Goal: Transaction & Acquisition: Purchase product/service

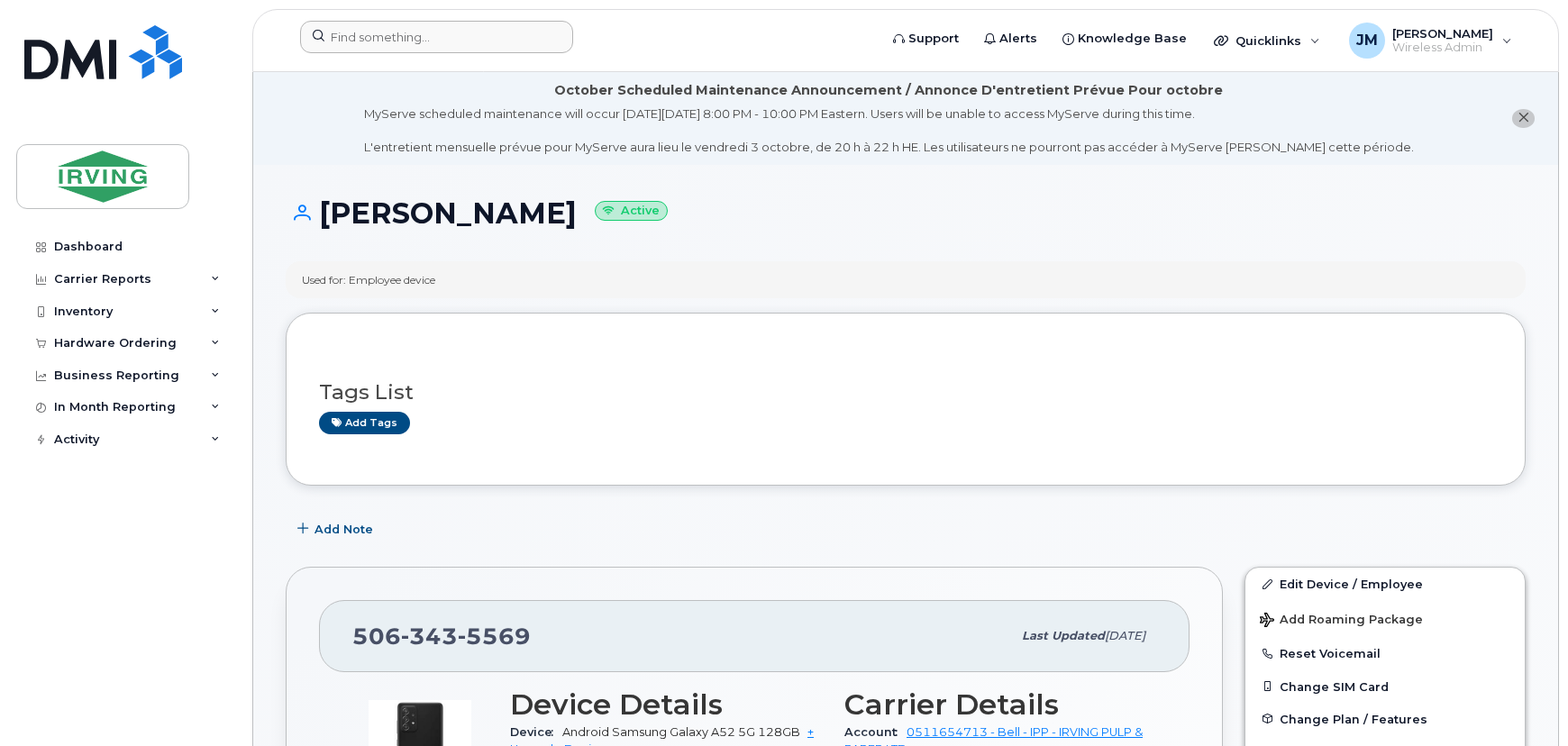
scroll to position [327, 0]
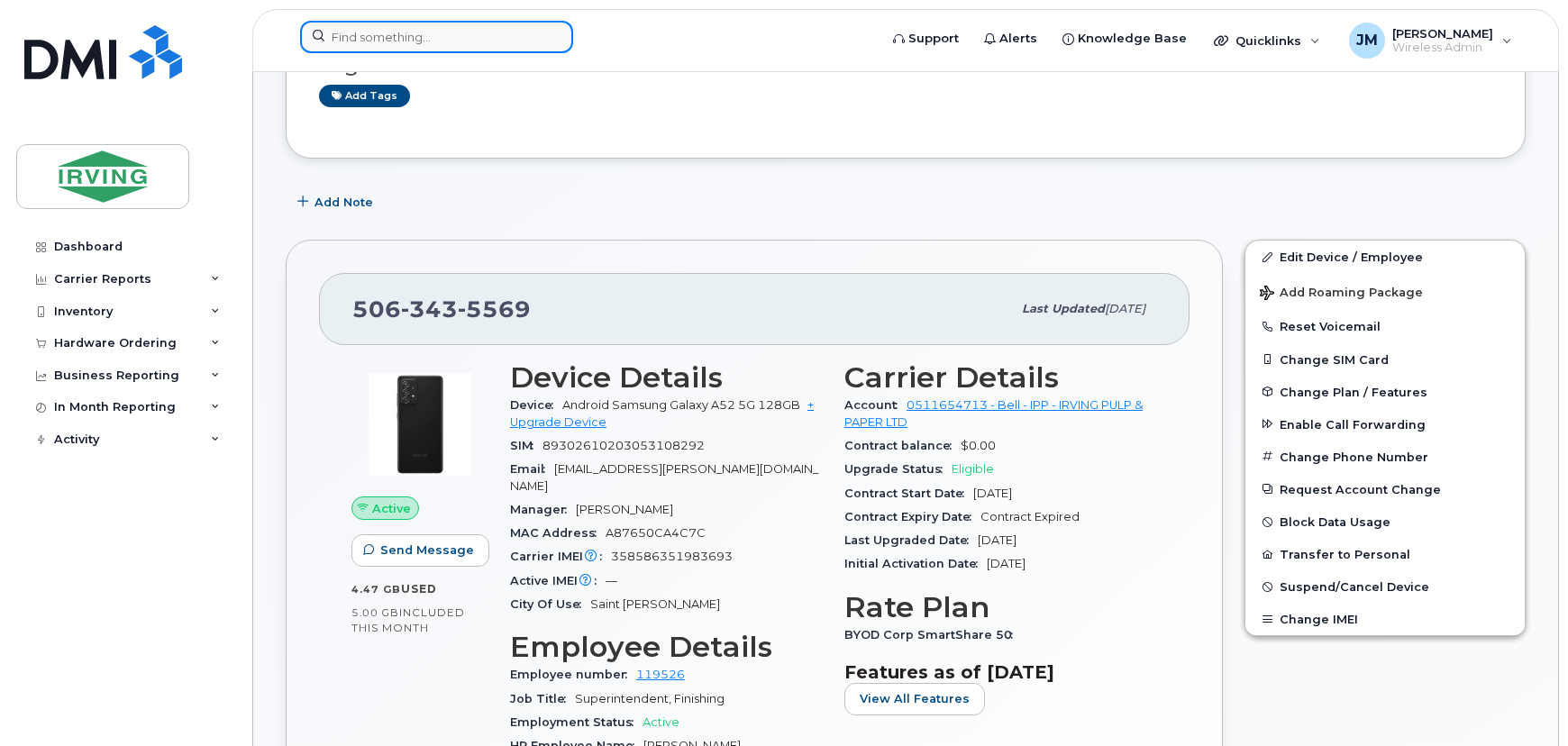
click at [391, 38] on input at bounding box center [436, 37] width 273 height 33
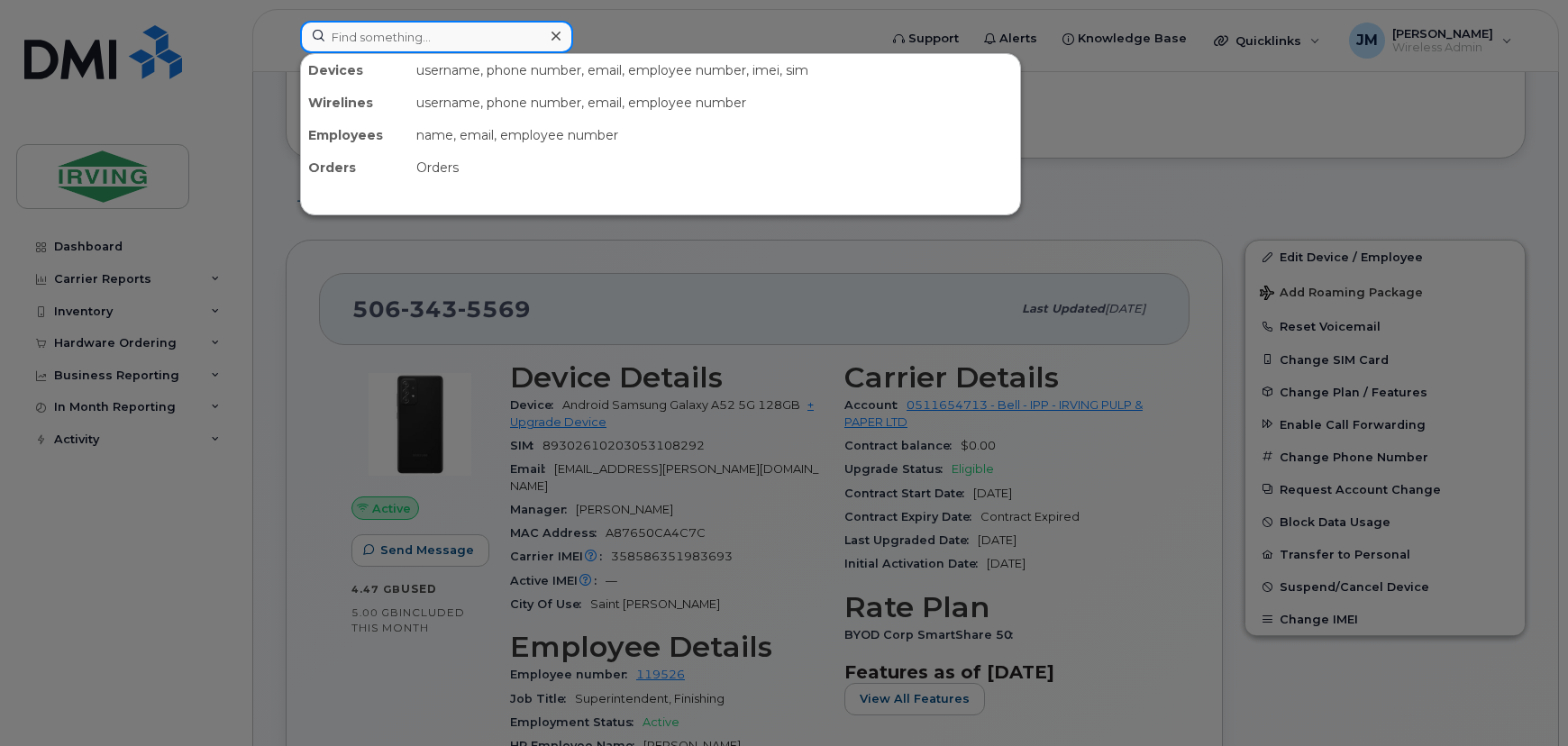
paste input "5062711703"
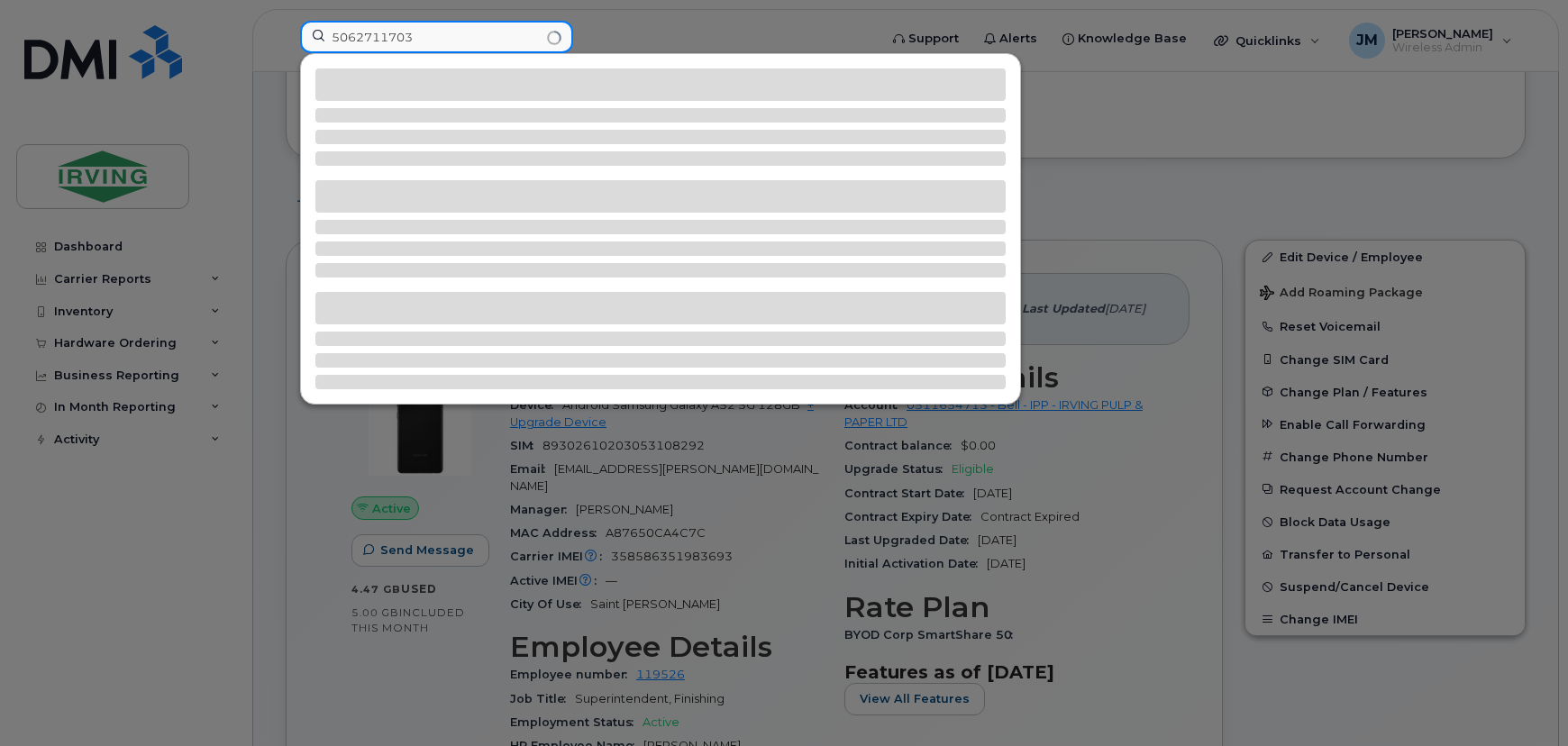
type input "5062711703"
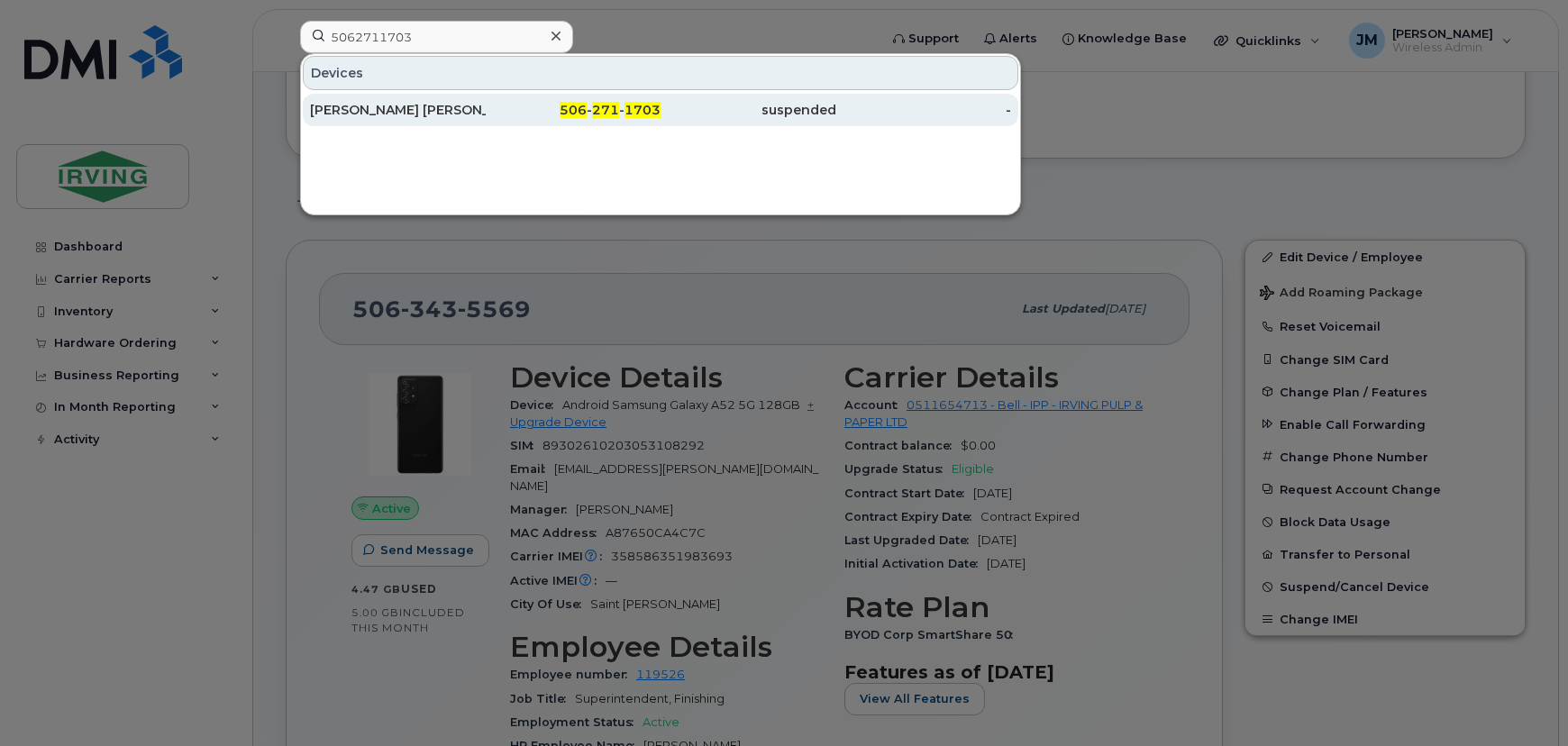
click at [434, 114] on div "Abdul Hamed Beski" at bounding box center [398, 110] width 176 height 18
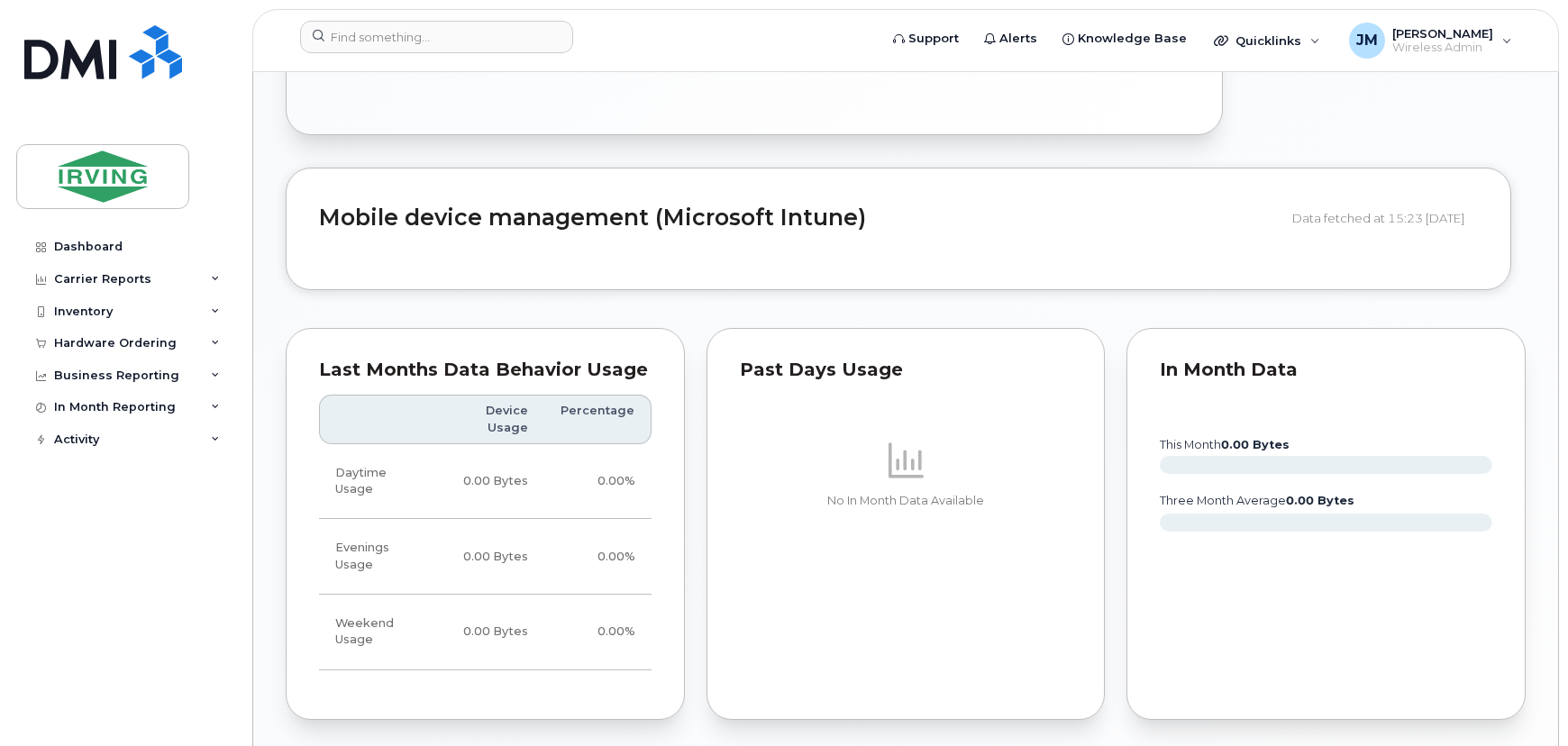
scroll to position [1475, 0]
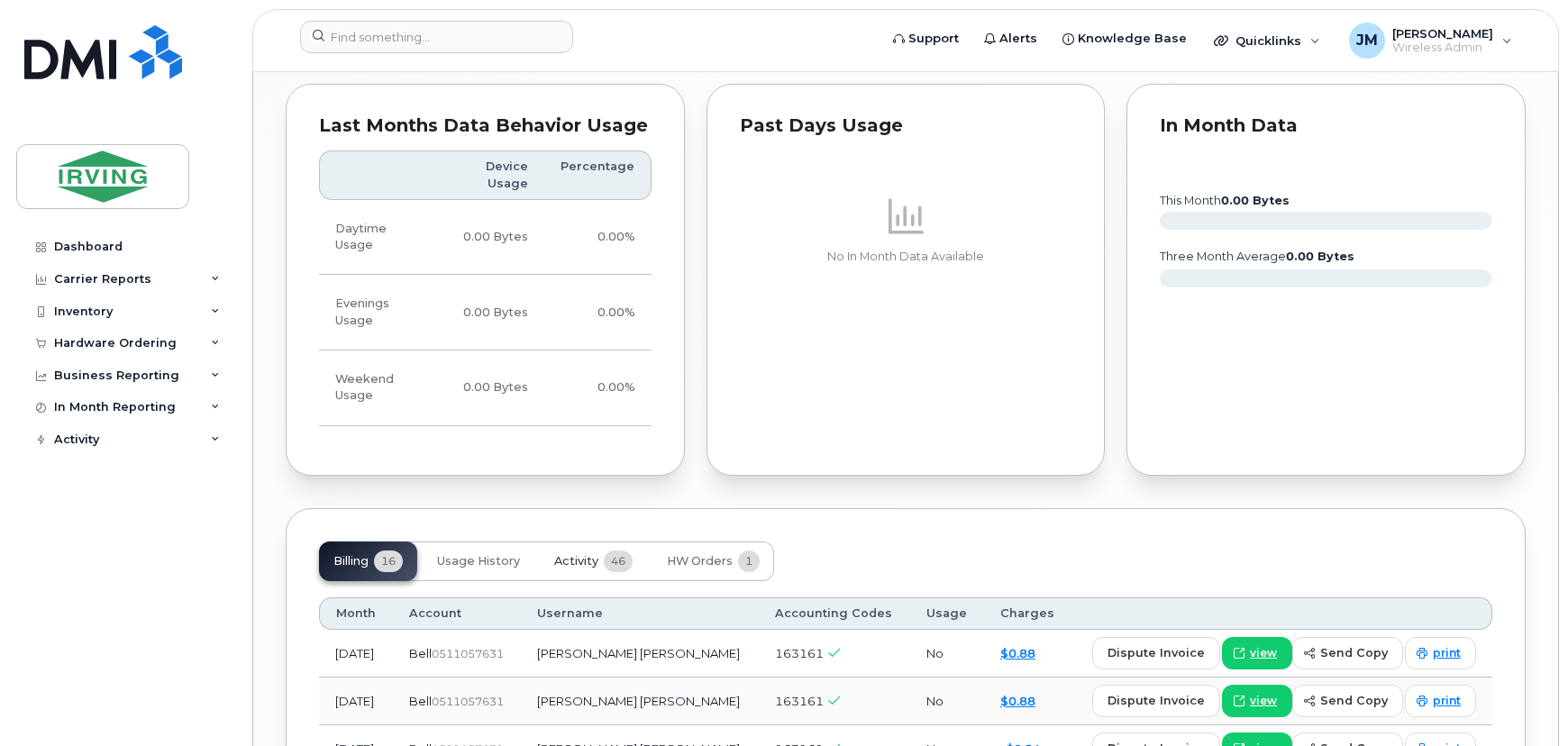
drag, startPoint x: 572, startPoint y: 513, endPoint x: 620, endPoint y: 513, distance: 48.0
click at [572, 554] on span "Activity" at bounding box center [576, 561] width 45 height 15
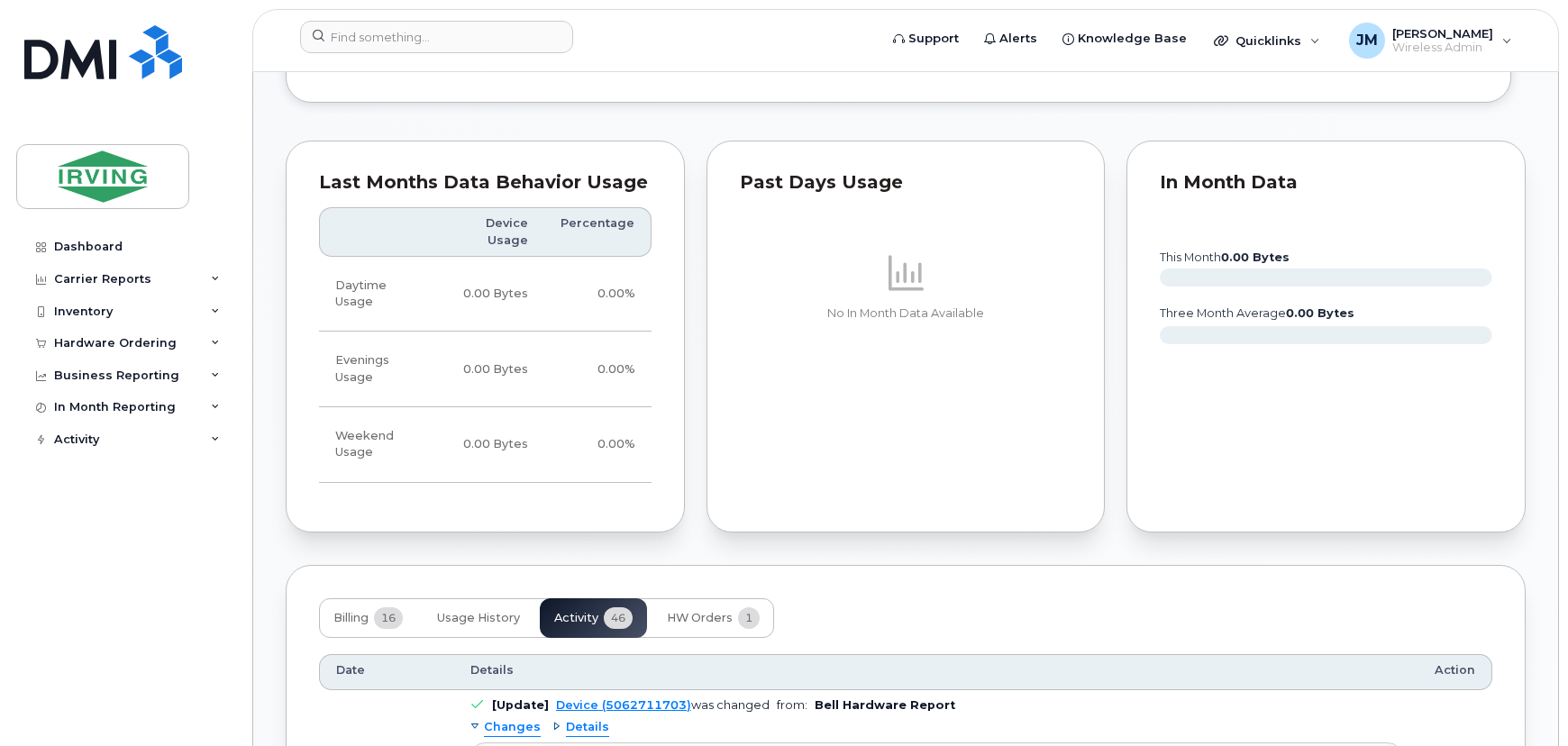
scroll to position [1147, 0]
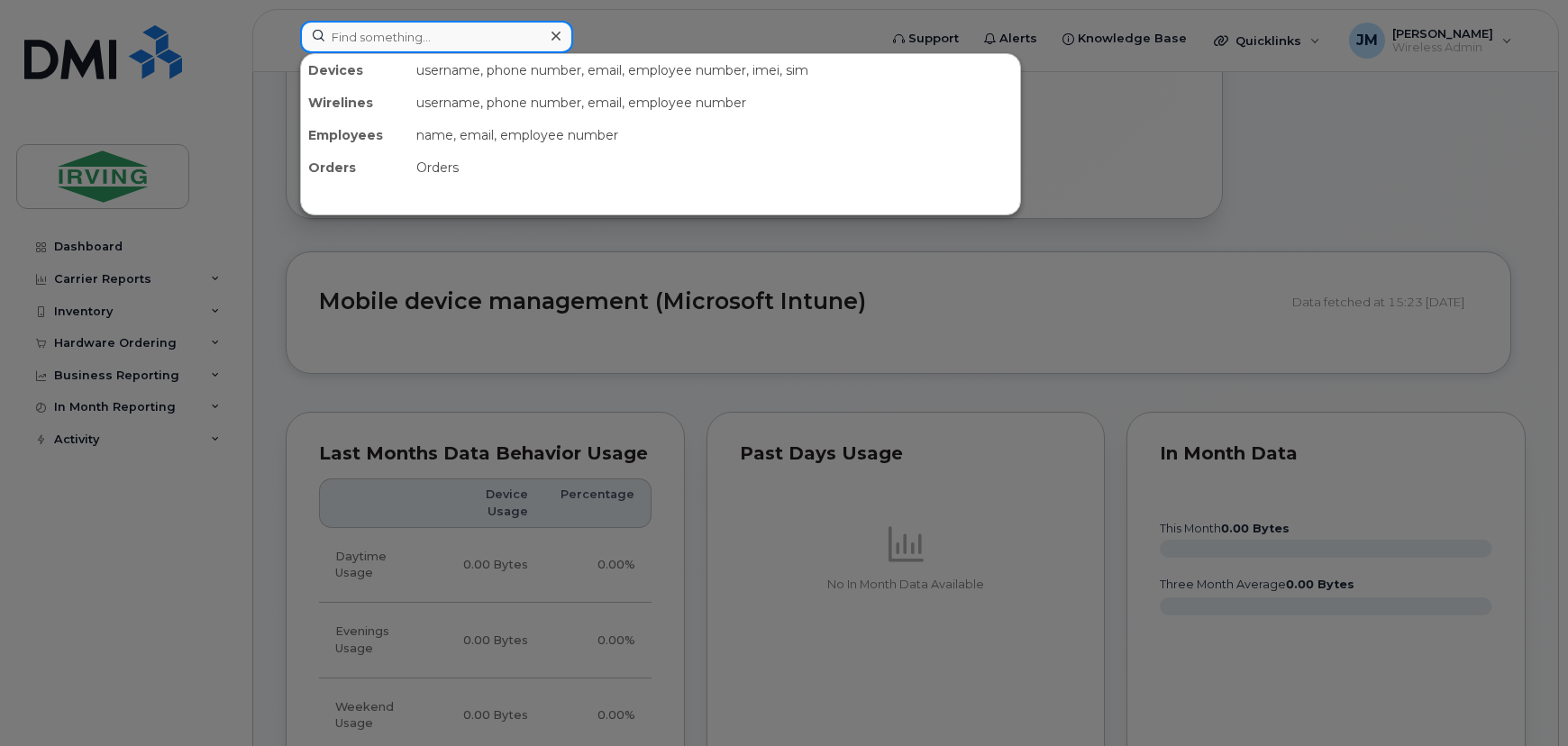
click at [414, 44] on input at bounding box center [436, 37] width 273 height 33
paste input "5063430734"
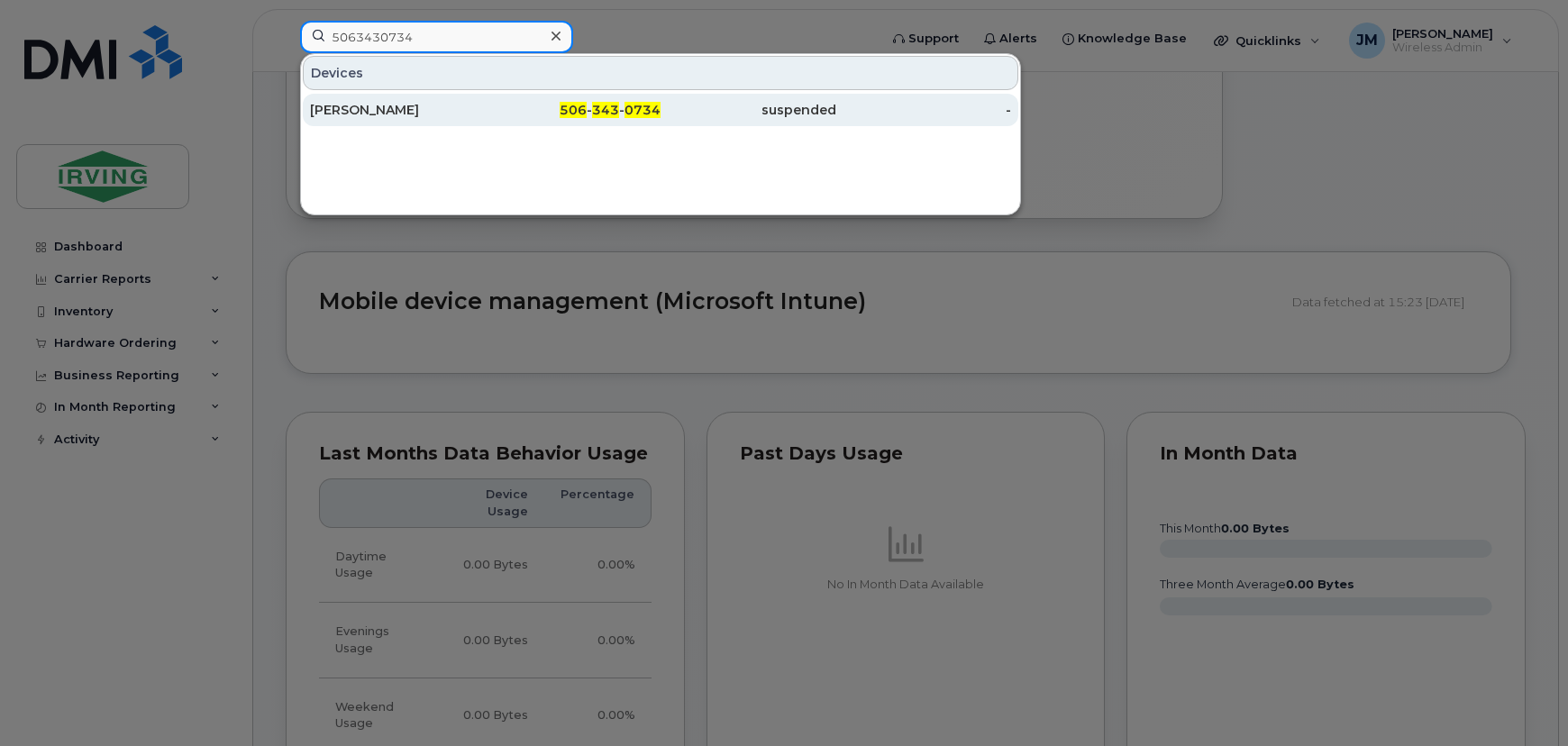
type input "5063430734"
click at [441, 116] on div "[PERSON_NAME]" at bounding box center [398, 110] width 176 height 18
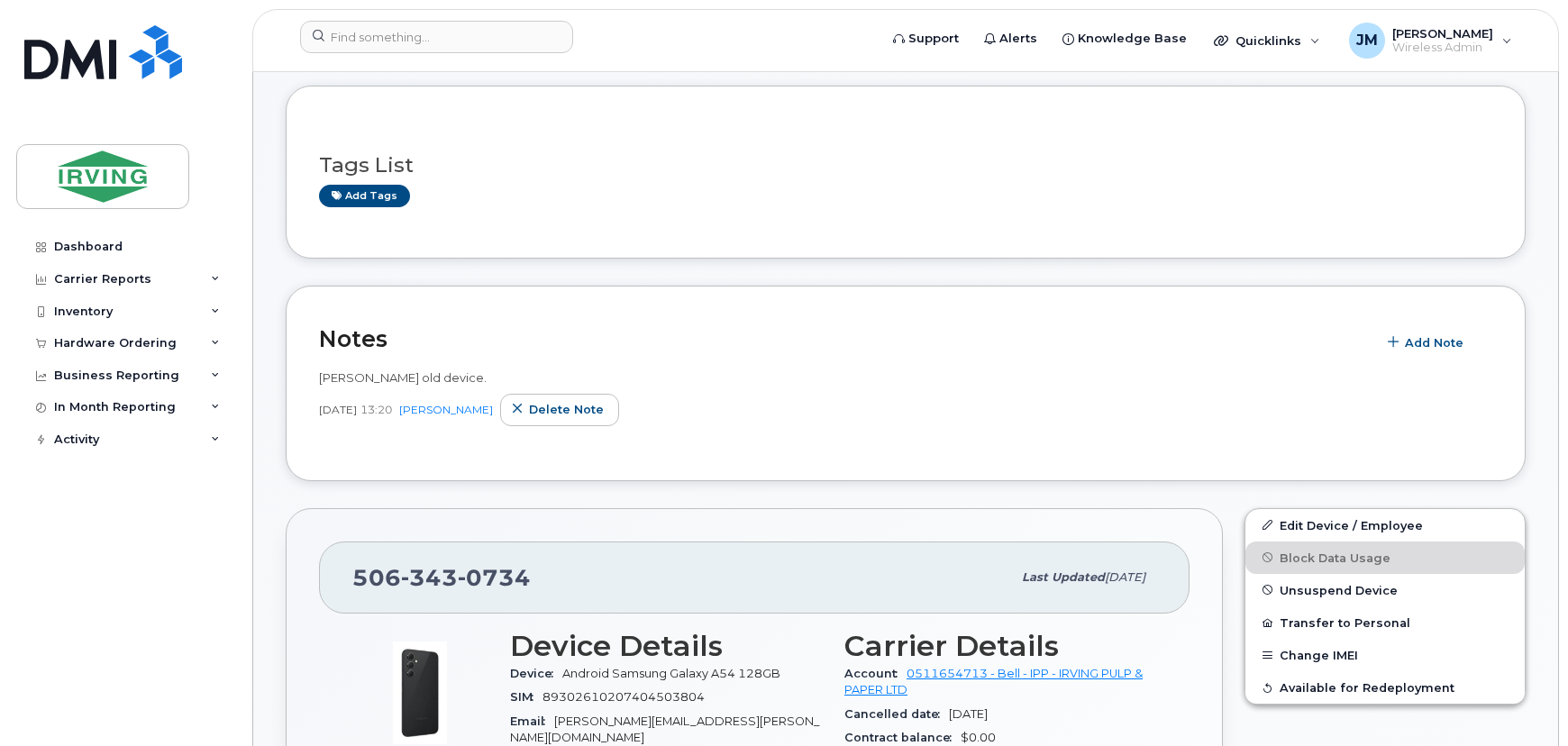
scroll to position [410, 0]
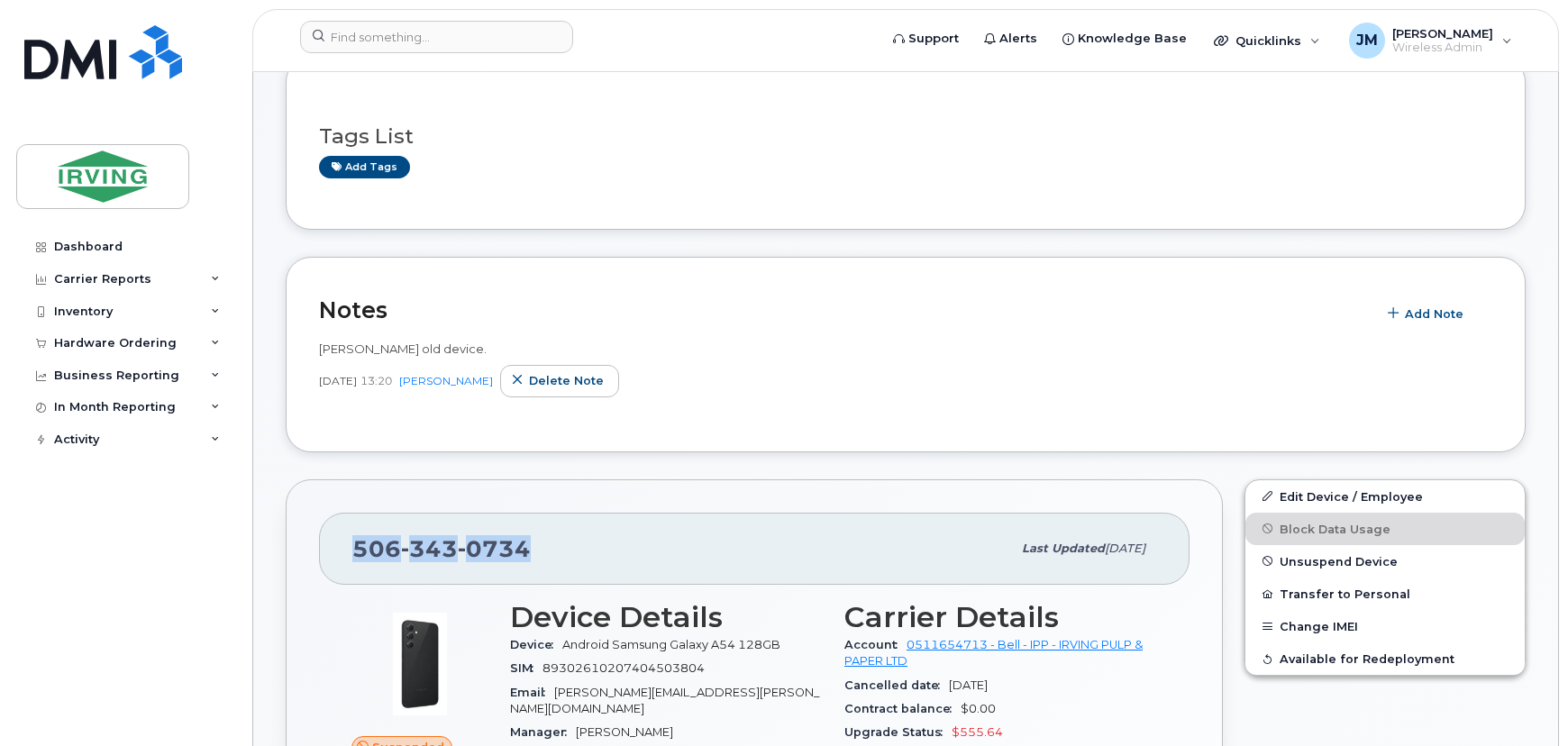
drag, startPoint x: 535, startPoint y: 543, endPoint x: 360, endPoint y: 547, distance: 175.0
click at [360, 547] on div "506 343 0734" at bounding box center [682, 549] width 659 height 38
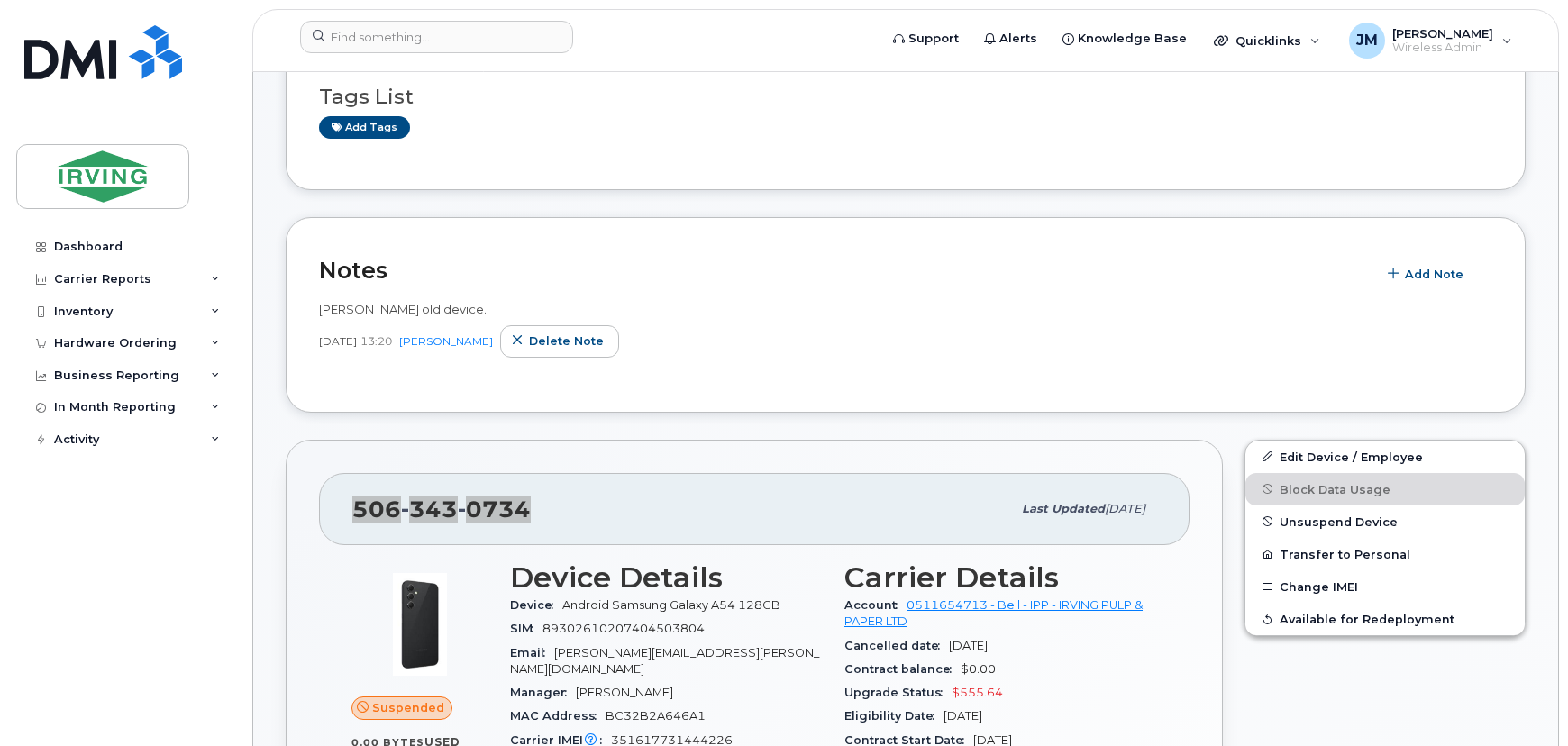
scroll to position [163, 0]
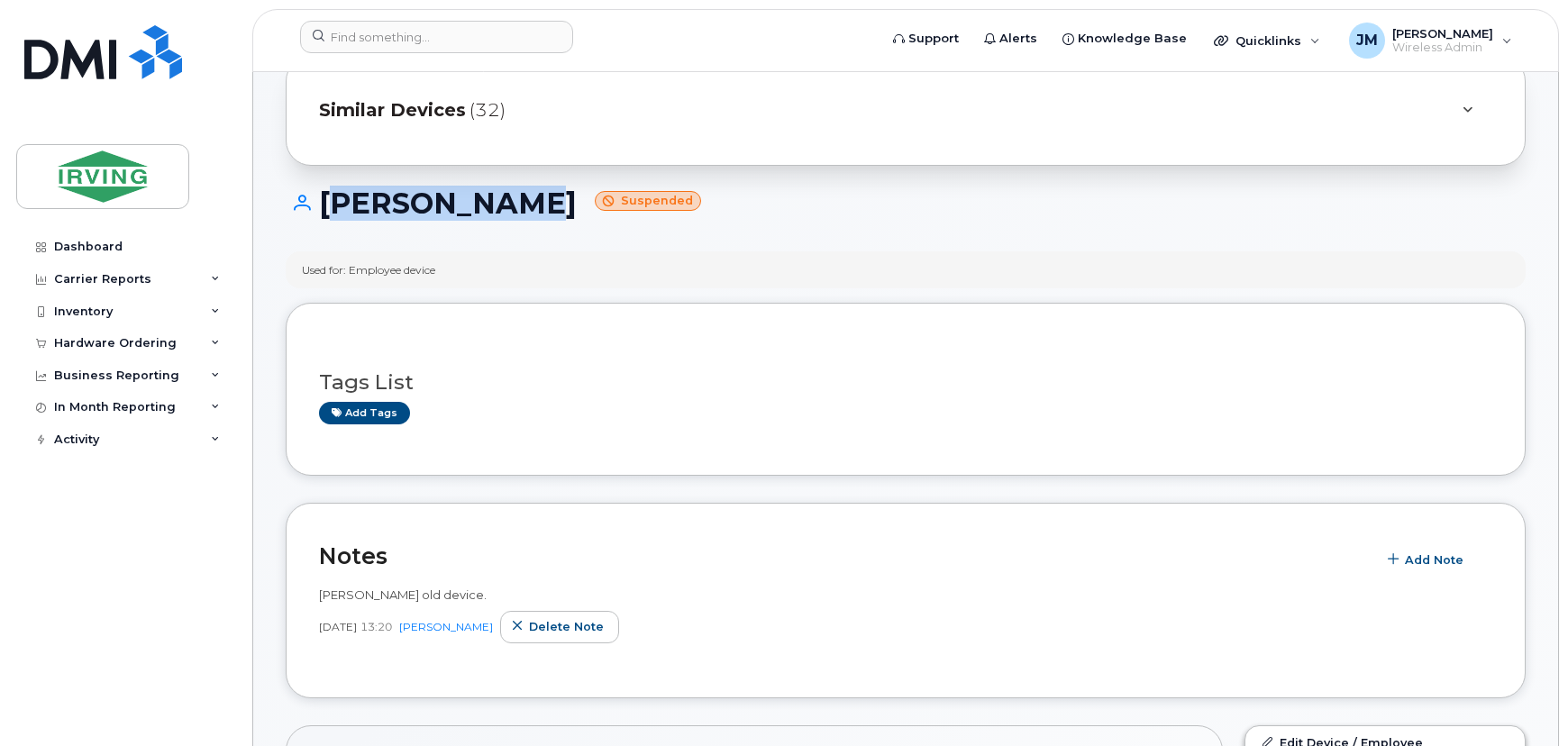
drag, startPoint x: 480, startPoint y: 205, endPoint x: 321, endPoint y: 211, distance: 159.1
click at [321, 211] on h1 "Sally Seely Suspended" at bounding box center [906, 204] width 1241 height 32
copy h1 "Sally Seely"
drag, startPoint x: 455, startPoint y: 257, endPoint x: 272, endPoint y: 261, distance: 183.0
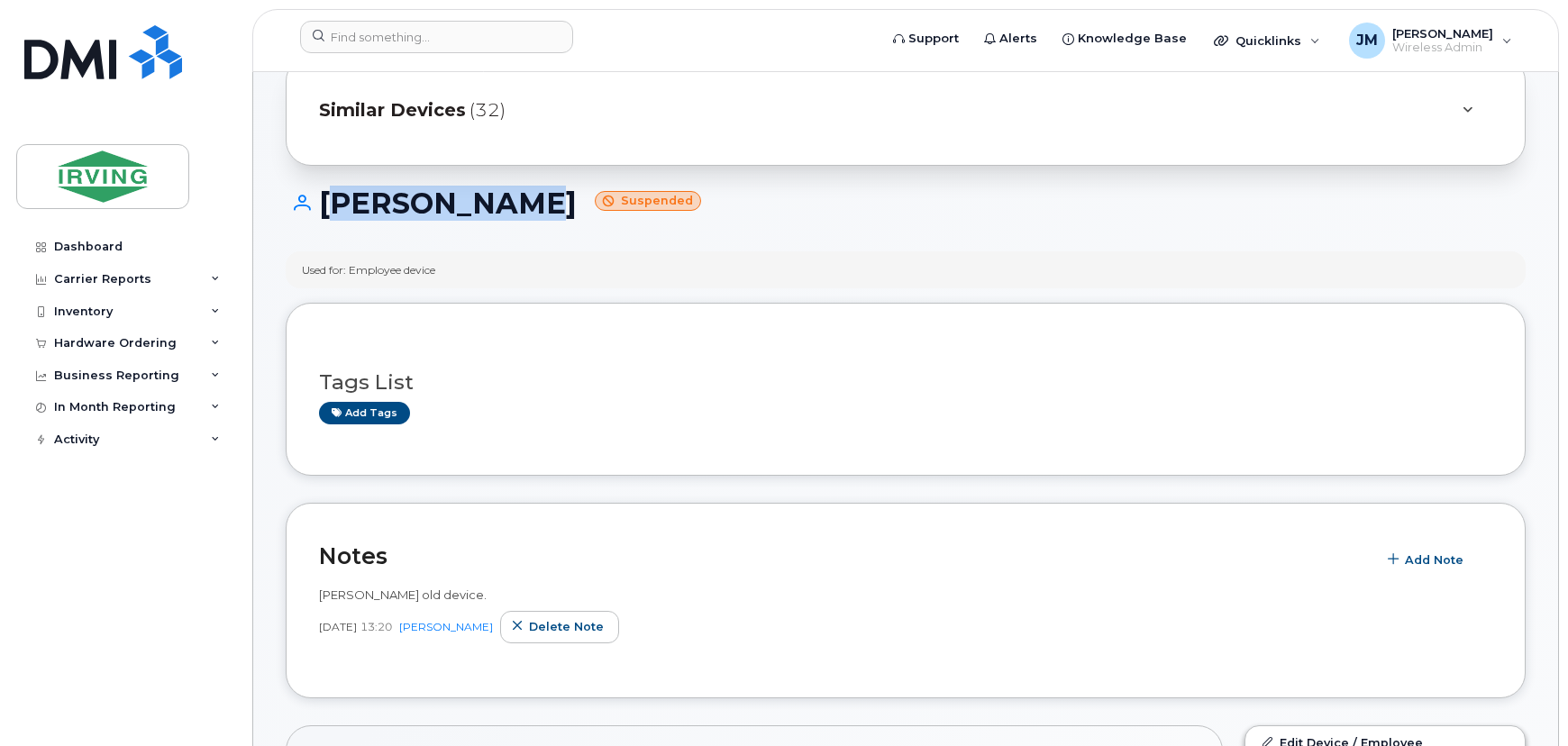
copy div "Used for: Employee device"
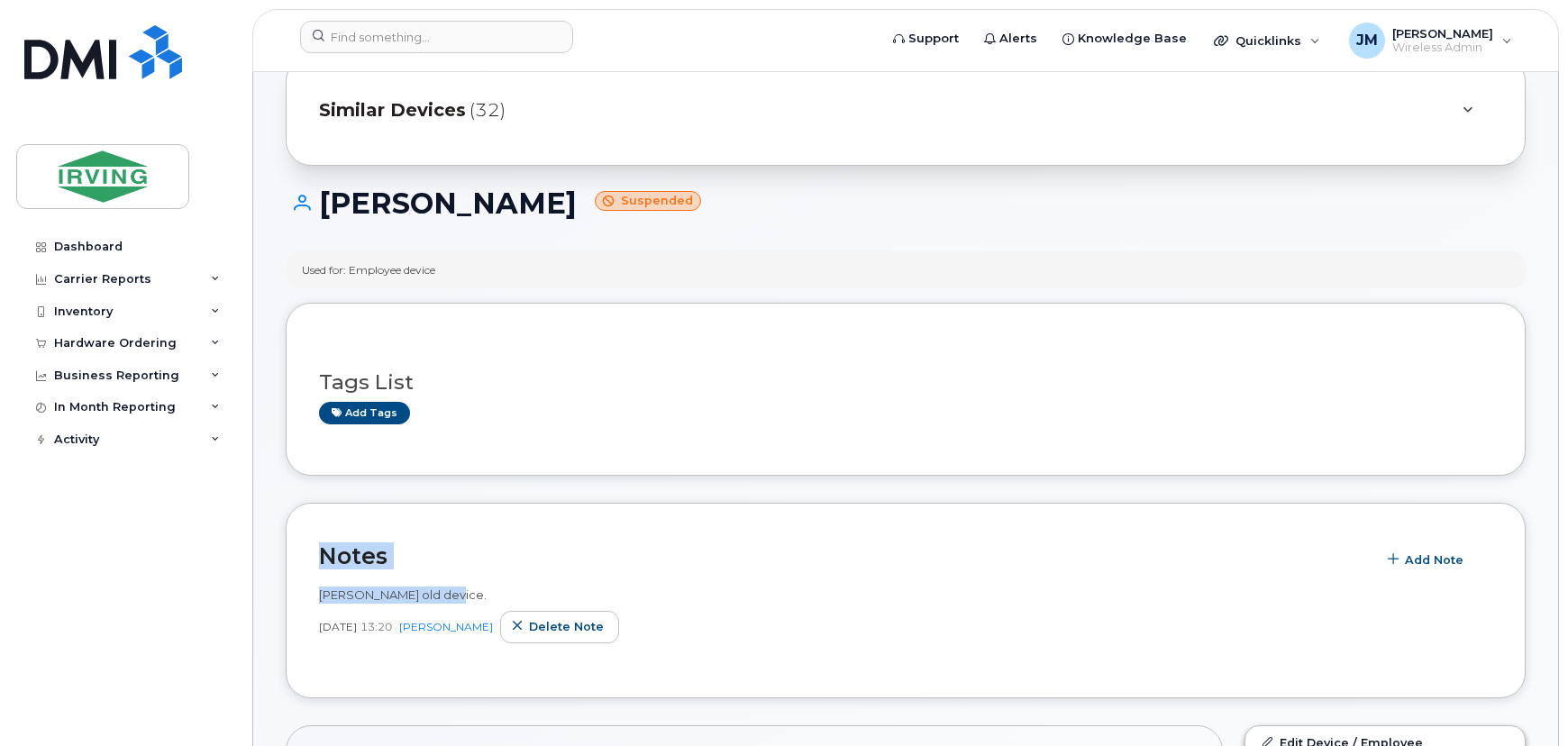
drag, startPoint x: 477, startPoint y: 594, endPoint x: 302, endPoint y: 553, distance: 179.7
click at [302, 553] on div "Notes Add Note EVAN GASS old device. Jan 16, 2025 13:20 Janey McLaughlin Delete…" at bounding box center [906, 601] width 1241 height 196
copy div "Notes Add Note EVAN GASS old device."
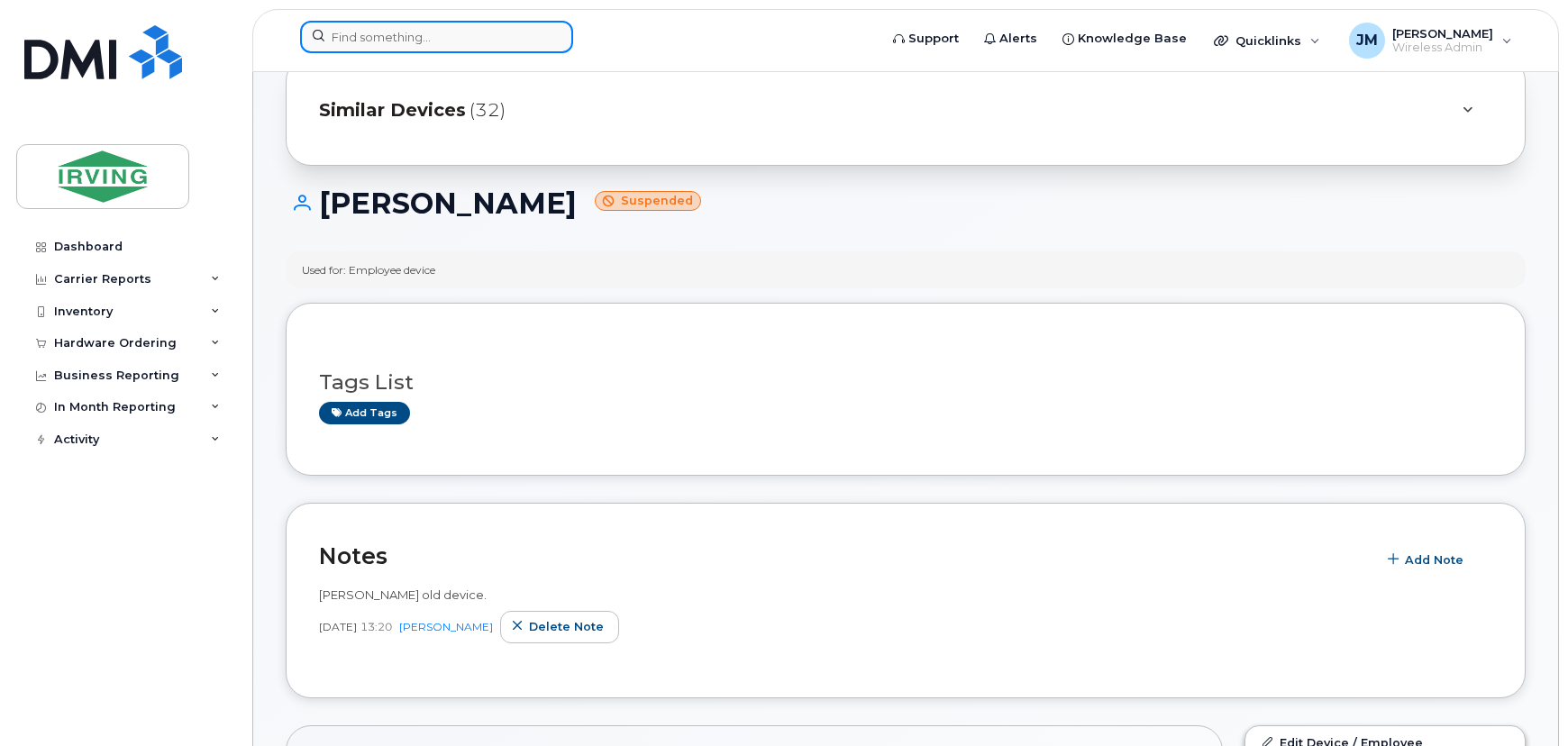
click at [493, 37] on input at bounding box center [436, 37] width 273 height 33
paste input "5063338365"
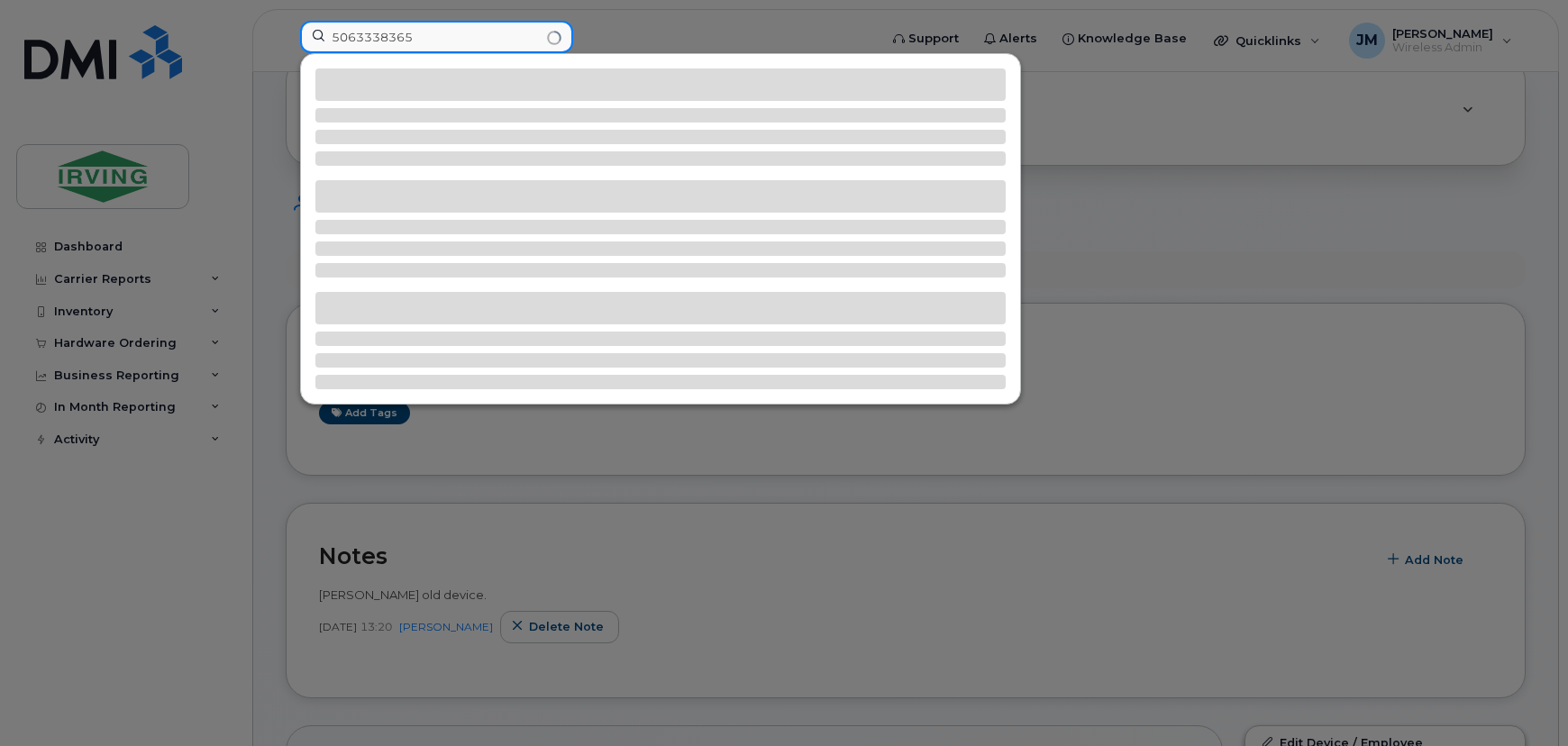
type input "5063338365"
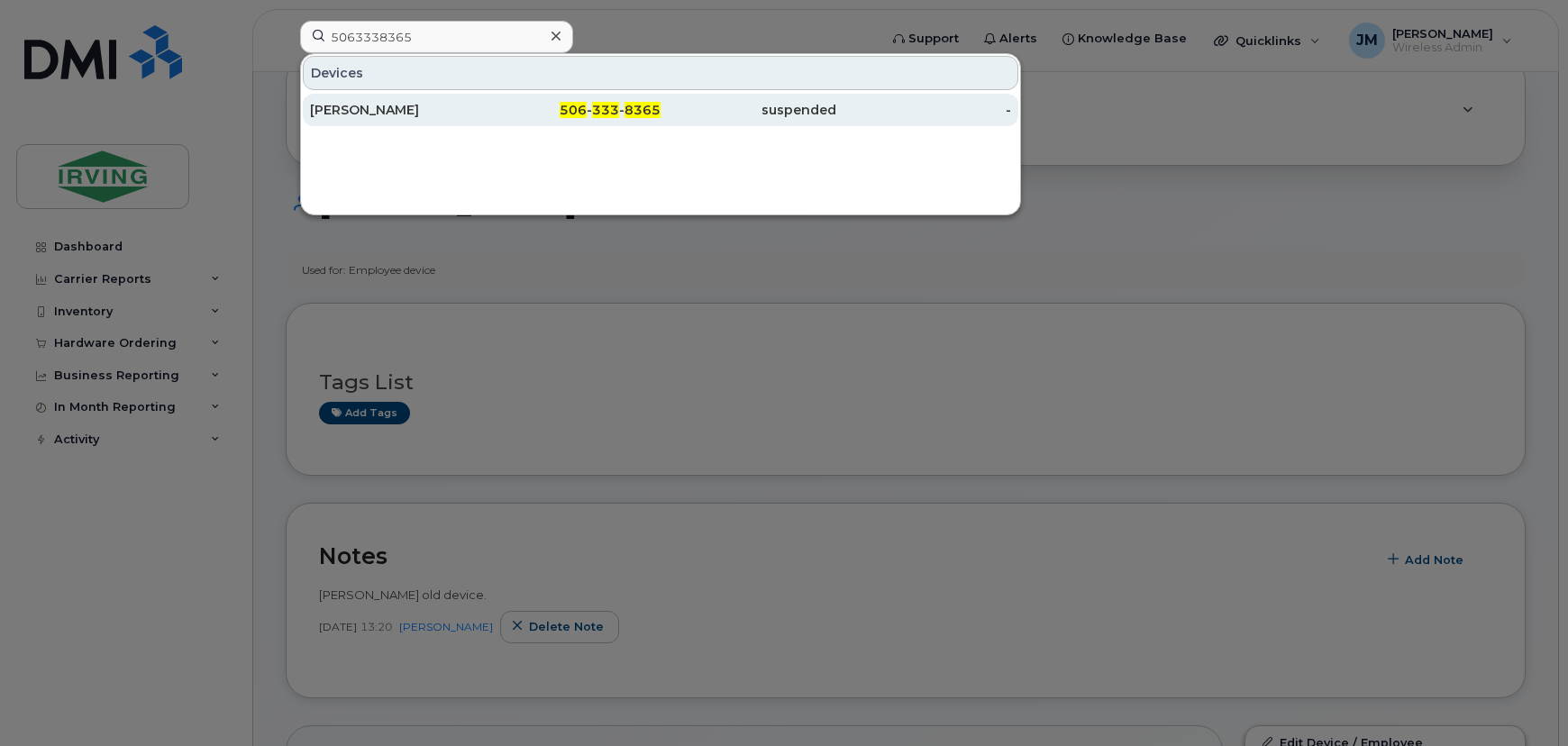
click at [561, 105] on div "506 - 333 - 8365" at bounding box center [574, 110] width 176 height 18
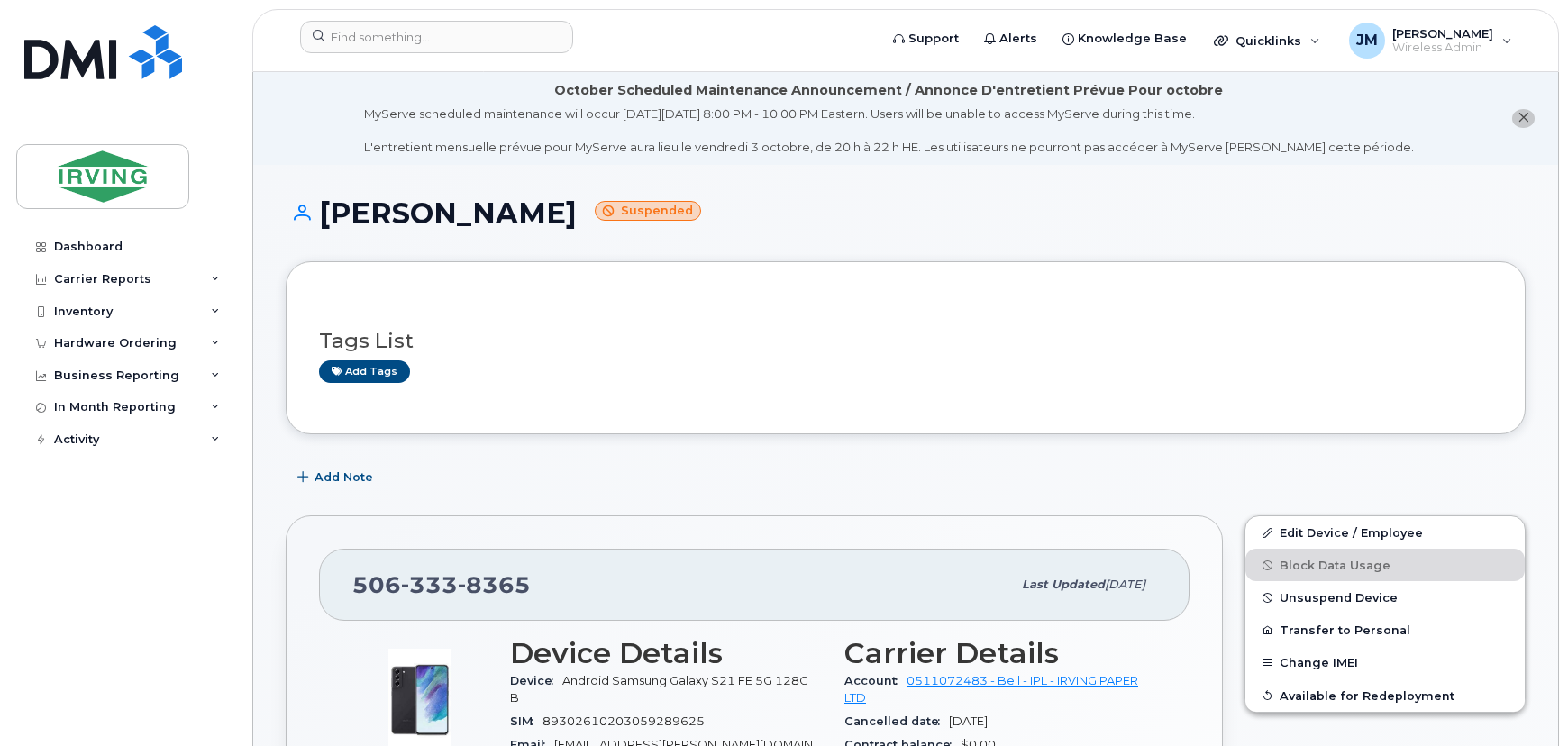
drag, startPoint x: 561, startPoint y: 215, endPoint x: 316, endPoint y: 216, distance: 245.0
click at [316, 216] on h1 "Russell Glasgow Suspended" at bounding box center [906, 214] width 1241 height 32
copy h1 "Russell Glasgow"
drag, startPoint x: 533, startPoint y: 586, endPoint x: 350, endPoint y: 587, distance: 183.0
click at [350, 587] on div "506 333 8365 Last updated Apr 21, 2025" at bounding box center [755, 585] width 871 height 72
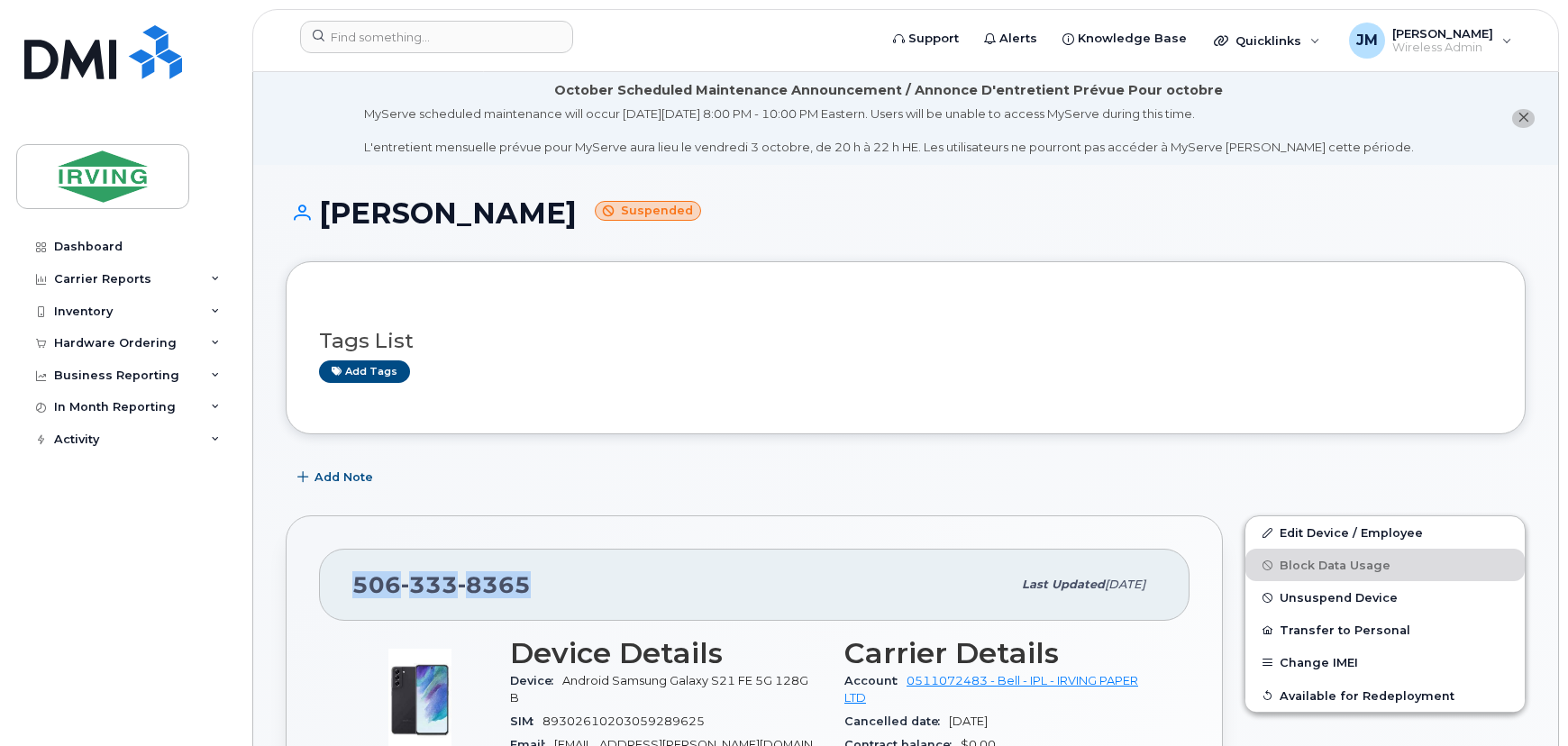
copy span "506 333 8365"
drag, startPoint x: 705, startPoint y: 209, endPoint x: 679, endPoint y: 218, distance: 27.5
click at [679, 218] on h1 "Russell Glasgow Suspended" at bounding box center [906, 214] width 1241 height 32
copy small "Suspended"
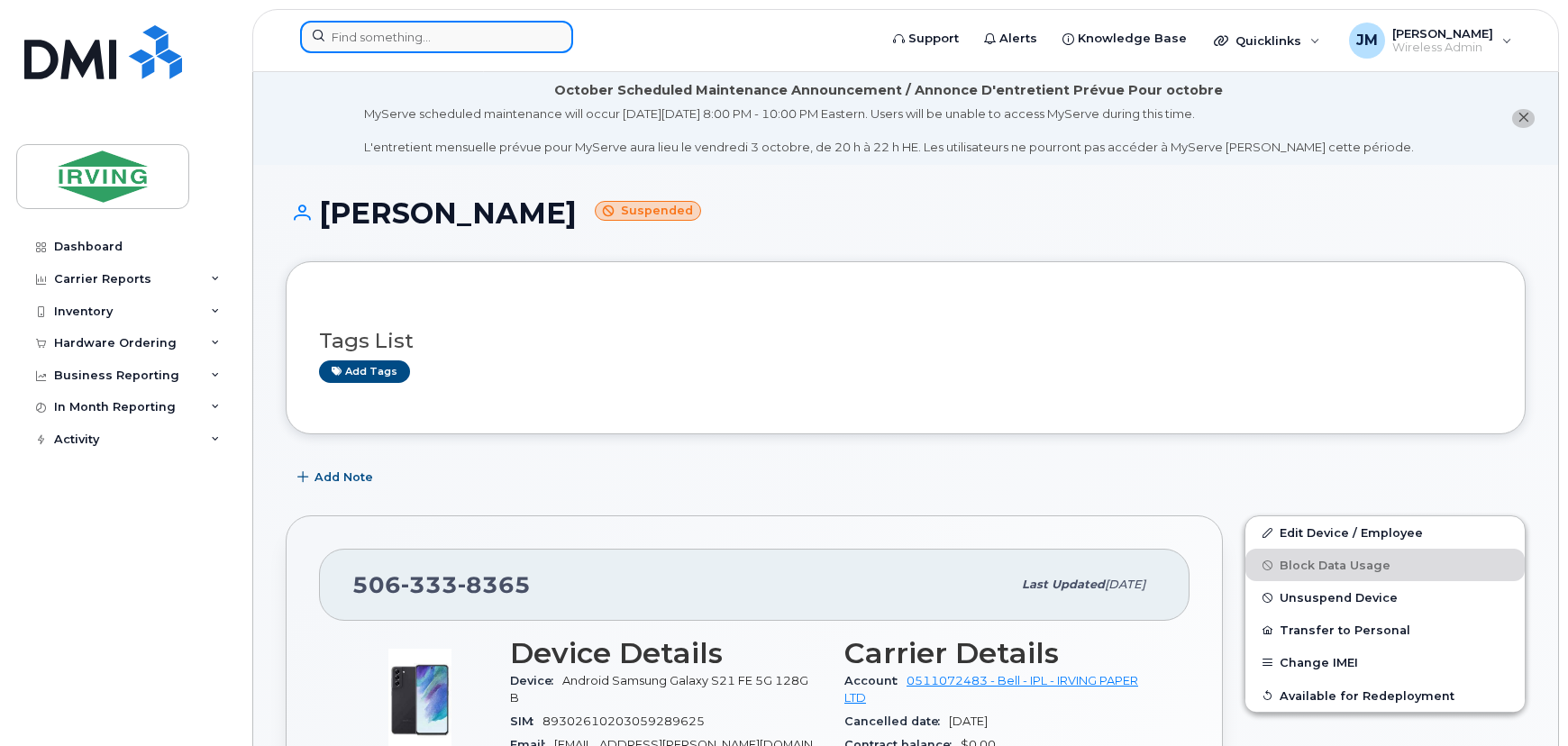
click at [431, 30] on input at bounding box center [436, 37] width 273 height 33
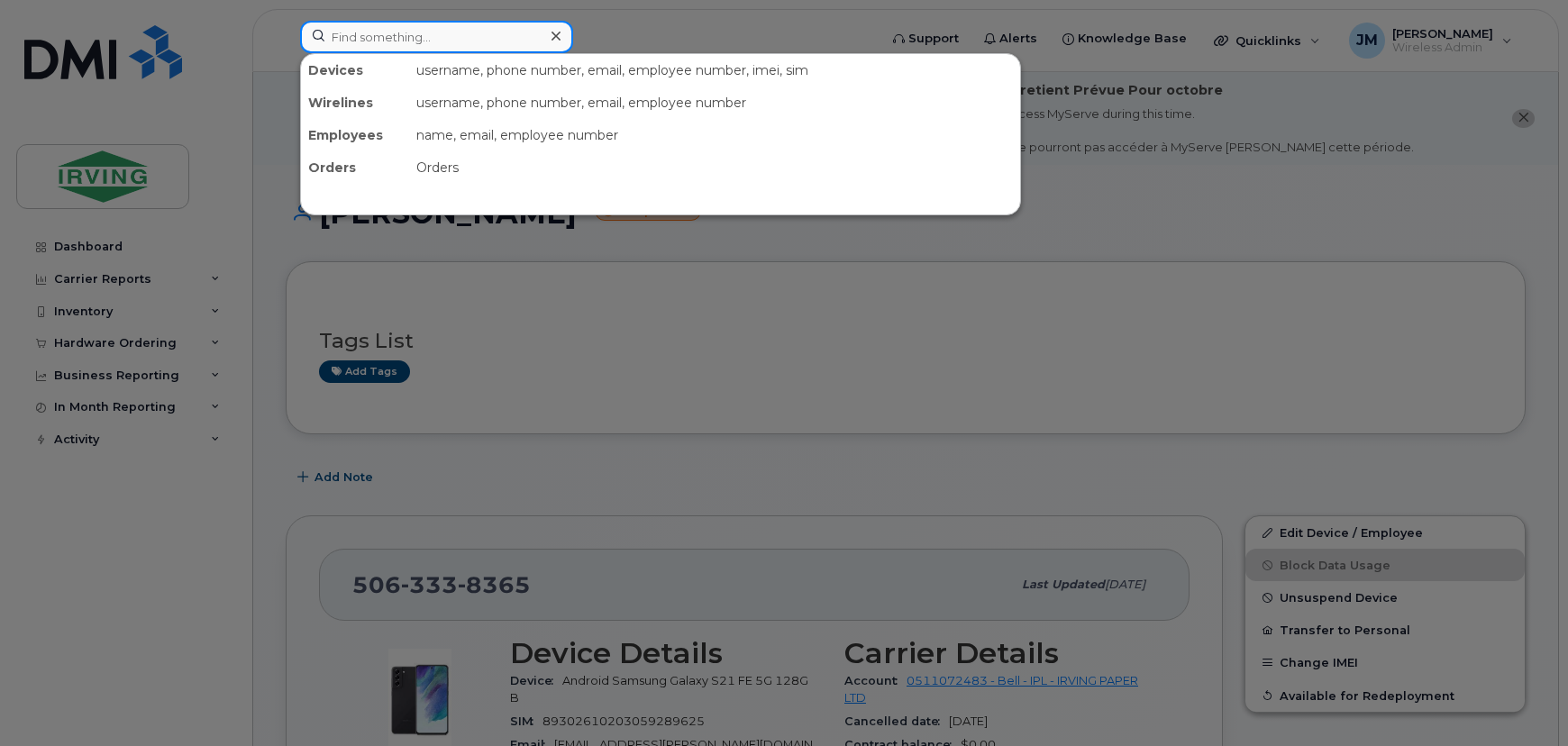
paste input "5063437397"
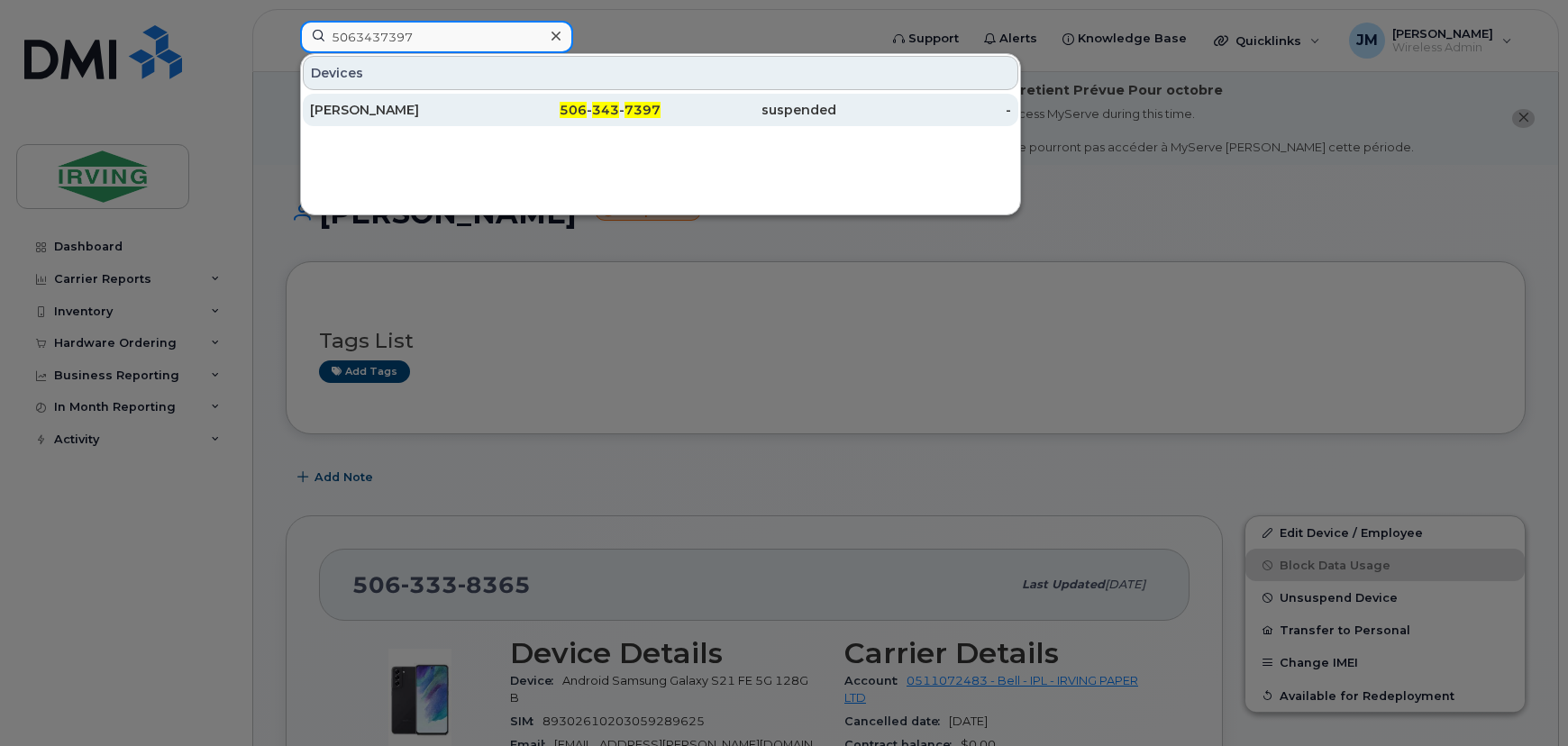
type input "5063437397"
click at [661, 117] on div "suspended" at bounding box center [749, 110] width 176 height 18
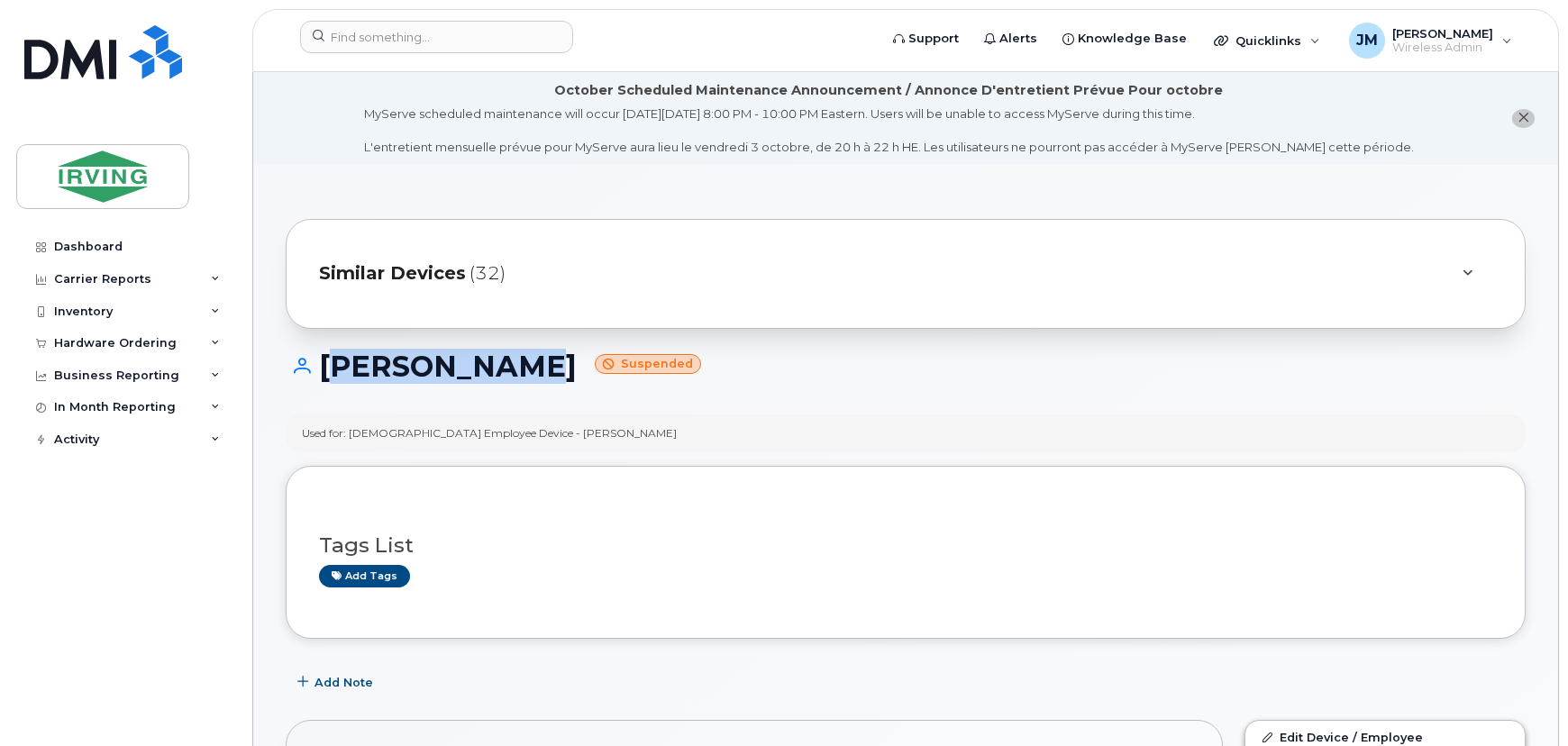
drag, startPoint x: 478, startPoint y: 370, endPoint x: 320, endPoint y: 372, distance: 158.0
click at [320, 372] on h1 "[PERSON_NAME] Suspended" at bounding box center [906, 366] width 1241 height 32
copy h1 "[PERSON_NAME]"
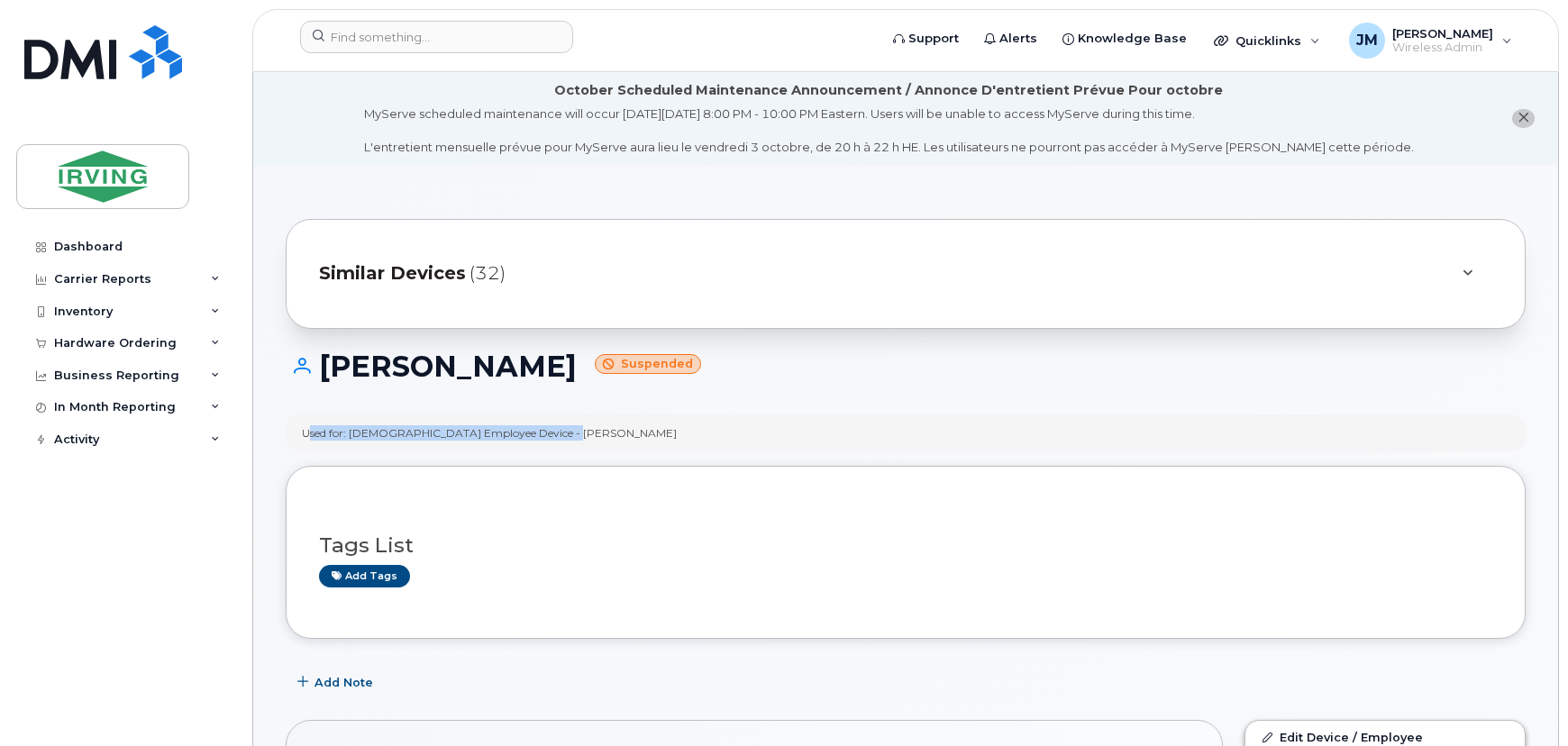
drag, startPoint x: 564, startPoint y: 431, endPoint x: 296, endPoint y: 435, distance: 268.0
click at [296, 435] on div "Used for: Contract Employee Device - Tom Gavin" at bounding box center [906, 432] width 1241 height 37
copy div "Used for: Contract Employee Device - Tom Gavin"
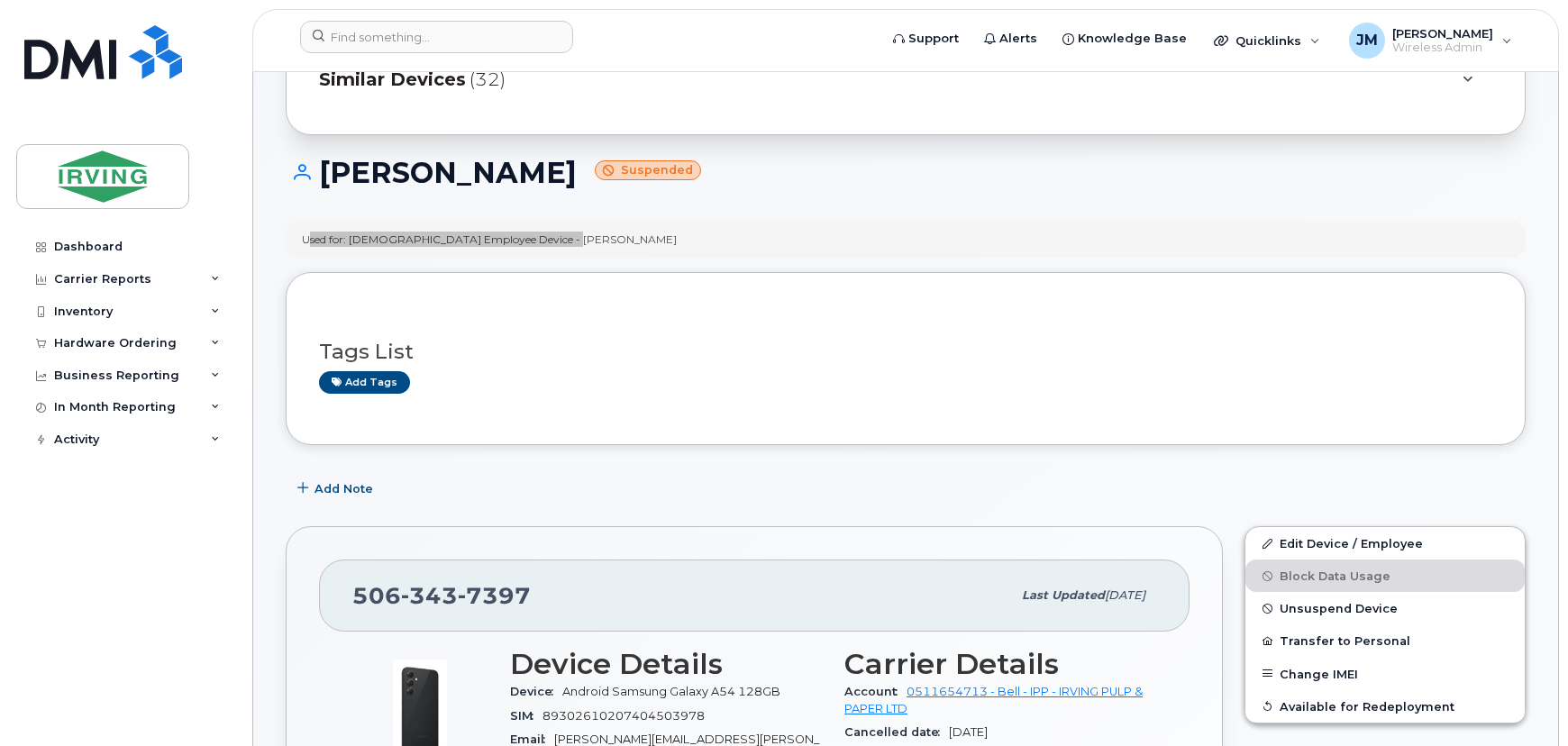
scroll to position [327, 0]
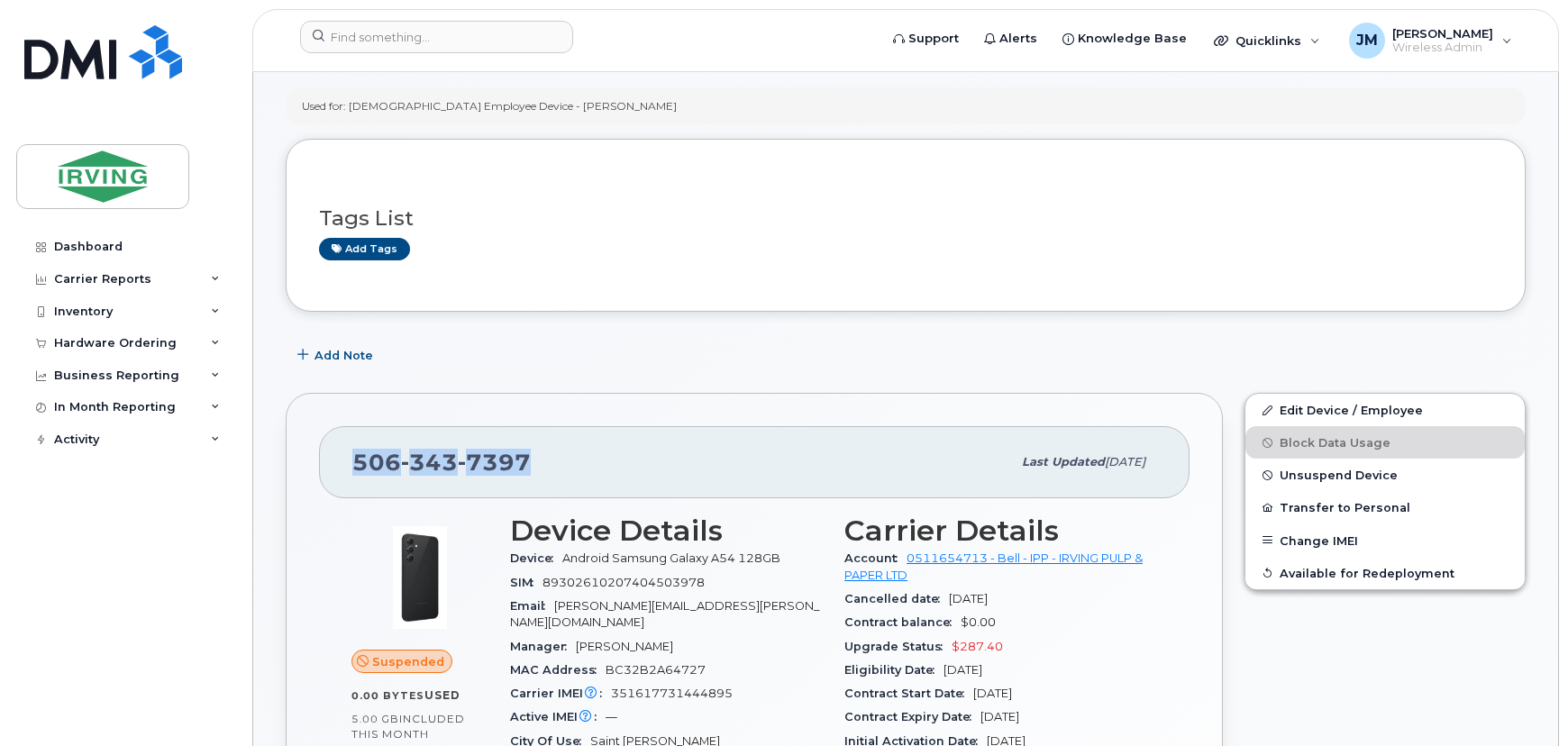
drag, startPoint x: 539, startPoint y: 462, endPoint x: 346, endPoint y: 465, distance: 193.0
click at [346, 465] on div "506 343 7397 Last updated Jul 22, 2025" at bounding box center [755, 462] width 871 height 72
copy span "506 343 7397"
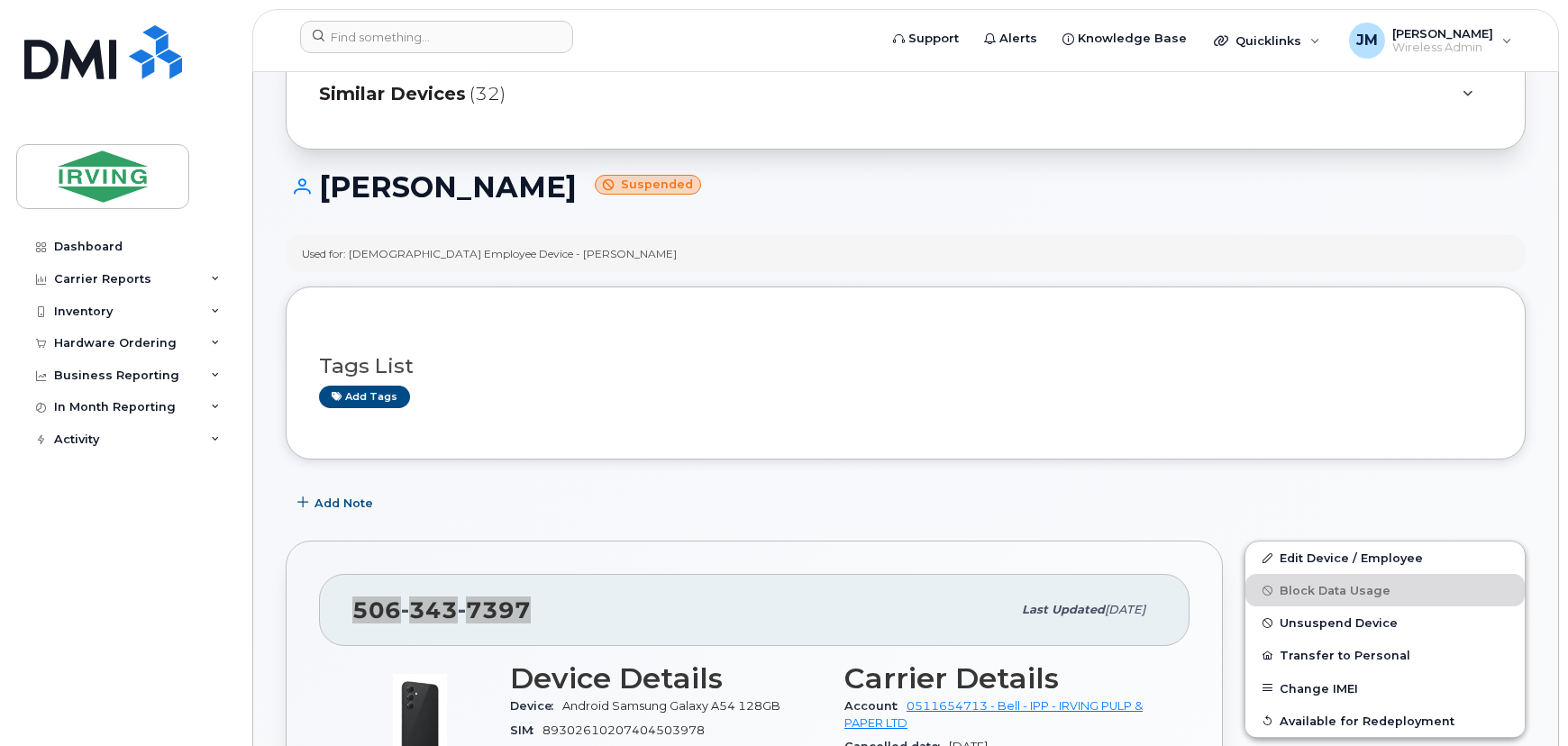
scroll to position [0, 0]
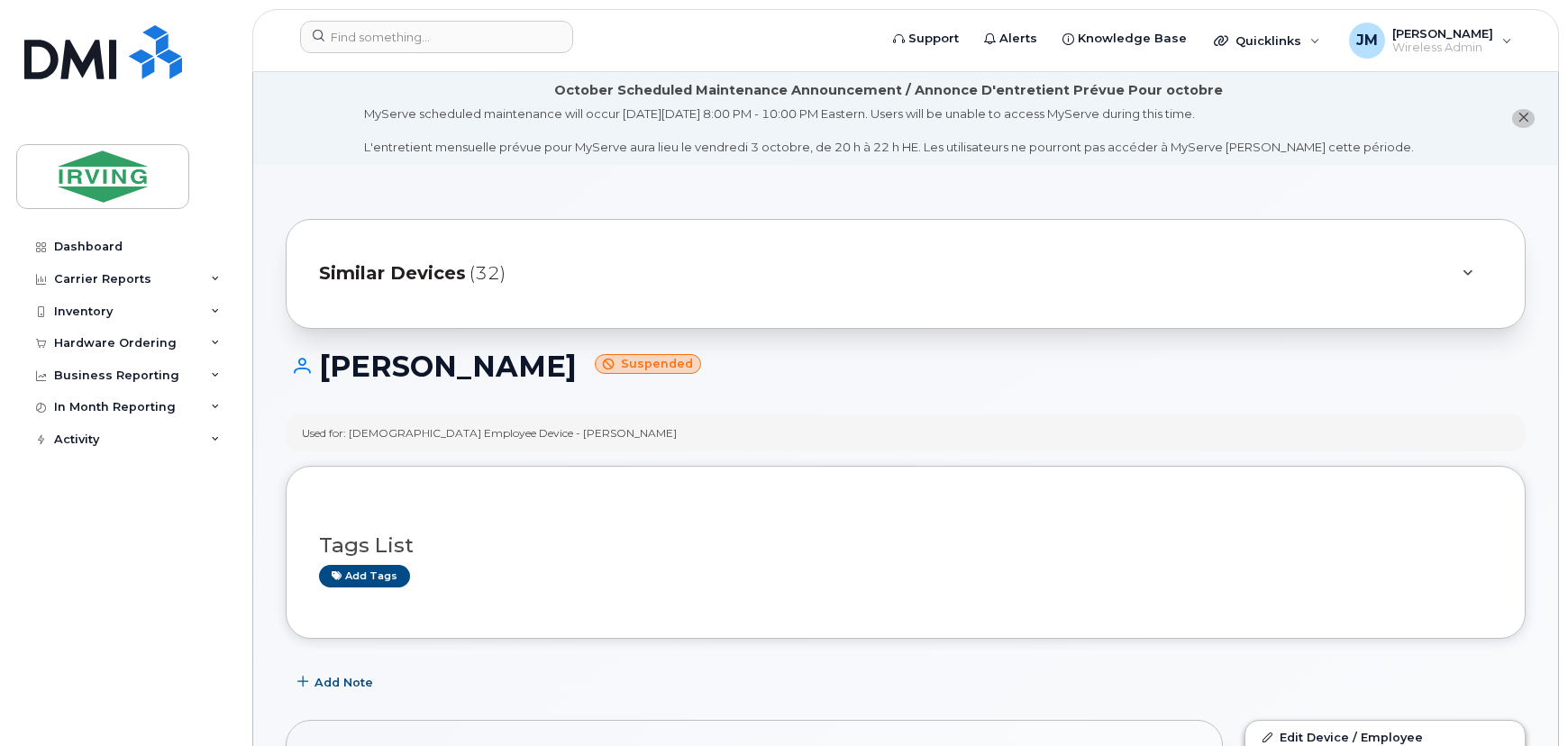
click at [595, 368] on small "Suspended" at bounding box center [648, 364] width 107 height 21
click at [595, 366] on small "Suspended" at bounding box center [648, 364] width 107 height 21
click at [595, 364] on small "Suspended" at bounding box center [648, 364] width 107 height 21
copy small "Suspended"
click at [428, 36] on input at bounding box center [436, 37] width 273 height 33
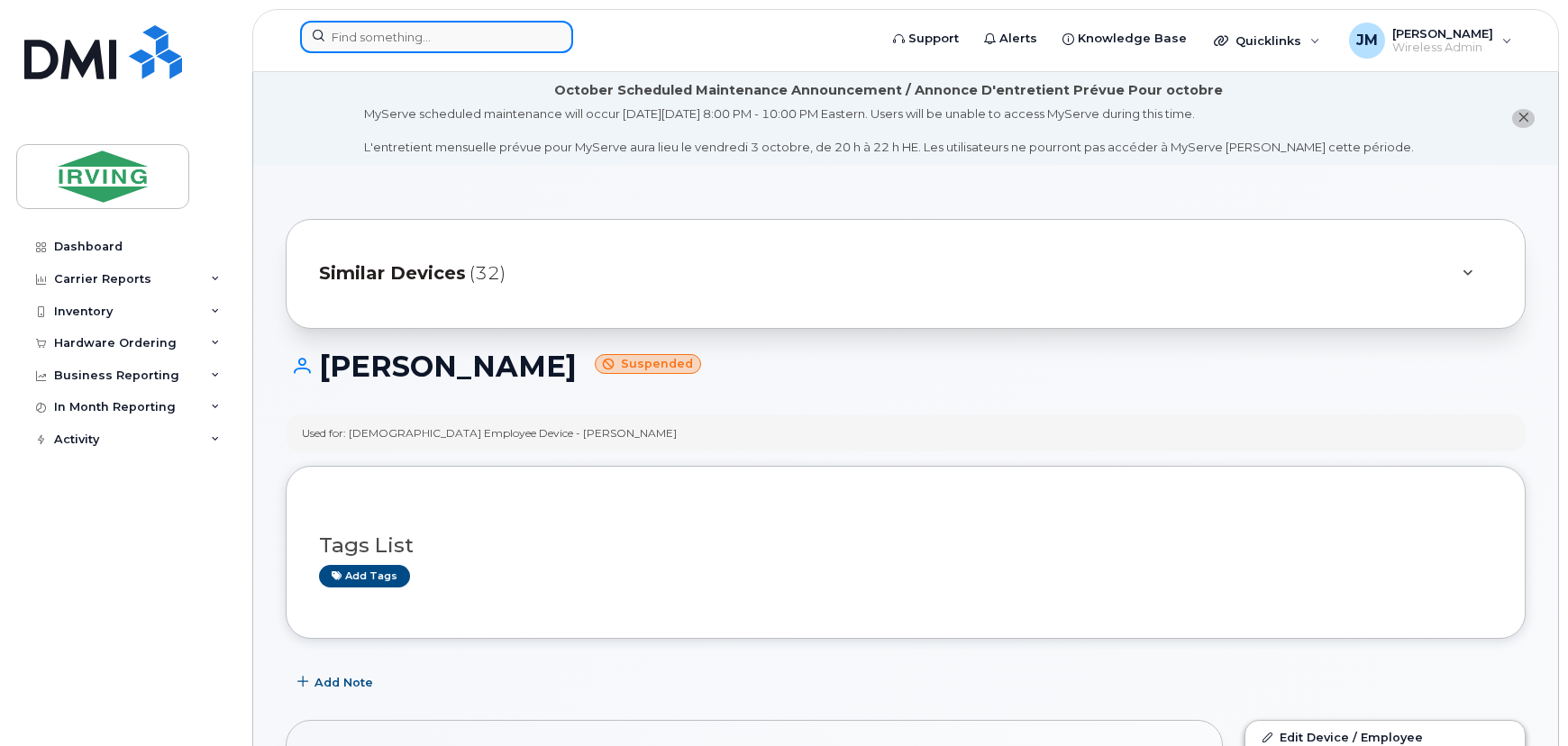
paste input "5063433551"
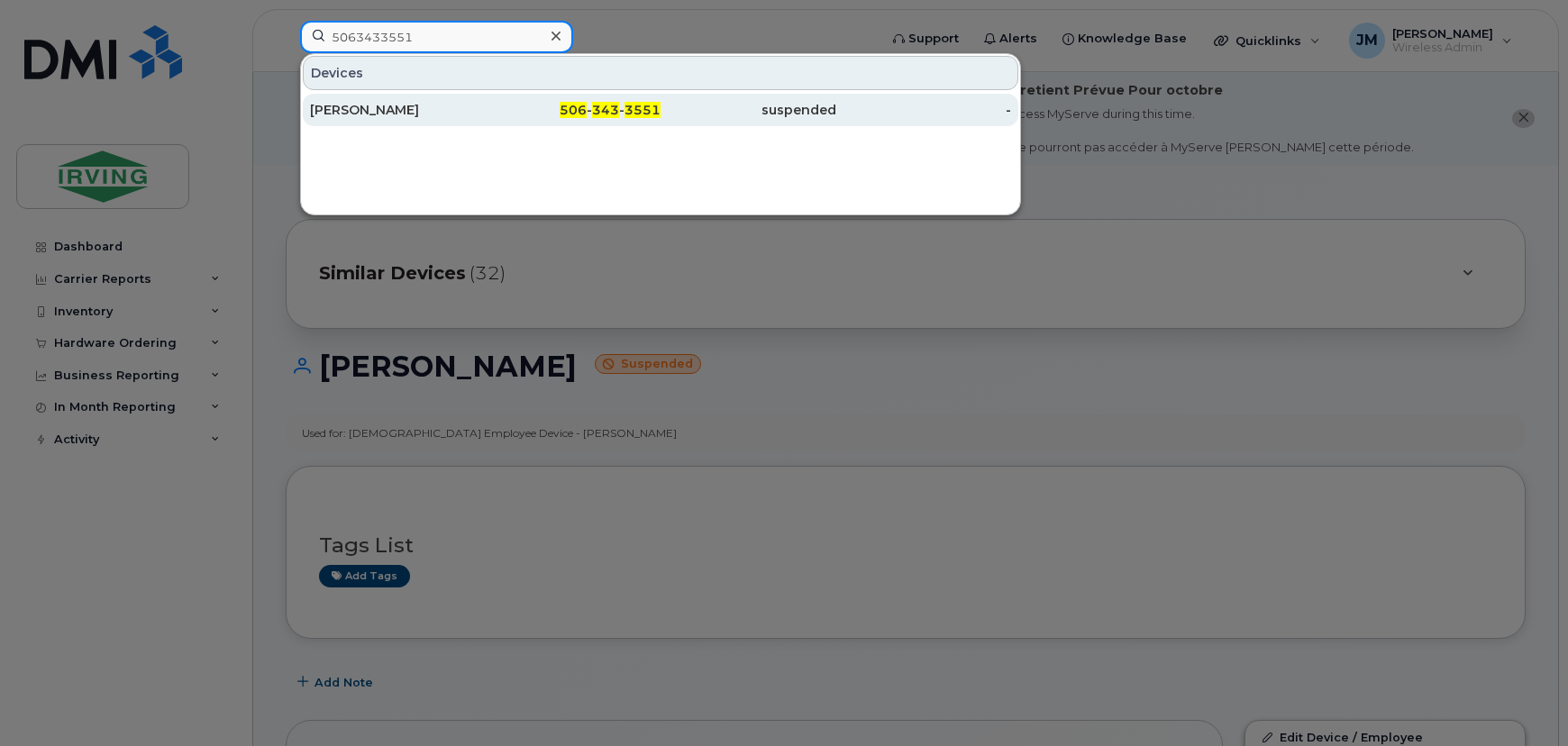
type input "5063433551"
click at [594, 114] on span "343" at bounding box center [605, 110] width 27 height 16
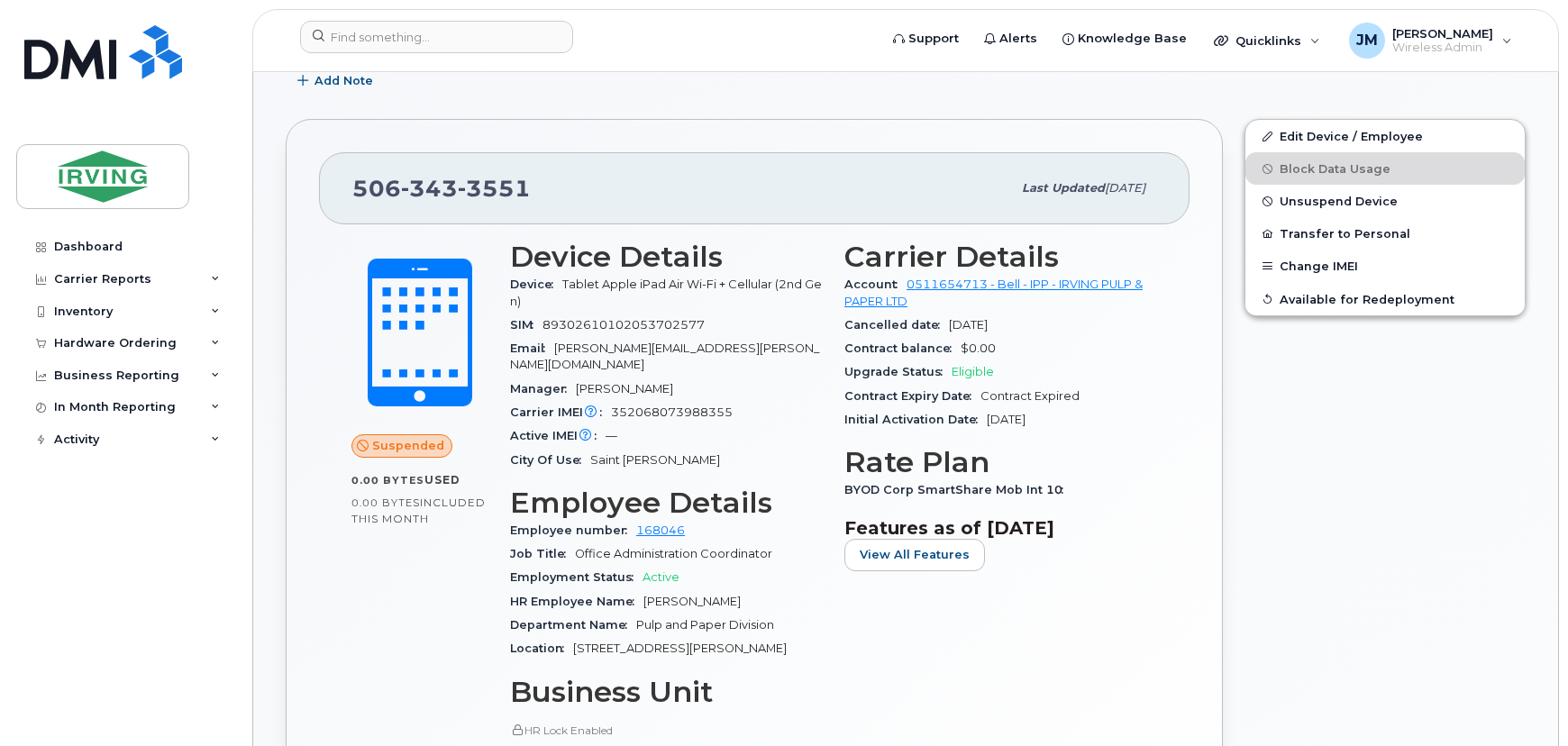
scroll to position [152, 0]
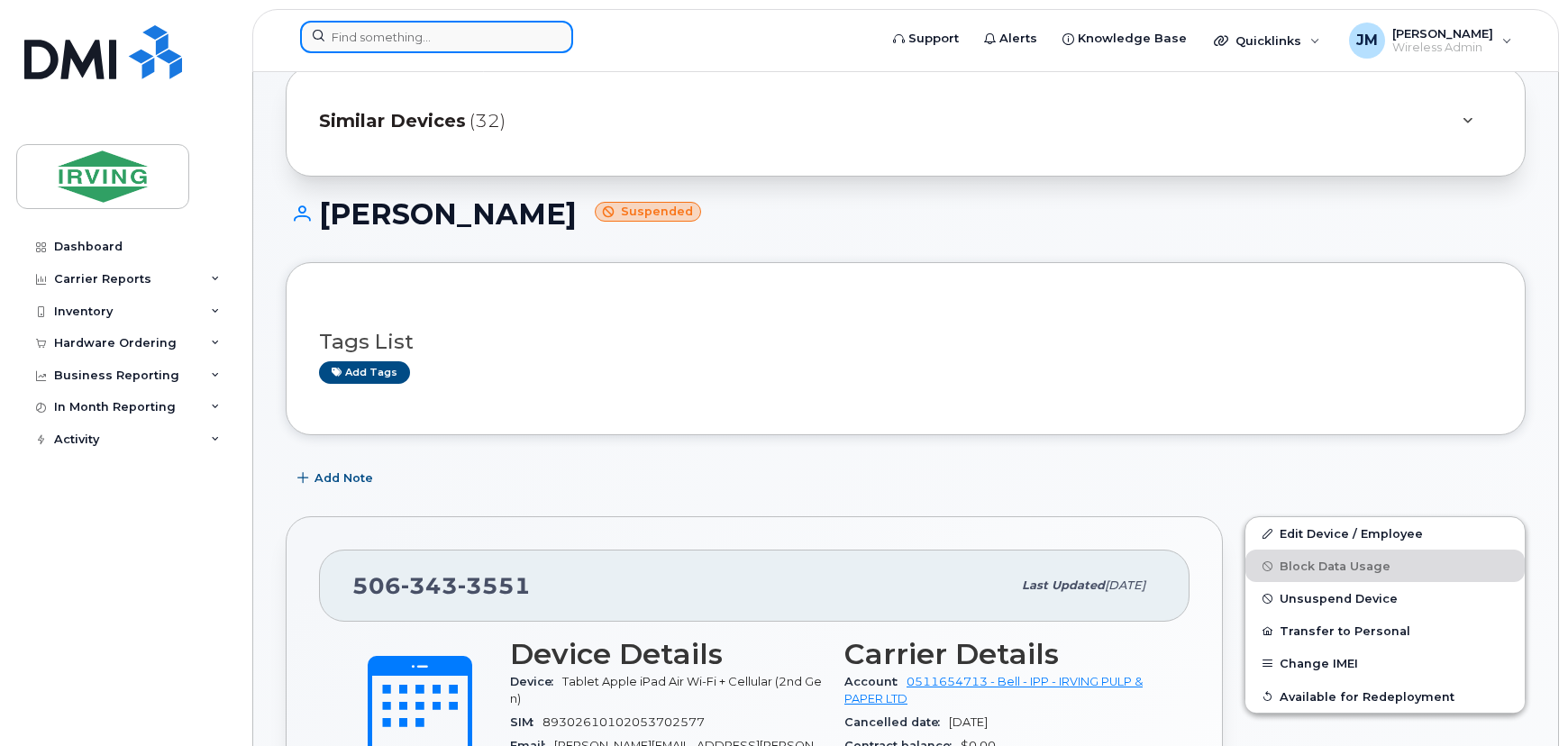
drag, startPoint x: 540, startPoint y: 46, endPoint x: 527, endPoint y: 46, distance: 13.0
click at [540, 46] on input at bounding box center [436, 37] width 273 height 33
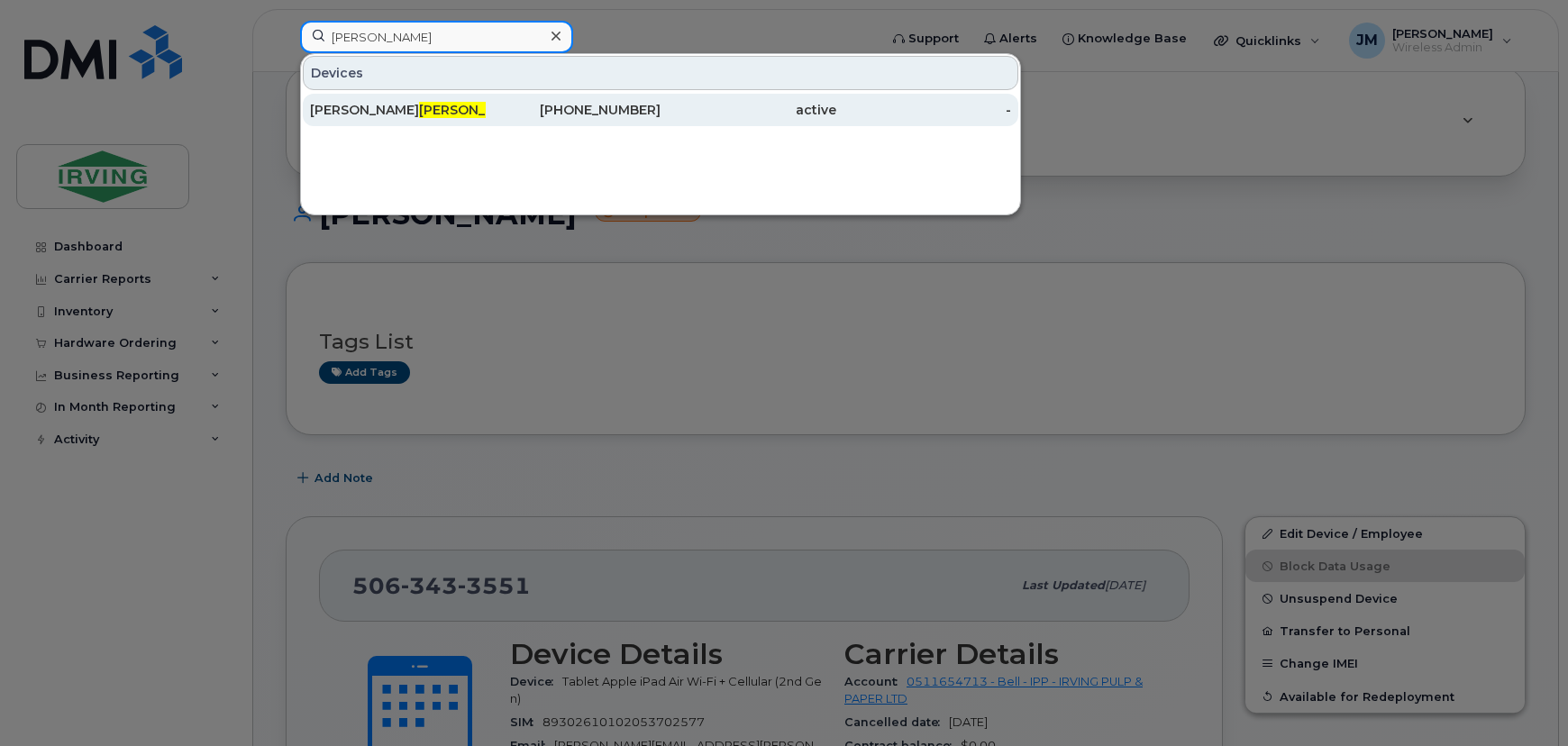
type input "[PERSON_NAME]"
click at [412, 101] on div "[PERSON_NAME]" at bounding box center [398, 110] width 176 height 18
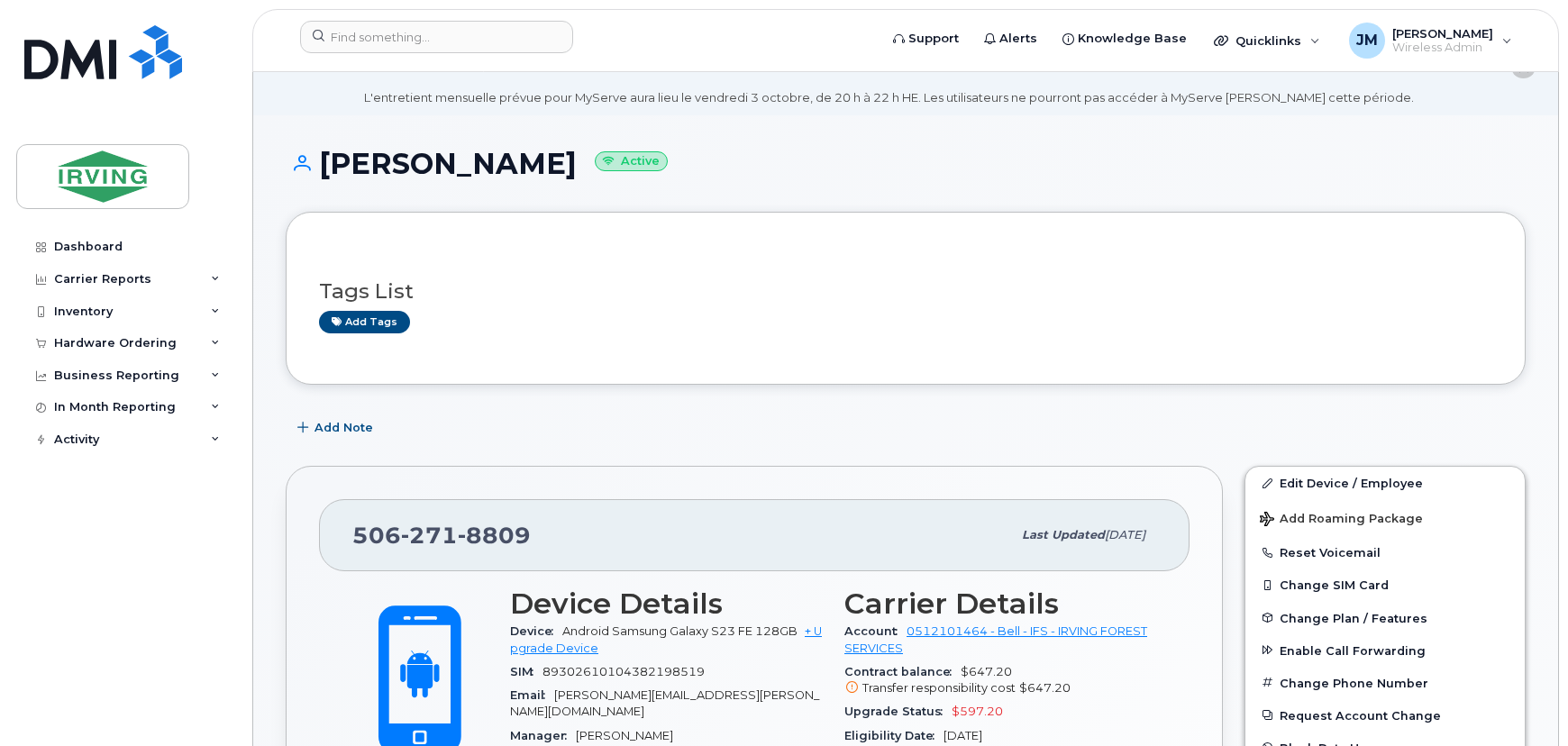
scroll to position [163, 0]
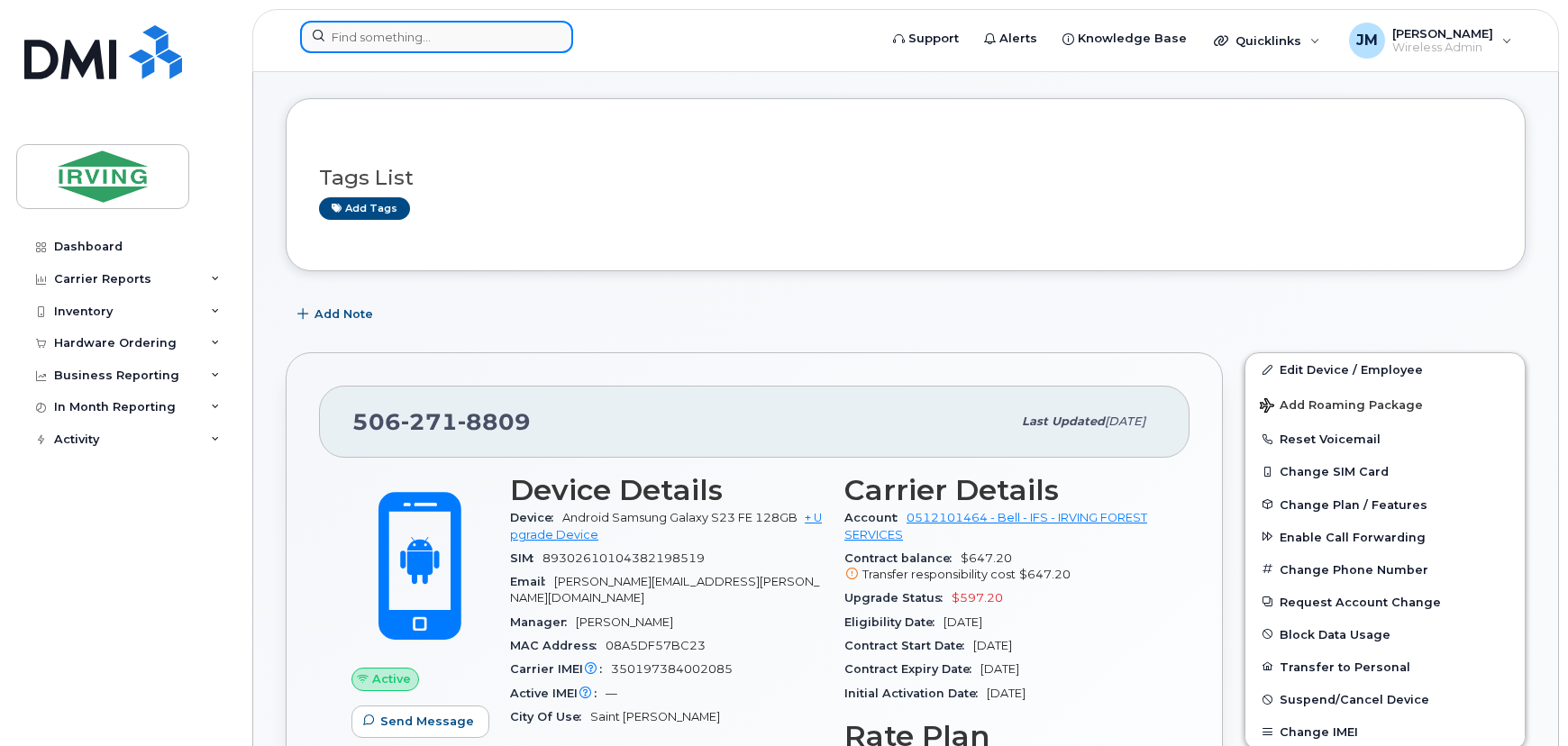
click at [487, 39] on input at bounding box center [436, 37] width 273 height 33
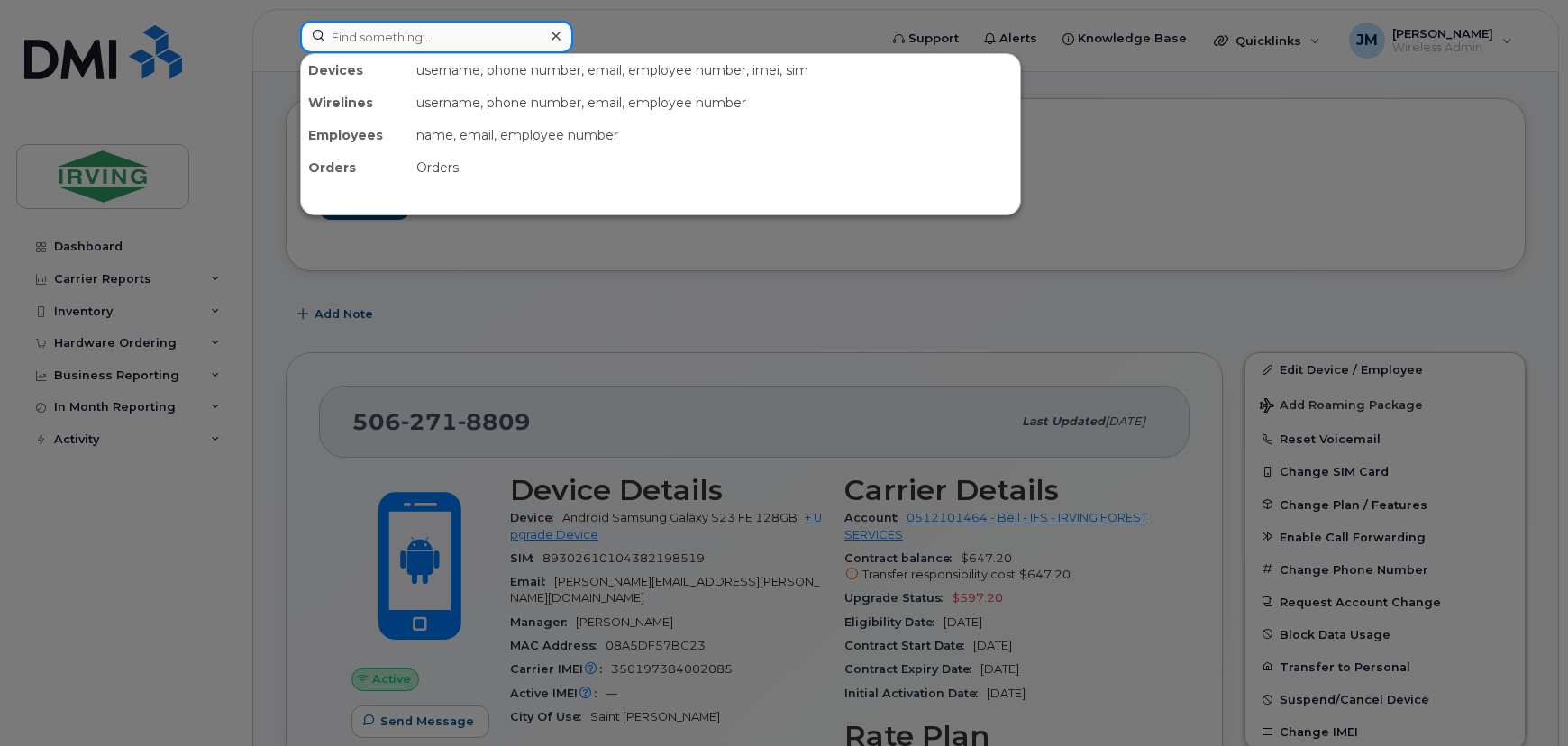
paste input "5062716105"
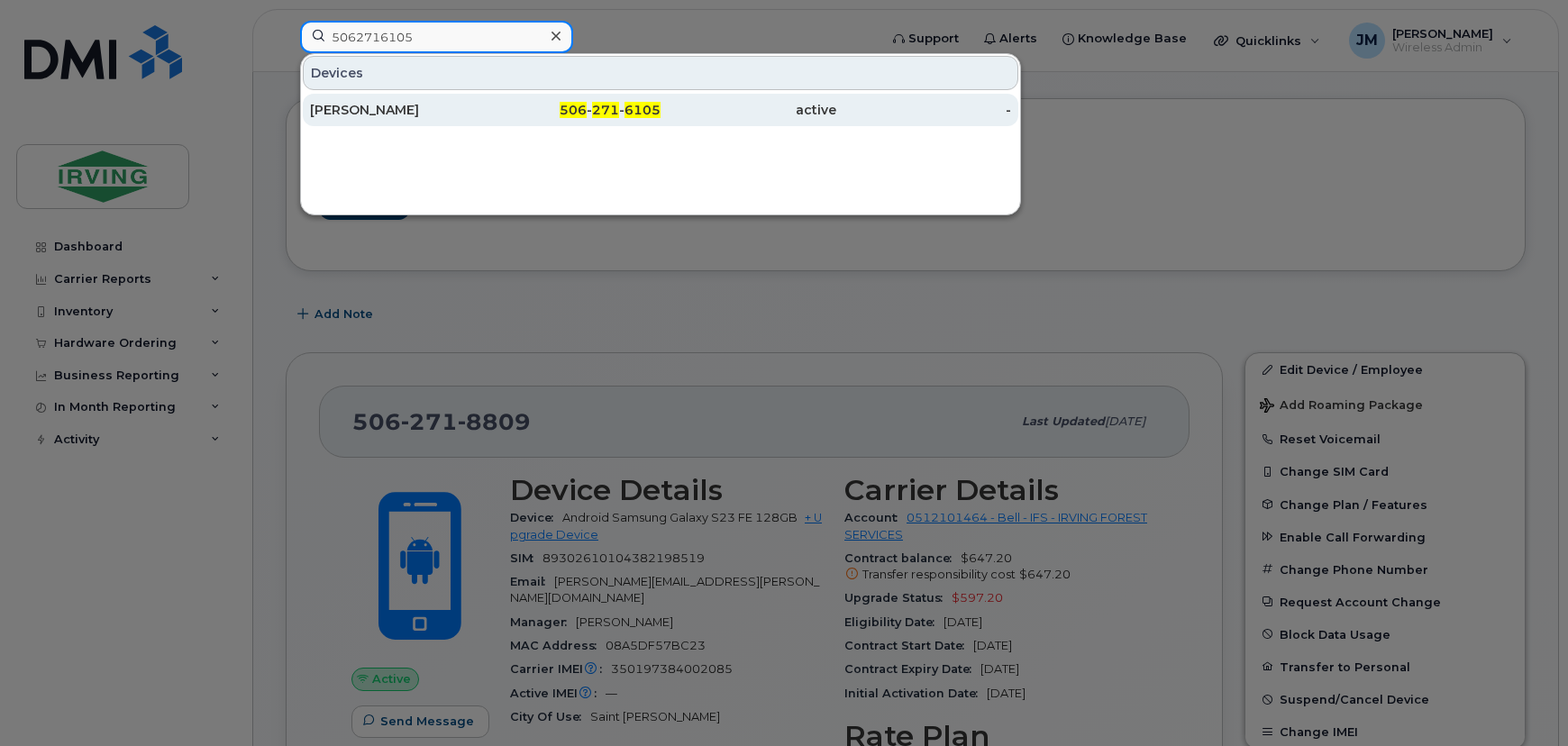
type input "5062716105"
click at [521, 105] on div "506 - 271 - 6105" at bounding box center [574, 110] width 176 height 18
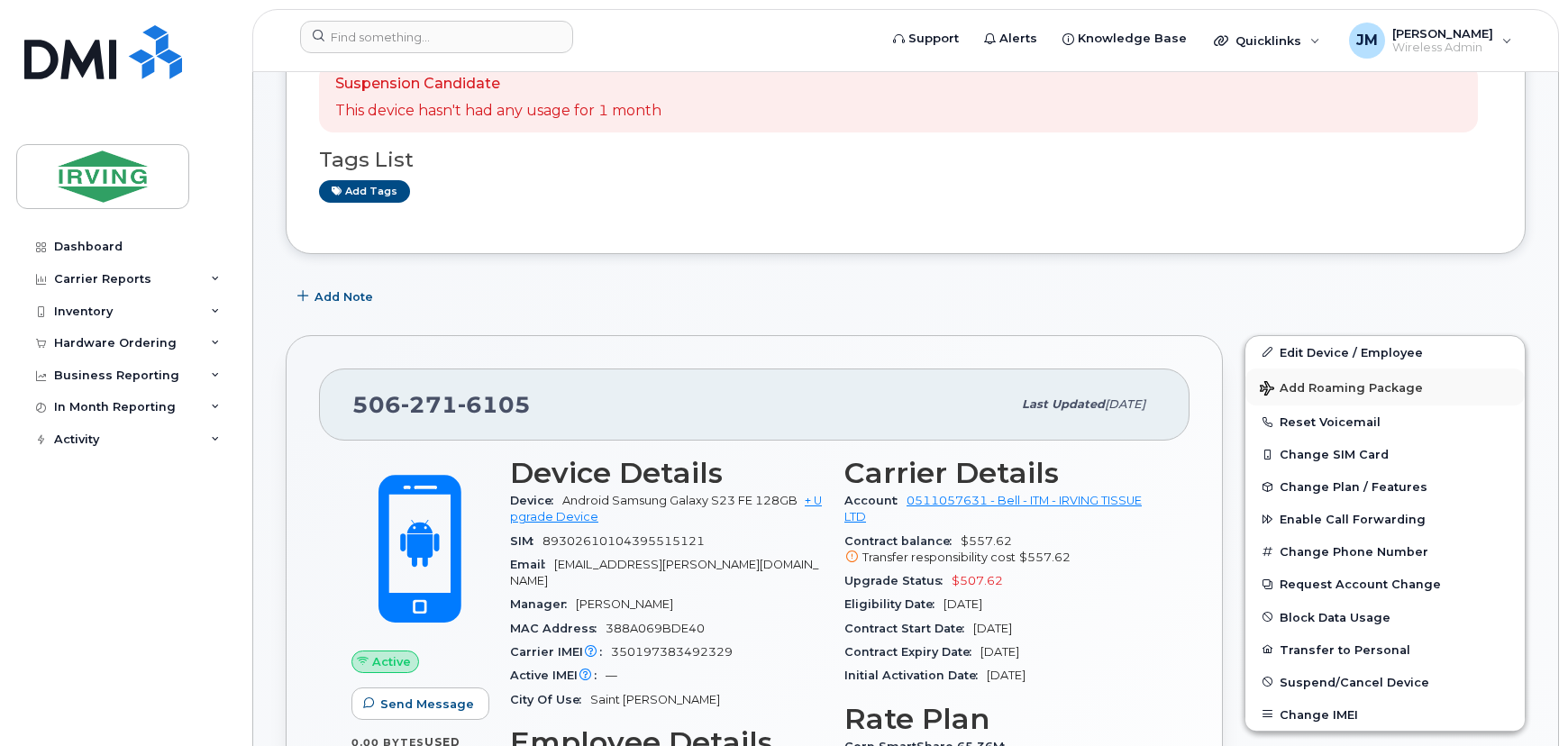
scroll to position [410, 0]
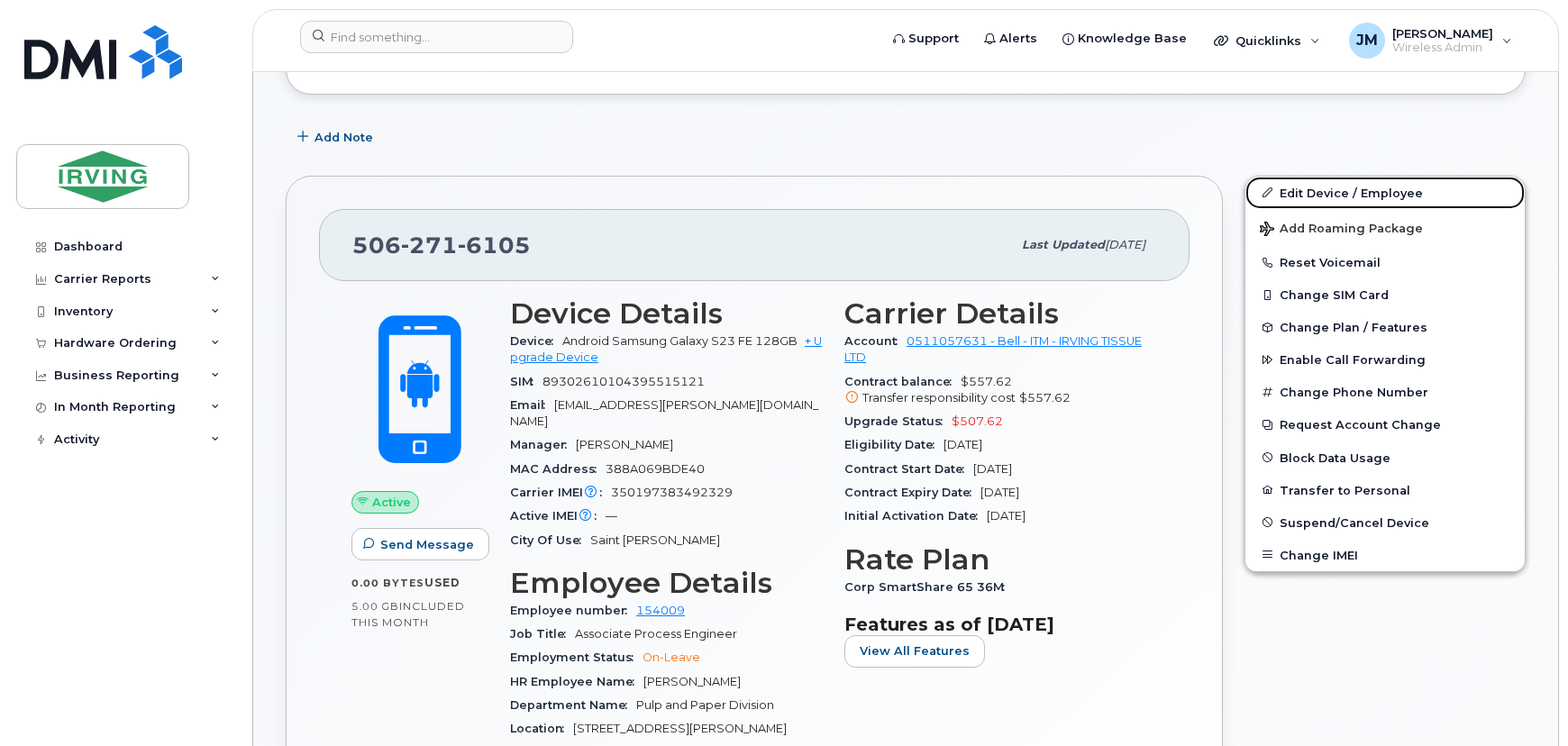
drag, startPoint x: 1343, startPoint y: 192, endPoint x: 1181, endPoint y: 225, distance: 165.3
click at [1343, 192] on link "Edit Device / Employee" at bounding box center [1385, 193] width 279 height 33
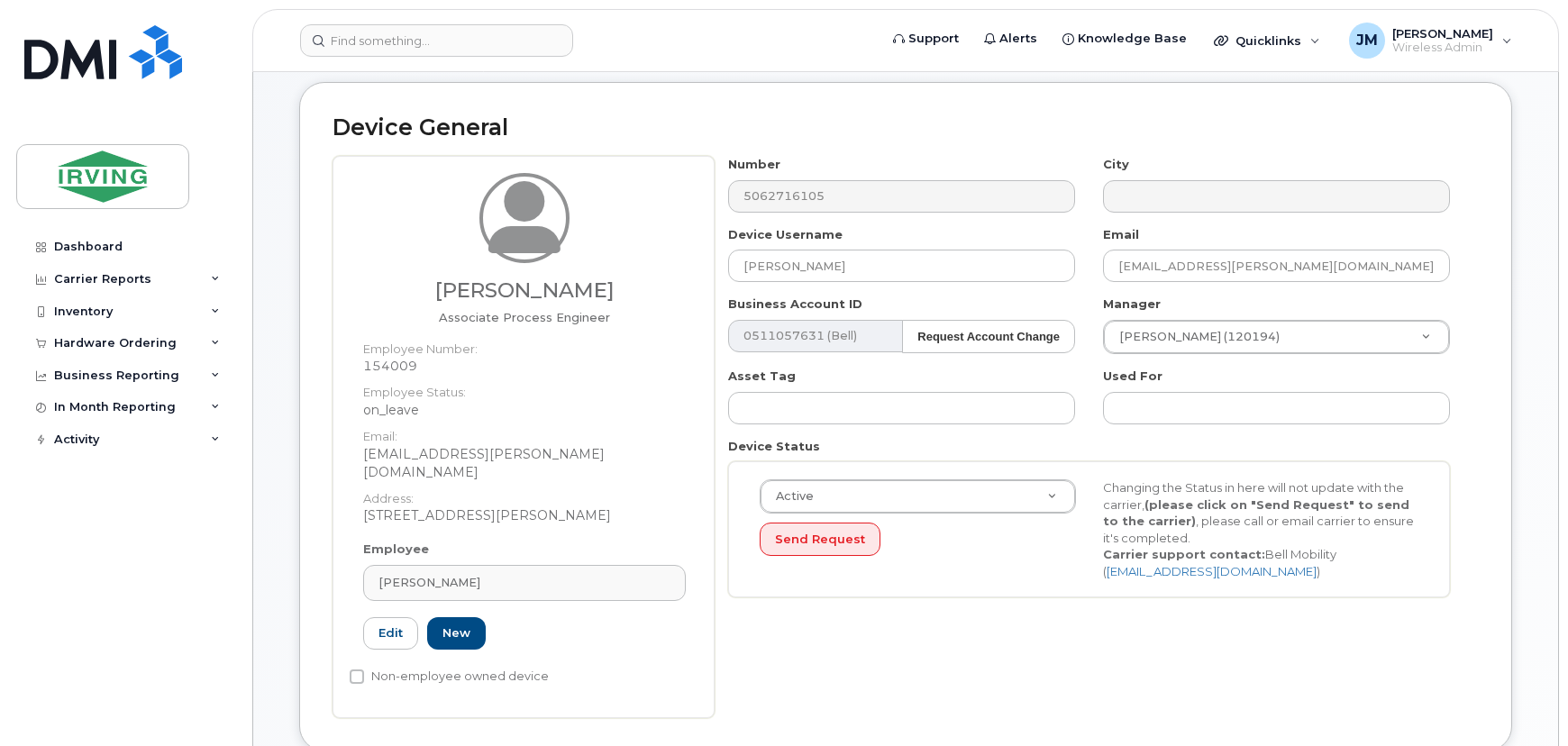
scroll to position [327, 0]
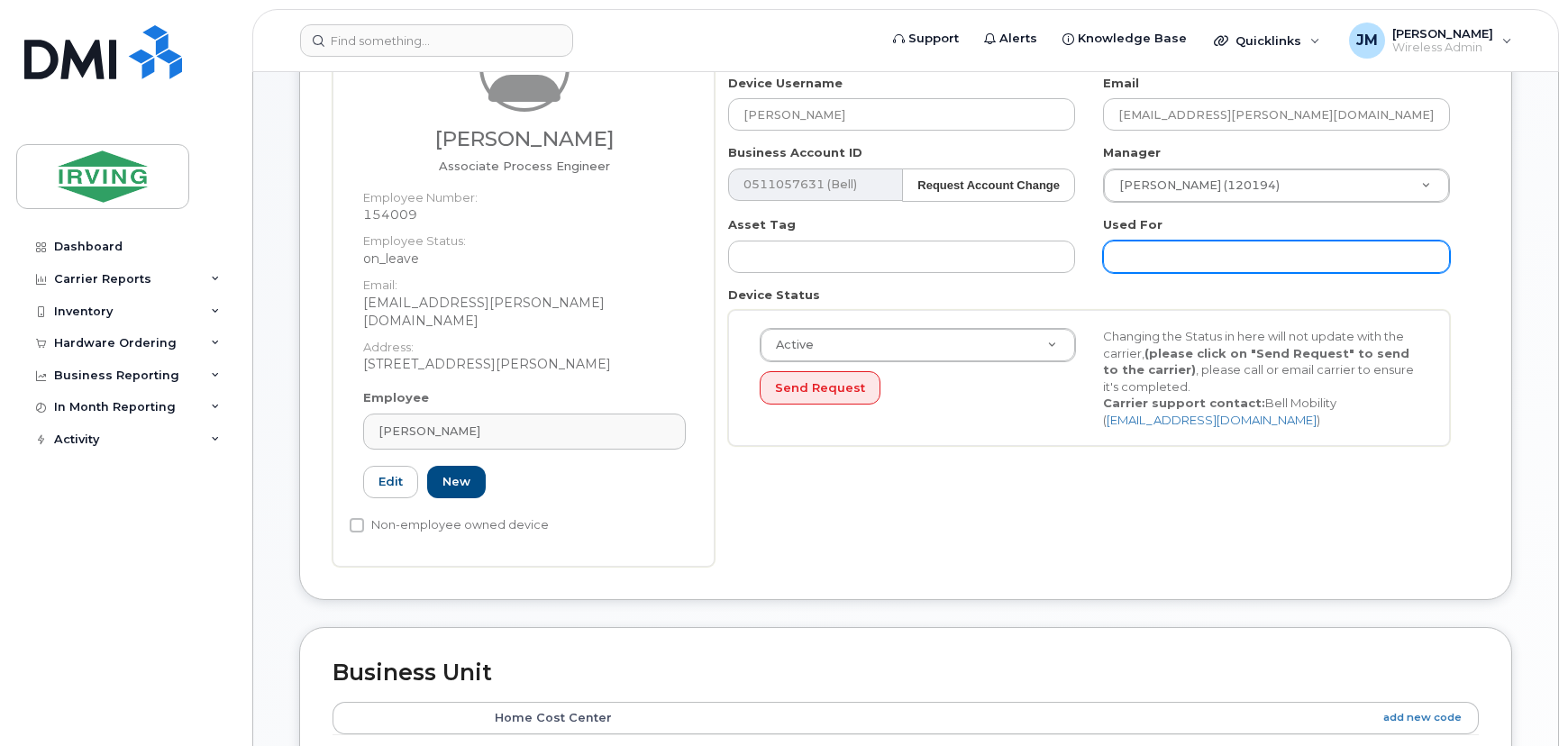
click at [1139, 256] on input "text" at bounding box center [1276, 256] width 347 height 33
drag, startPoint x: 1375, startPoint y: 255, endPoint x: 901, endPoint y: 251, distance: 474.0
click at [901, 251] on div "Number 5062716105 City Device Username [PERSON_NAME] Email [EMAIL_ADDRESS][PERS…" at bounding box center [1090, 233] width 750 height 455
type input "Employee Device - On Leave"
click at [1153, 287] on div "Device Status Active Active Suspended Cancelled Send Request Changing the Statu…" at bounding box center [1090, 367] width 750 height 160
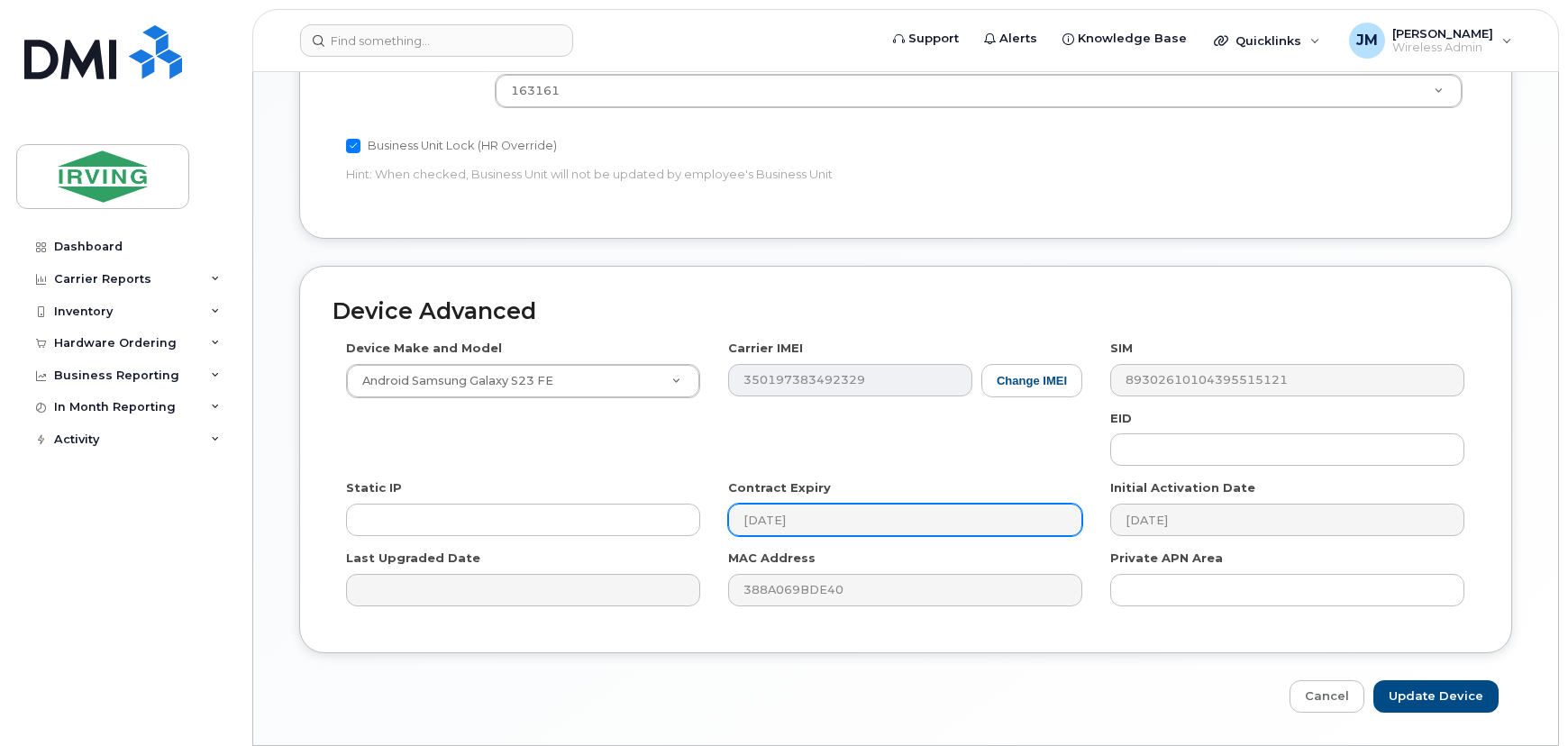
scroll to position [1037, 0]
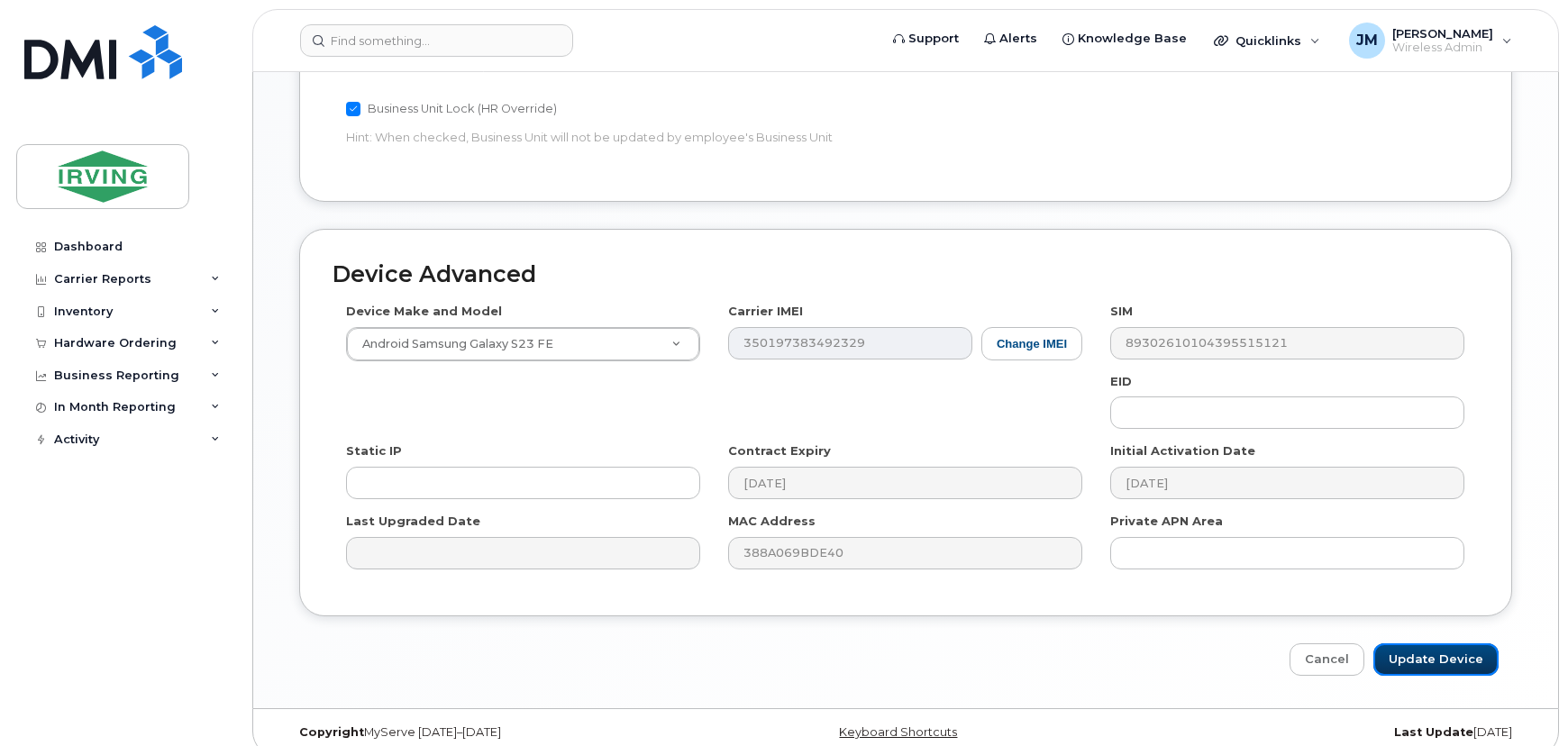
drag, startPoint x: 1452, startPoint y: 645, endPoint x: 1244, endPoint y: 616, distance: 210.0
click at [1452, 645] on input "Update Device" at bounding box center [1436, 661] width 126 height 34
type input "Saving..."
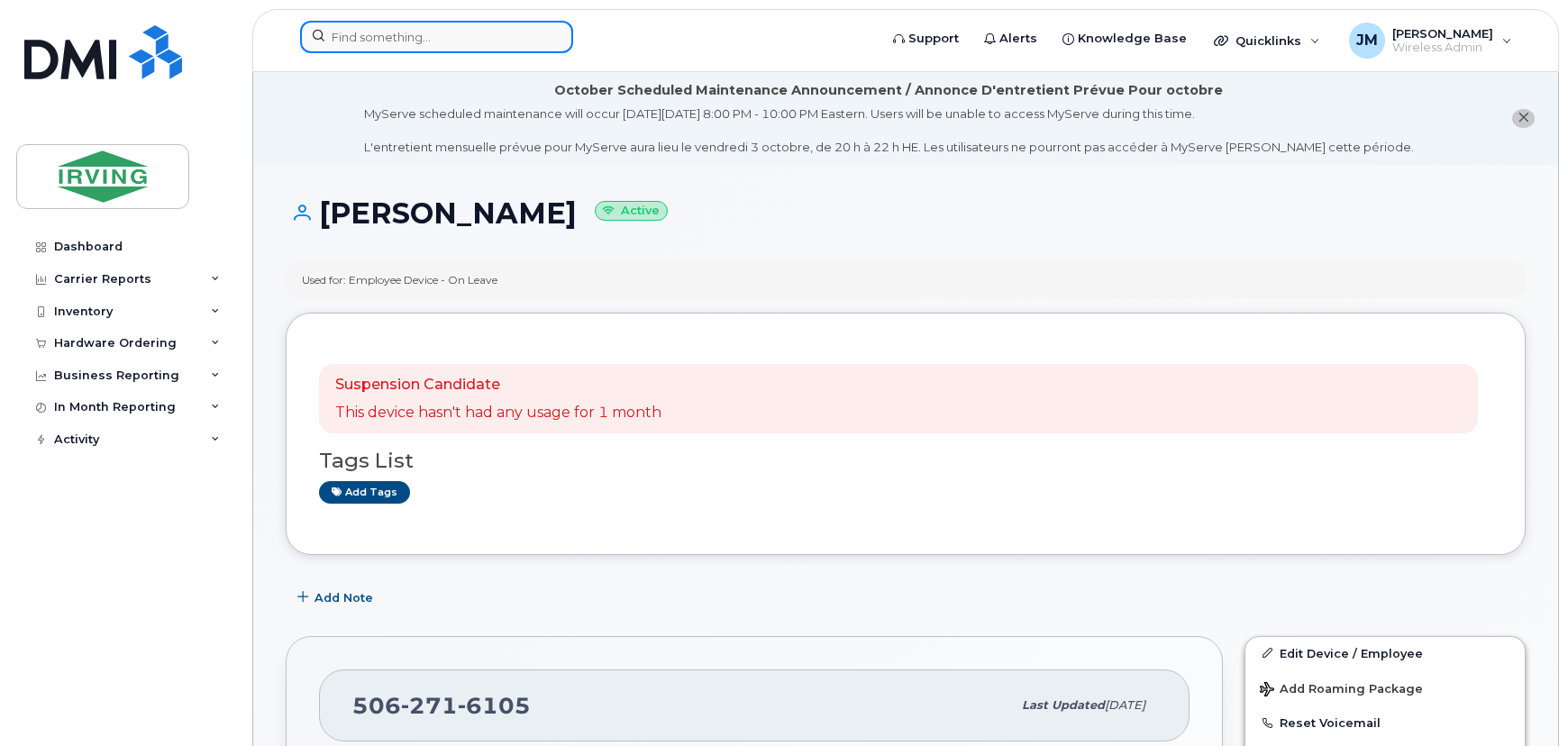
click at [422, 44] on input at bounding box center [436, 37] width 273 height 33
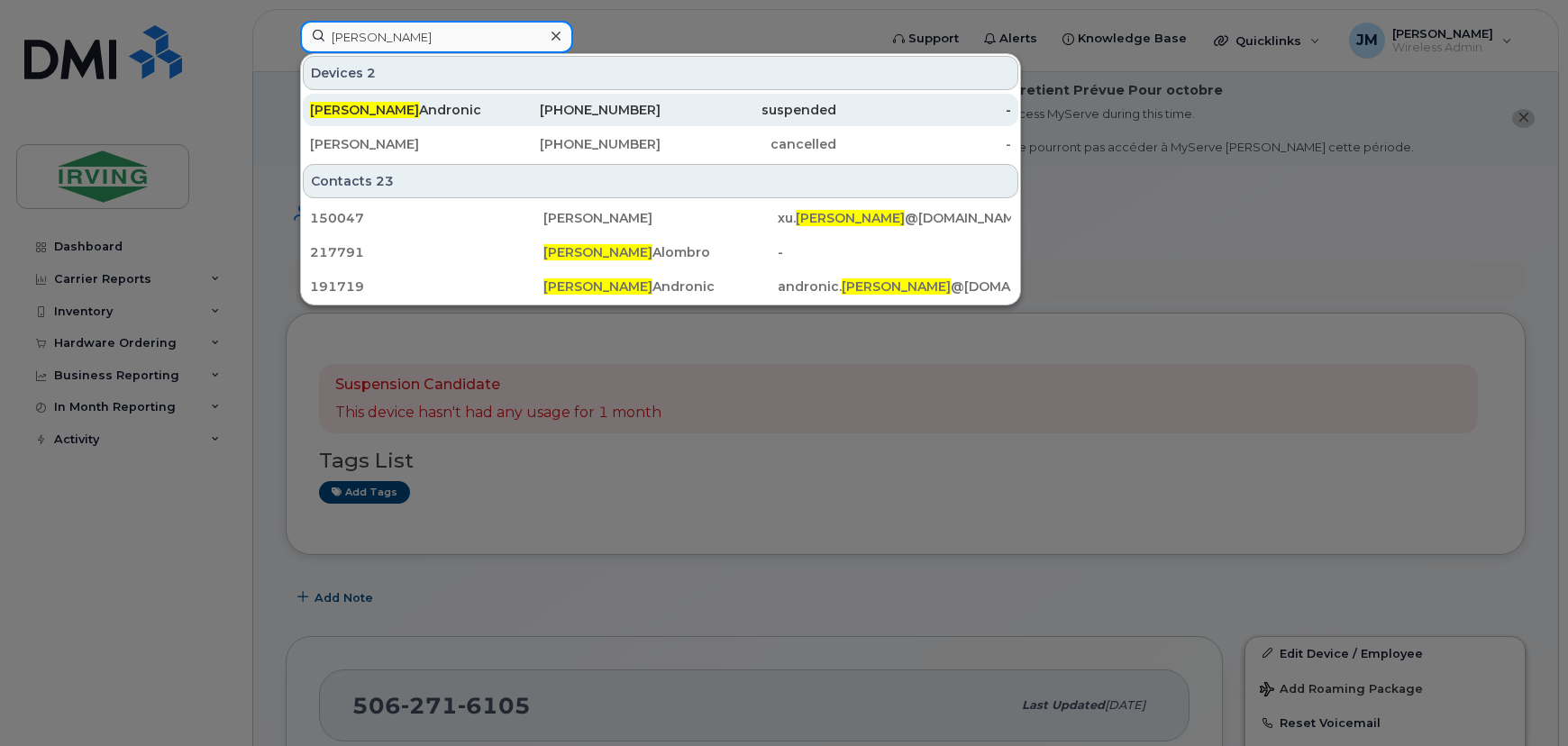
type input "[PERSON_NAME]"
click at [404, 107] on div "[PERSON_NAME]" at bounding box center [398, 110] width 176 height 18
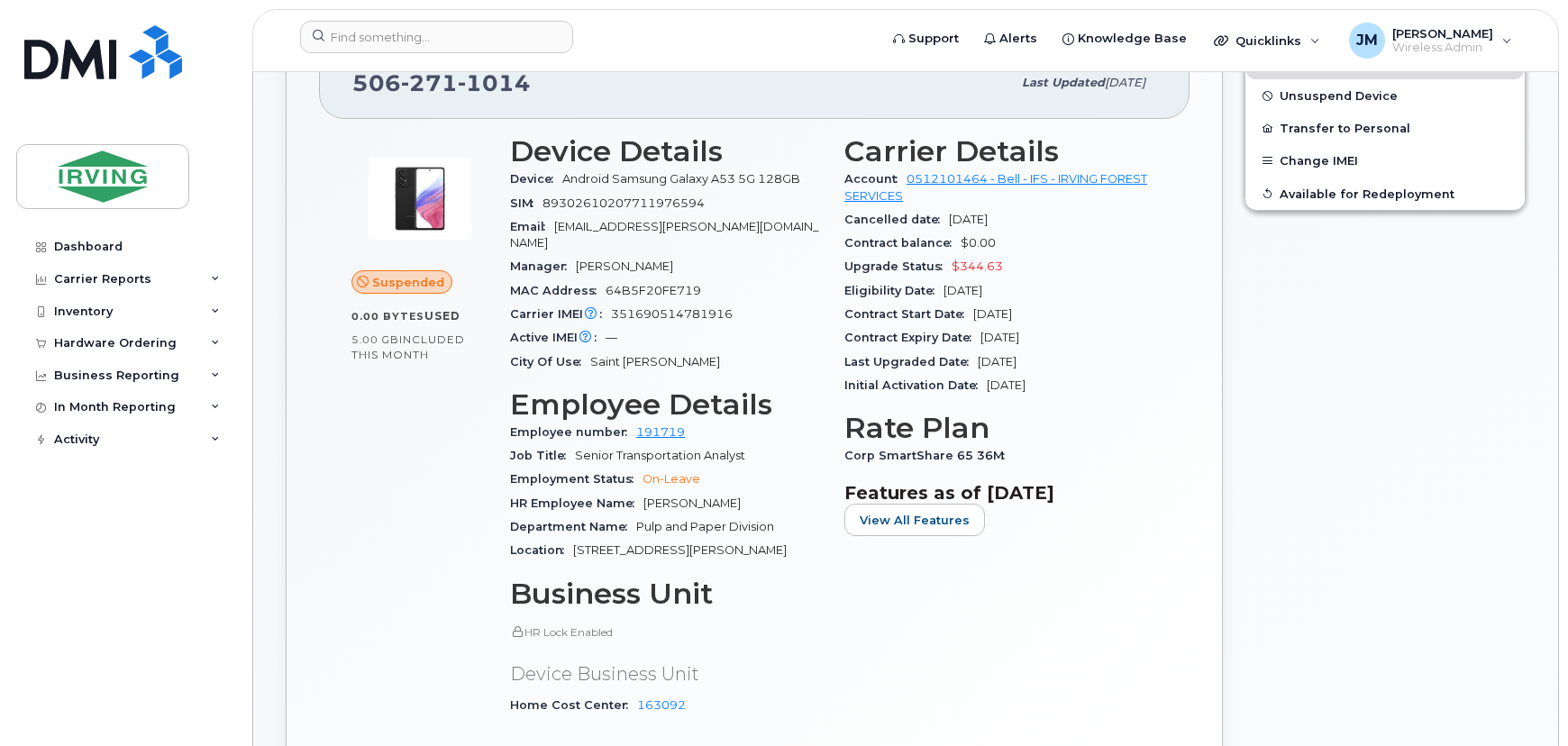
scroll to position [327, 0]
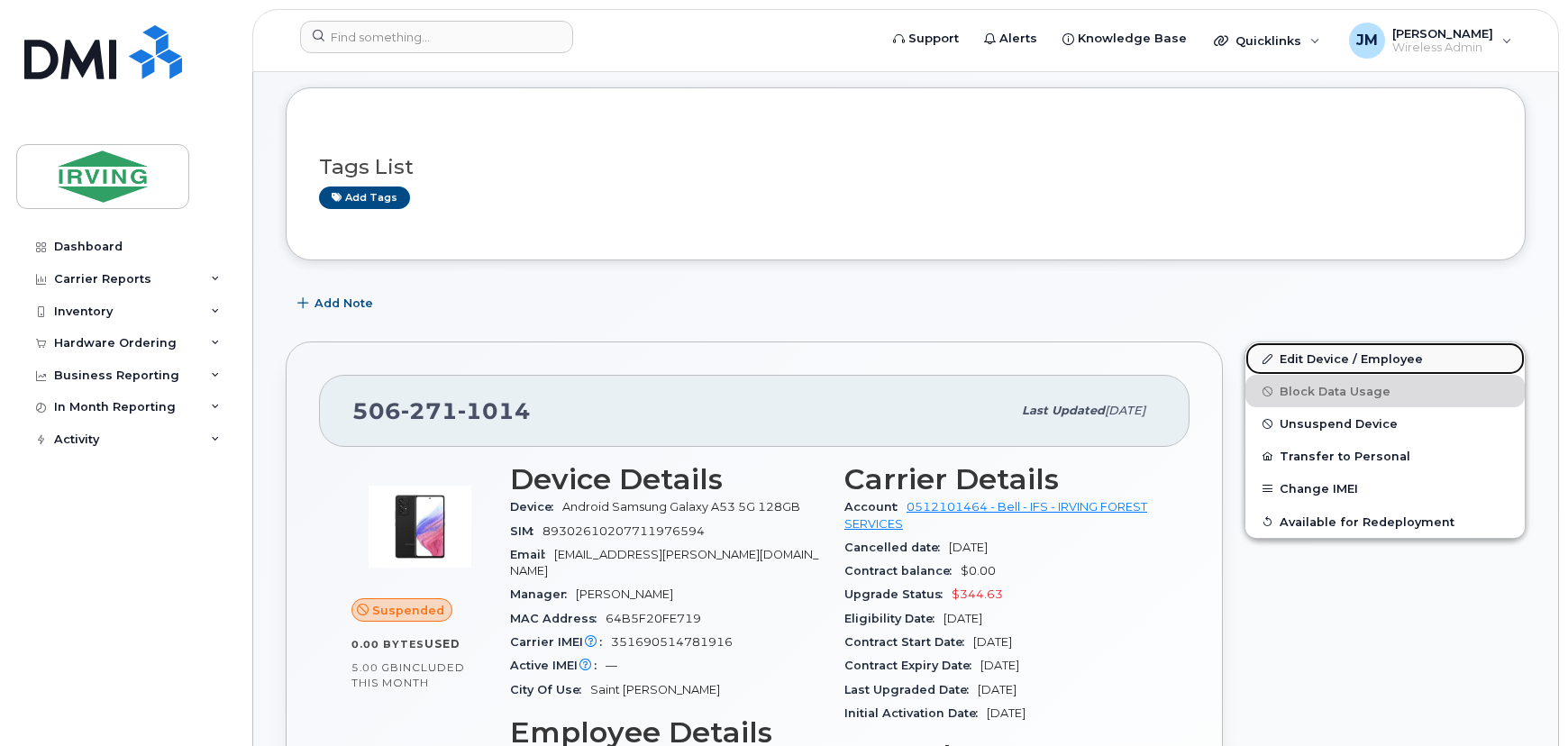
click at [1347, 361] on link "Edit Device / Employee" at bounding box center [1385, 358] width 279 height 33
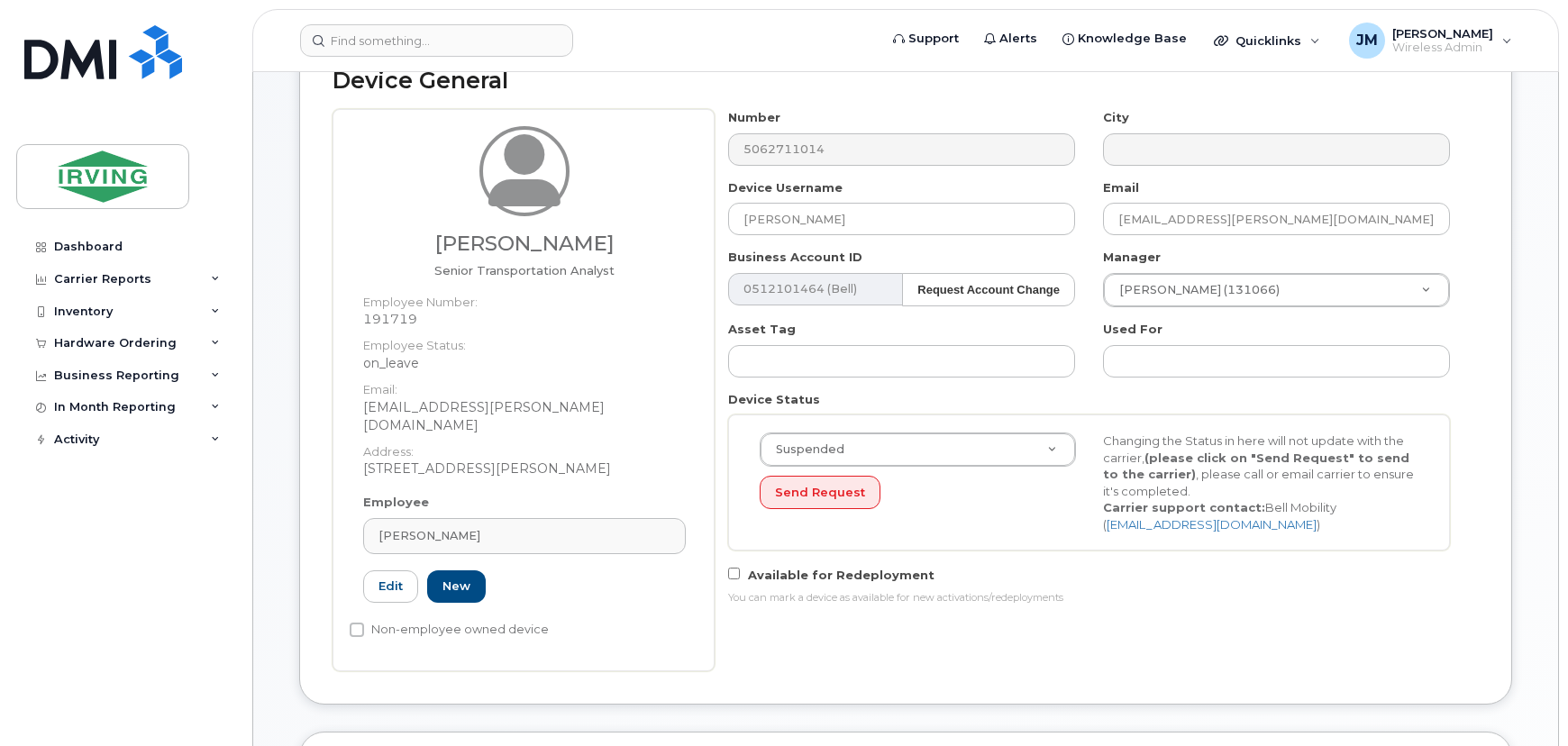
scroll to position [245, 0]
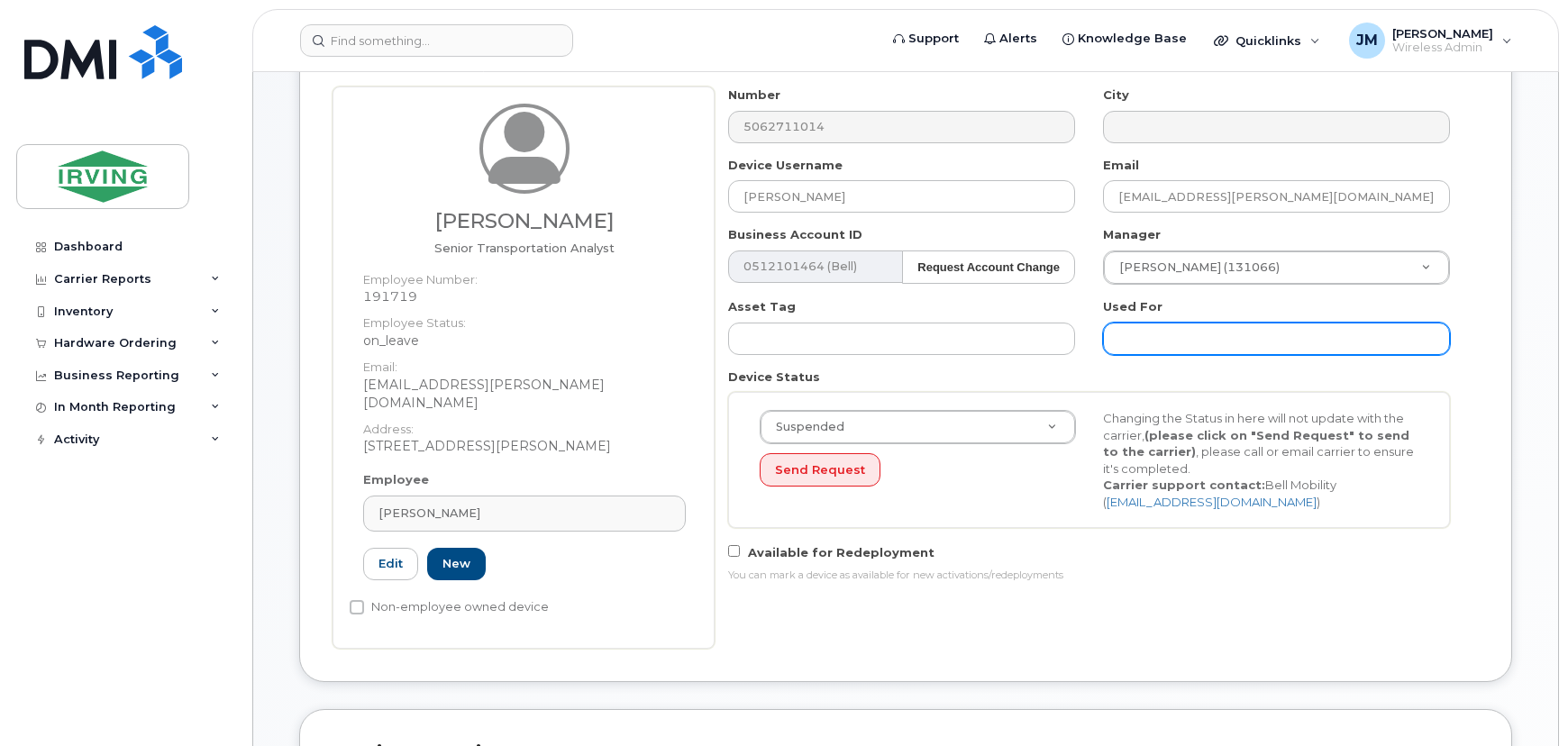
click at [1245, 337] on input "text" at bounding box center [1276, 338] width 347 height 33
paste input "Employee Device - On Leave"
type input "Employee Device - On Leave"
click at [1104, 648] on div "Device General [PERSON_NAME] Senior Transportation Analyst Employee Number: 191…" at bounding box center [906, 348] width 1213 height 671
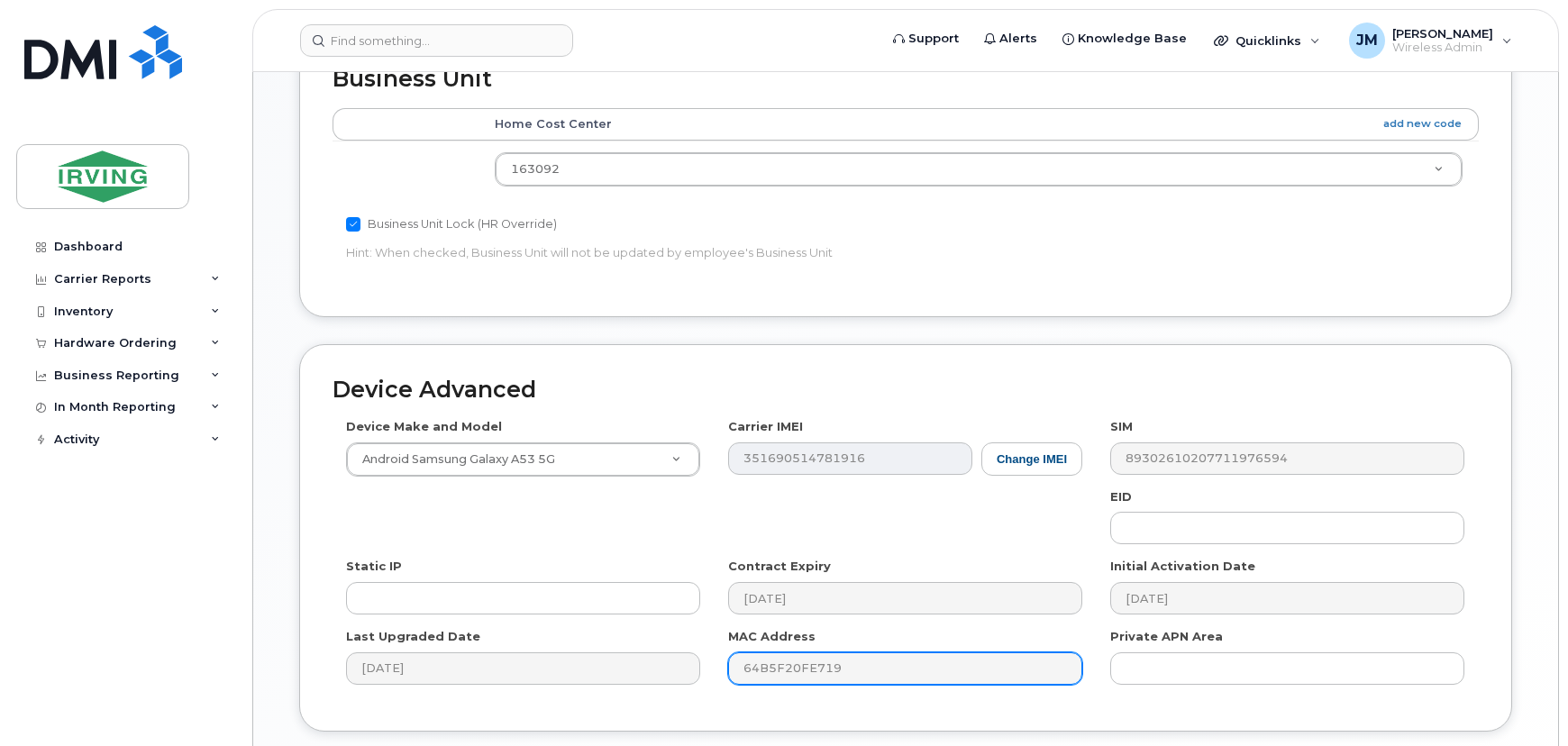
scroll to position [1037, 0]
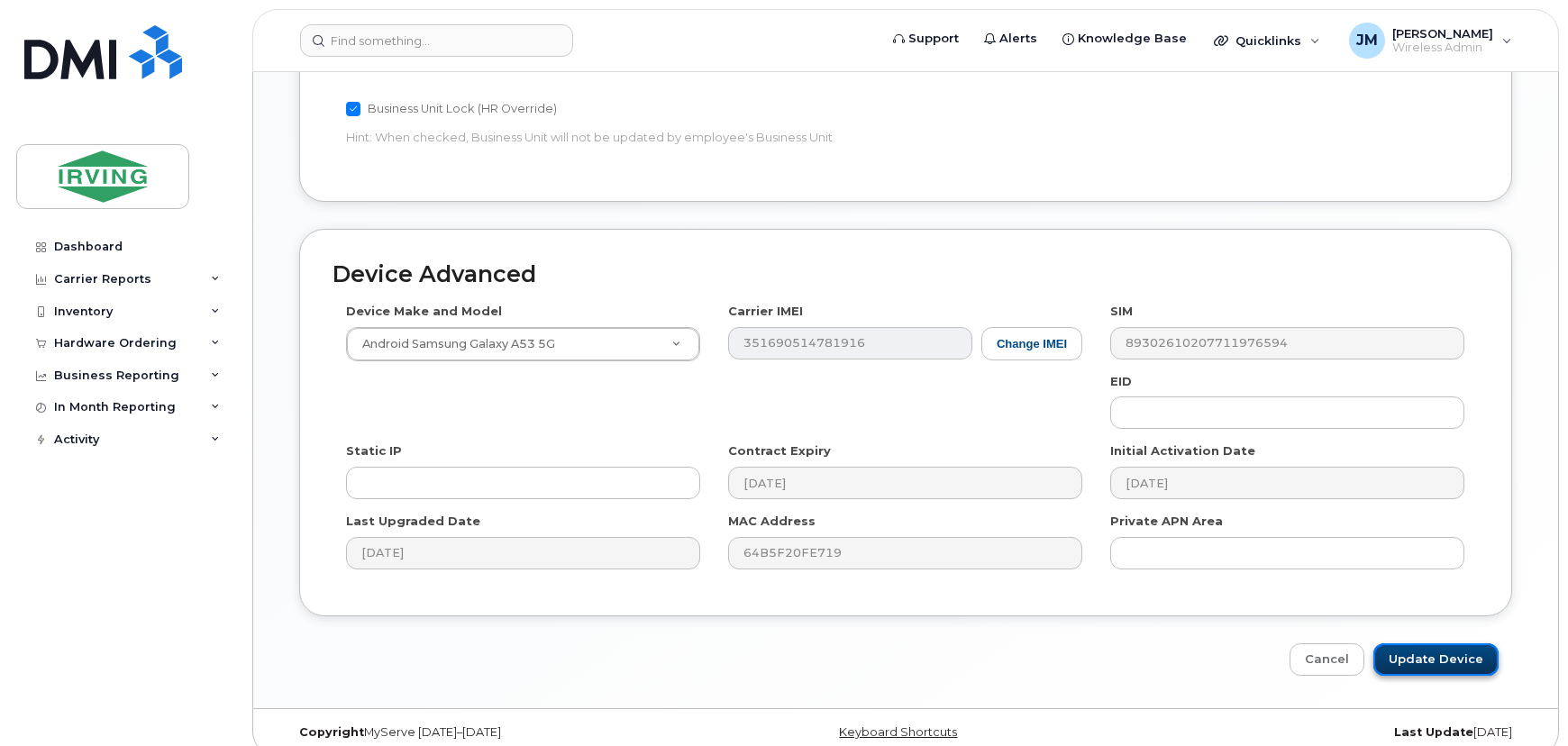
drag, startPoint x: 1458, startPoint y: 640, endPoint x: 1416, endPoint y: 636, distance: 42.2
click at [1457, 644] on input "Update Device" at bounding box center [1436, 661] width 126 height 34
type input "Saving..."
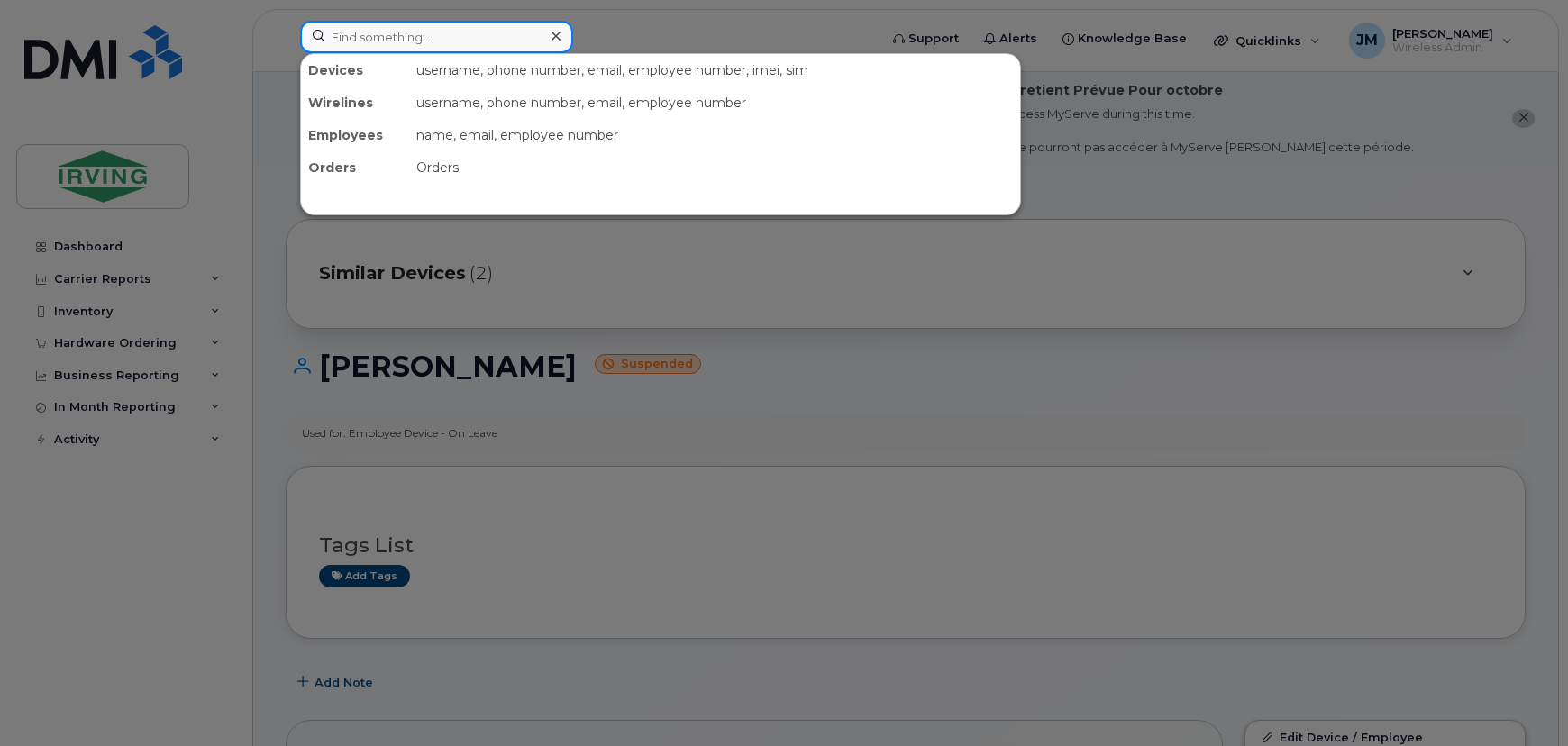
click at [448, 33] on input at bounding box center [436, 37] width 273 height 33
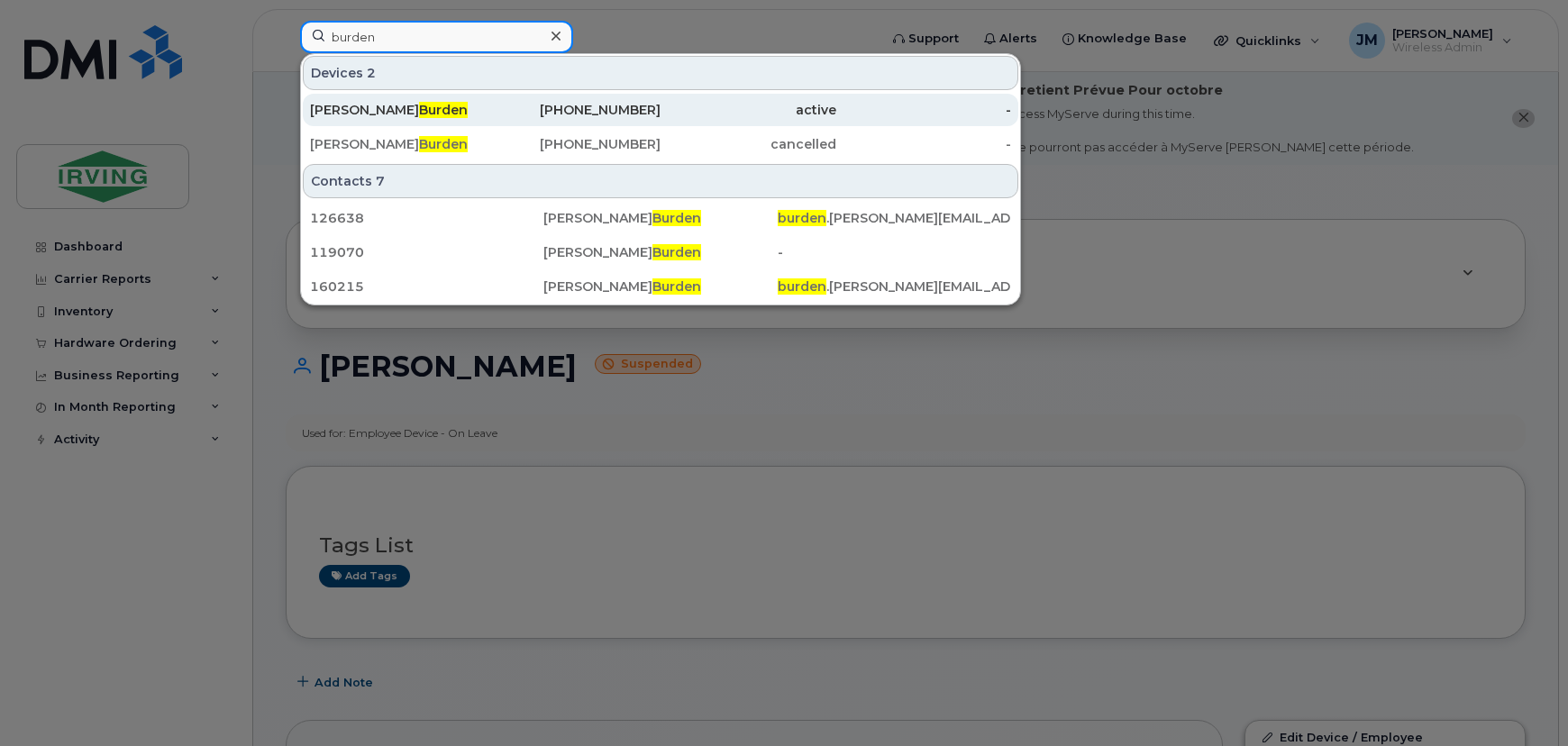
type input "burden"
drag, startPoint x: 468, startPoint y: 115, endPoint x: 499, endPoint y: 116, distance: 31.0
click at [468, 115] on div "Christina Burden" at bounding box center [398, 110] width 176 height 18
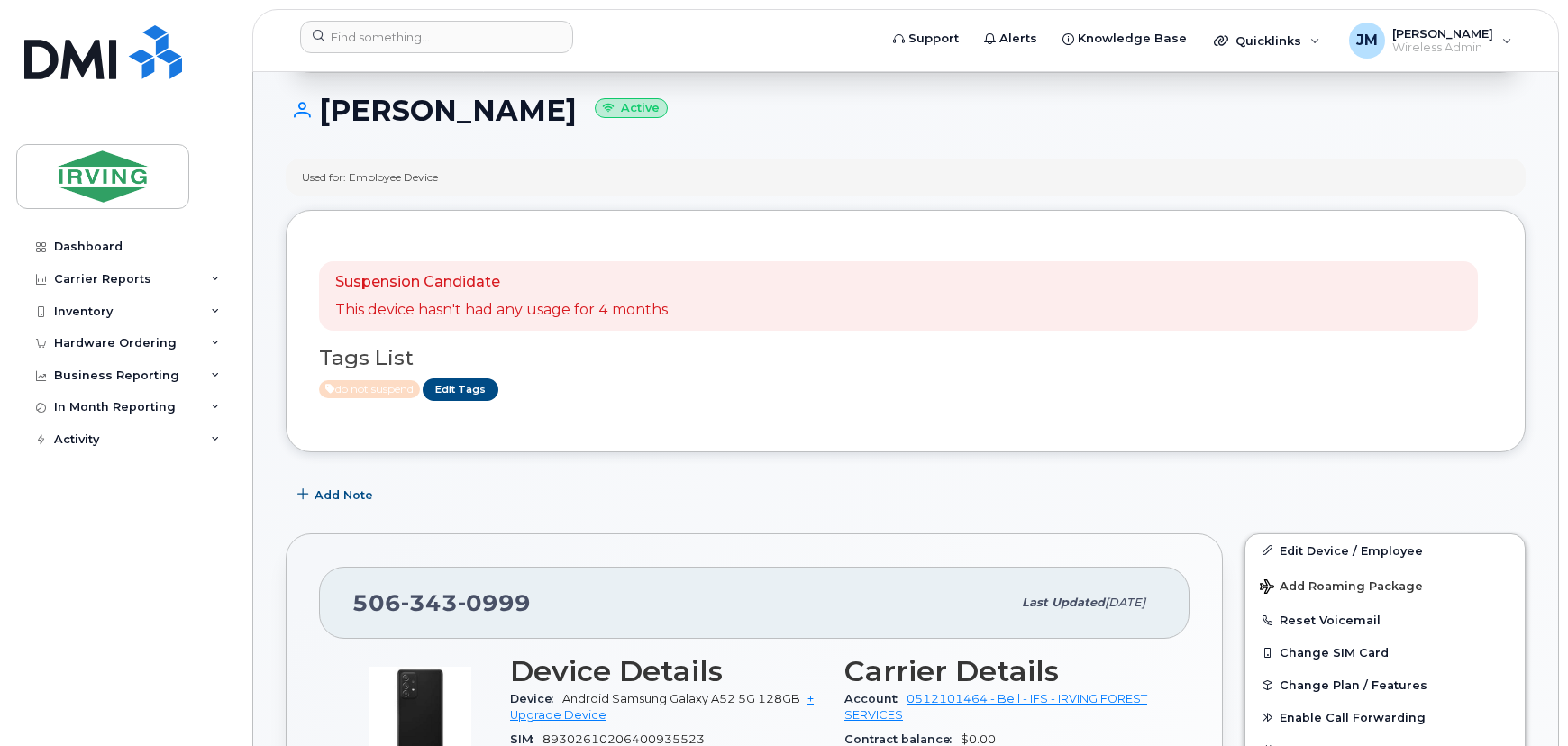
scroll to position [245, 0]
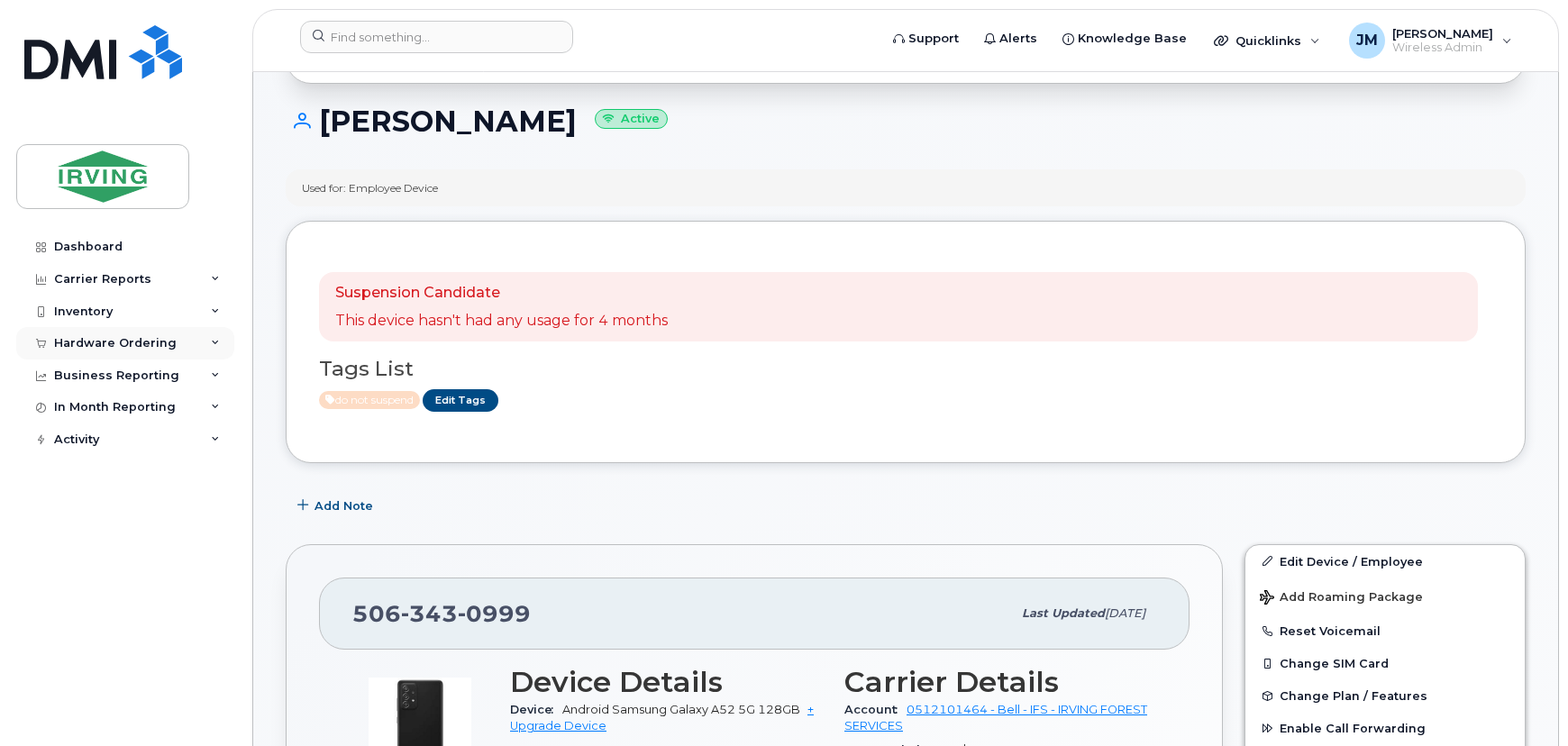
click at [167, 345] on div "Hardware Ordering" at bounding box center [116, 343] width 123 height 15
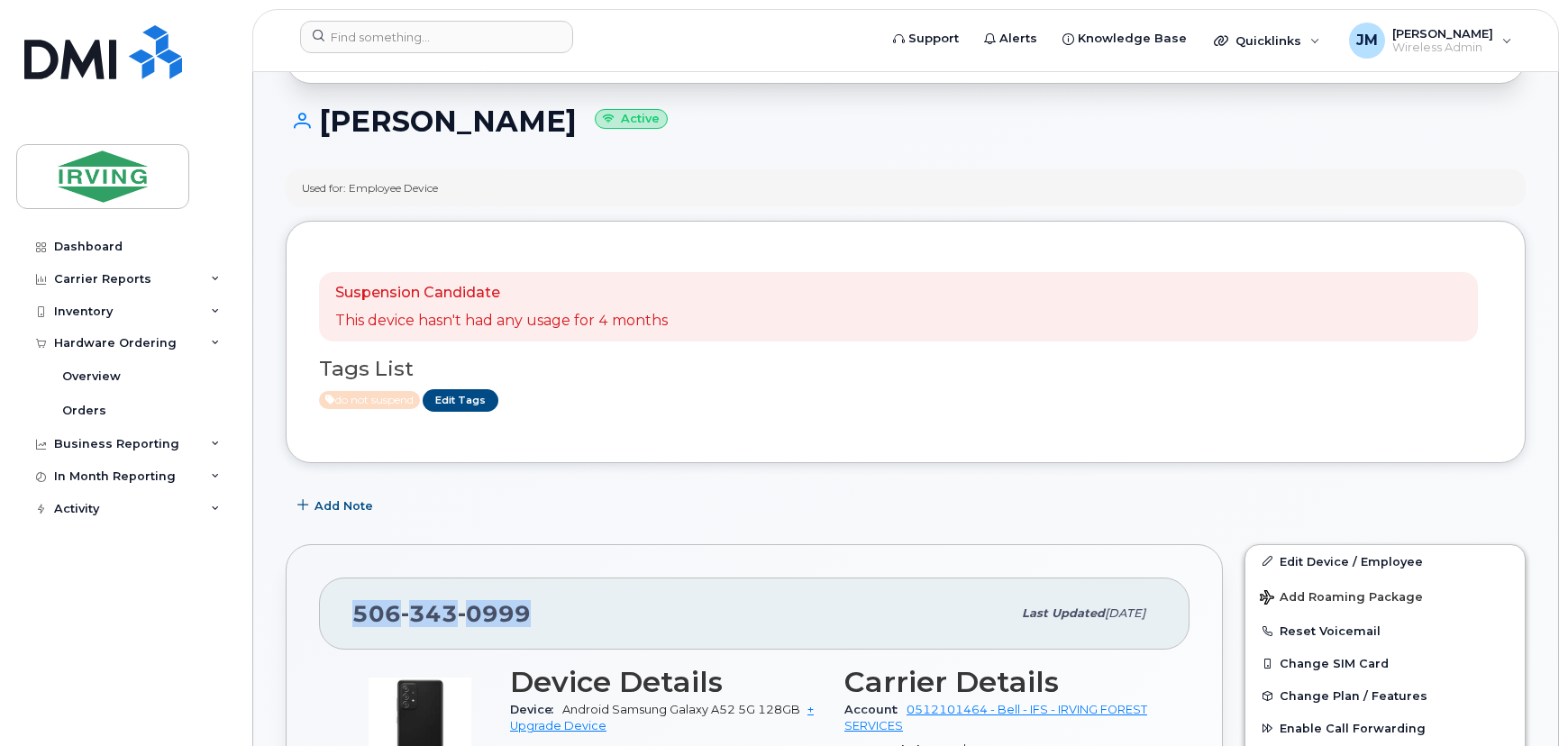
drag, startPoint x: 530, startPoint y: 620, endPoint x: 357, endPoint y: 613, distance: 173.1
click at [357, 613] on div "[PHONE_NUMBER]" at bounding box center [682, 613] width 659 height 38
copy span "[PHONE_NUMBER]"
click at [100, 417] on div "Orders" at bounding box center [84, 411] width 45 height 16
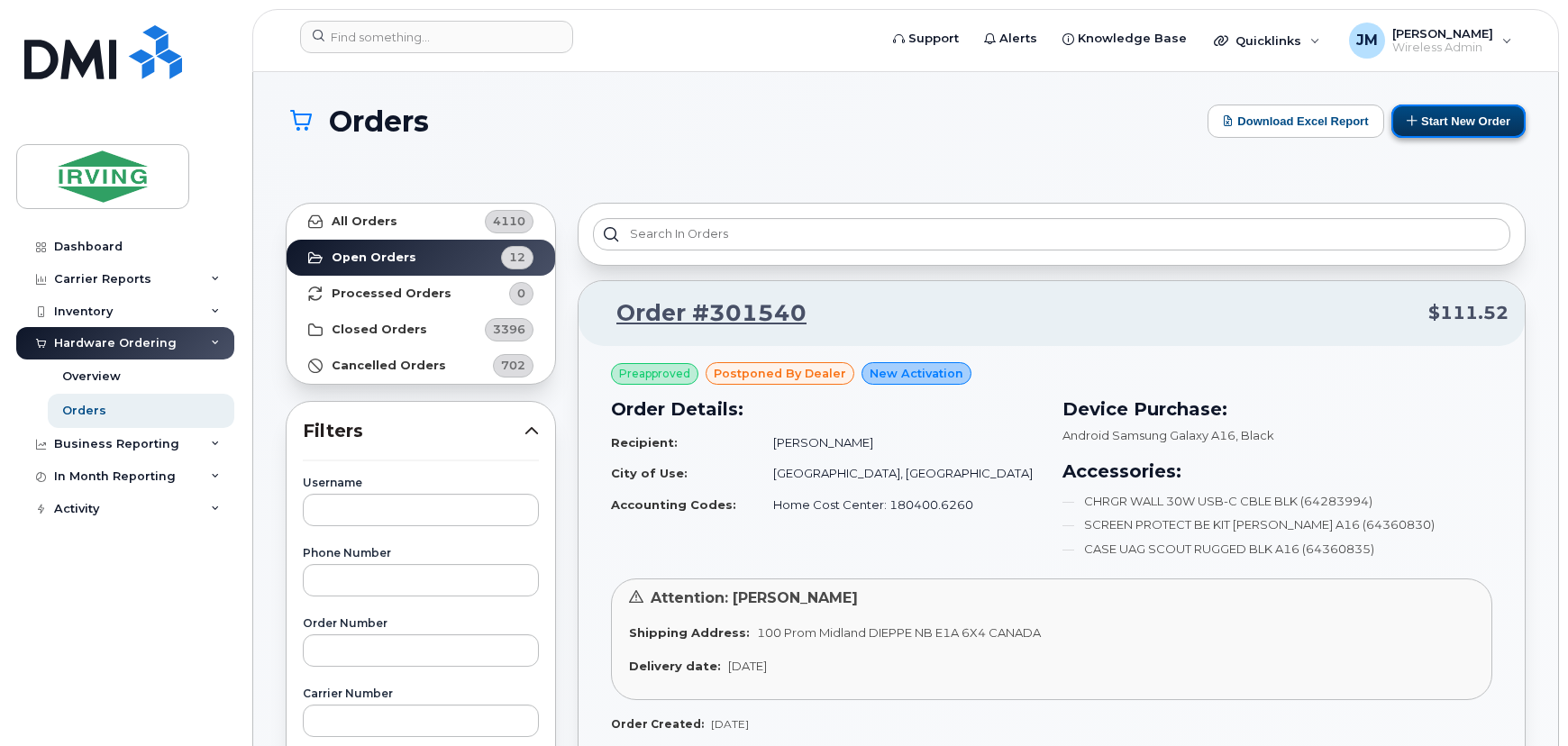
click at [1453, 124] on button "Start New Order" at bounding box center [1459, 122] width 135 height 34
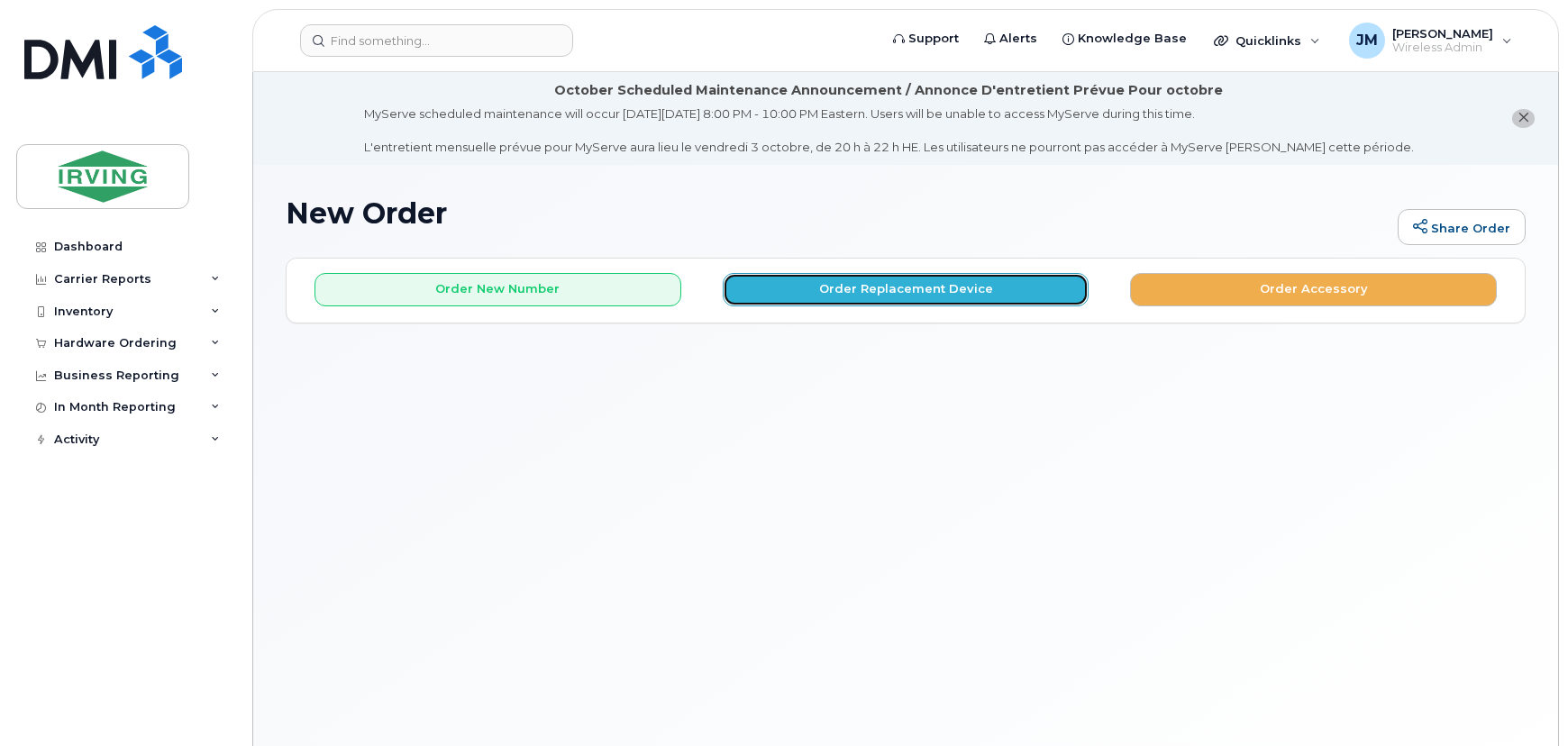
click at [1000, 292] on button "Order Replacement Device" at bounding box center [906, 290] width 367 height 34
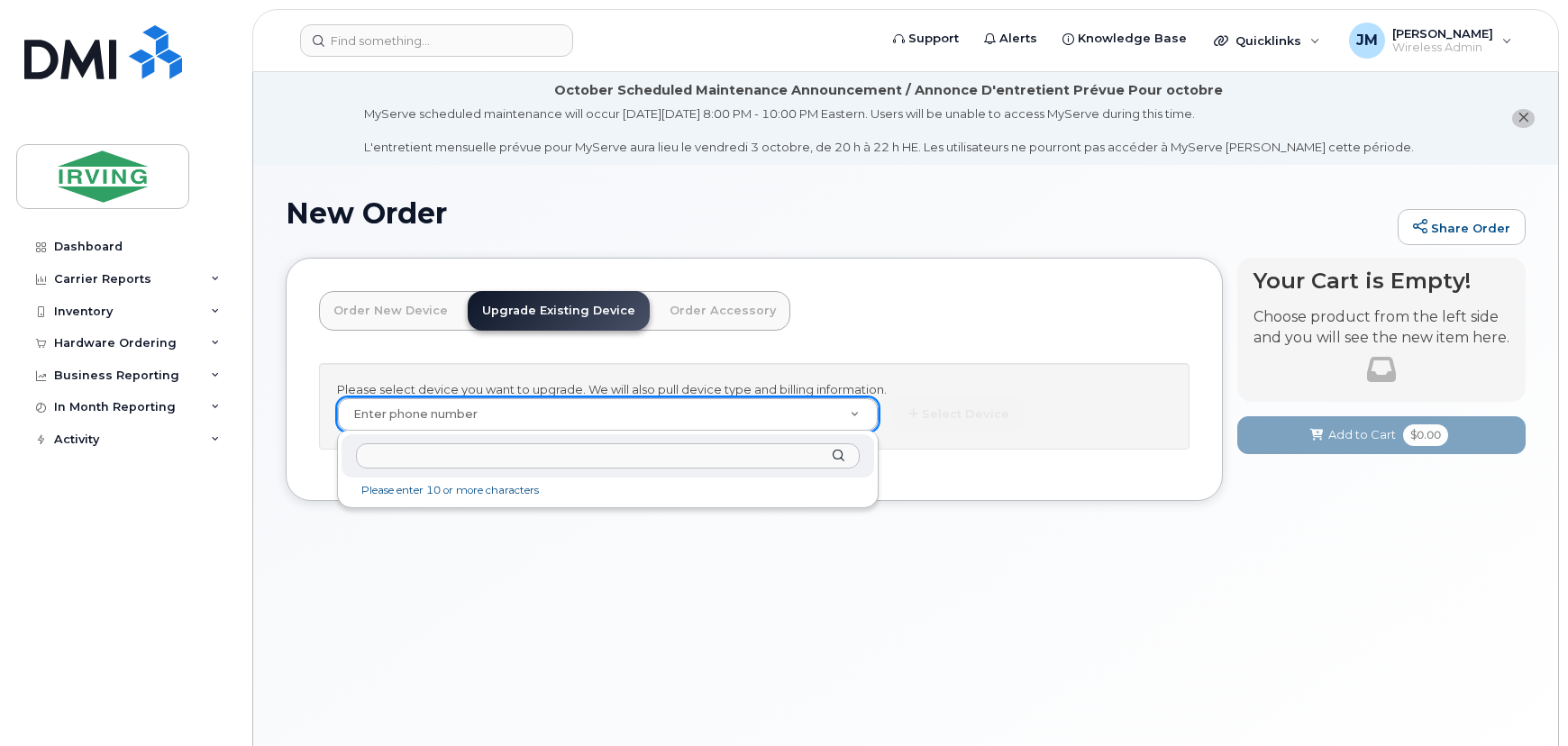
type input "5063430999"
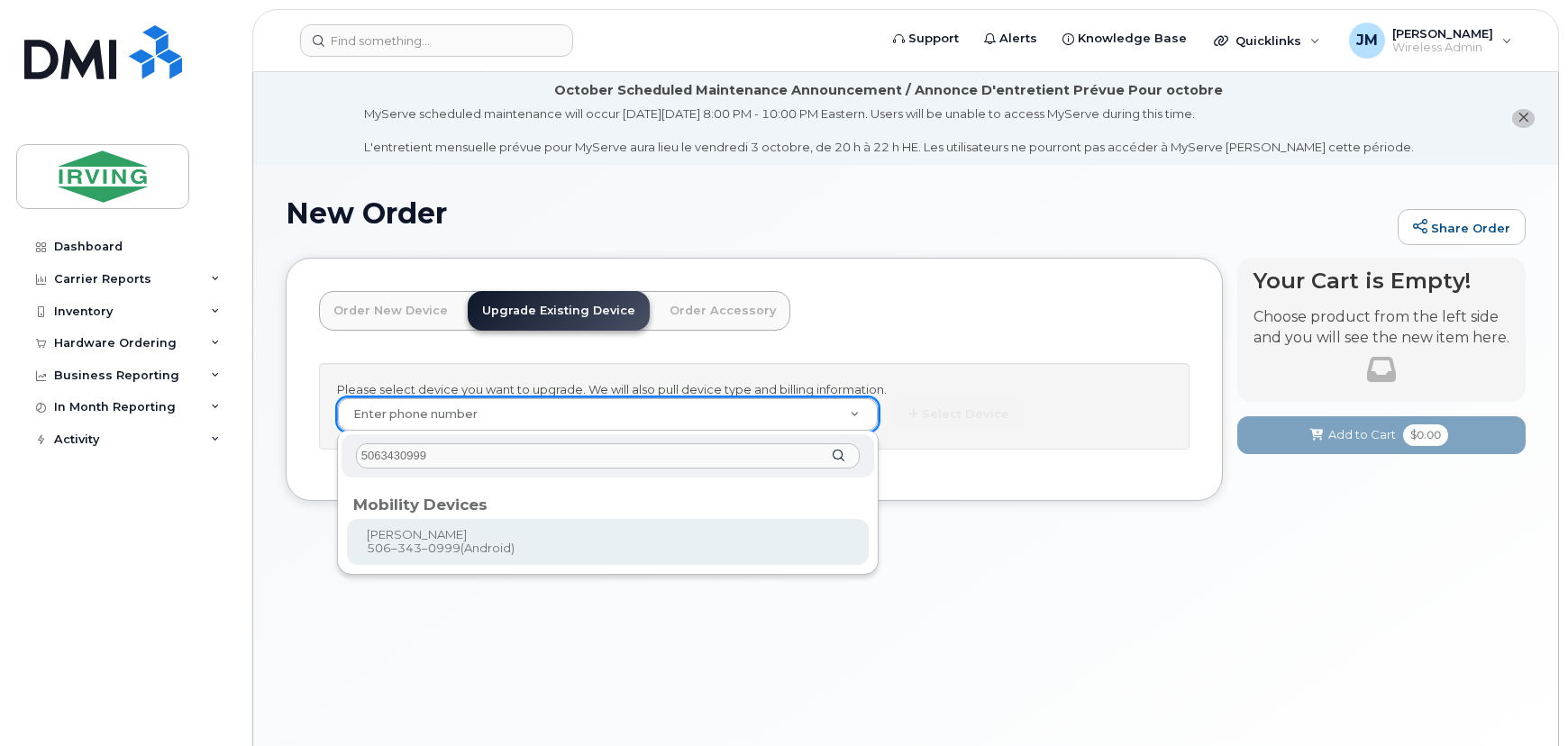
type input "700836"
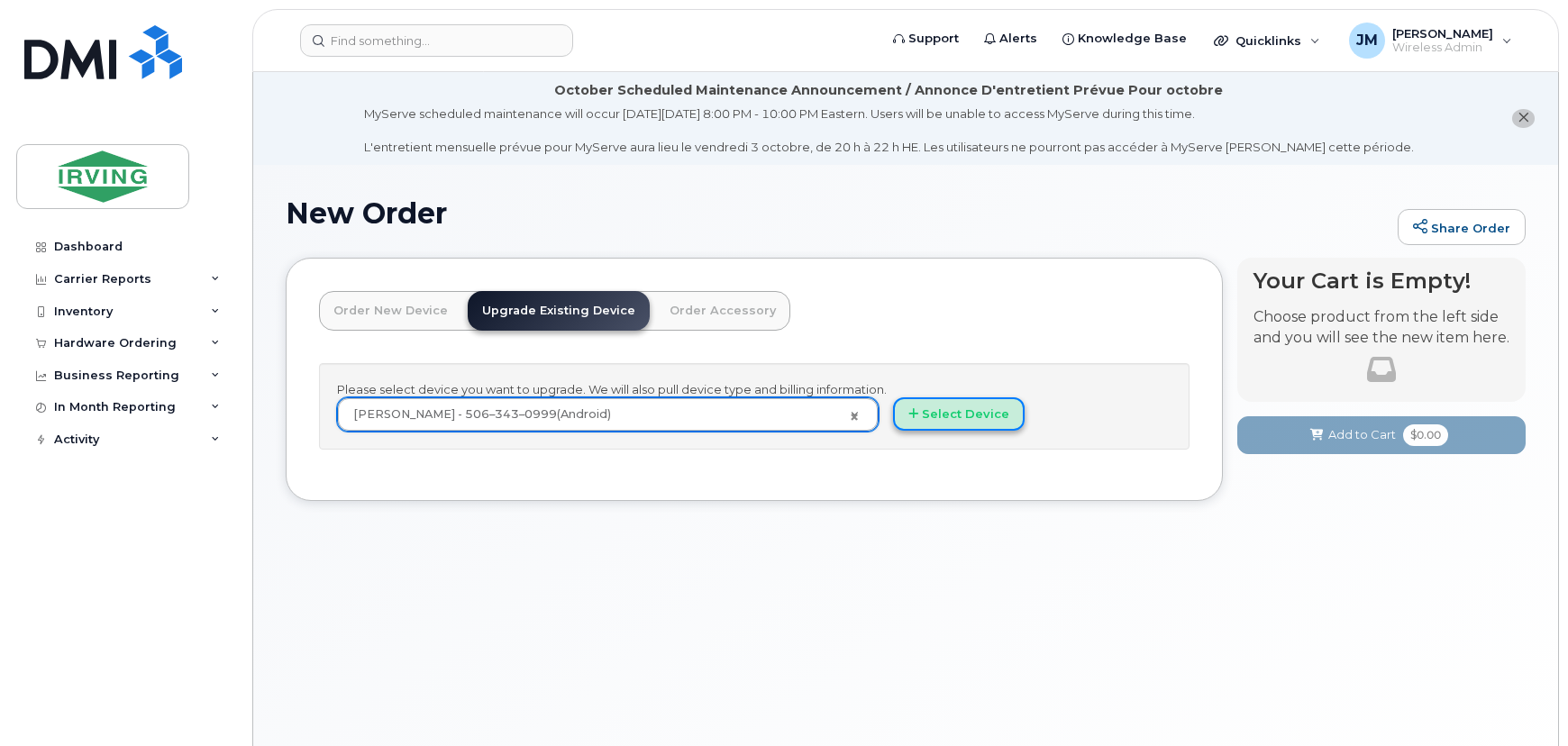
click at [950, 420] on button "Select Device" at bounding box center [959, 415] width 132 height 34
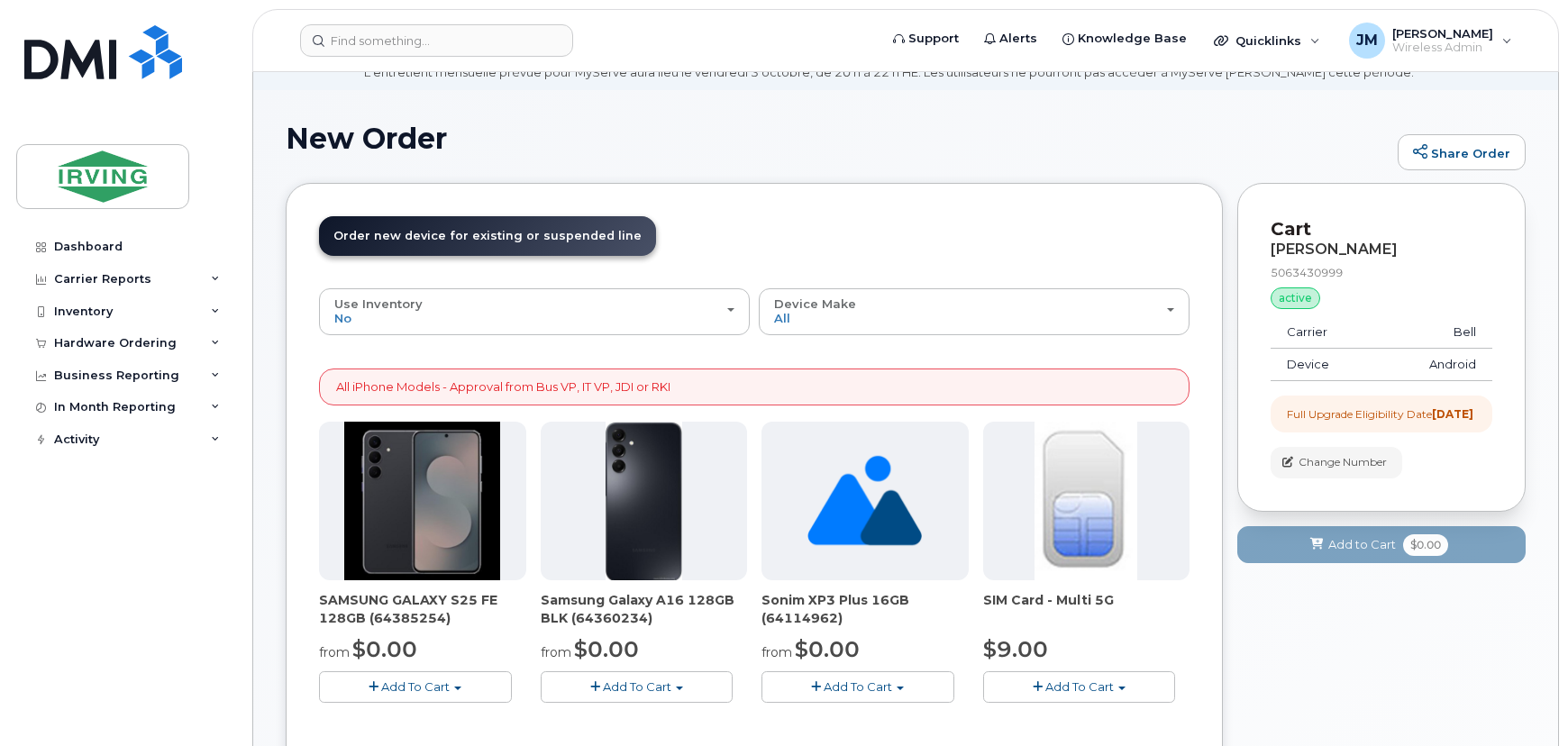
scroll to position [245, 0]
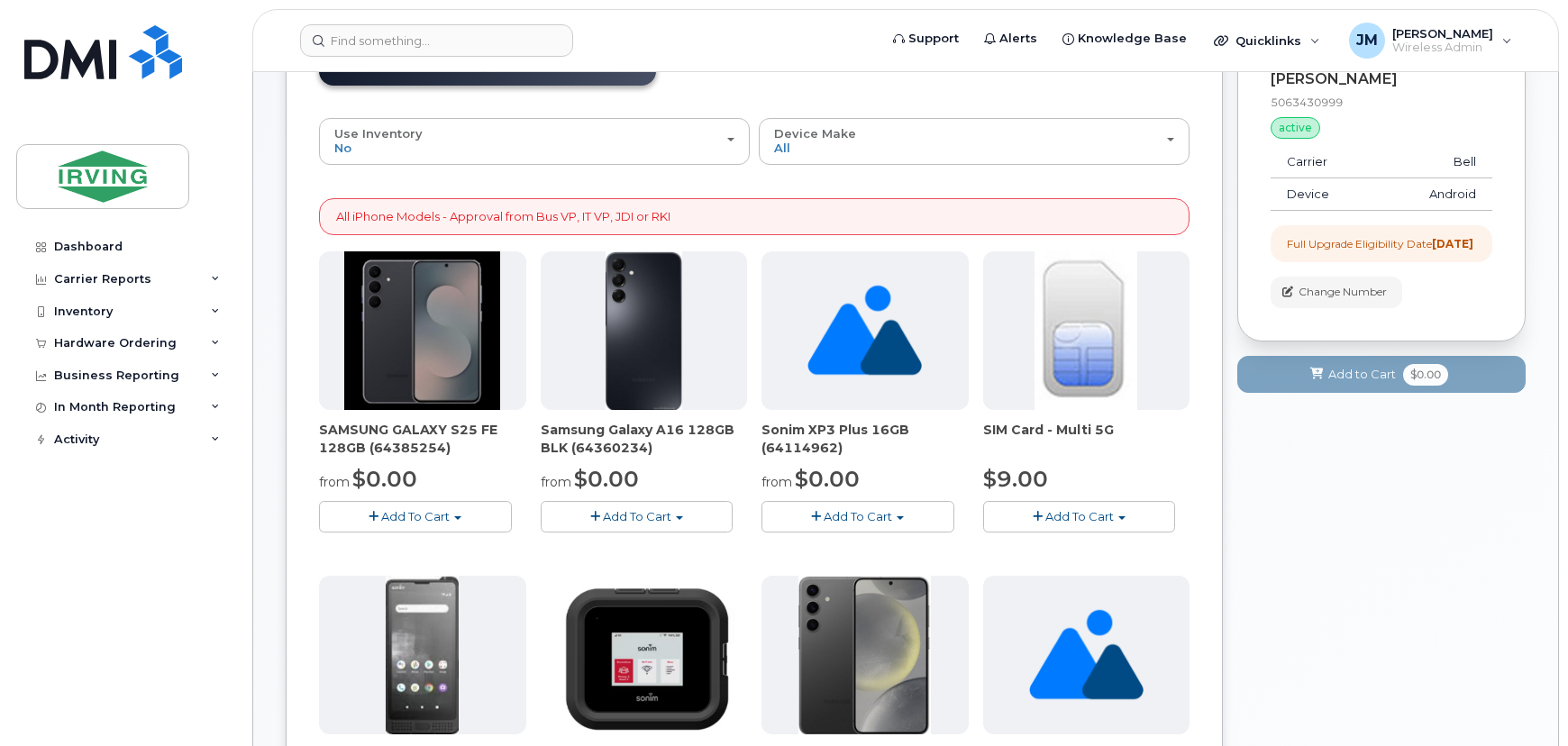
click at [463, 520] on button "Add To Cart" at bounding box center [415, 517] width 193 height 32
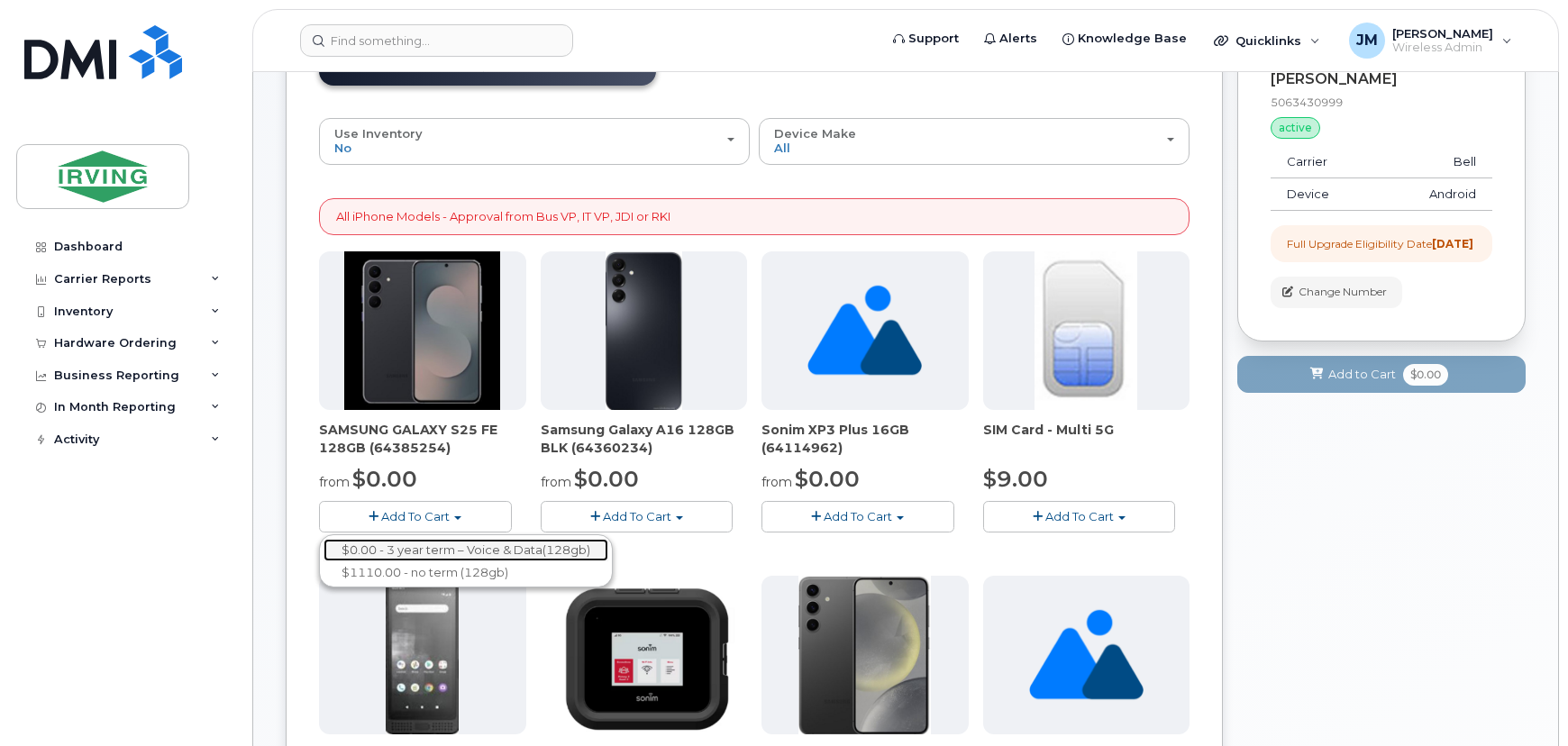
click at [458, 551] on link "$0.00 - 3 year term – Voice & Data(128gb)" at bounding box center [466, 550] width 285 height 23
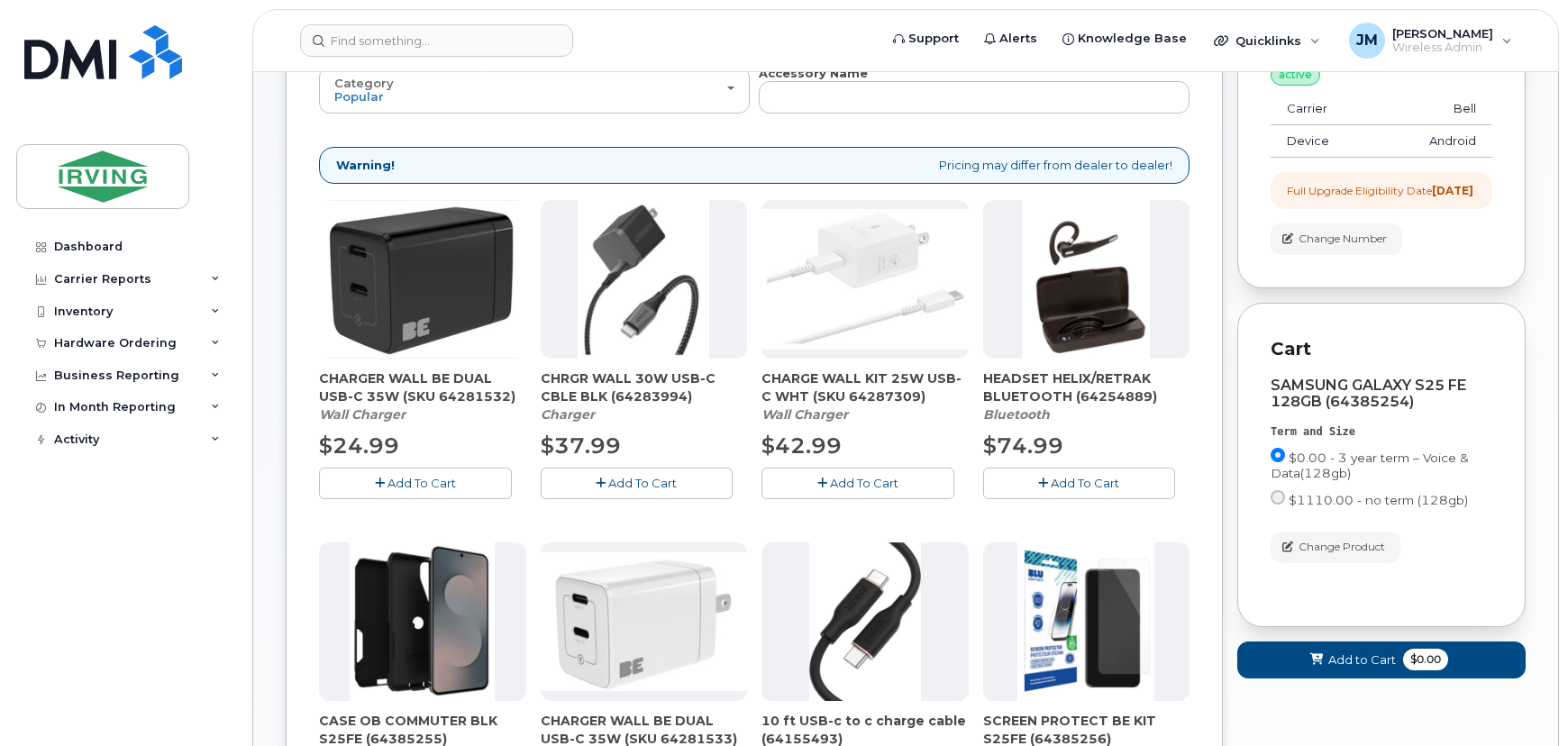
scroll to position [327, 0]
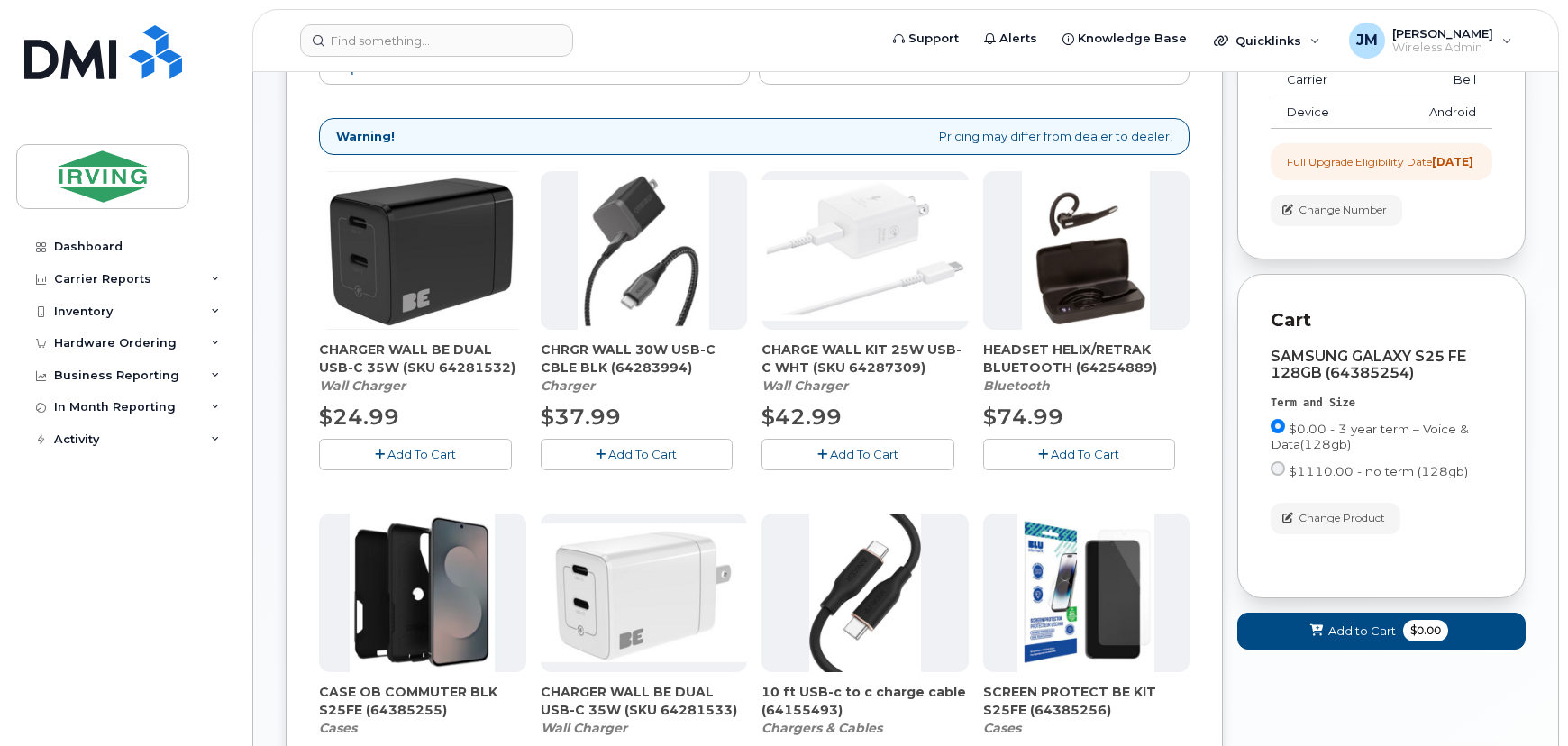
click at [453, 456] on span "Add To Cart" at bounding box center [421, 454] width 68 height 15
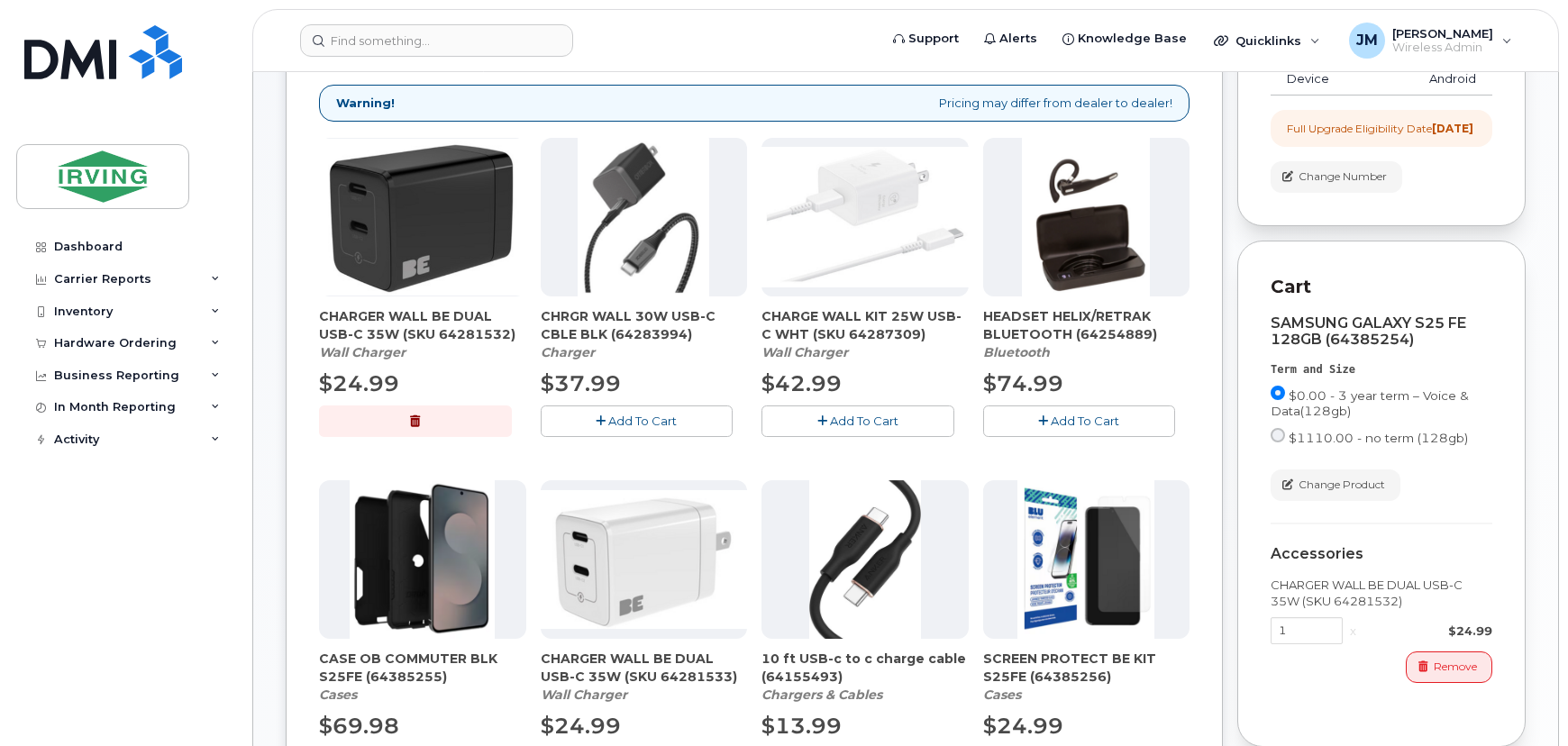
scroll to position [492, 0]
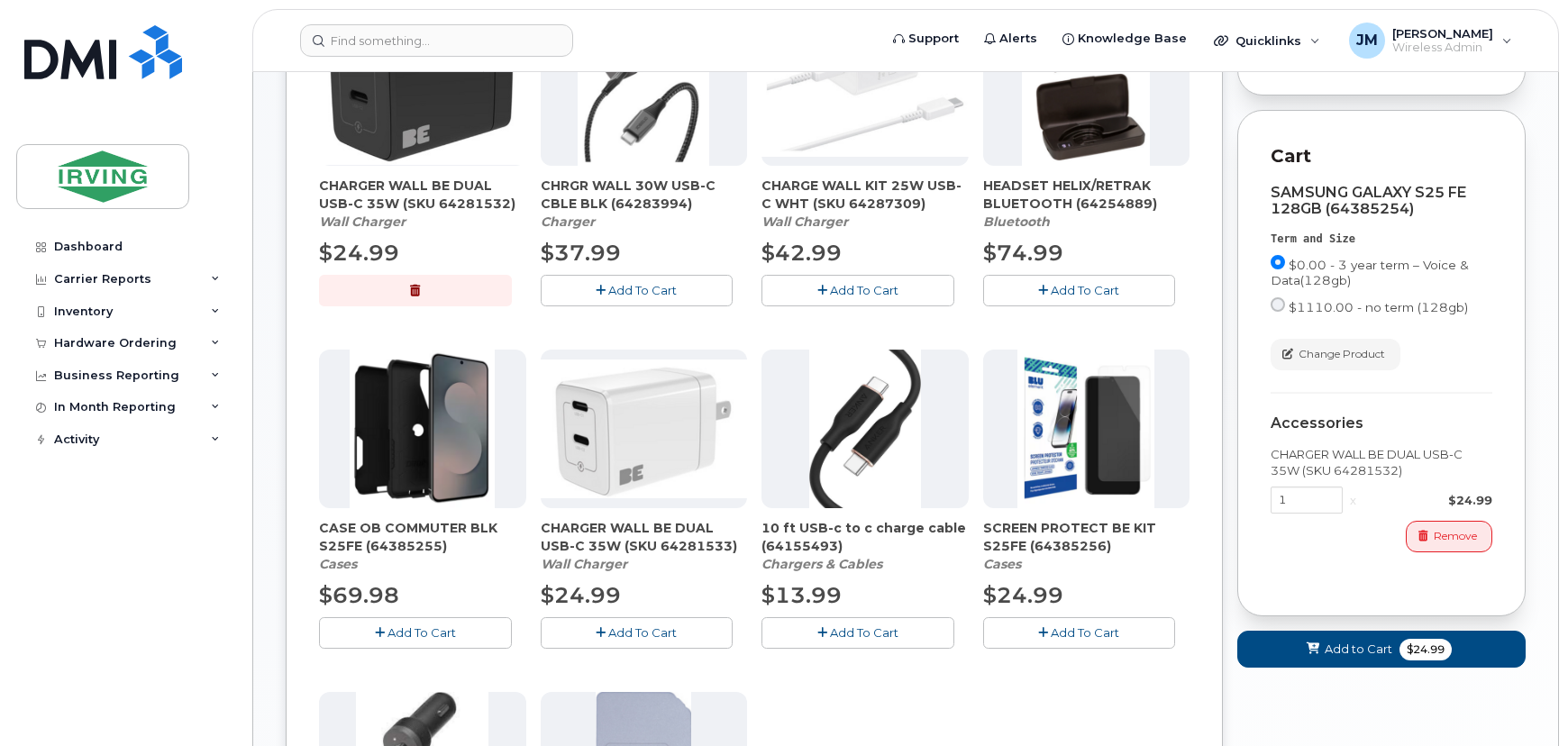
click at [465, 631] on button "Add To Cart" at bounding box center [415, 633] width 193 height 32
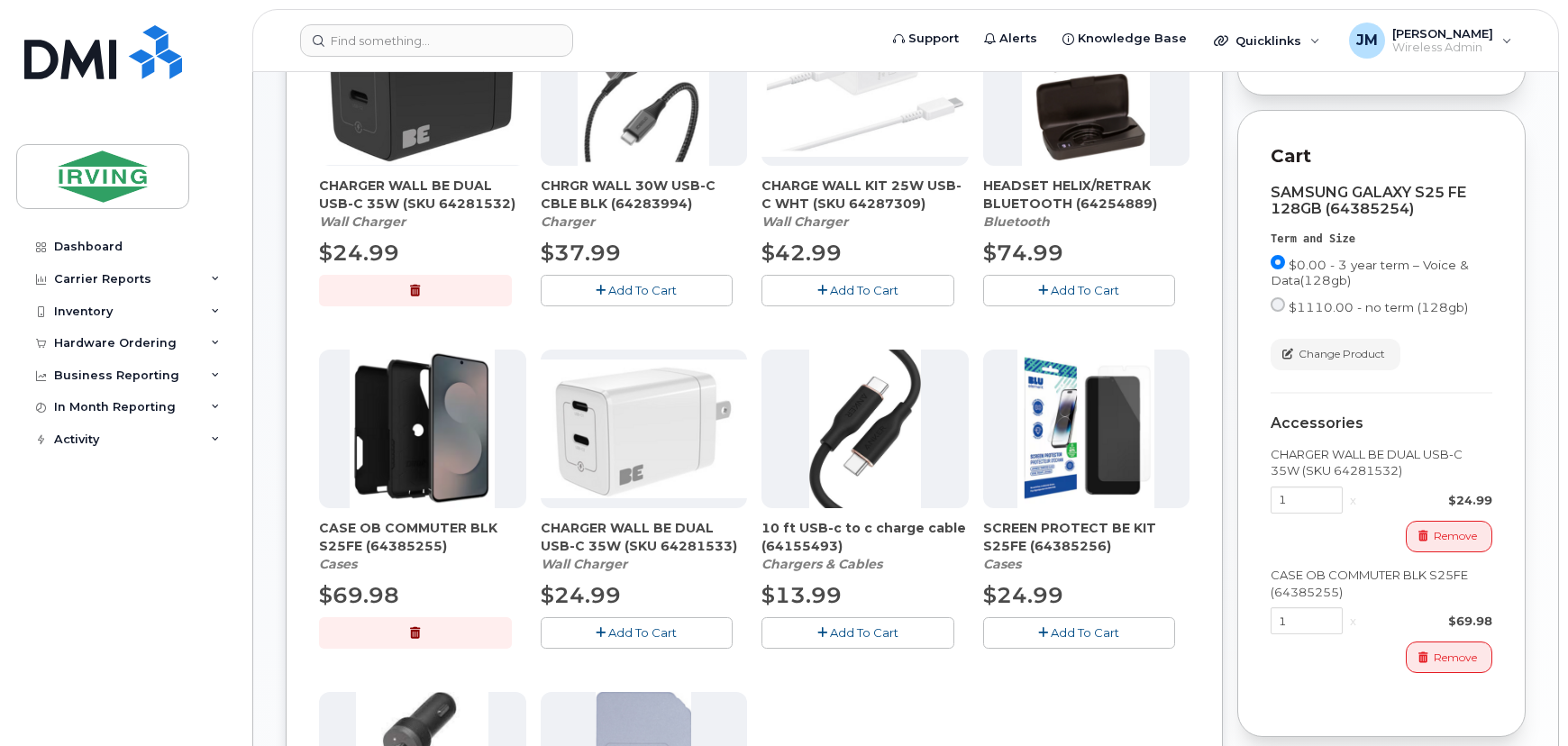
click at [1084, 631] on span "Add To Cart" at bounding box center [1084, 632] width 68 height 15
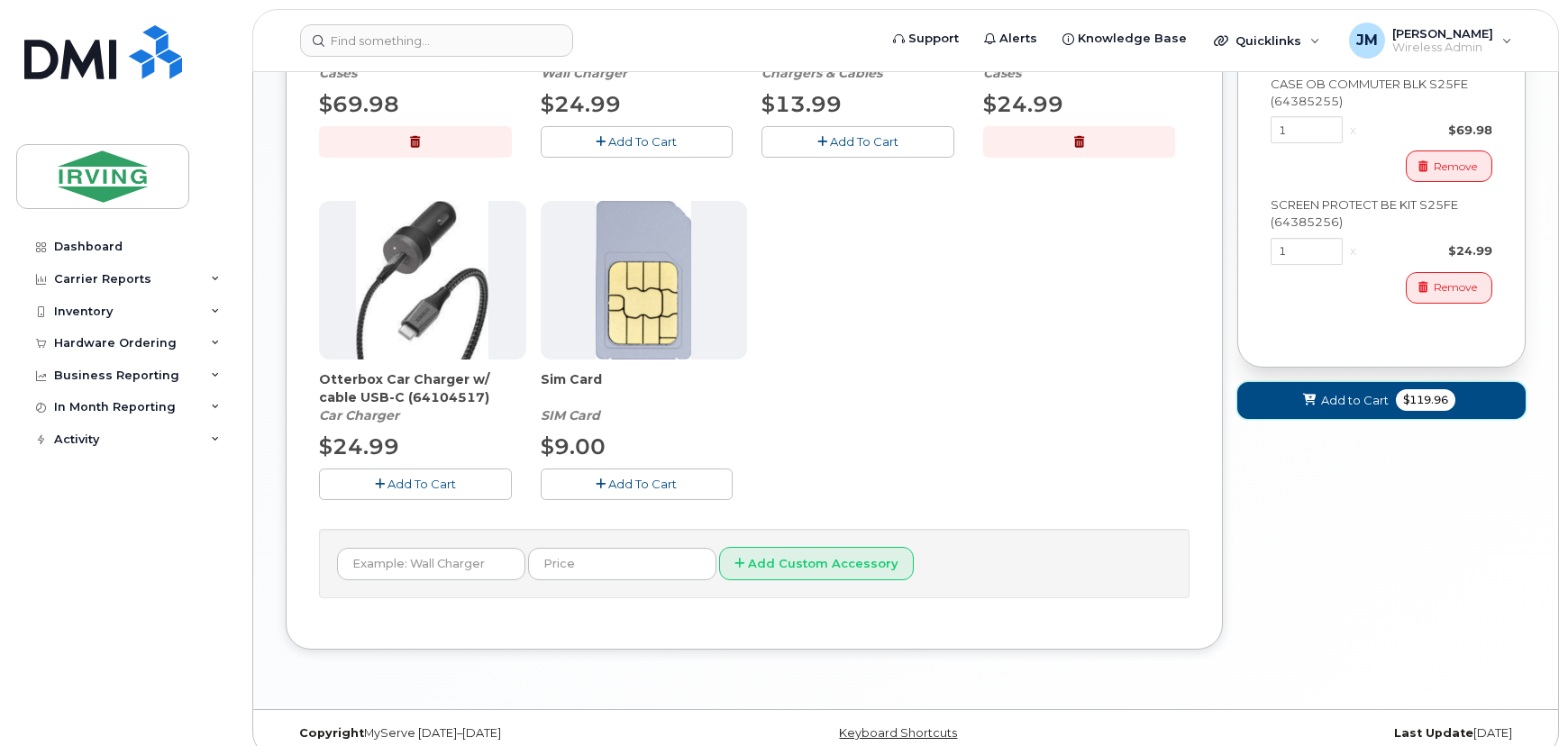
click at [1391, 420] on button "Add to Cart $119.96" at bounding box center [1382, 400] width 289 height 37
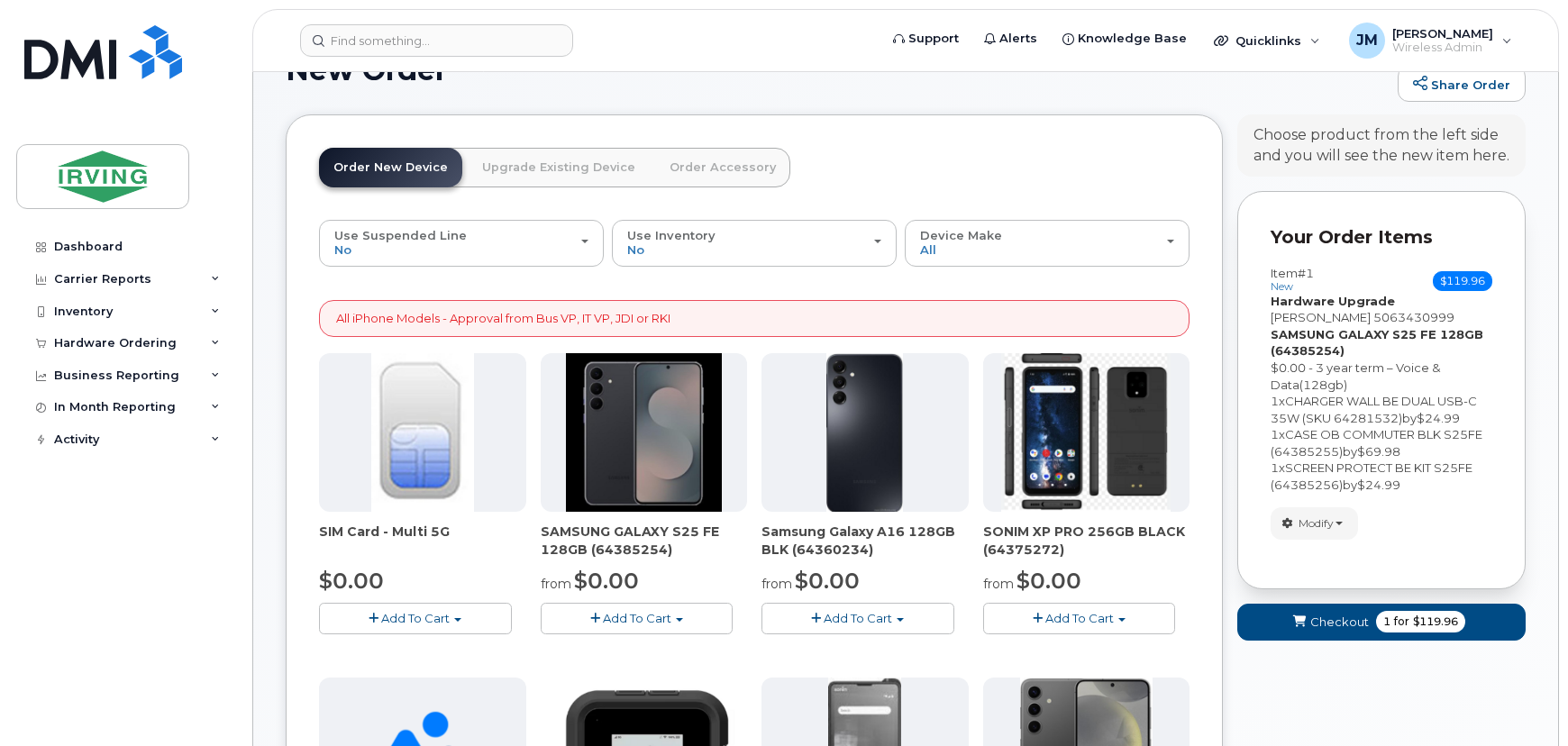
scroll to position [1241, 0]
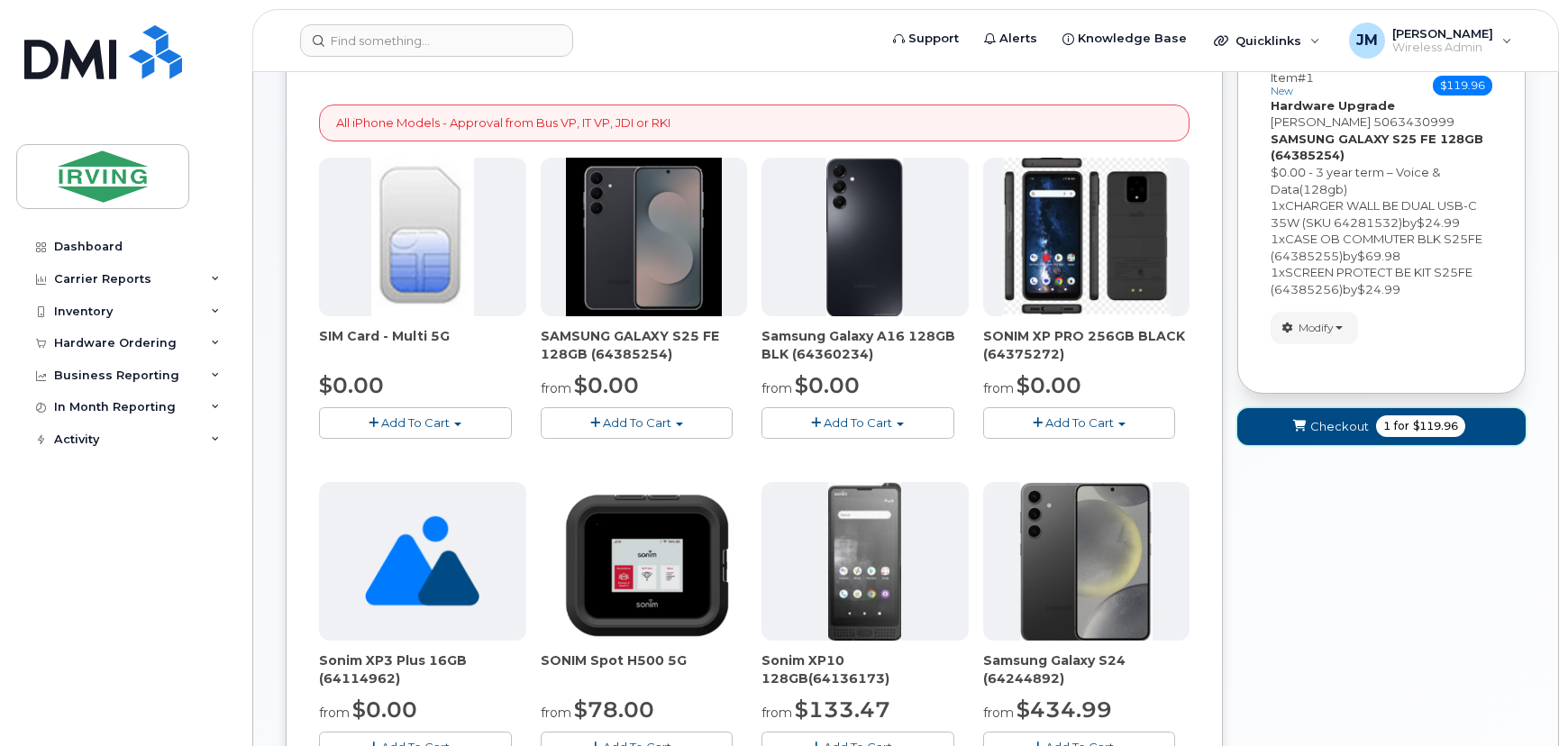
click at [1316, 431] on span "Checkout" at bounding box center [1339, 426] width 58 height 17
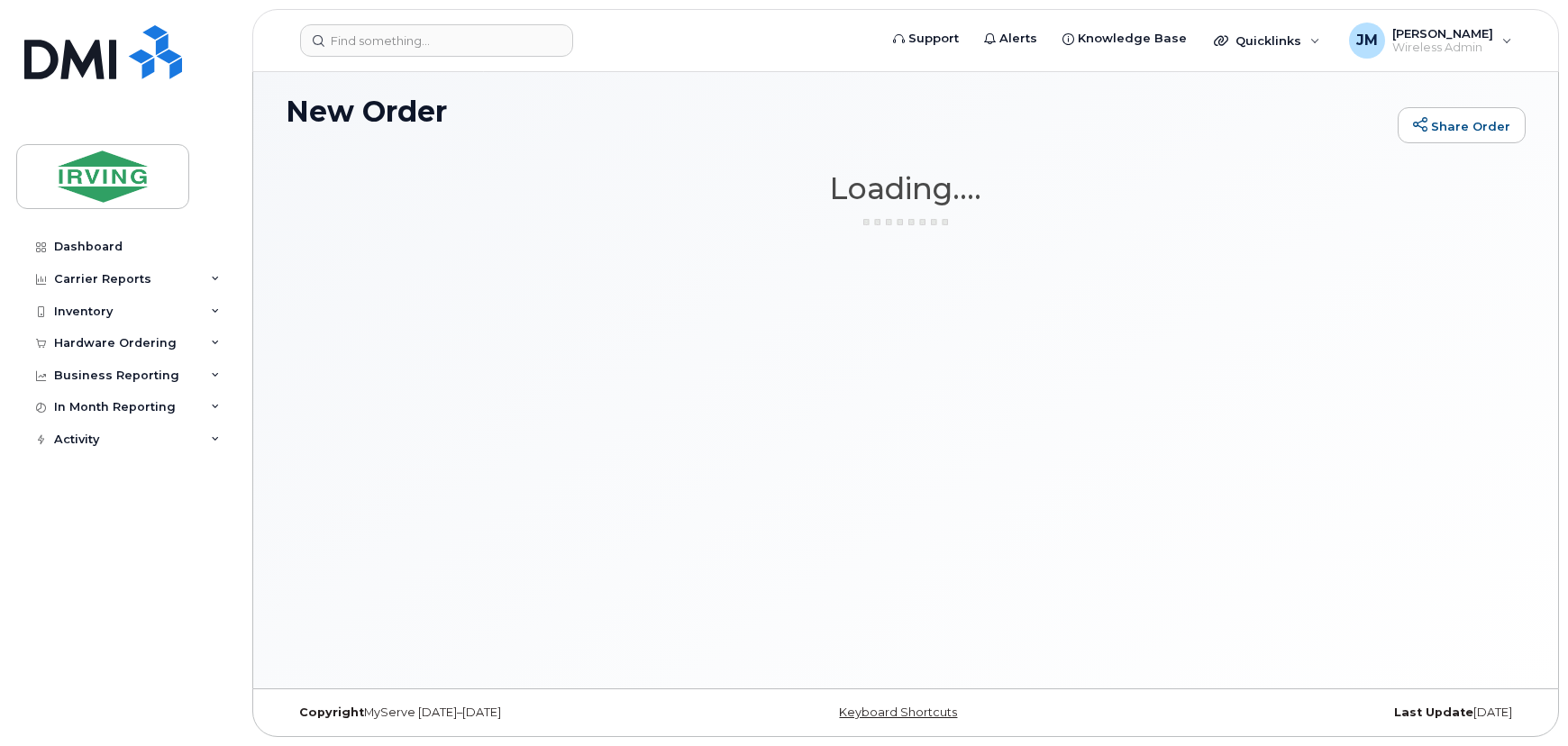
scroll to position [101, 0]
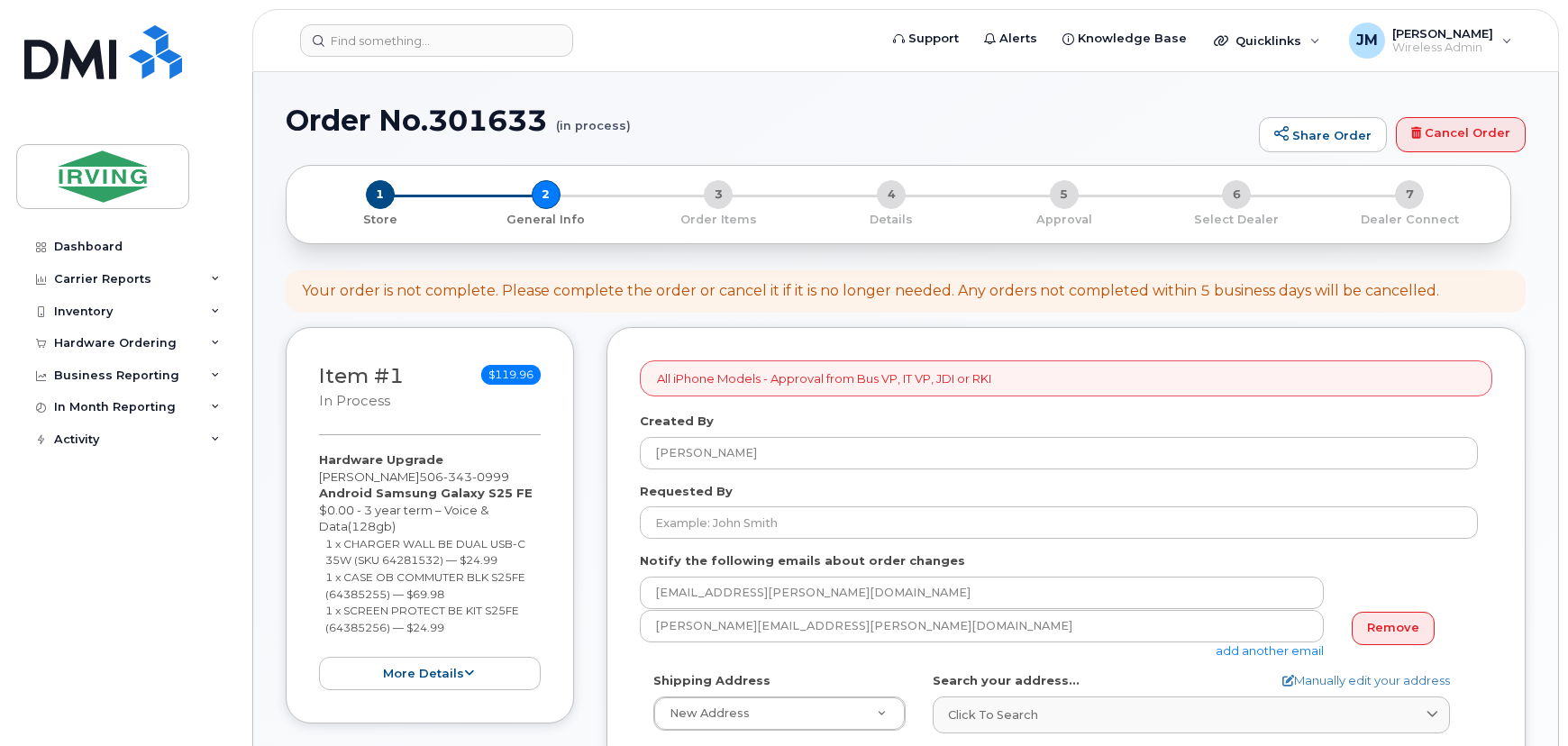
select select
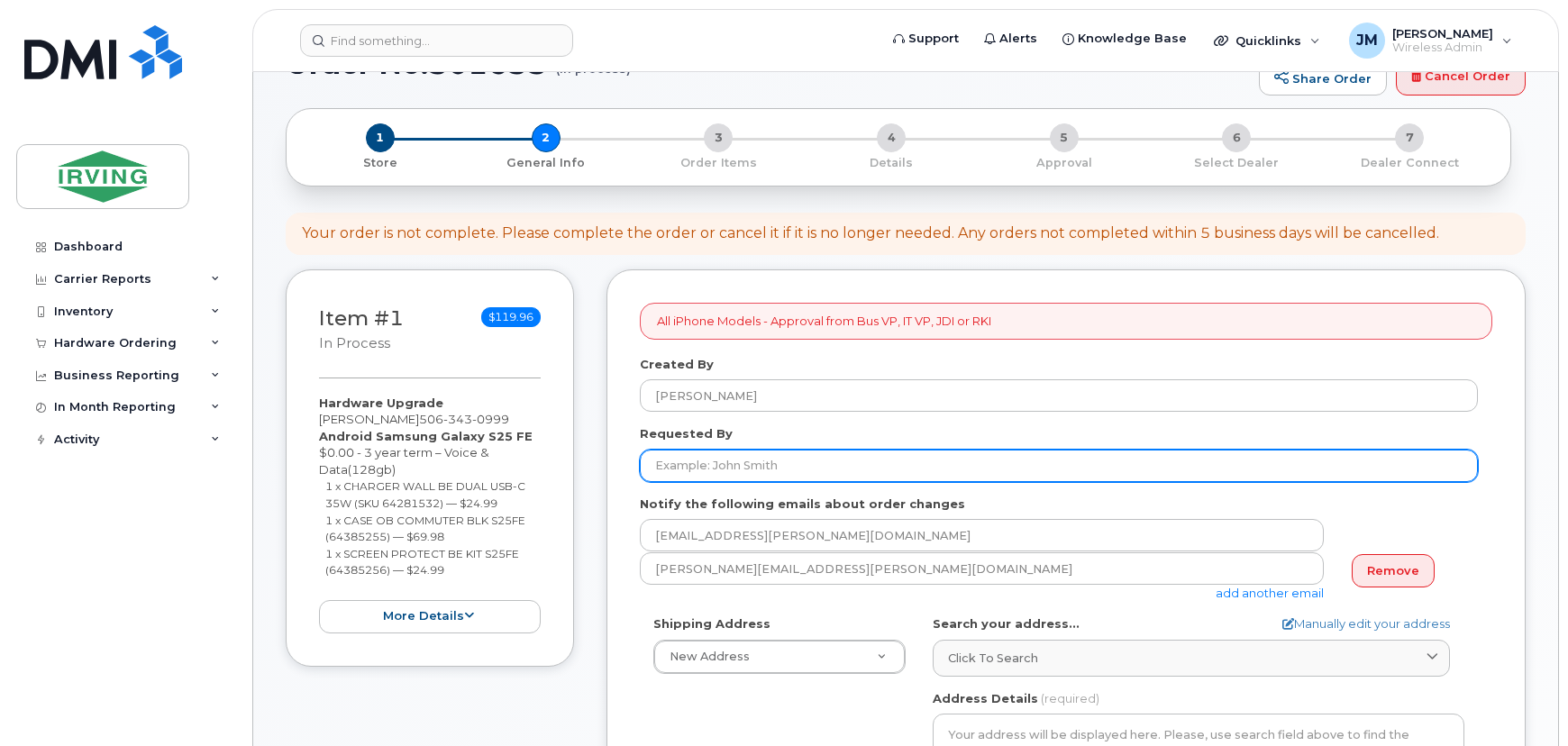
scroll to position [163, 0]
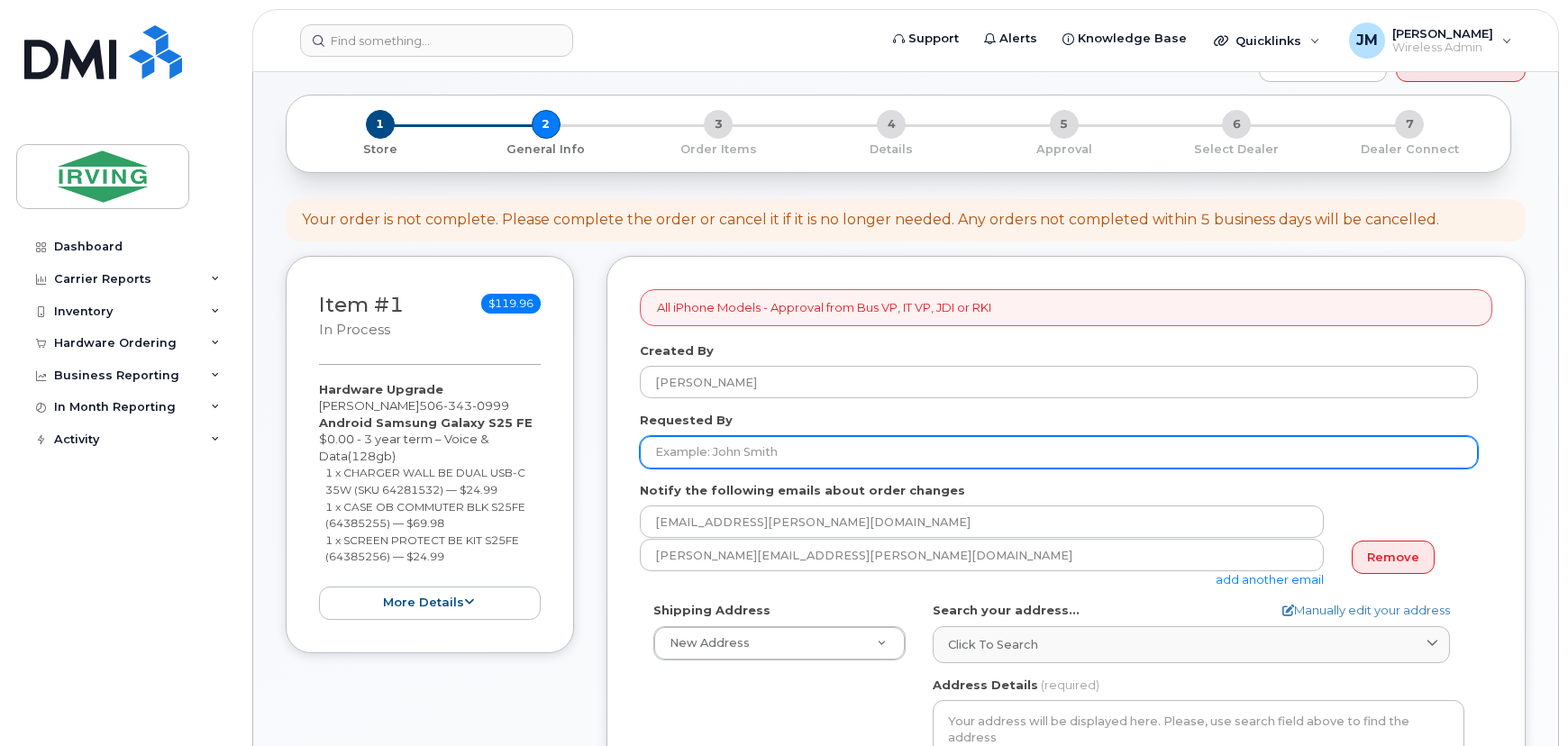
click at [877, 458] on input "Requested By" at bounding box center [1059, 452] width 838 height 33
click at [821, 449] on input "Requested By" at bounding box center [1059, 452] width 838 height 33
type input "[PERSON_NAME]"
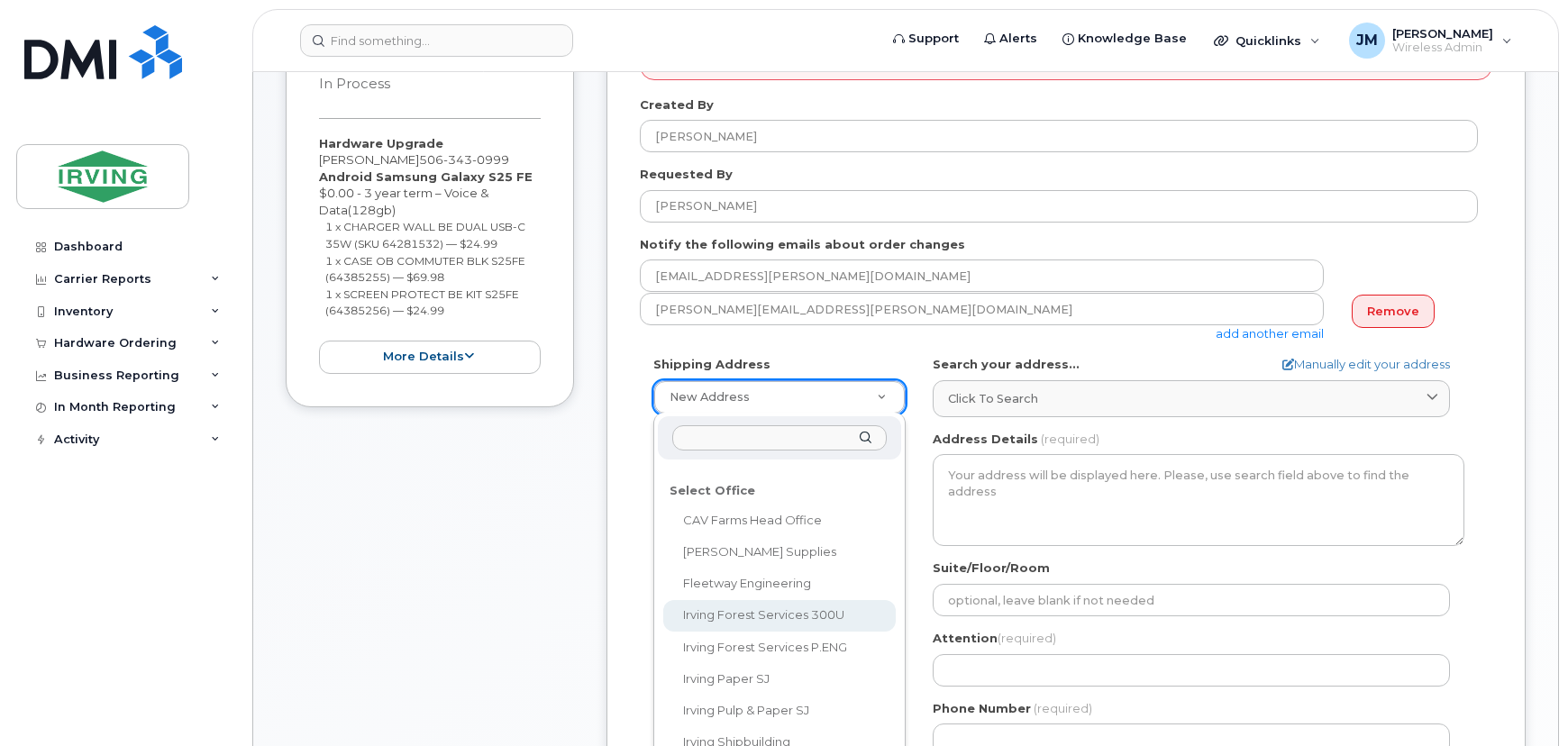
scroll to position [82, 0]
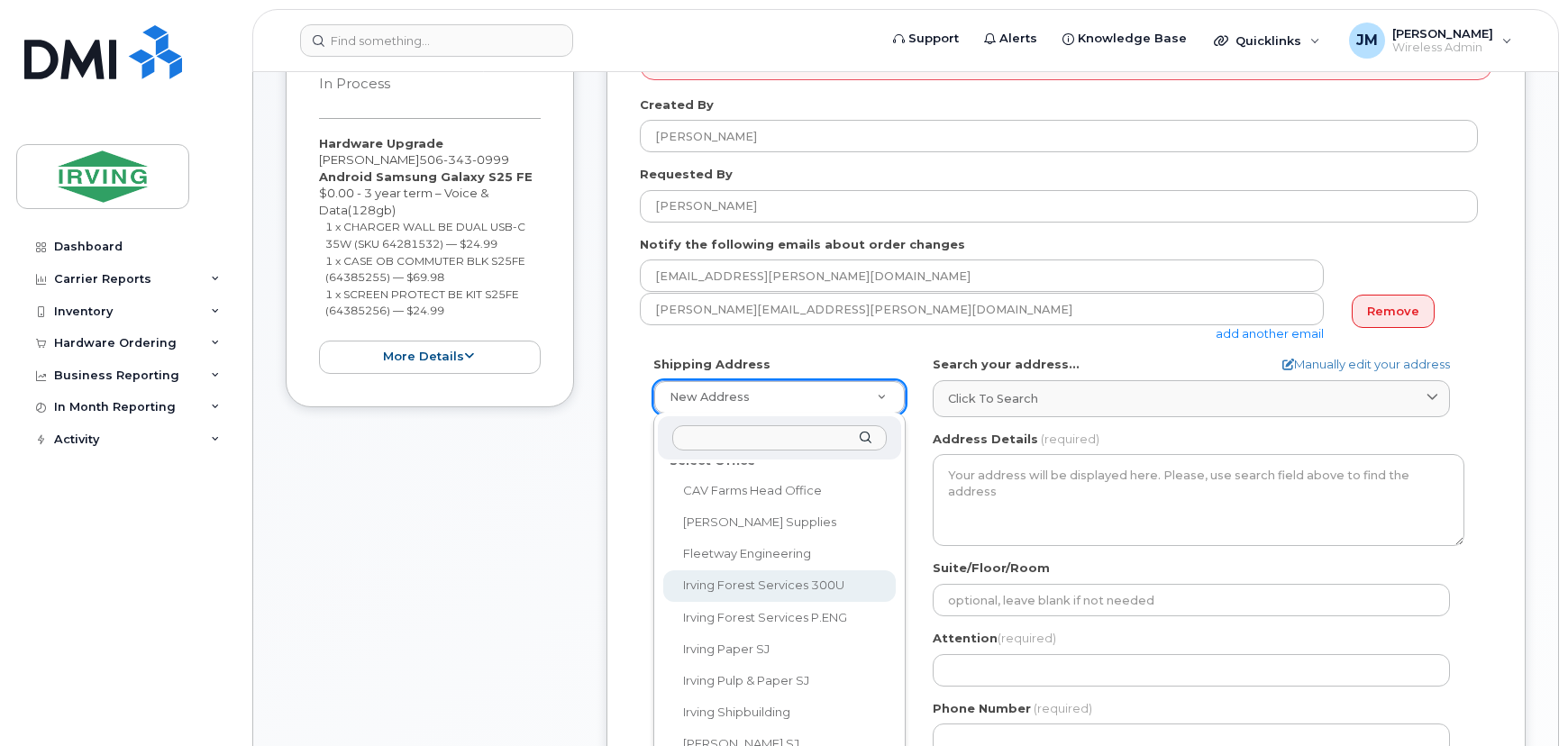
select select
type textarea "[STREET_ADDRESS][PERSON_NAME][PERSON_NAME]"
type input "[PERSON_NAME]"
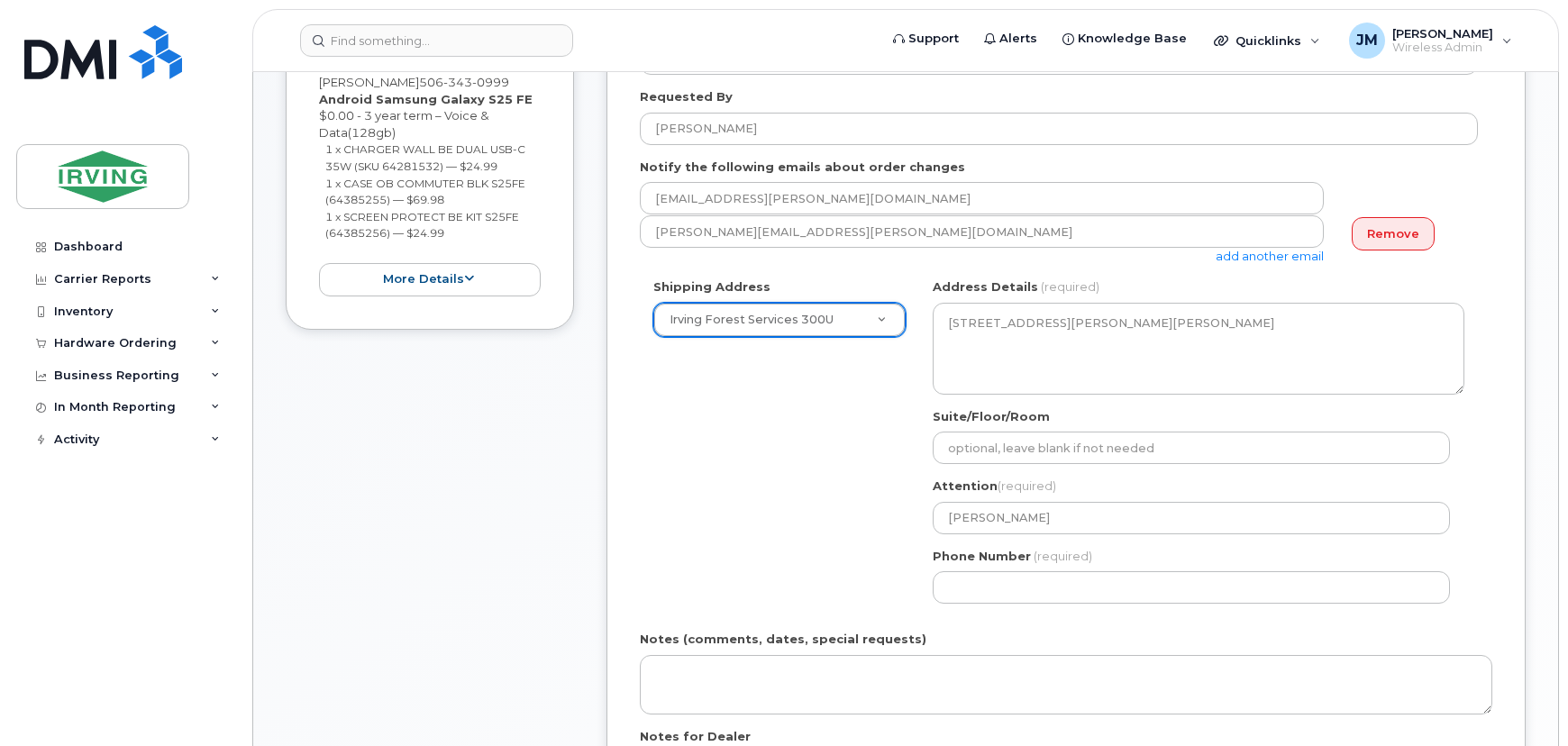
scroll to position [573, 0]
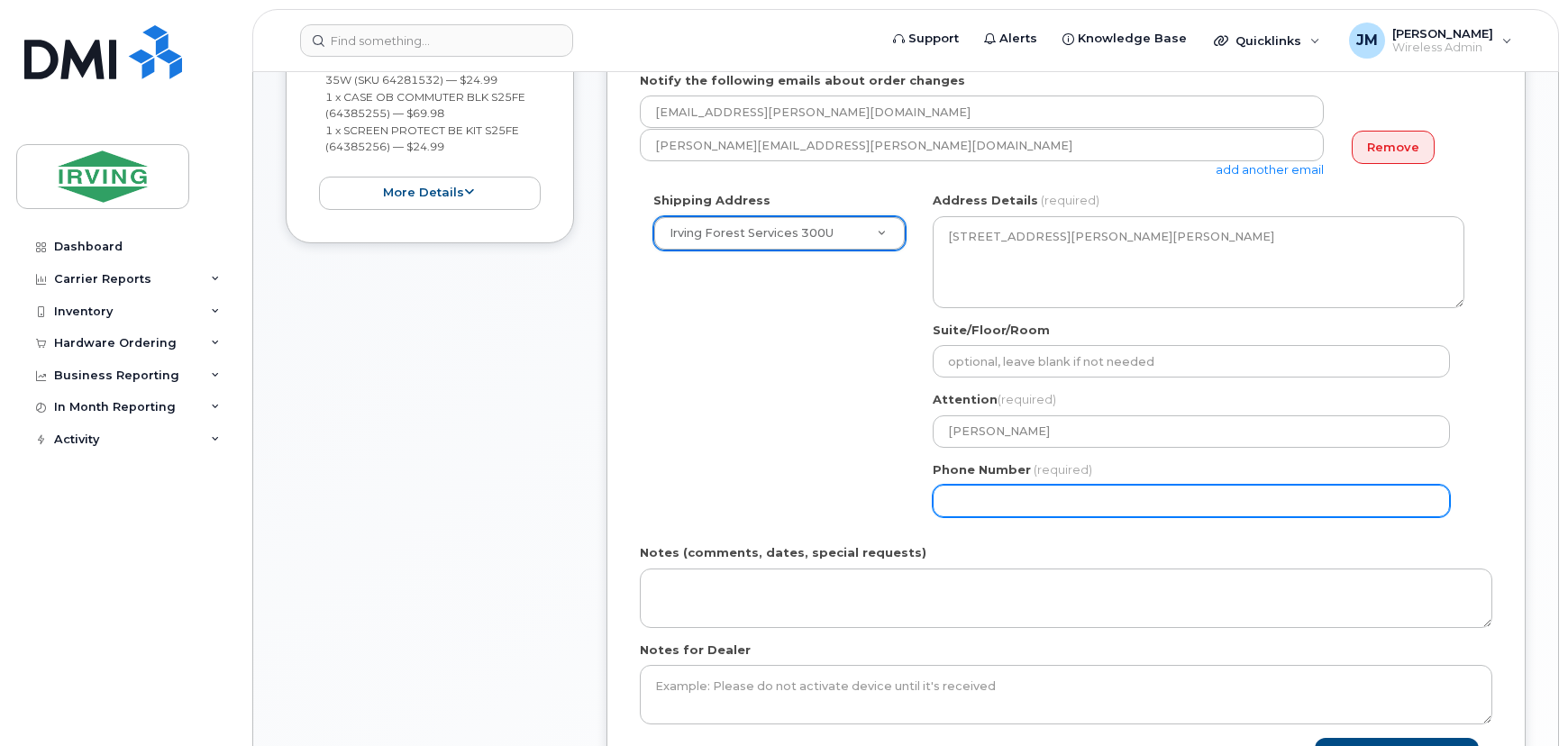
click at [1028, 505] on input "Phone Number" at bounding box center [1191, 501] width 517 height 33
select select
type input "506658498"
select select
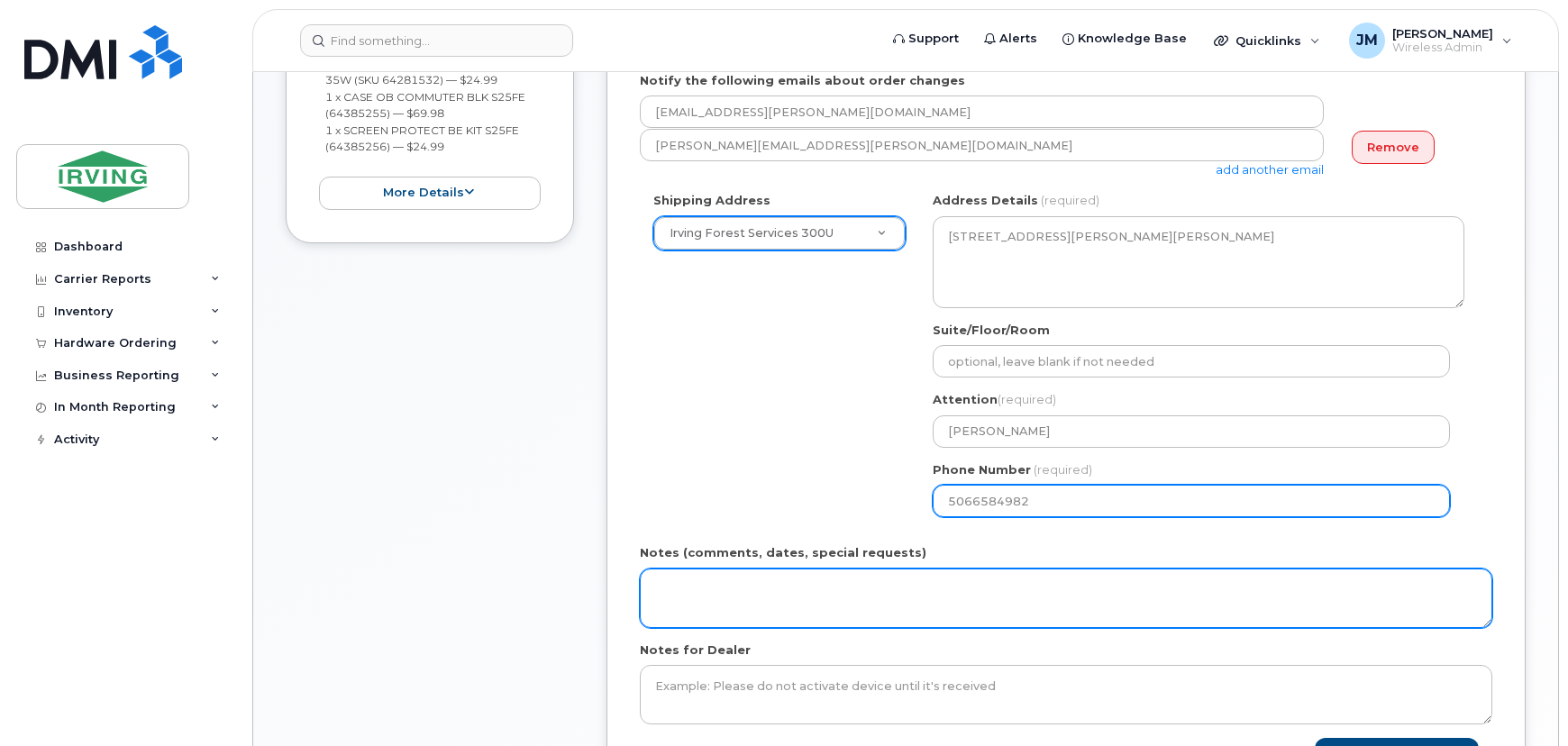
type input "5066584982"
drag, startPoint x: 1008, startPoint y: 604, endPoint x: 1019, endPoint y: 604, distance: 11.0
click at [1019, 604] on textarea "Notes (comments, dates, special requests)" at bounding box center [1066, 599] width 853 height 59
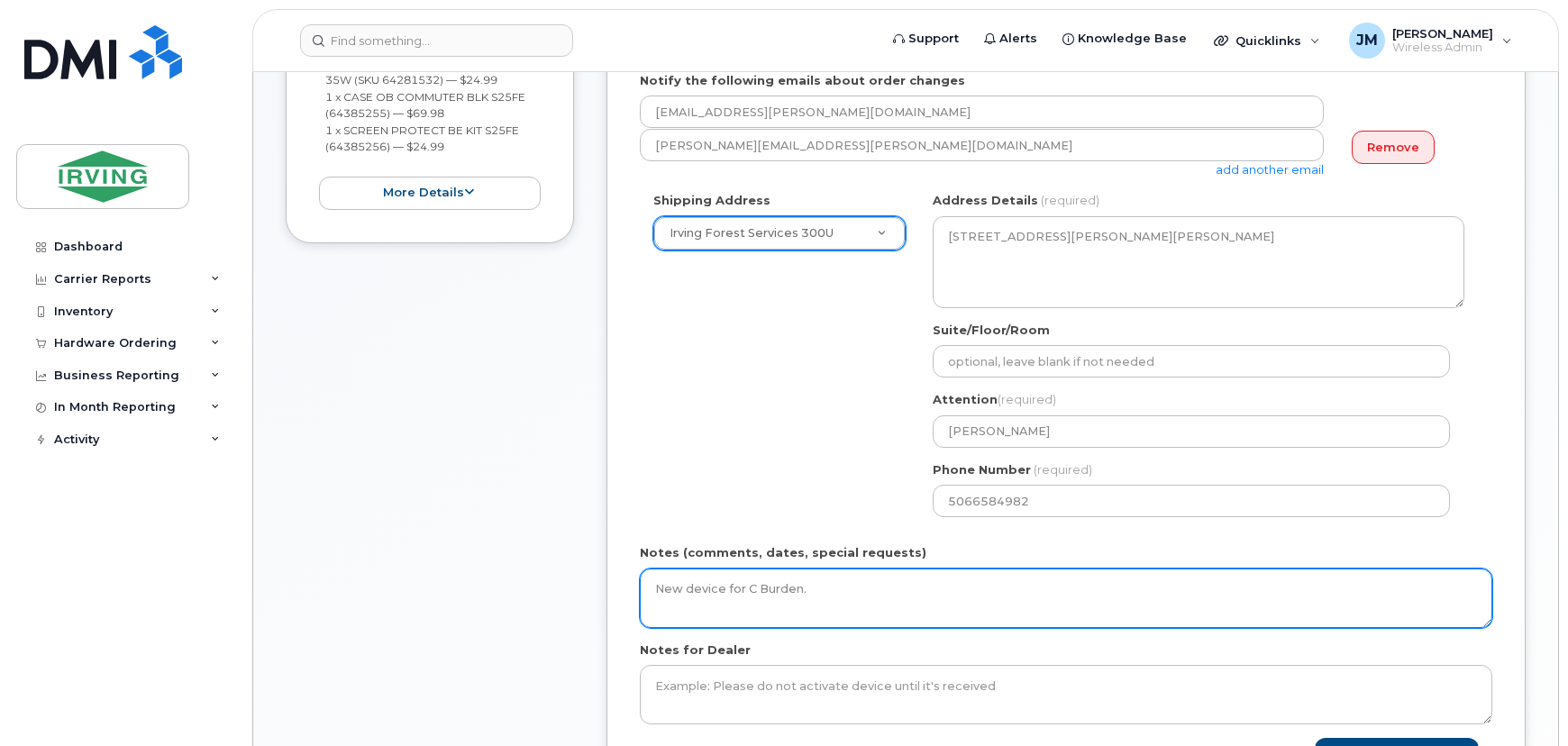
drag, startPoint x: 1019, startPoint y: 596, endPoint x: 474, endPoint y: 598, distance: 545.0
click at [474, 598] on div "Item #1 in process $119.96 Hardware Upgrade Christina Burden 506 343 0999 Andro…" at bounding box center [906, 338] width 1241 height 985
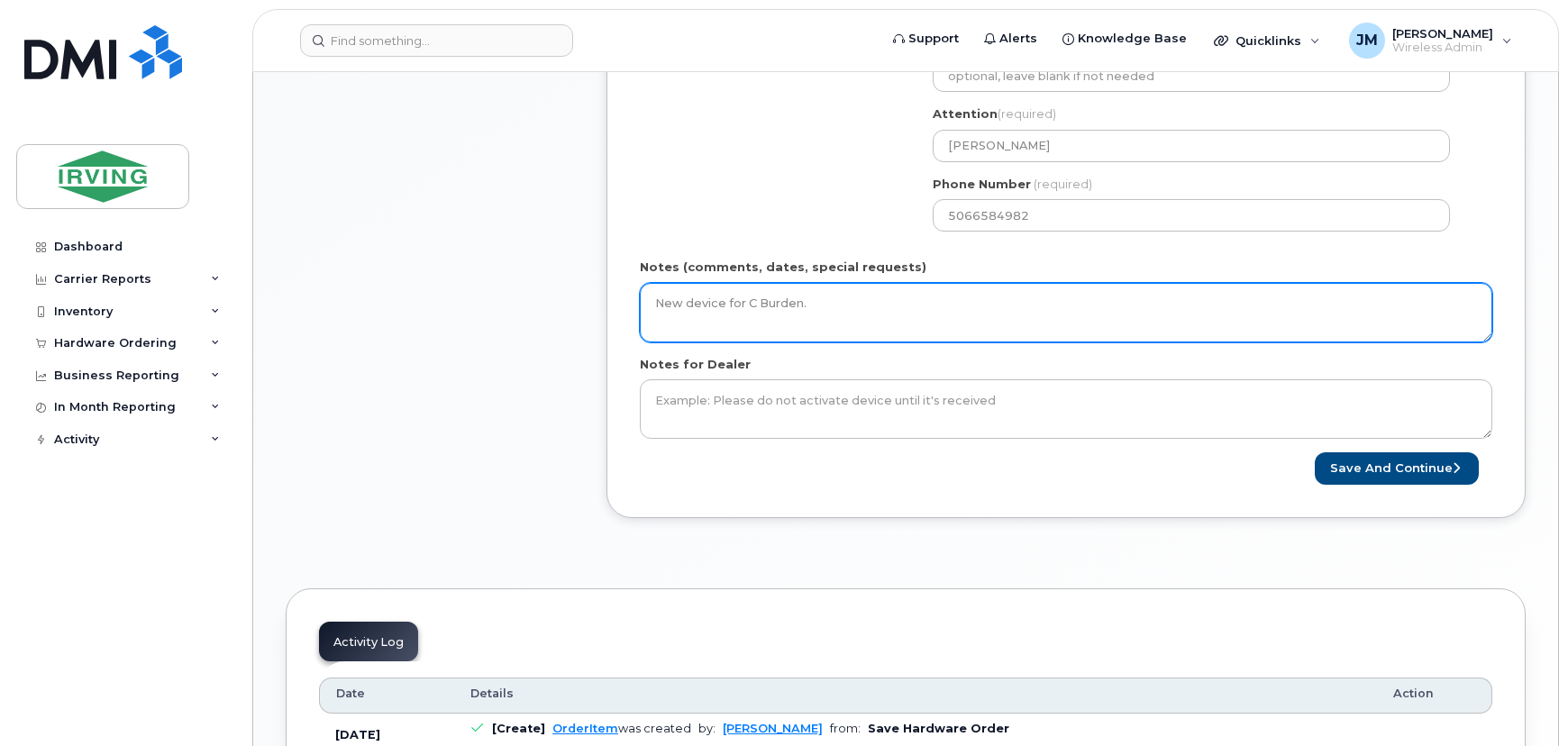
scroll to position [982, 0]
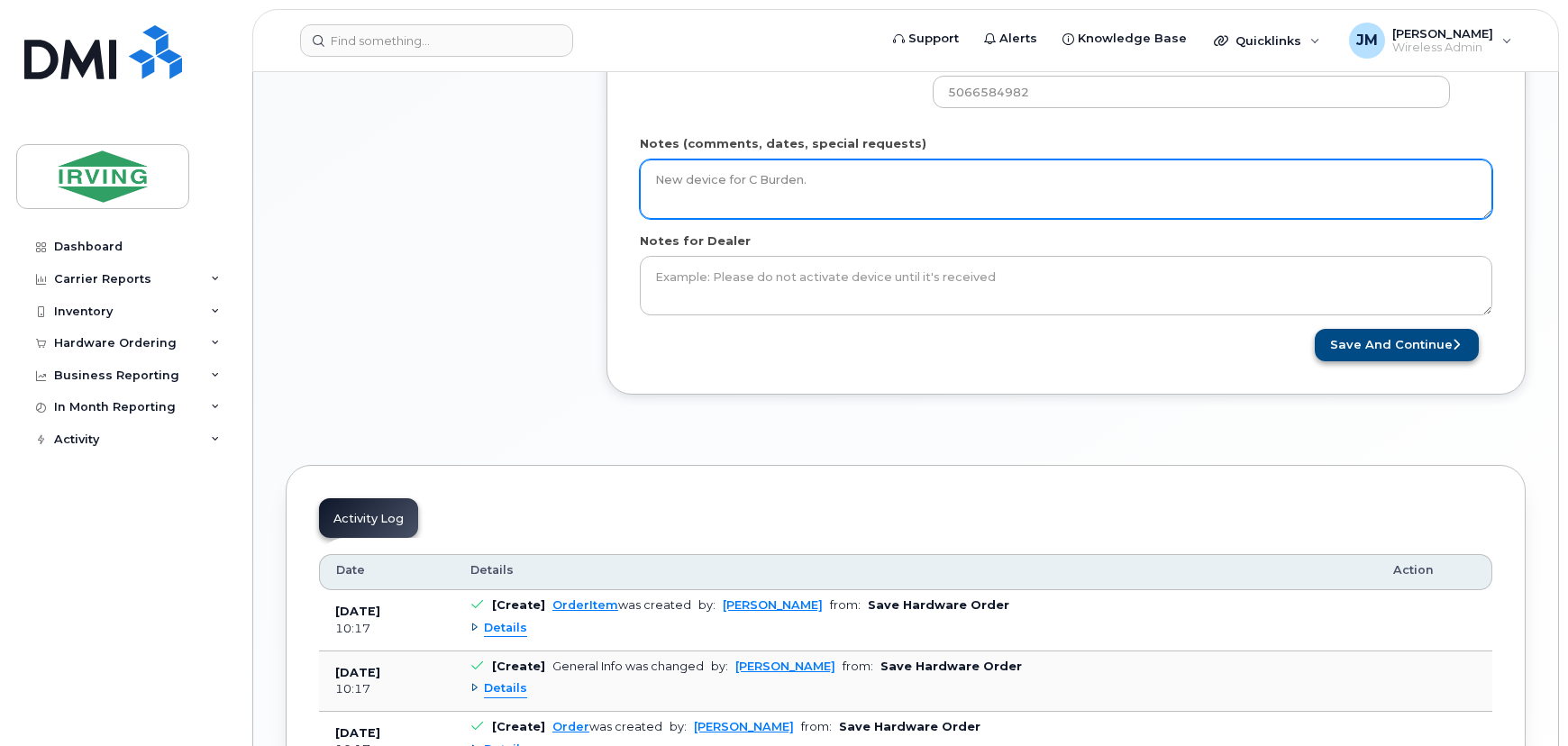
type textarea "New device for C Burden."
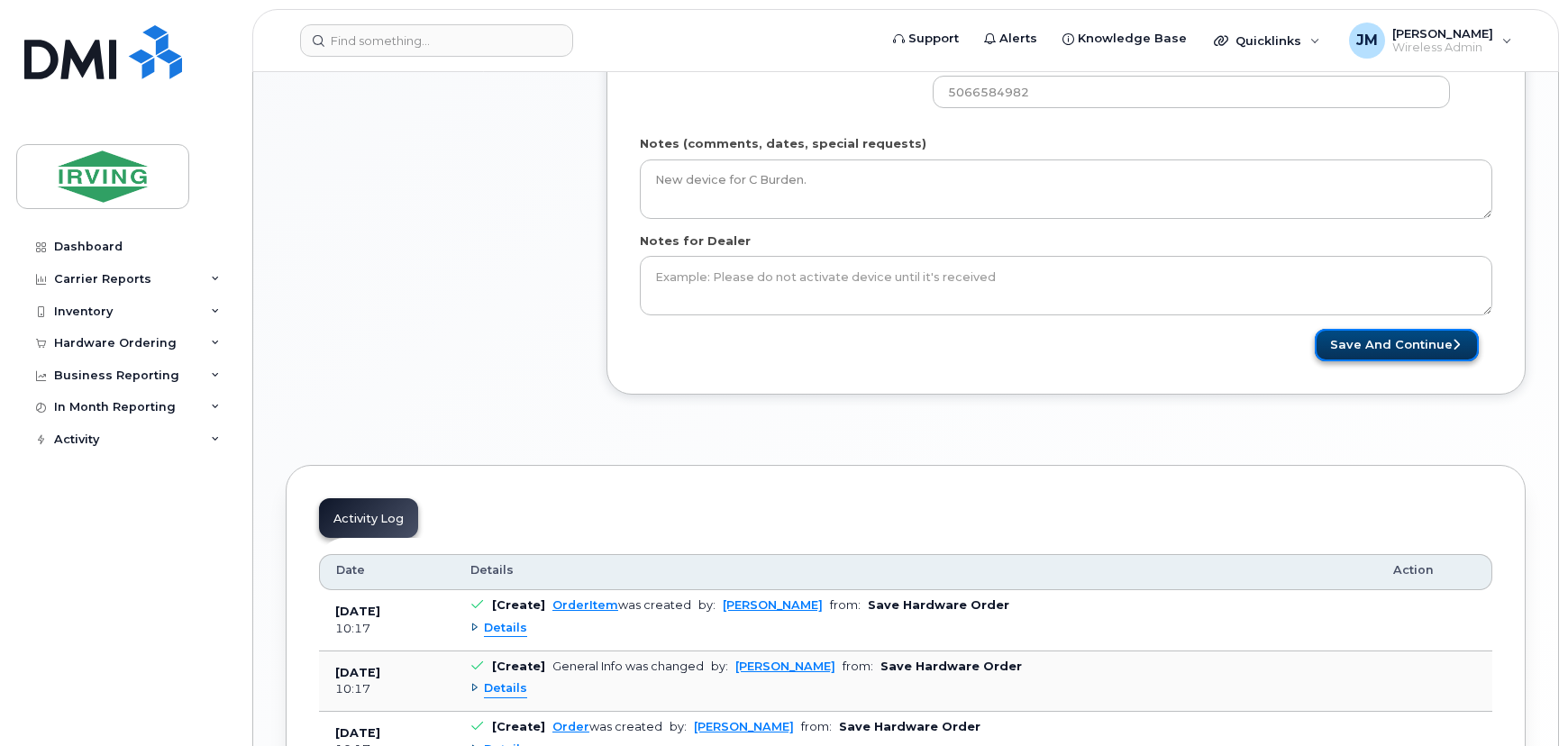
click at [1435, 354] on button "Save and Continue" at bounding box center [1397, 346] width 164 height 34
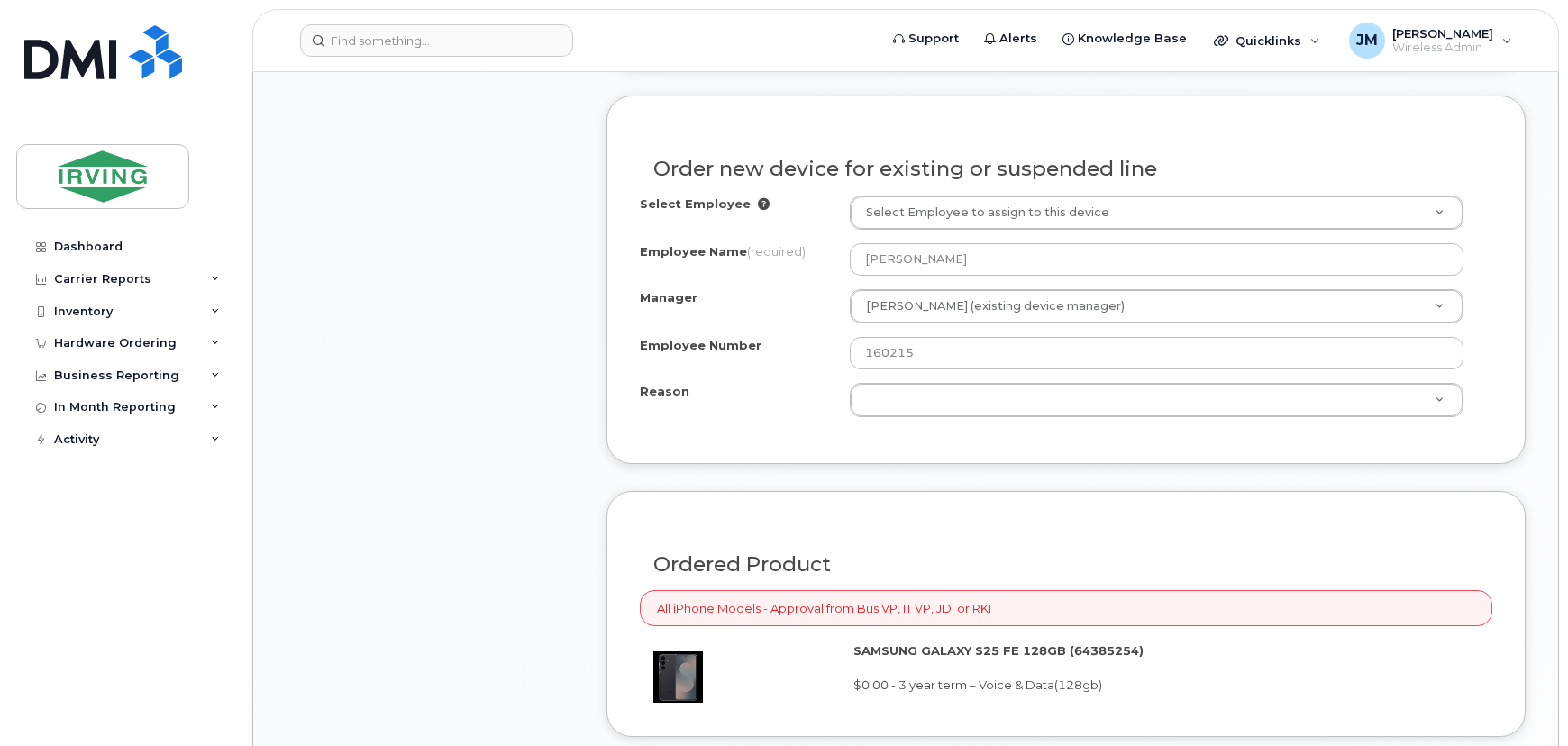
scroll to position [1065, 0]
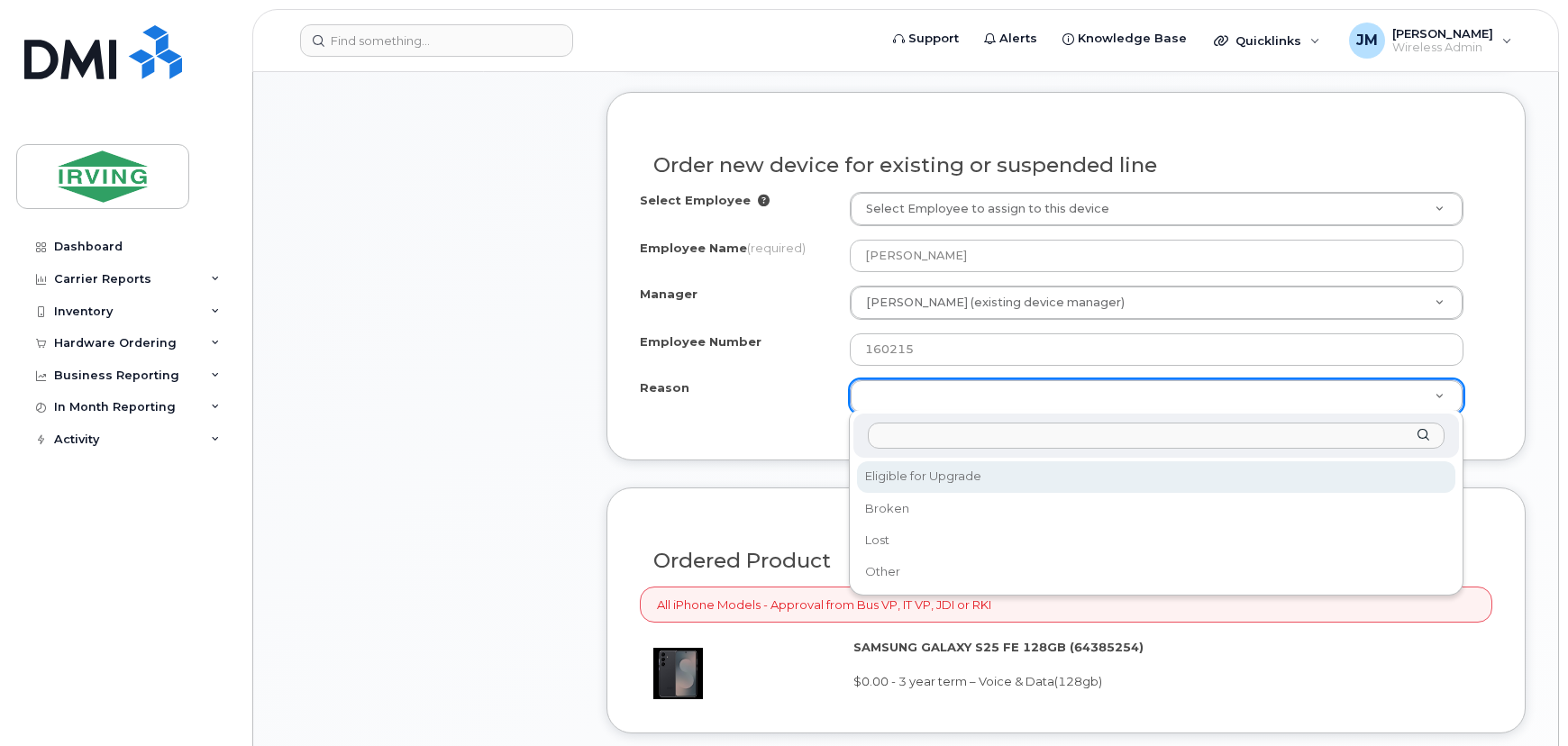
select select "eligible_for_upgrade"
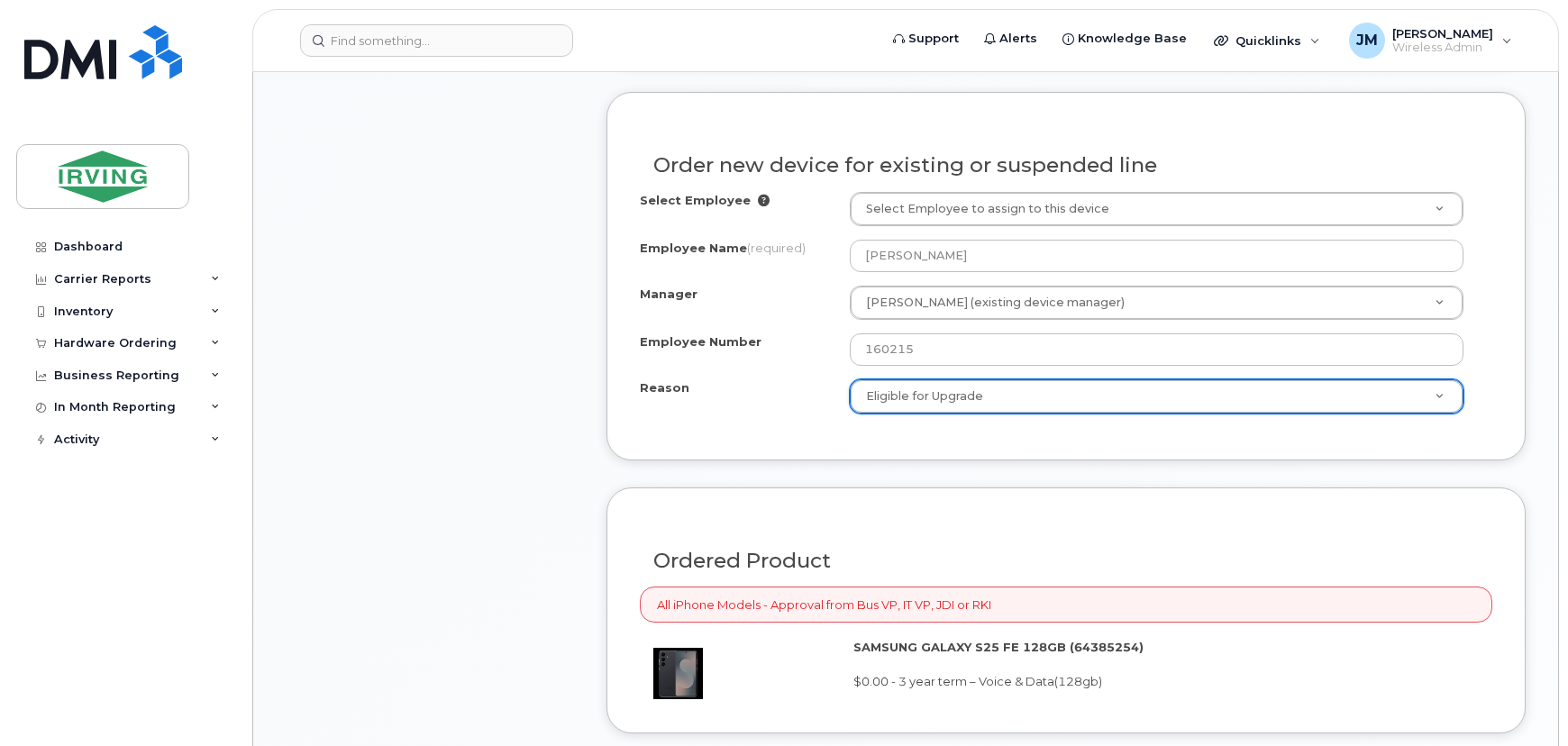
scroll to position [1557, 0]
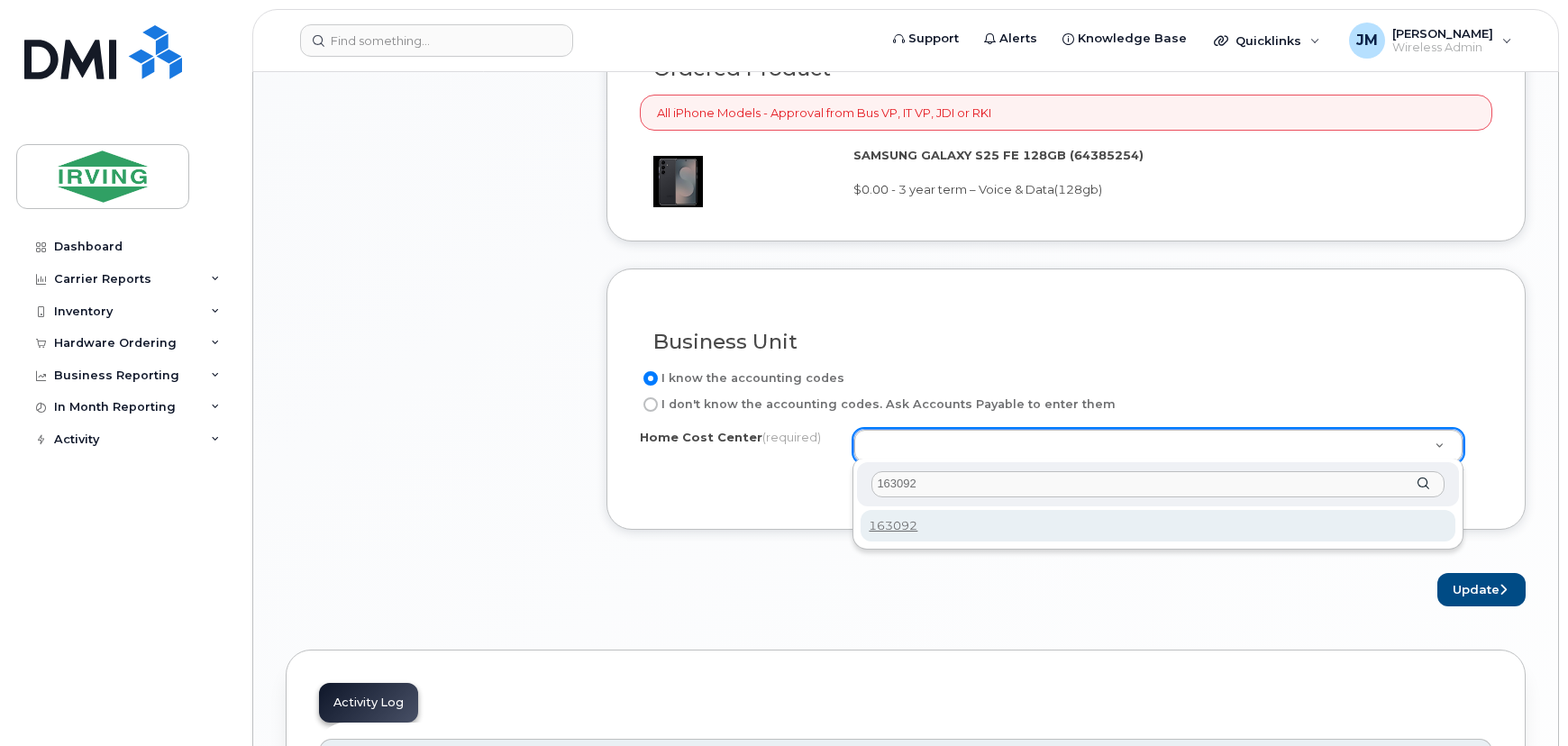
type input "163092"
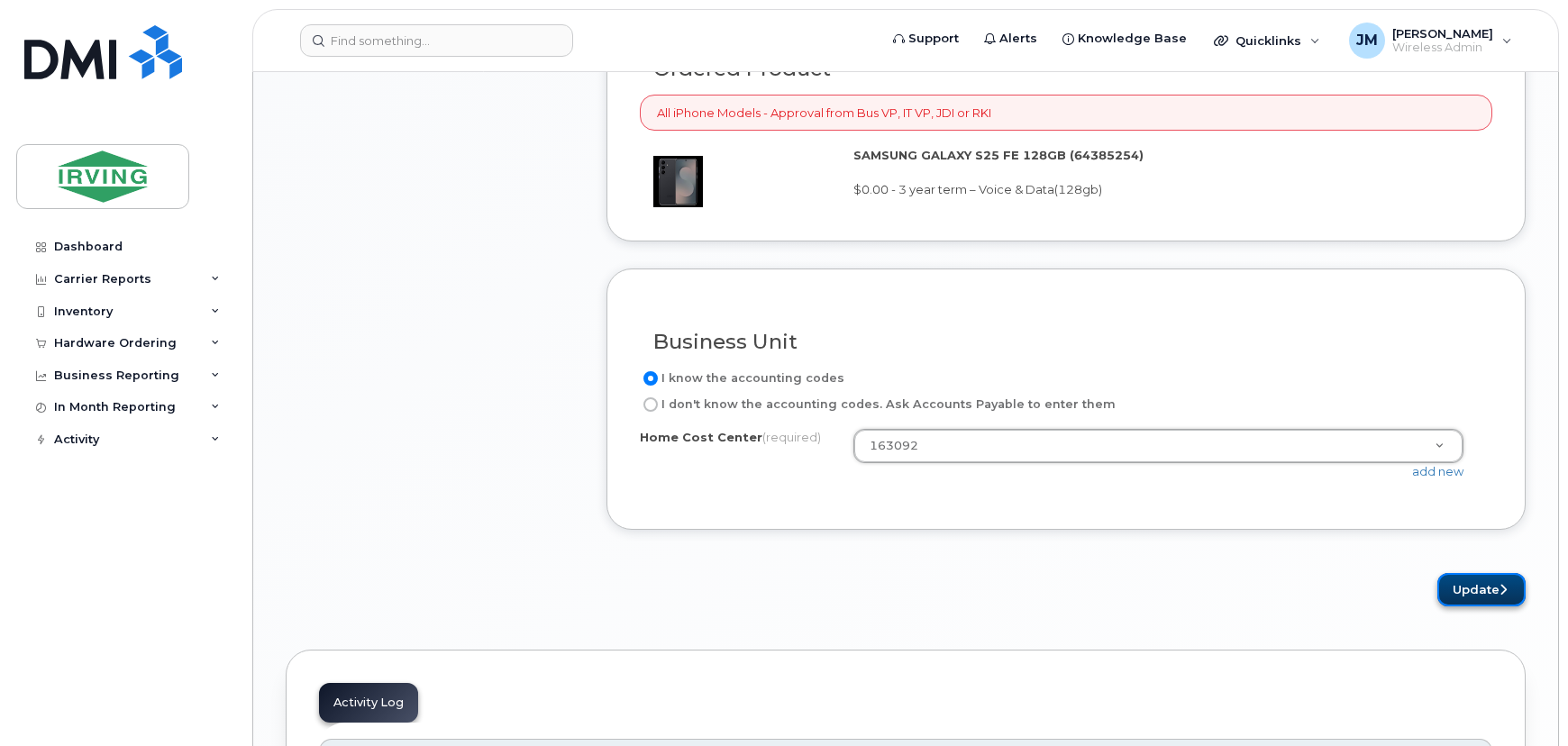
click at [1461, 584] on button "Update" at bounding box center [1481, 590] width 88 height 34
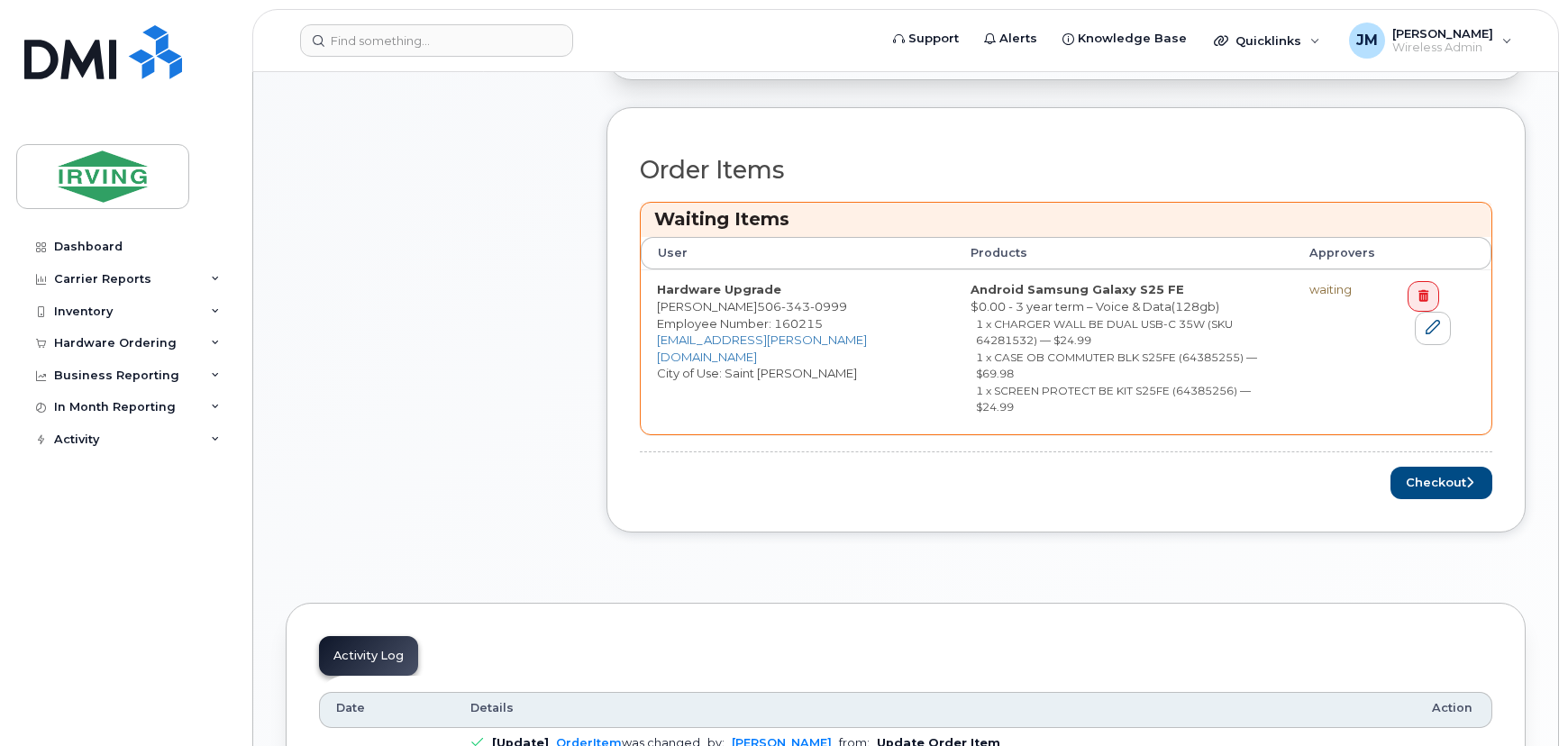
scroll to position [982, 0]
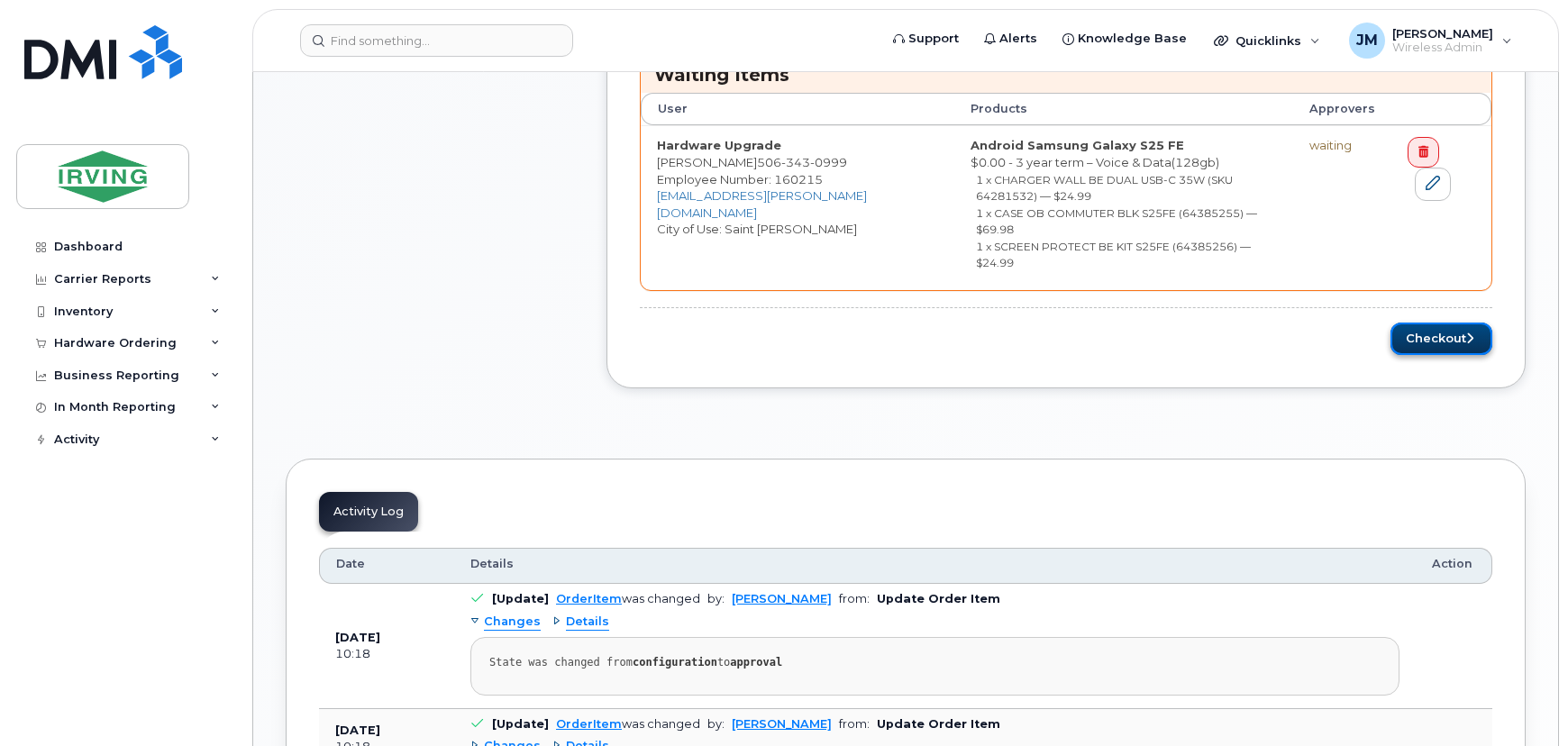
click at [1453, 323] on button "Checkout" at bounding box center [1441, 339] width 102 height 34
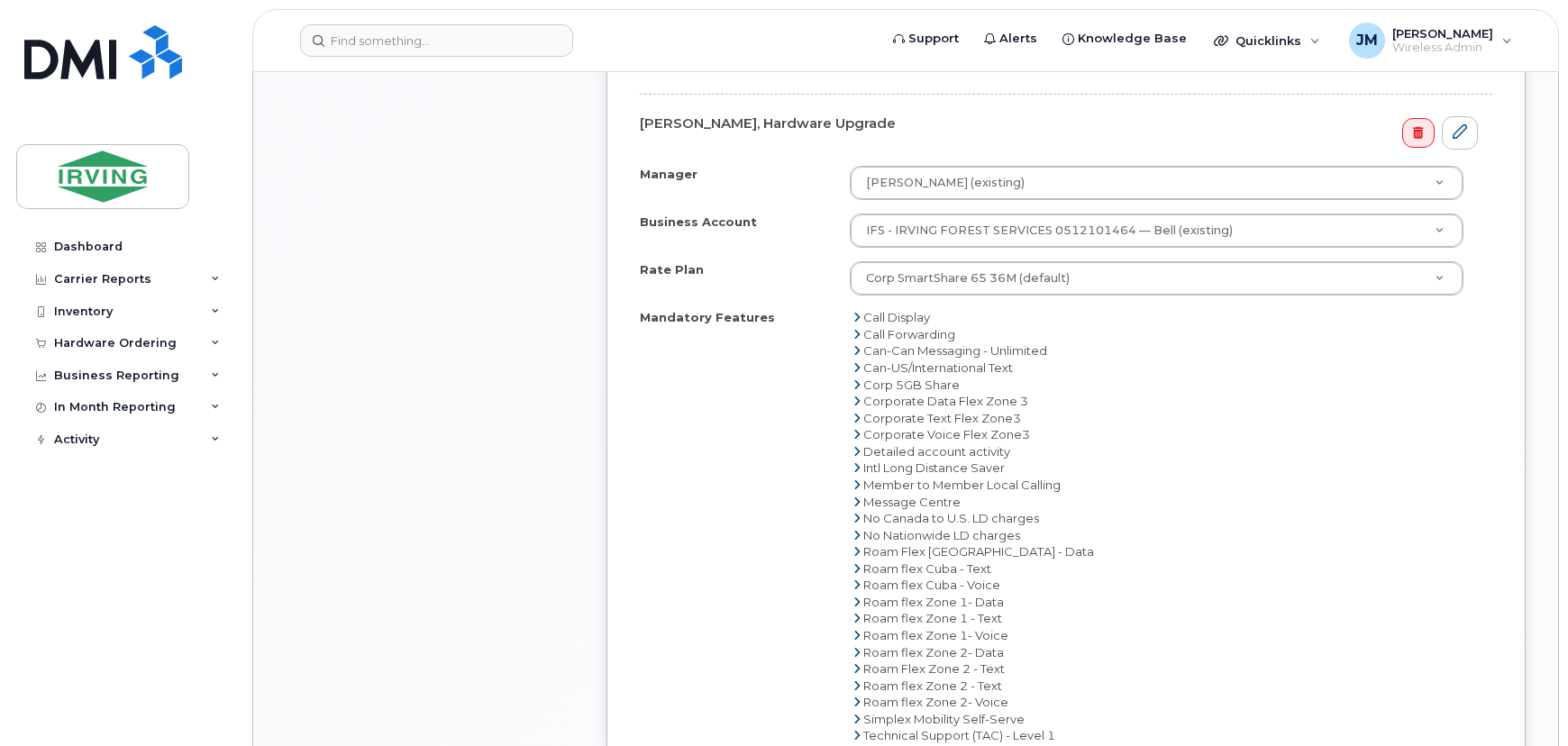
scroll to position [1147, 0]
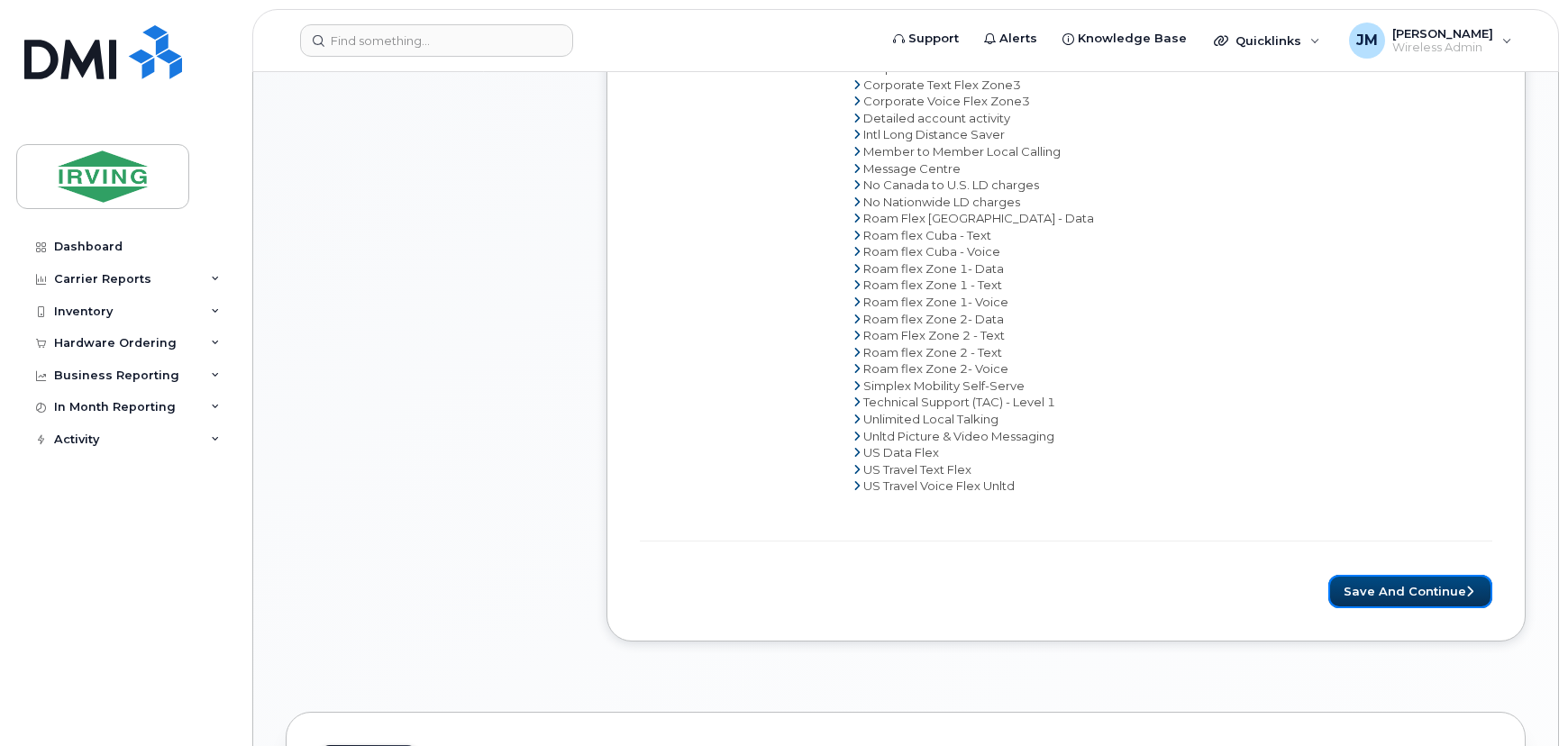
click at [1436, 583] on button "Save and Continue" at bounding box center [1411, 592] width 164 height 34
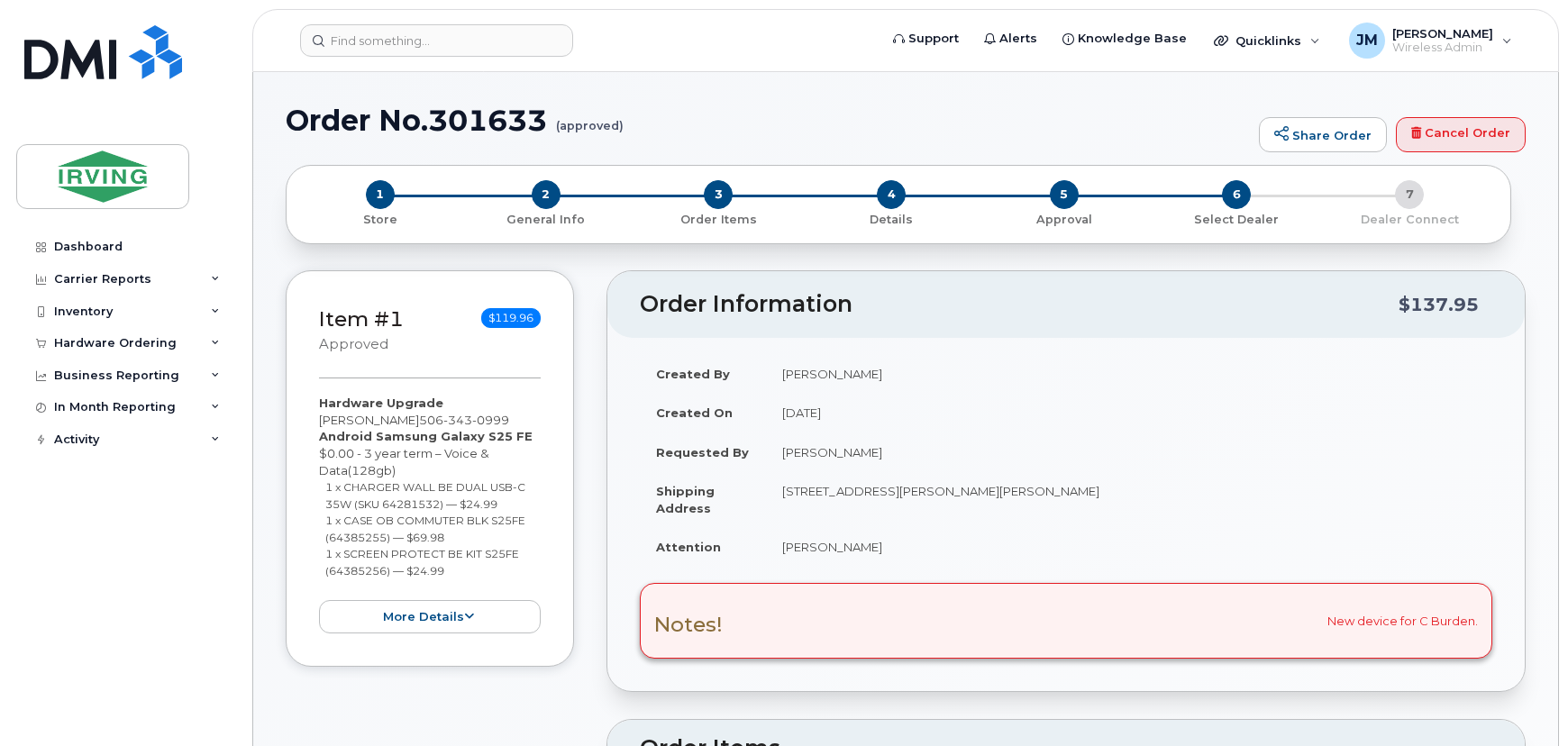
radio input "true"
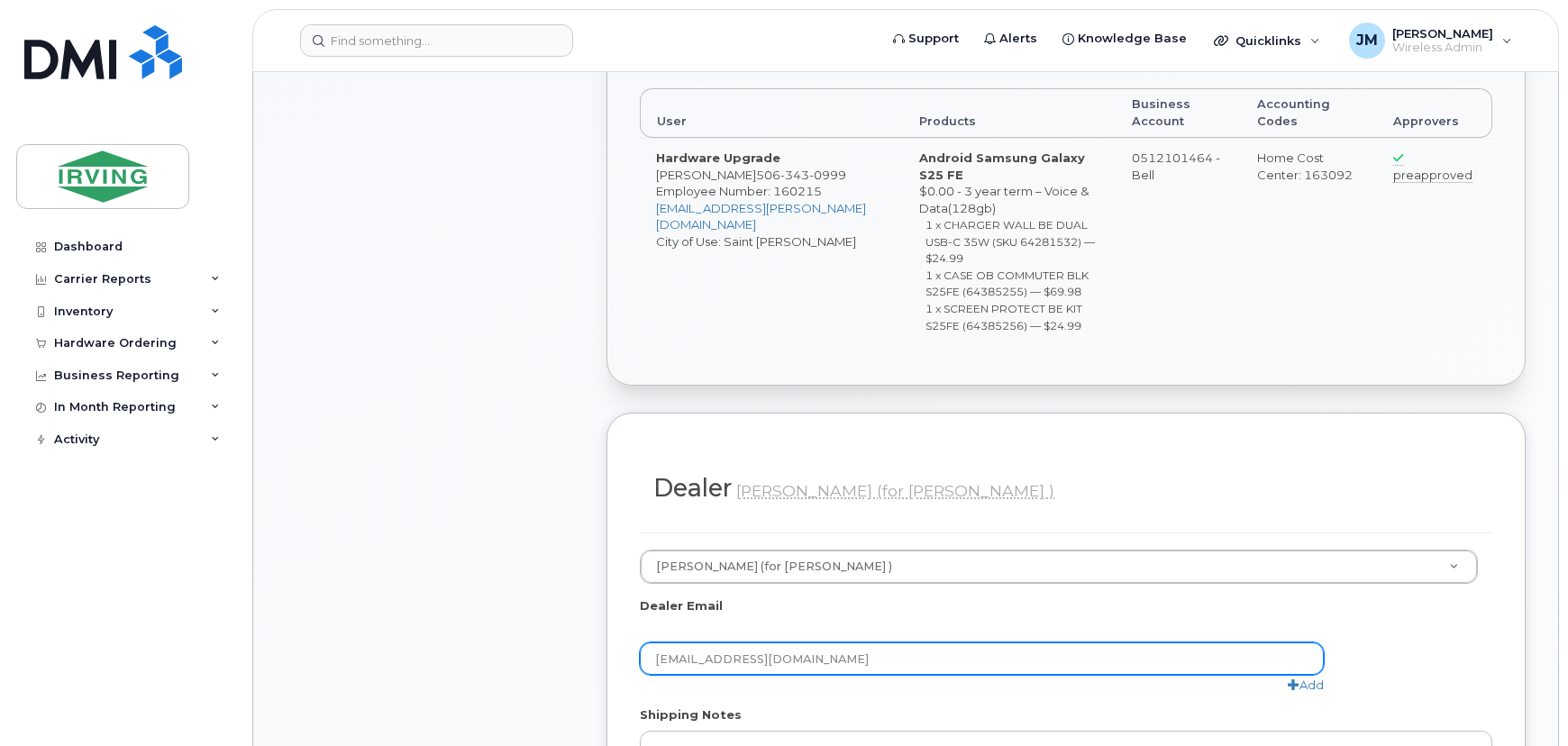
scroll to position [982, 0]
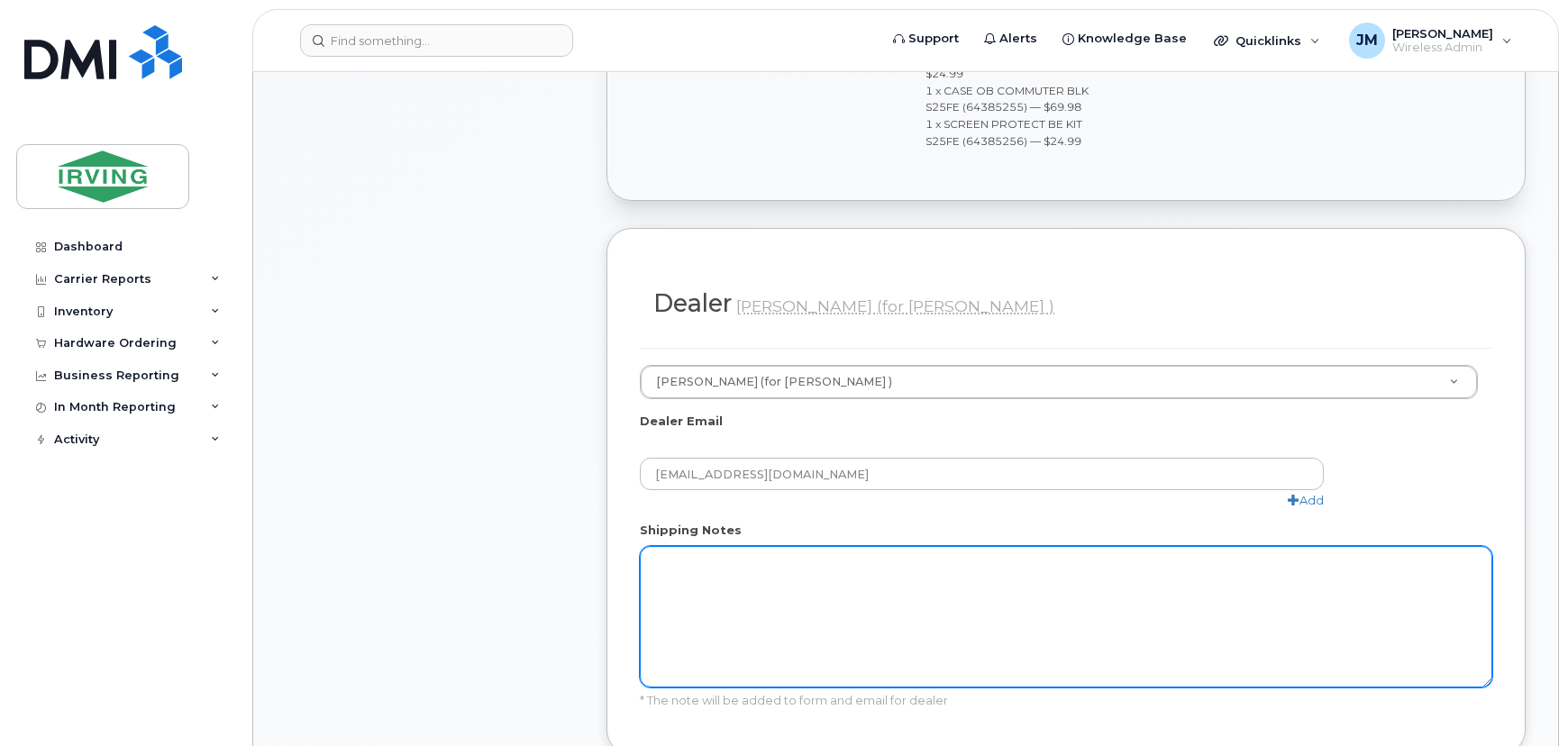
click at [801, 548] on textarea "Shipping Notes" at bounding box center [1066, 616] width 853 height 141
paste textarea "New device for C Burden."
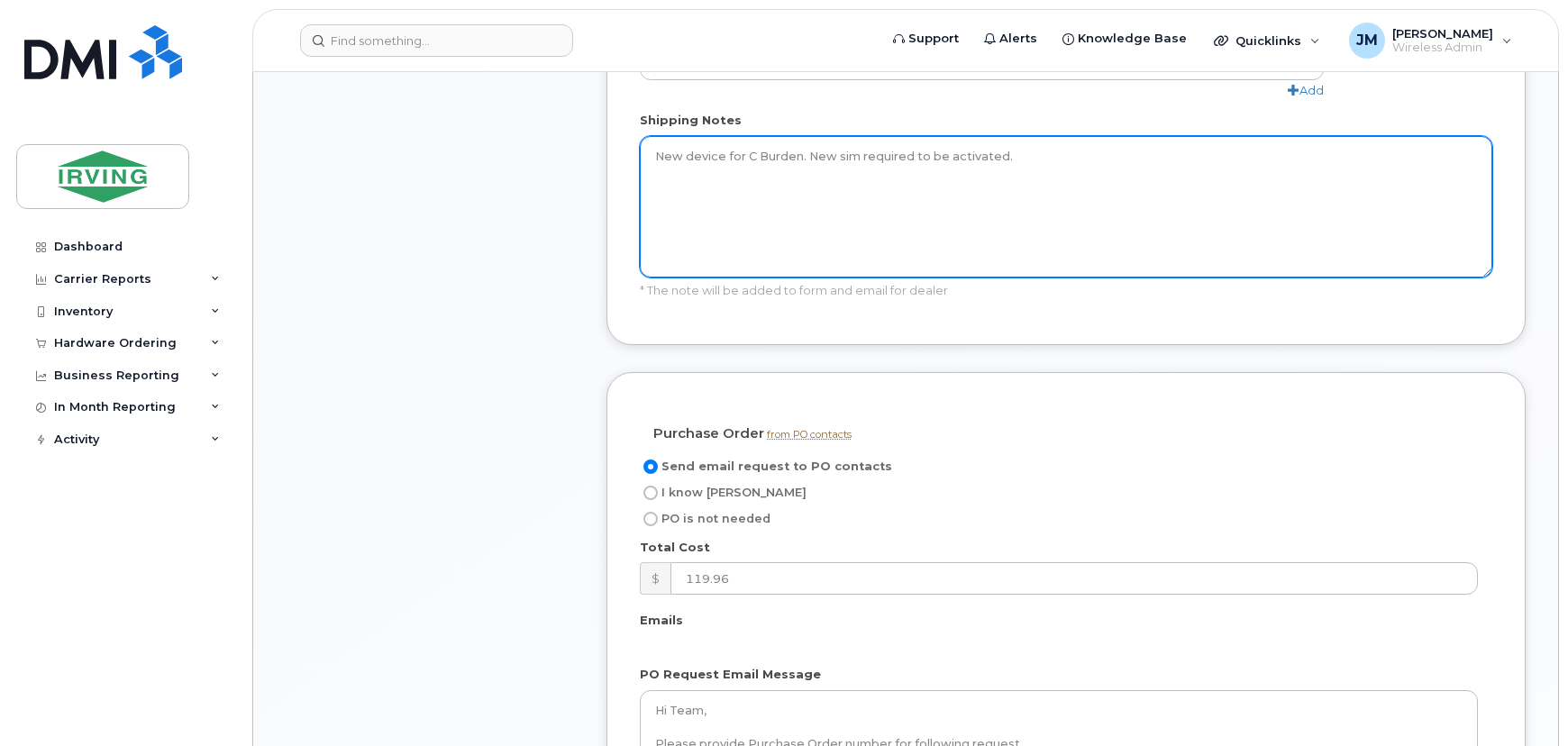
type textarea "New device for C Burden. New sim required to be activated."
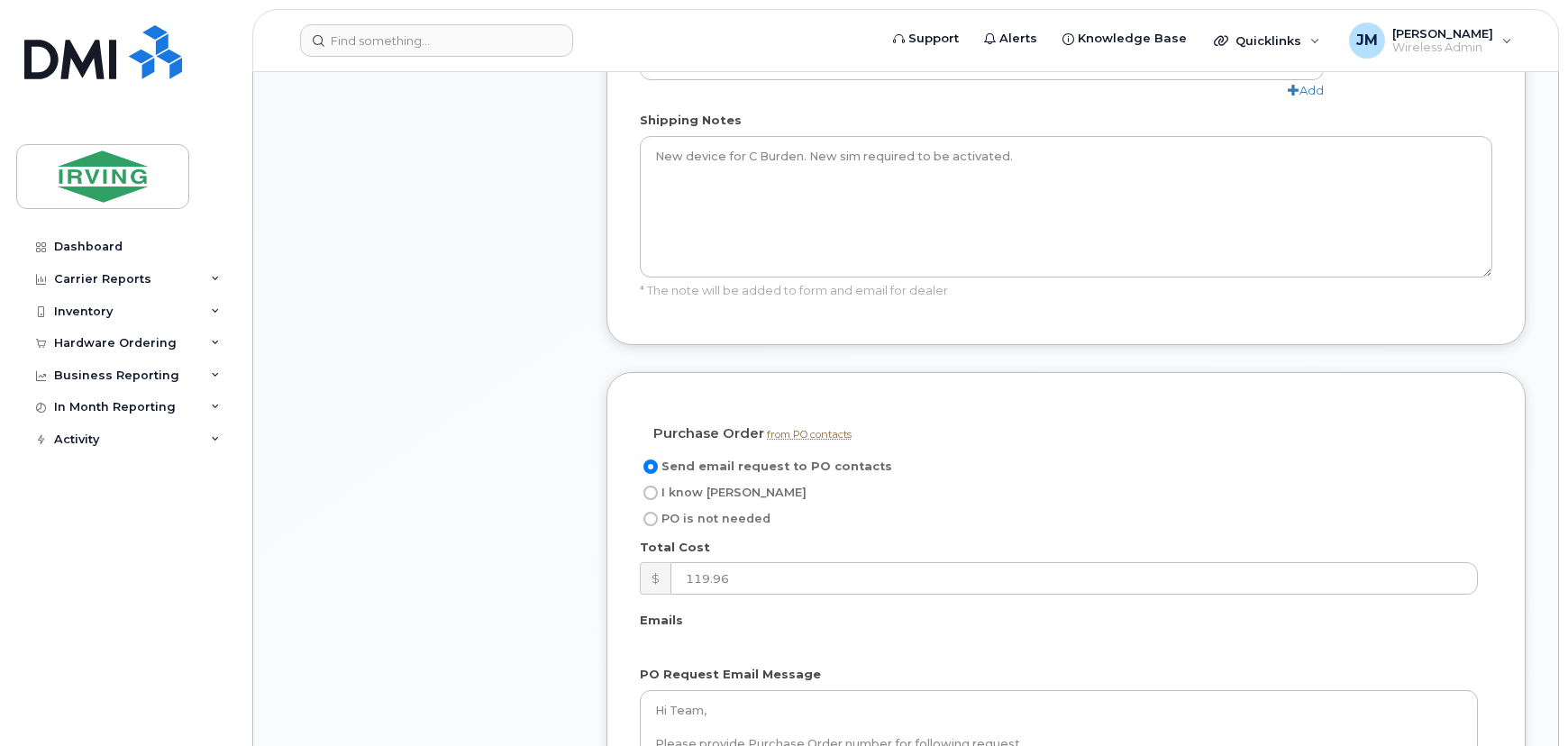
click at [650, 486] on input "I know PO" at bounding box center [651, 493] width 15 height 15
radio input "true"
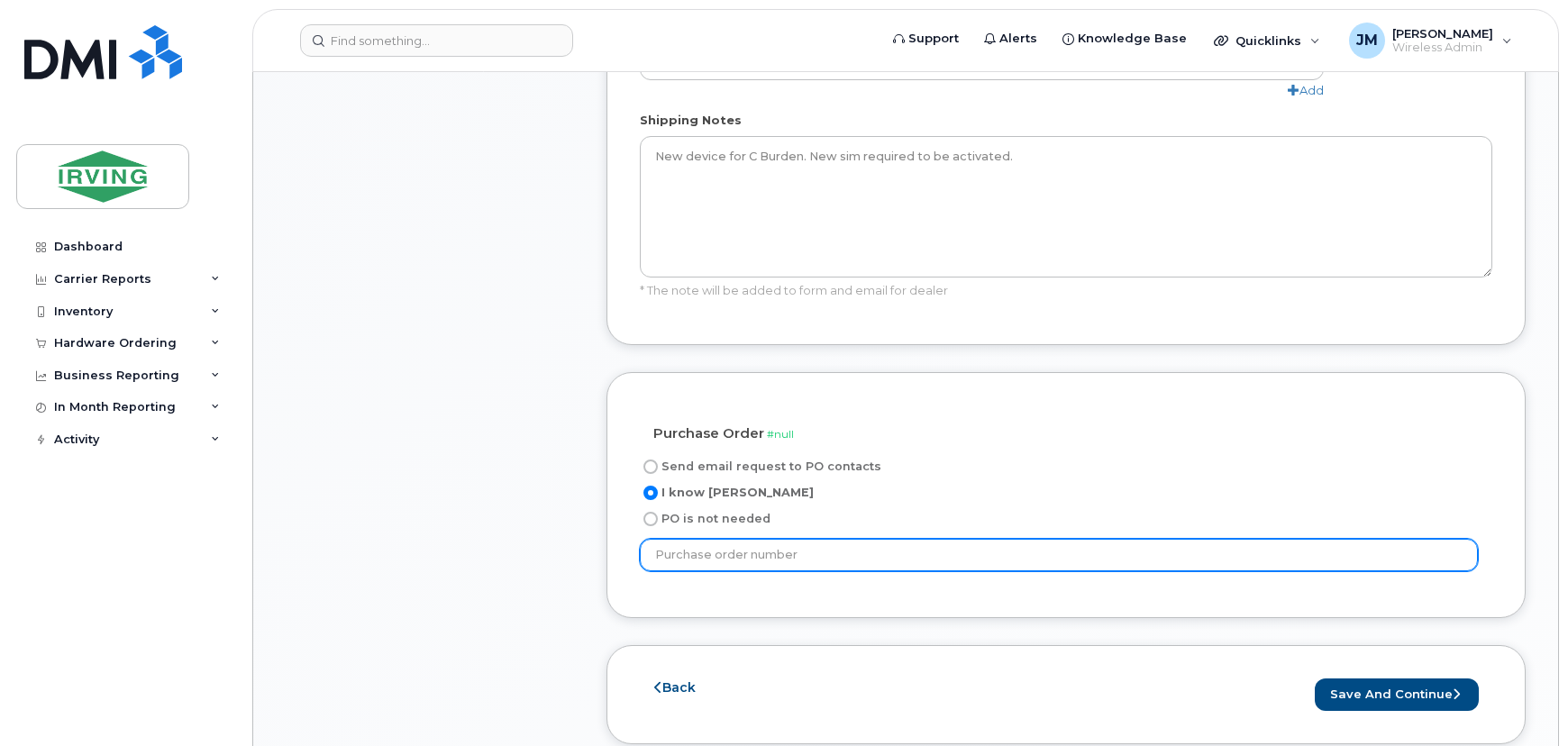
click at [792, 539] on input "text" at bounding box center [1059, 555] width 838 height 33
type input "587014"
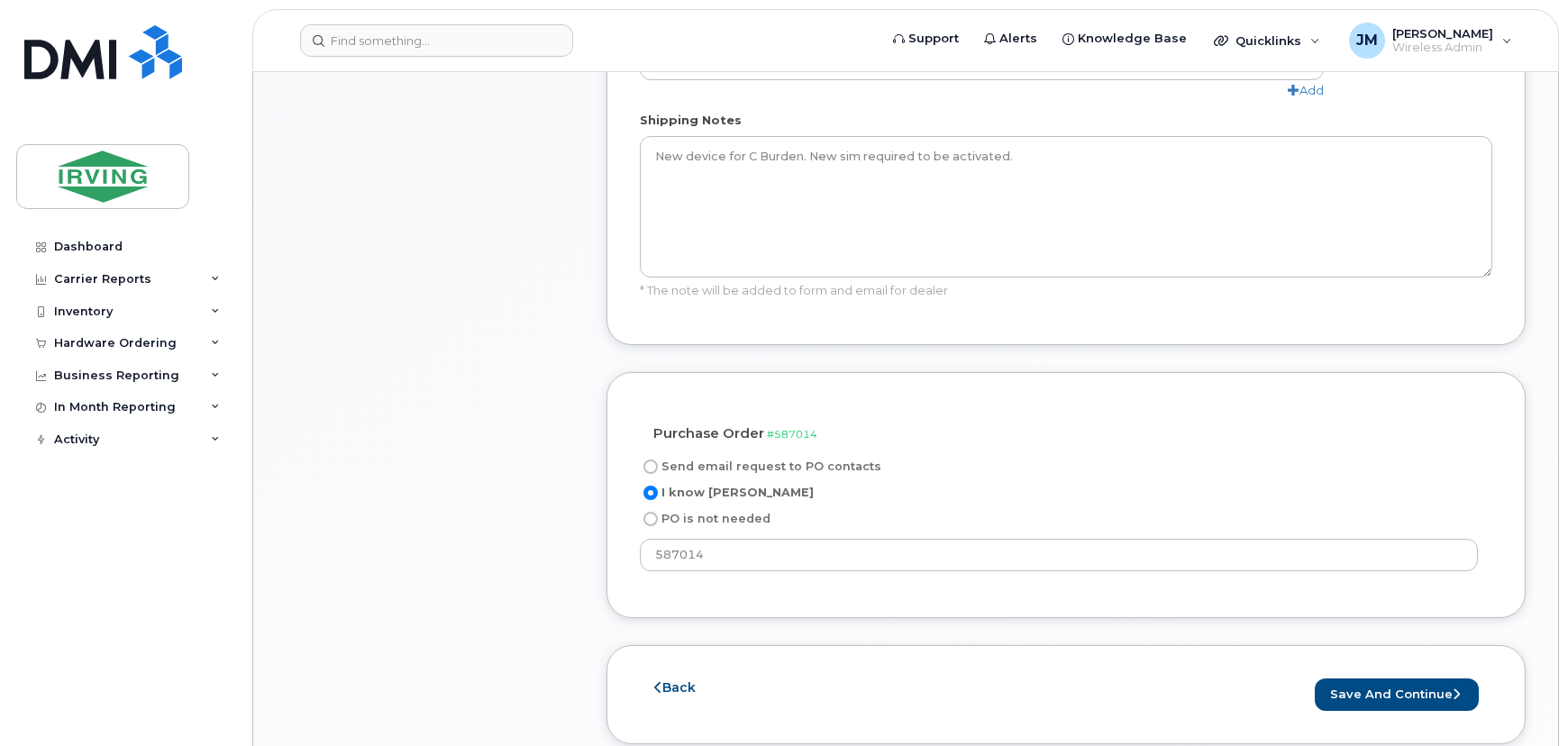
click at [774, 553] on div "Purchase Order from PO contacts #587014 not needed Send email request to PO con…" at bounding box center [1065, 495] width 919 height 246
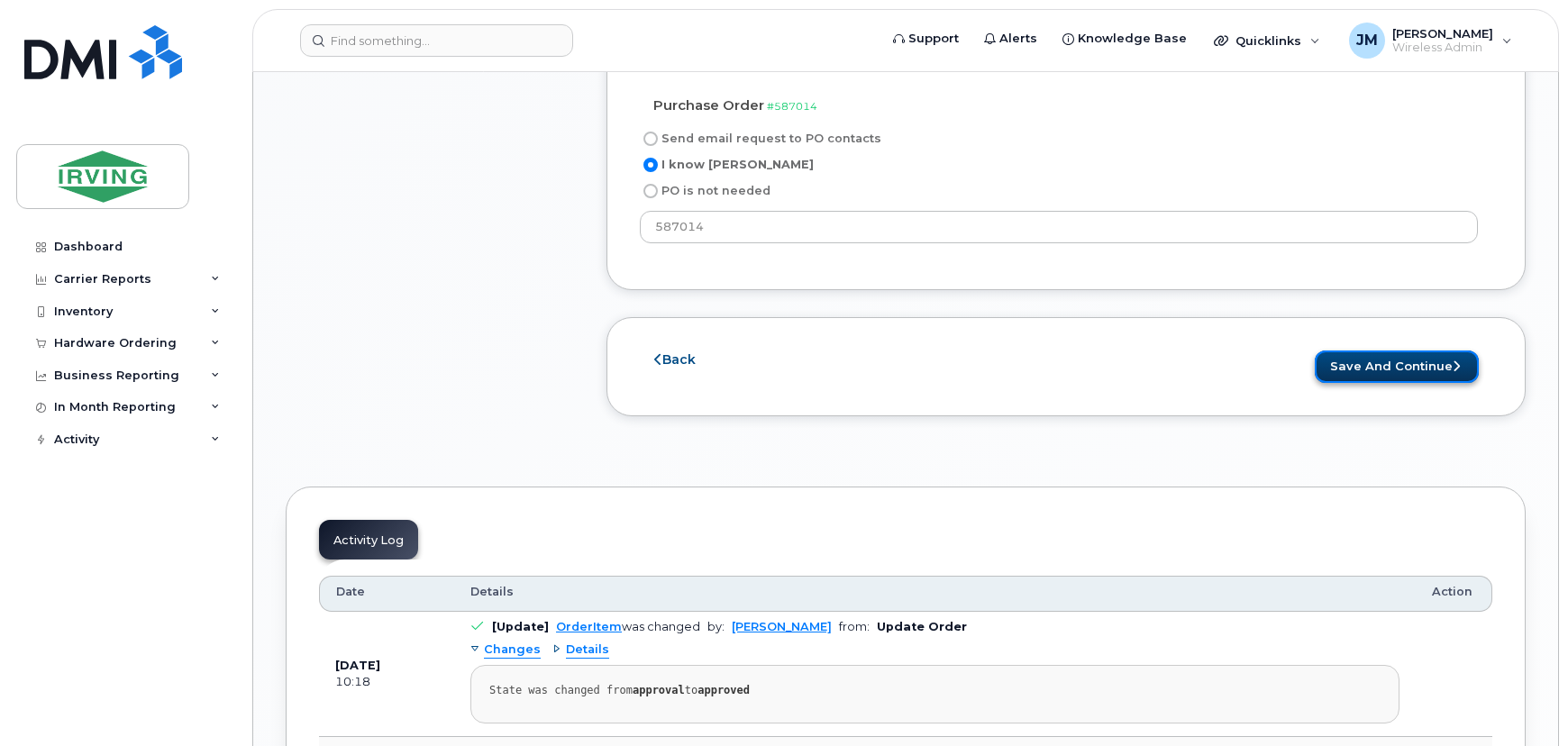
click at [1425, 350] on button "Save and Continue" at bounding box center [1397, 367] width 164 height 34
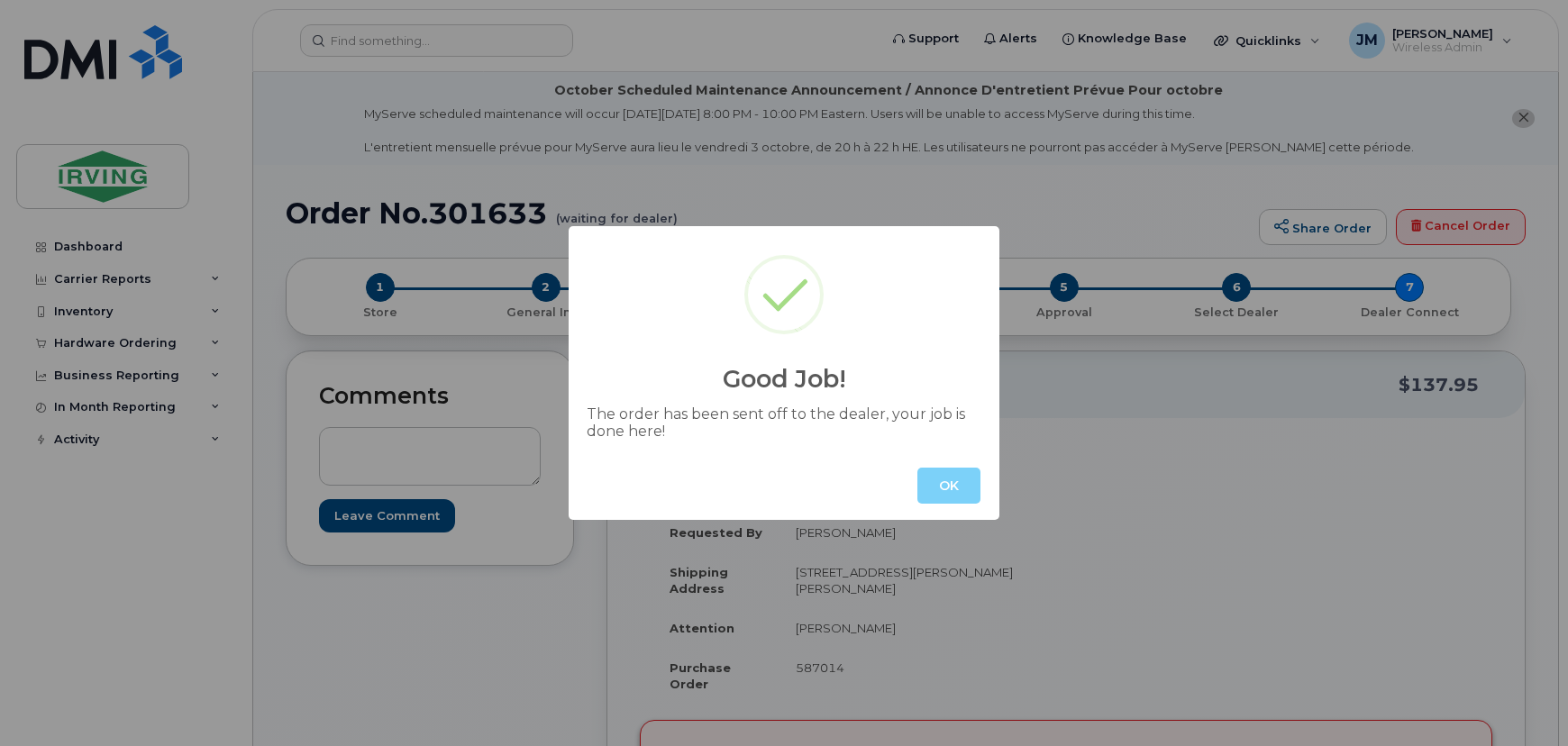
drag, startPoint x: 960, startPoint y: 492, endPoint x: 938, endPoint y: 477, distance: 26.6
click at [958, 491] on button "OK" at bounding box center [950, 486] width 63 height 36
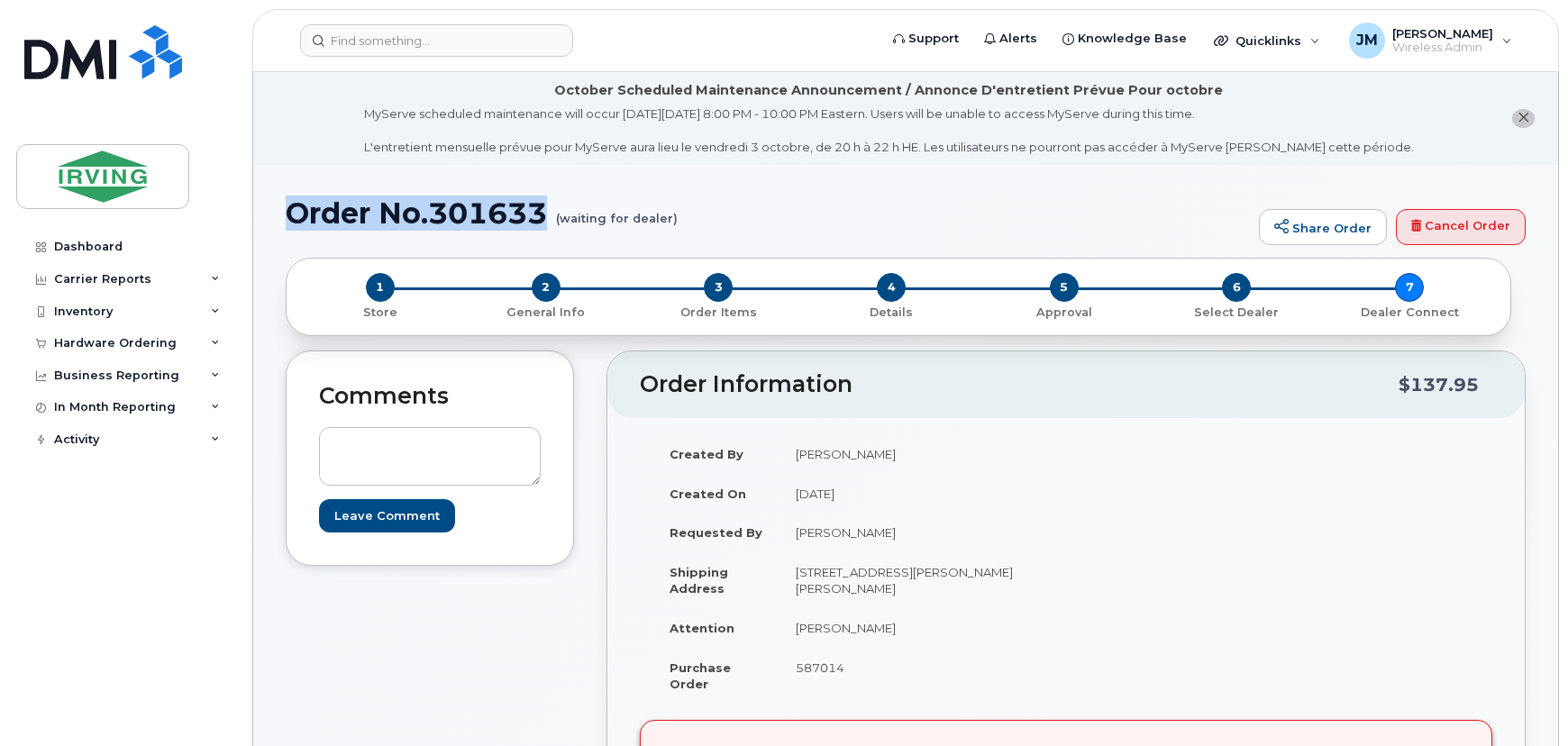
drag, startPoint x: 550, startPoint y: 214, endPoint x: 280, endPoint y: 219, distance: 270.0
copy h1 "Order No.301633"
click at [113, 341] on div "Hardware Ordering" at bounding box center [116, 343] width 123 height 15
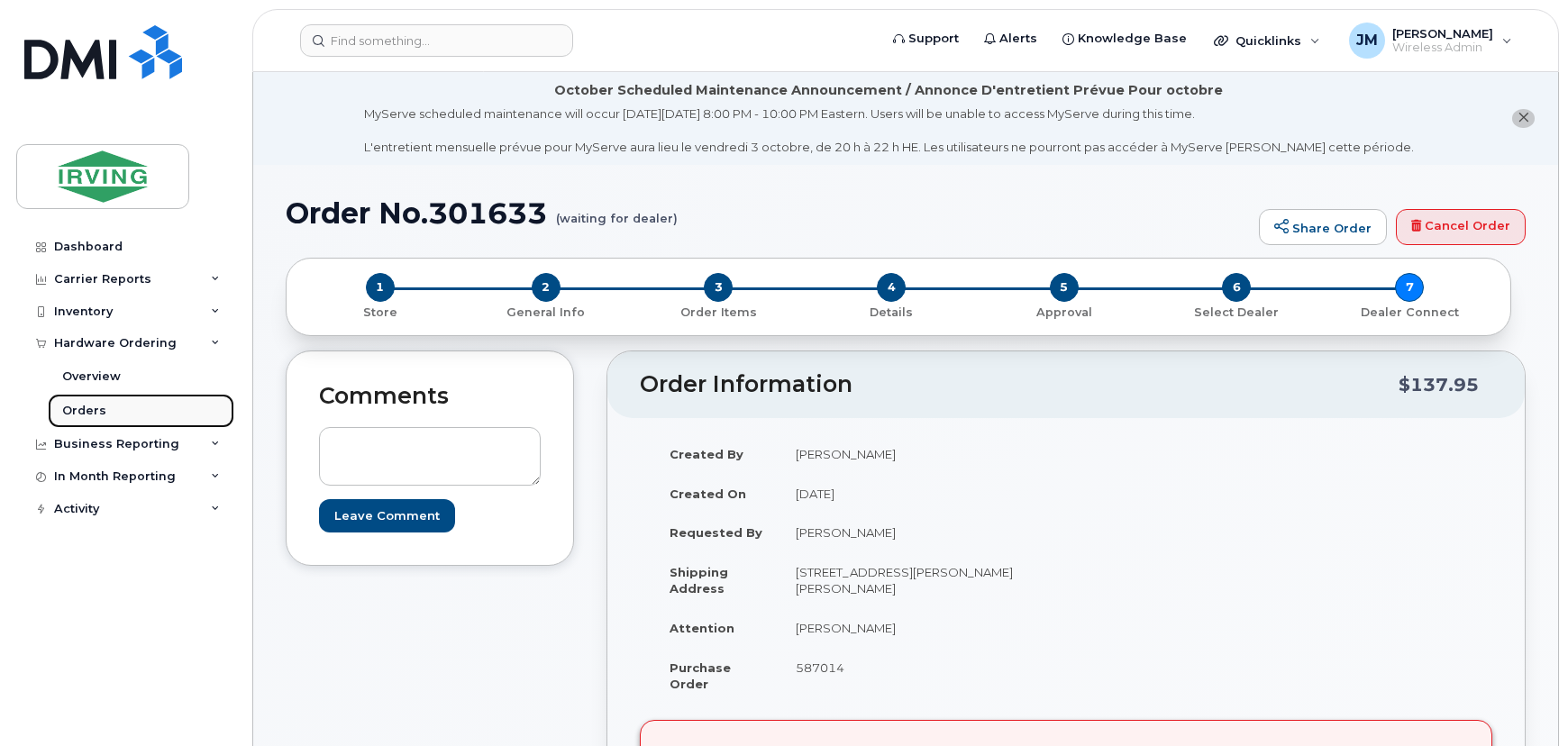
click at [96, 405] on div "Orders" at bounding box center [84, 411] width 45 height 16
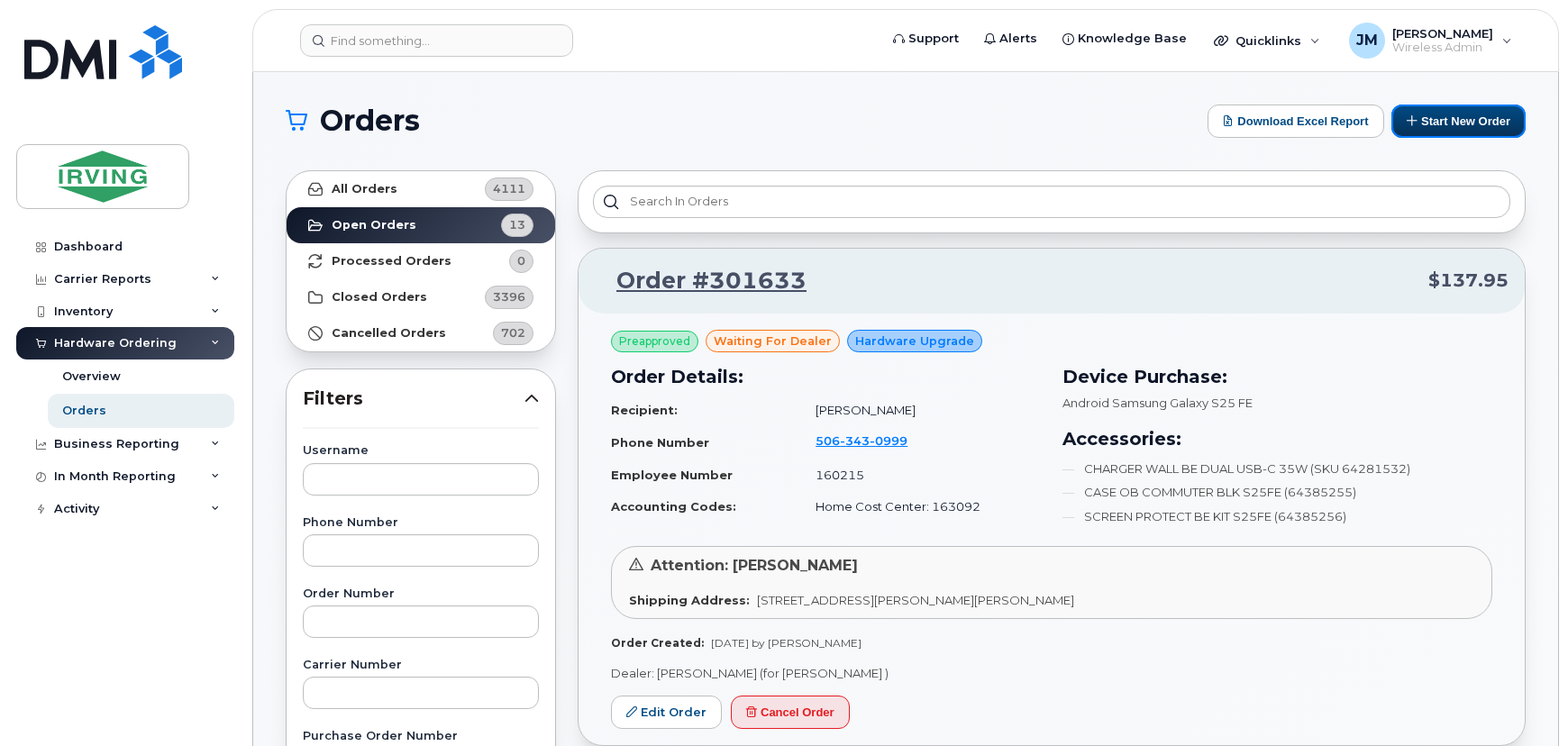
drag, startPoint x: 1497, startPoint y: 128, endPoint x: 1190, endPoint y: 129, distance: 307.0
click at [1497, 128] on button "Start New Order" at bounding box center [1459, 122] width 135 height 34
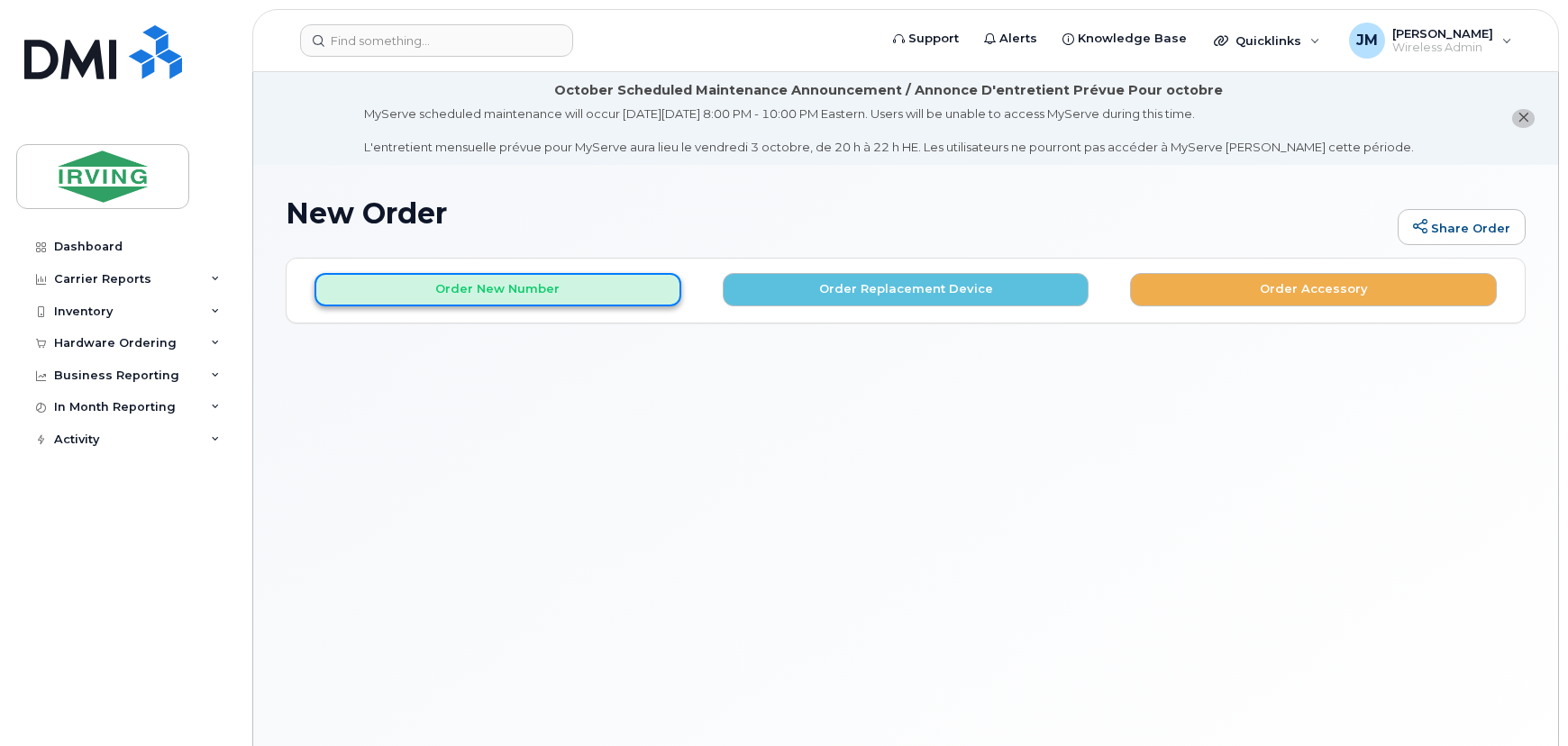
click at [556, 295] on button "Order New Number" at bounding box center [498, 290] width 367 height 34
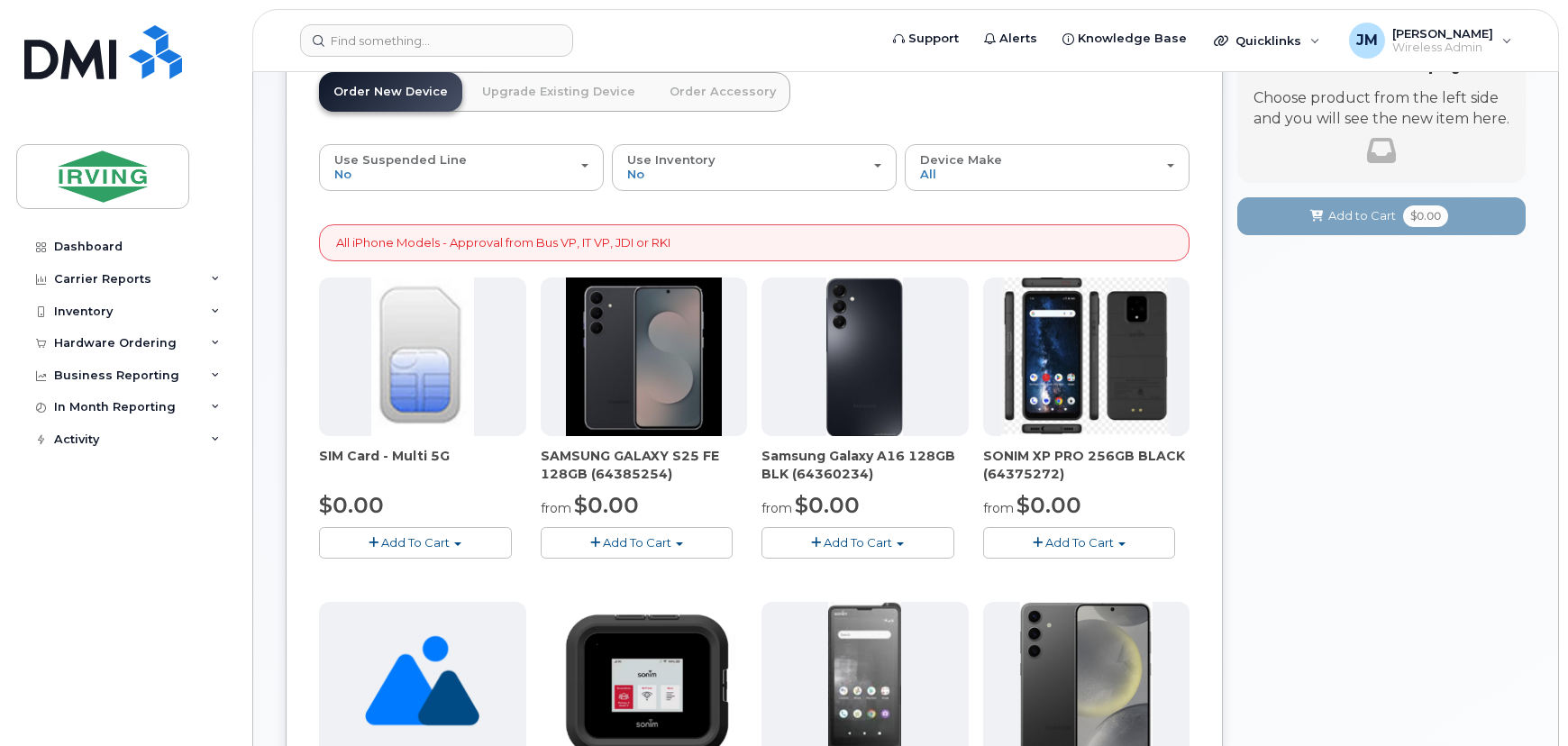
scroll to position [327, 0]
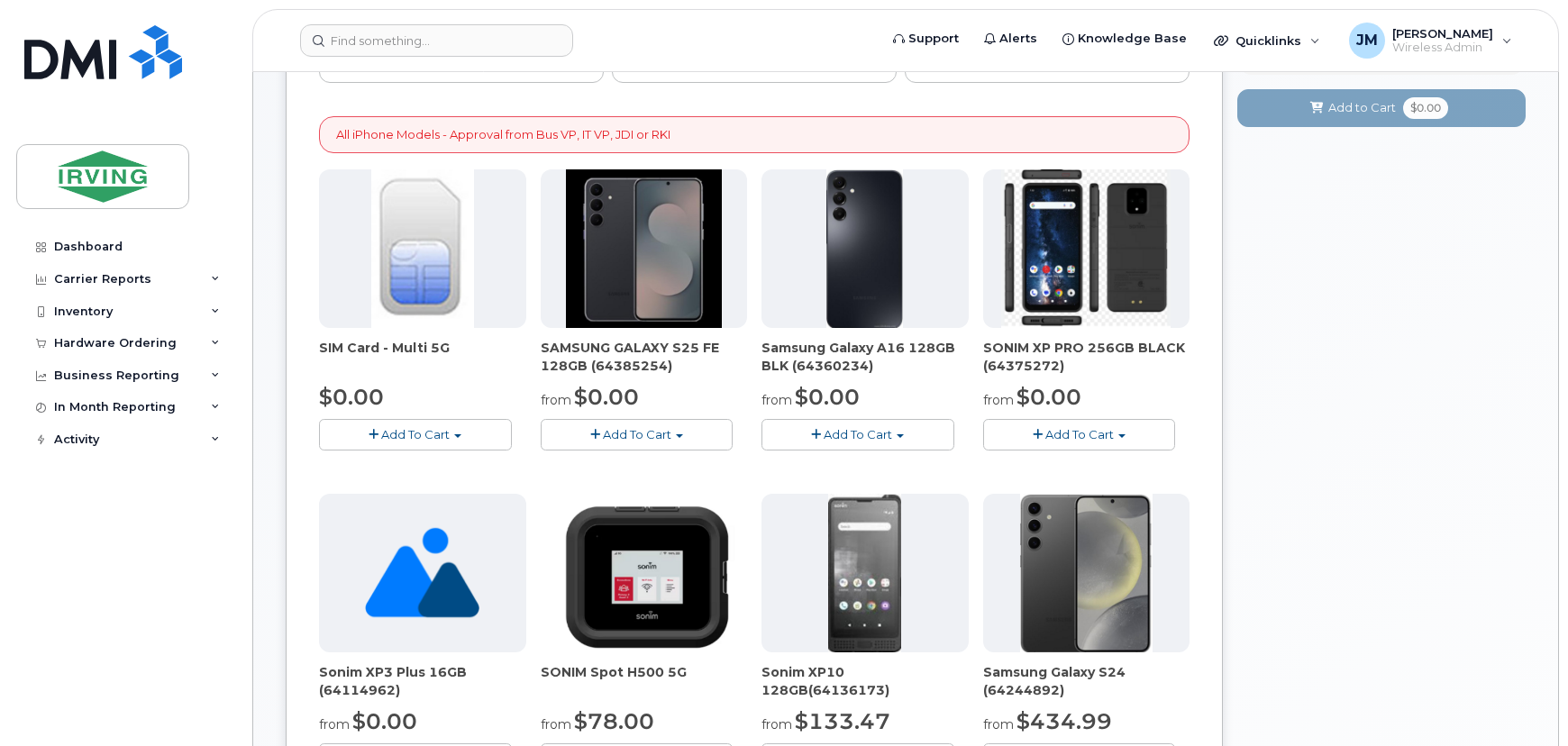
click at [710, 431] on button "Add To Cart" at bounding box center [637, 435] width 193 height 32
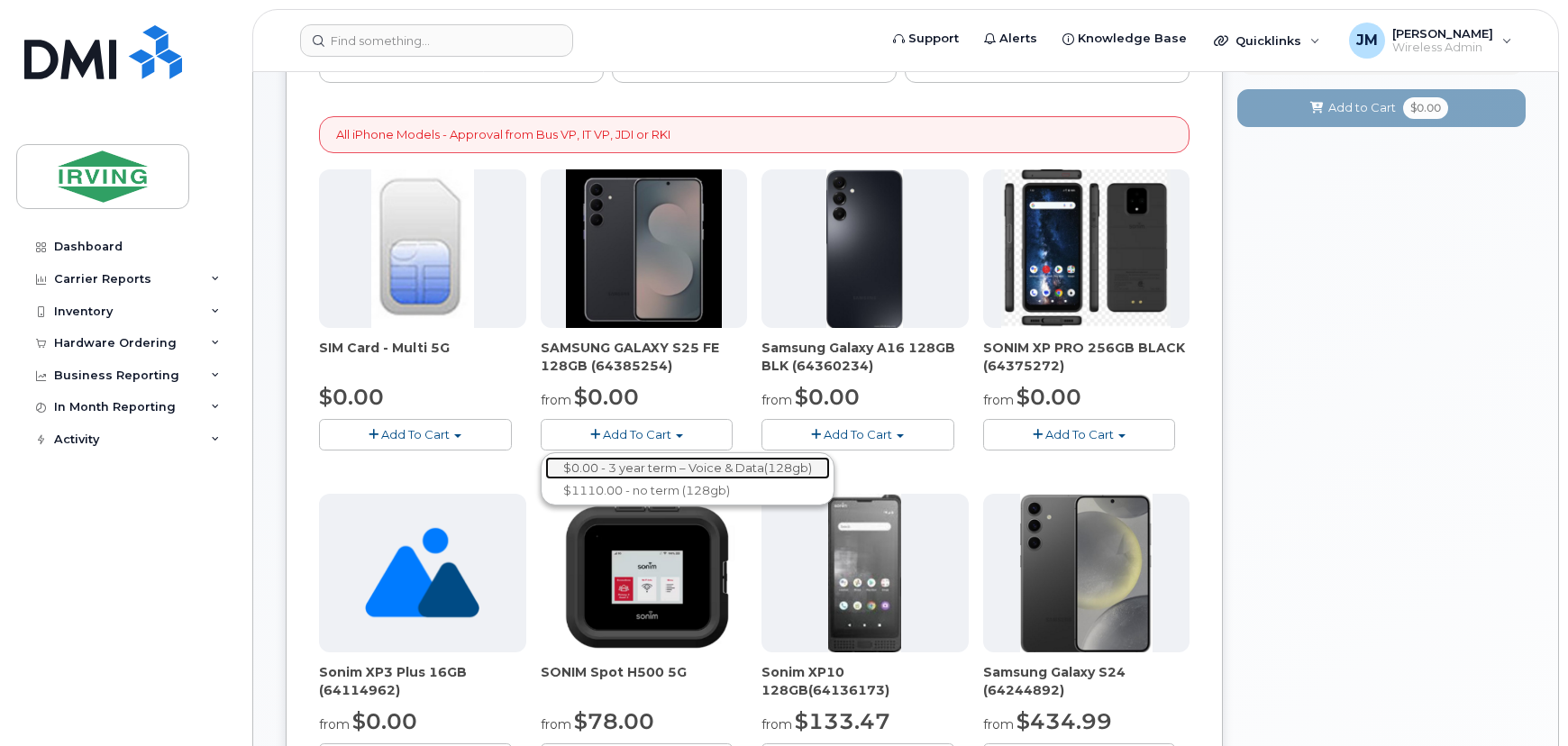
click at [670, 472] on link "$0.00 - 3 year term – Voice & Data(128gb)" at bounding box center [688, 468] width 285 height 23
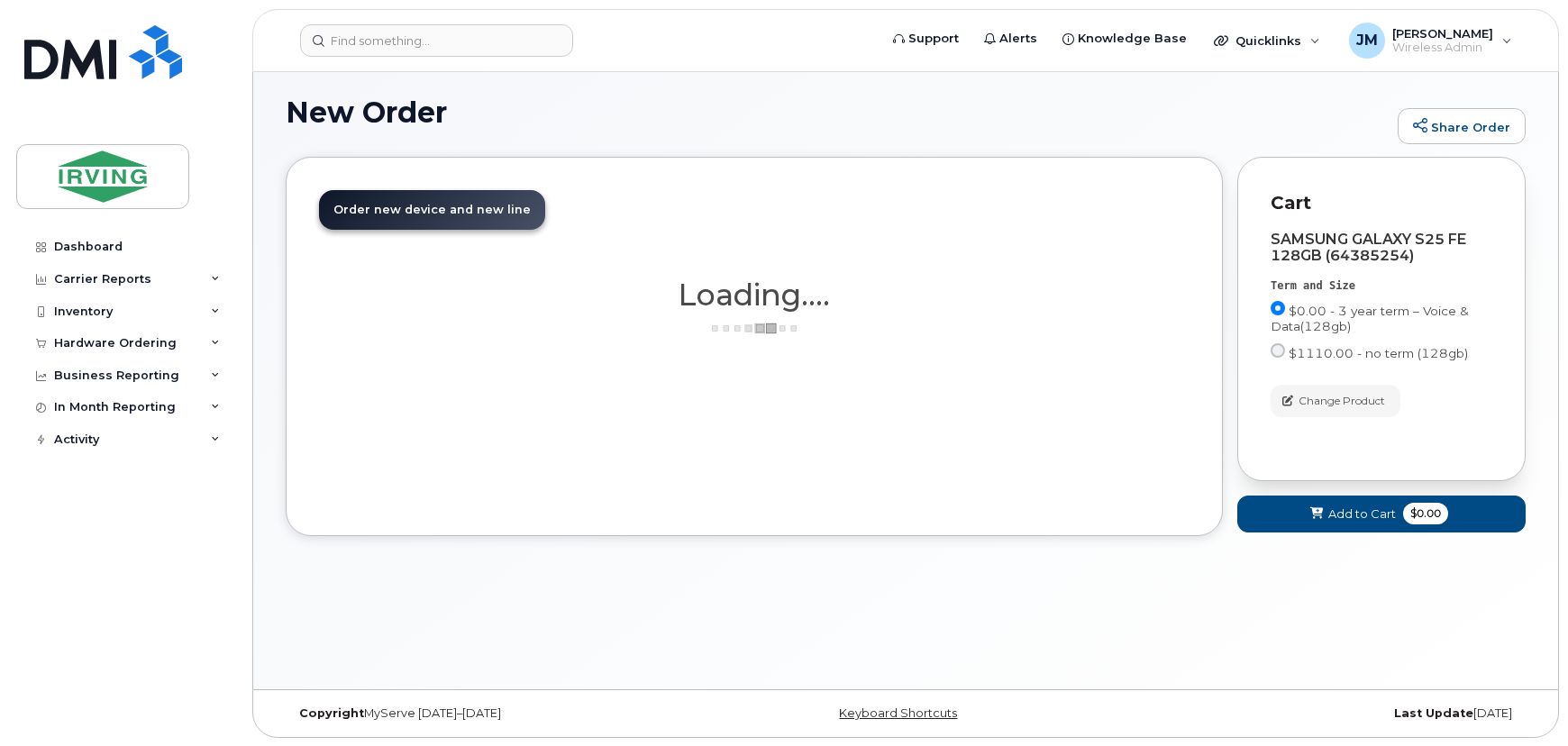
scroll to position [176, 0]
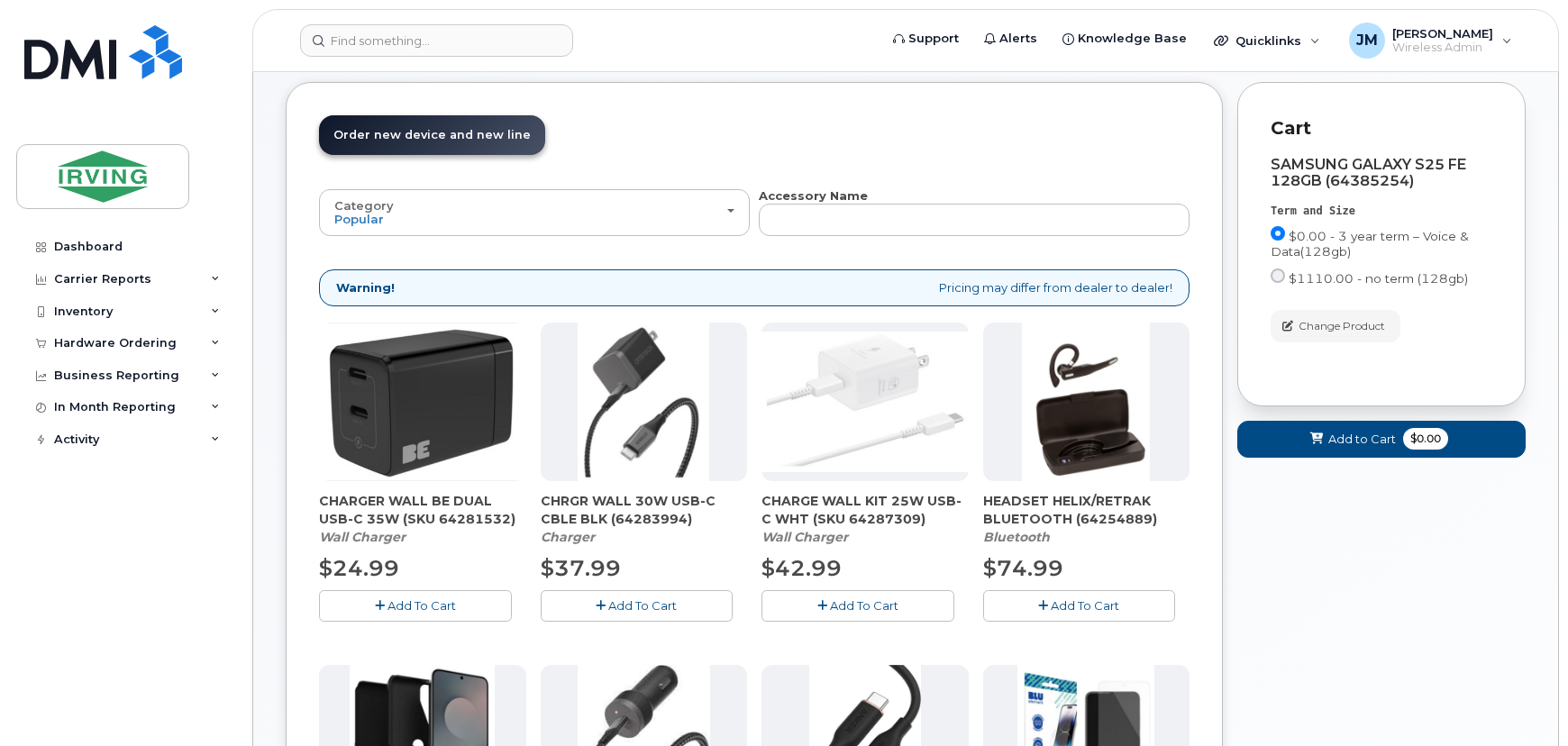
drag, startPoint x: 390, startPoint y: 606, endPoint x: 451, endPoint y: 606, distance: 61.0
click at [392, 606] on span "Add To Cart" at bounding box center [421, 606] width 68 height 15
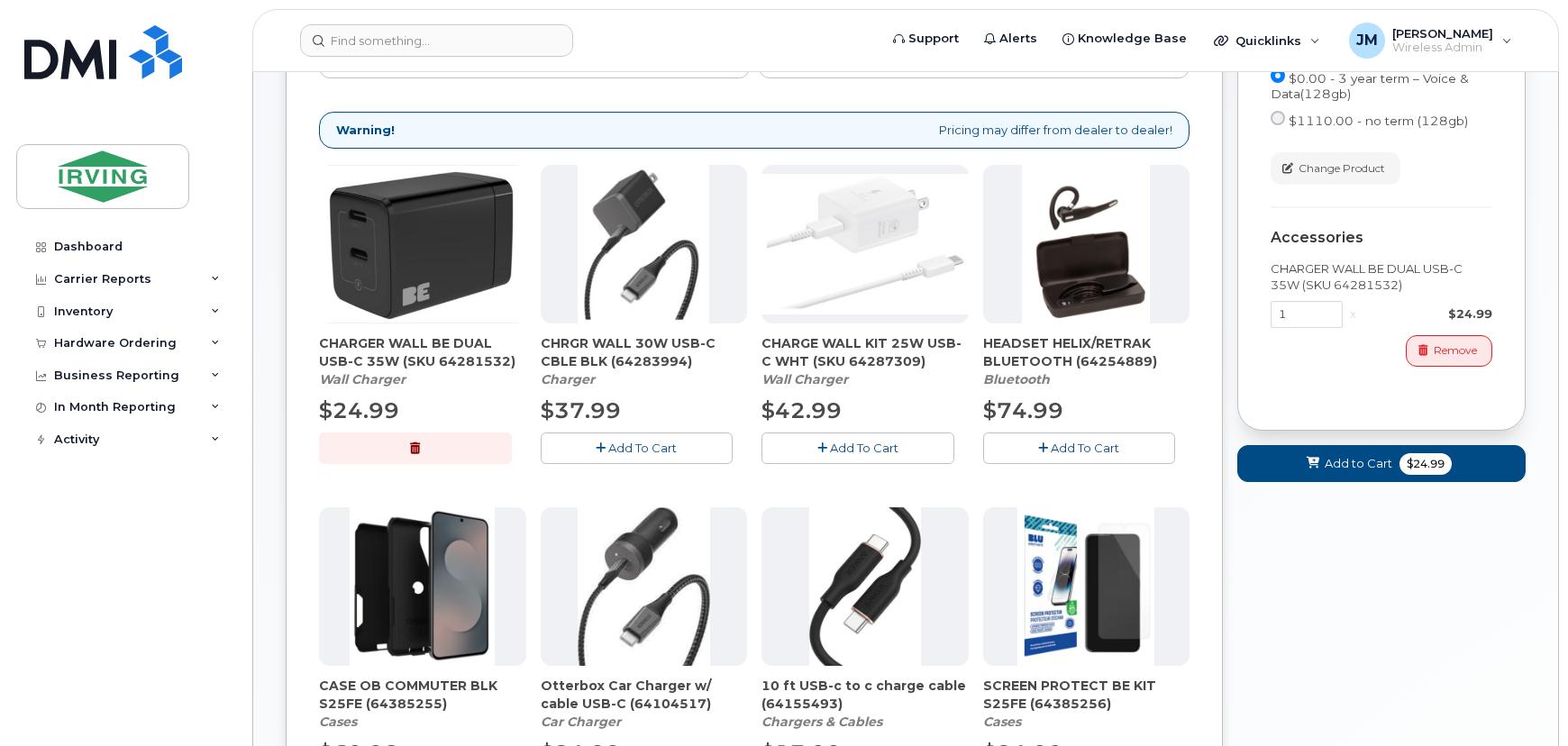
scroll to position [504, 0]
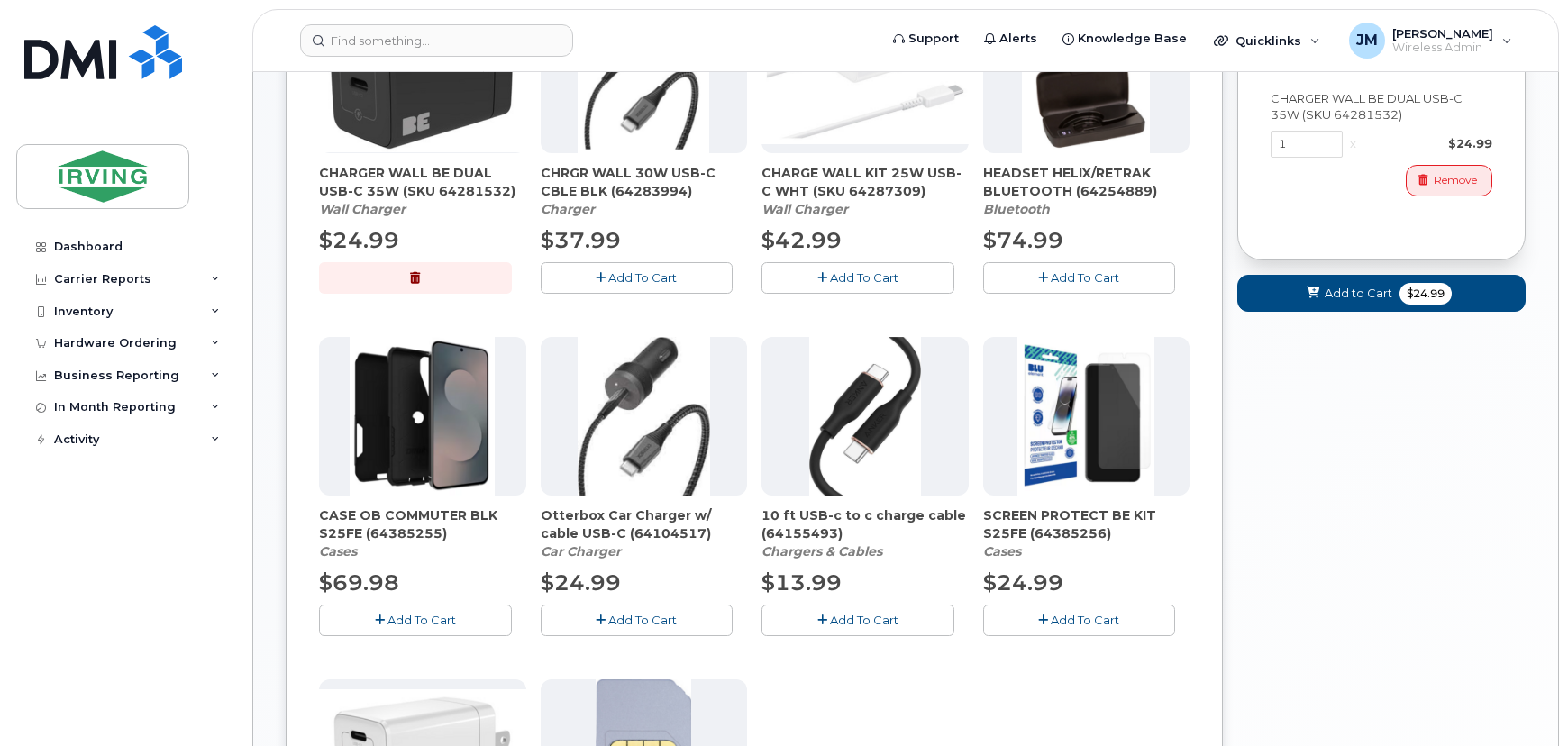
click at [443, 622] on span "Add To Cart" at bounding box center [421, 620] width 68 height 15
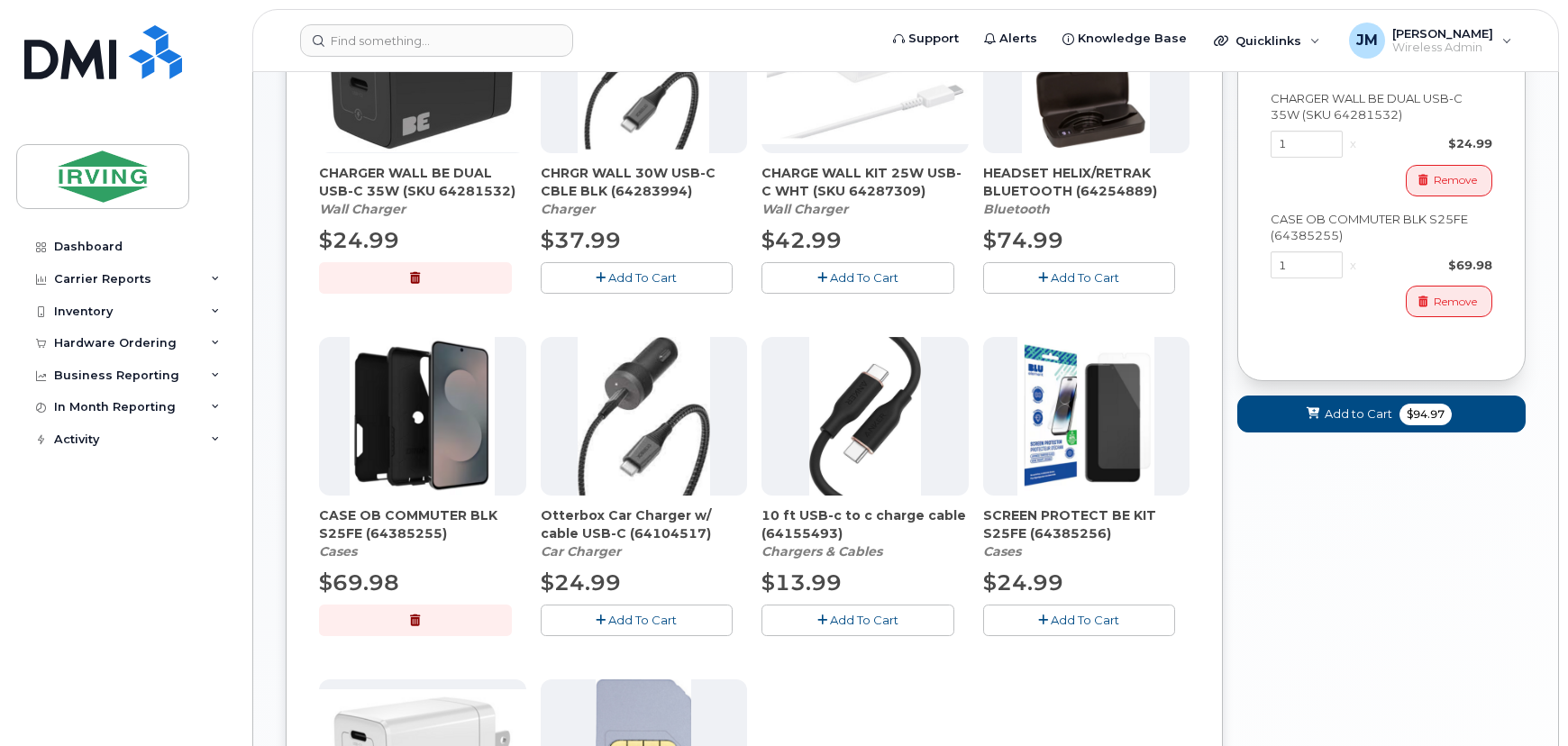
click at [1129, 606] on button "Add To Cart" at bounding box center [1079, 620] width 193 height 32
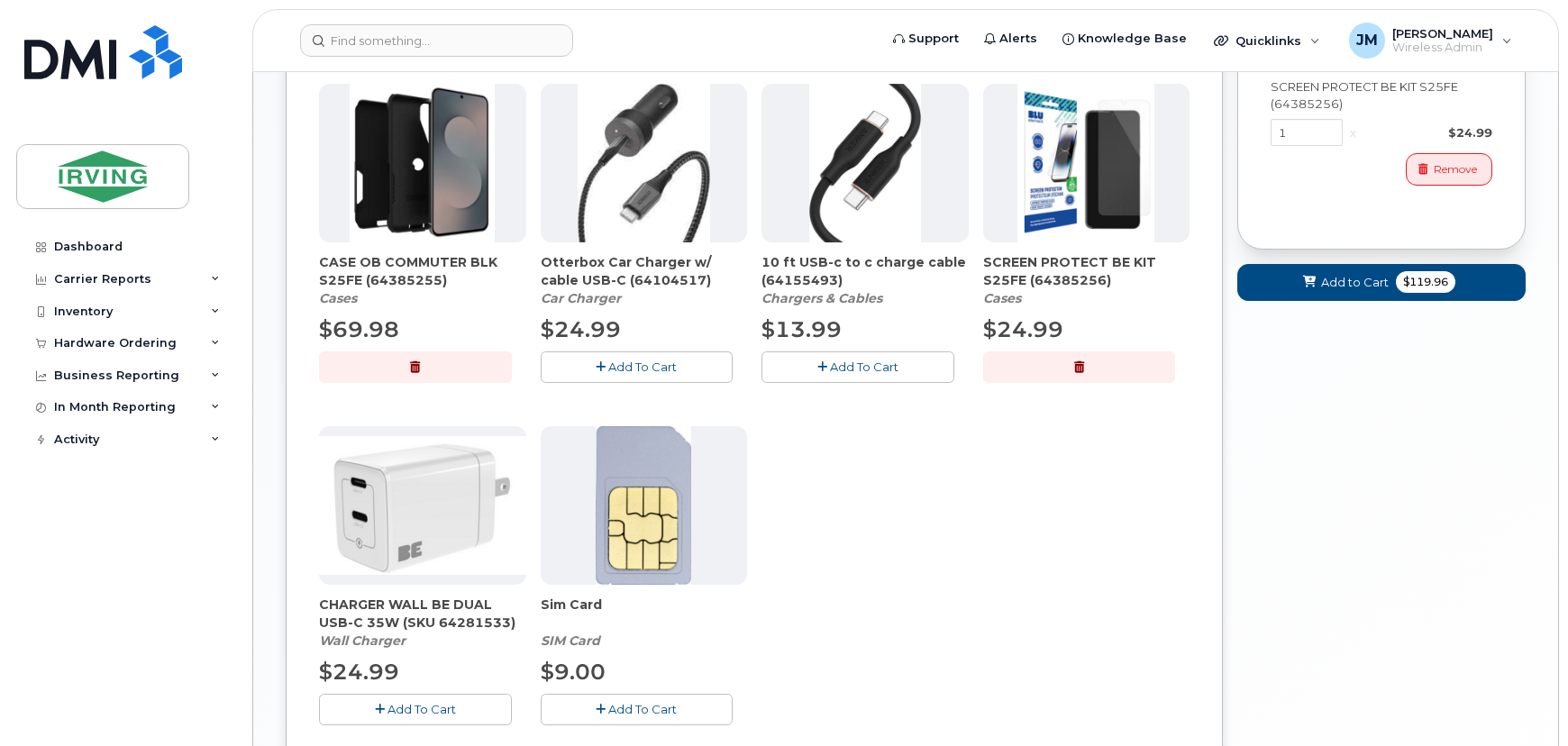
scroll to position [913, 0]
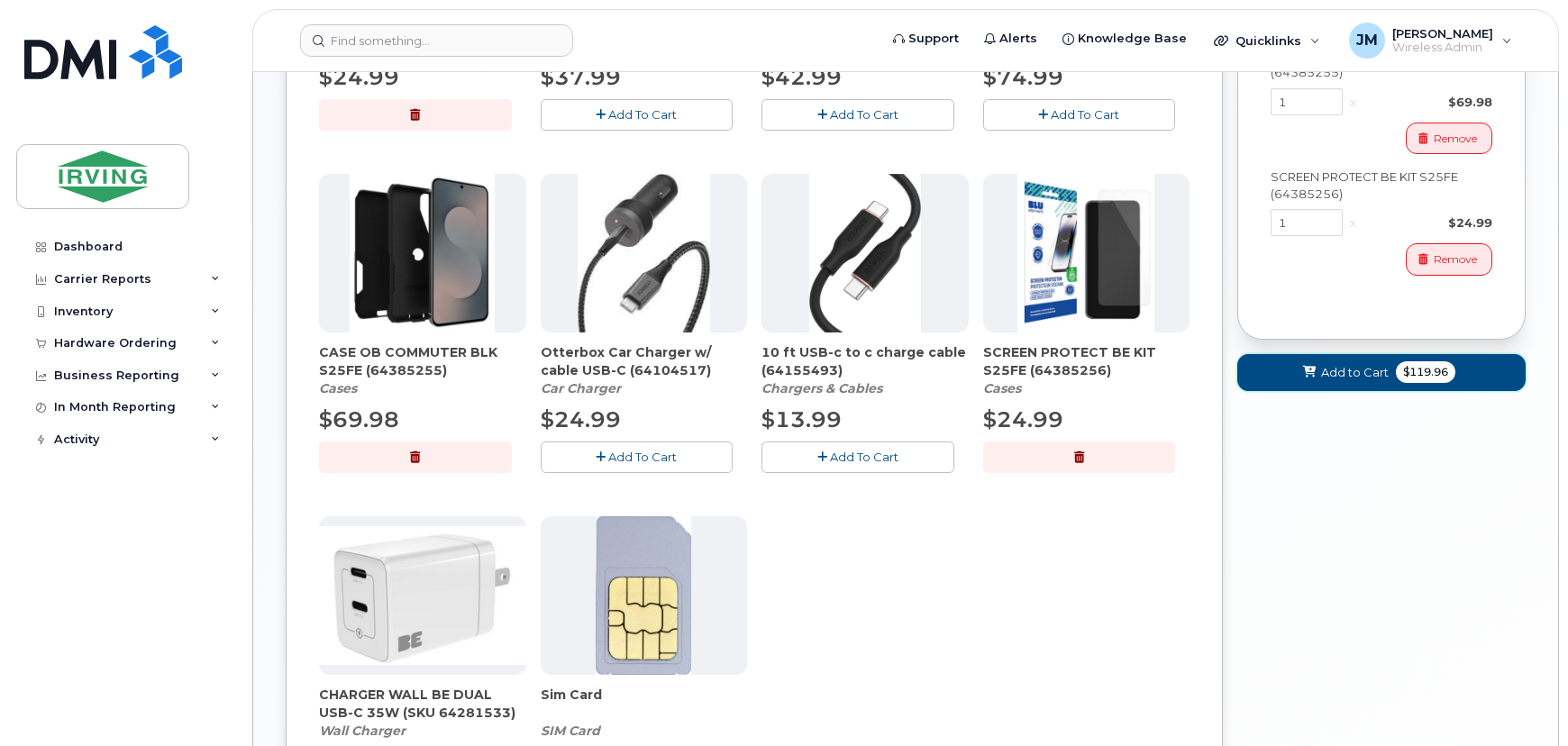
click at [1364, 386] on button "Add to Cart $119.96" at bounding box center [1382, 372] width 289 height 37
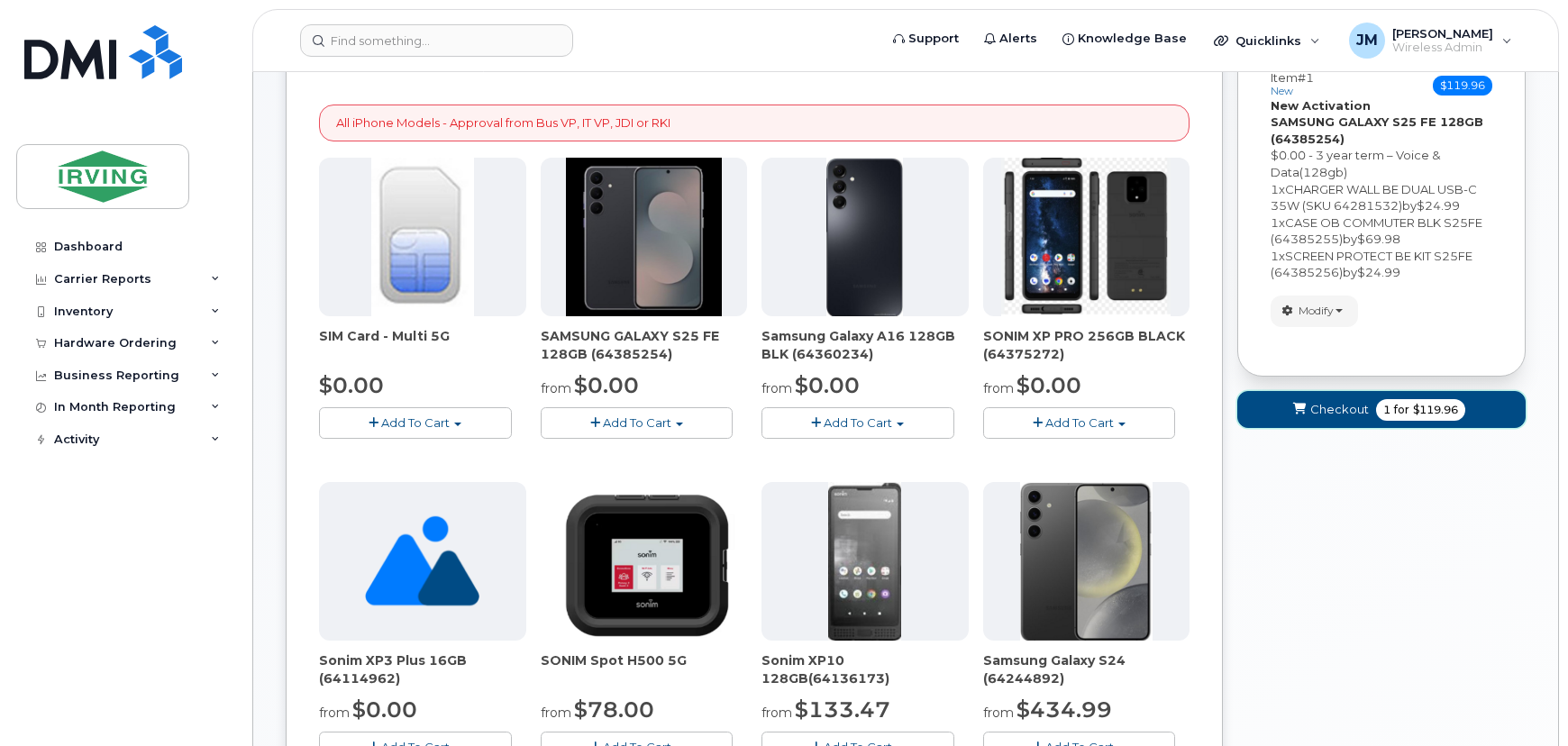
click at [1347, 401] on span "Checkout" at bounding box center [1339, 409] width 58 height 17
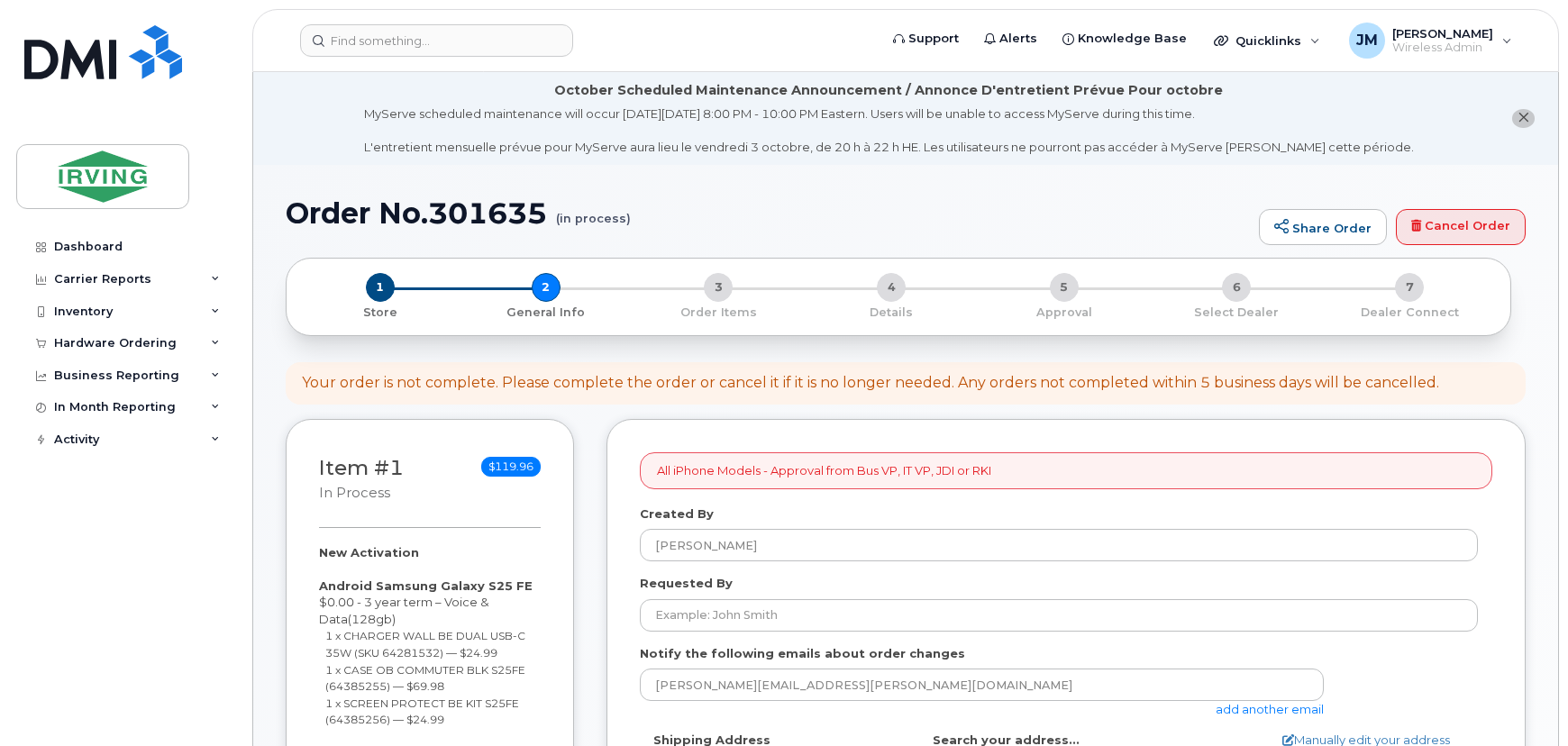
select select
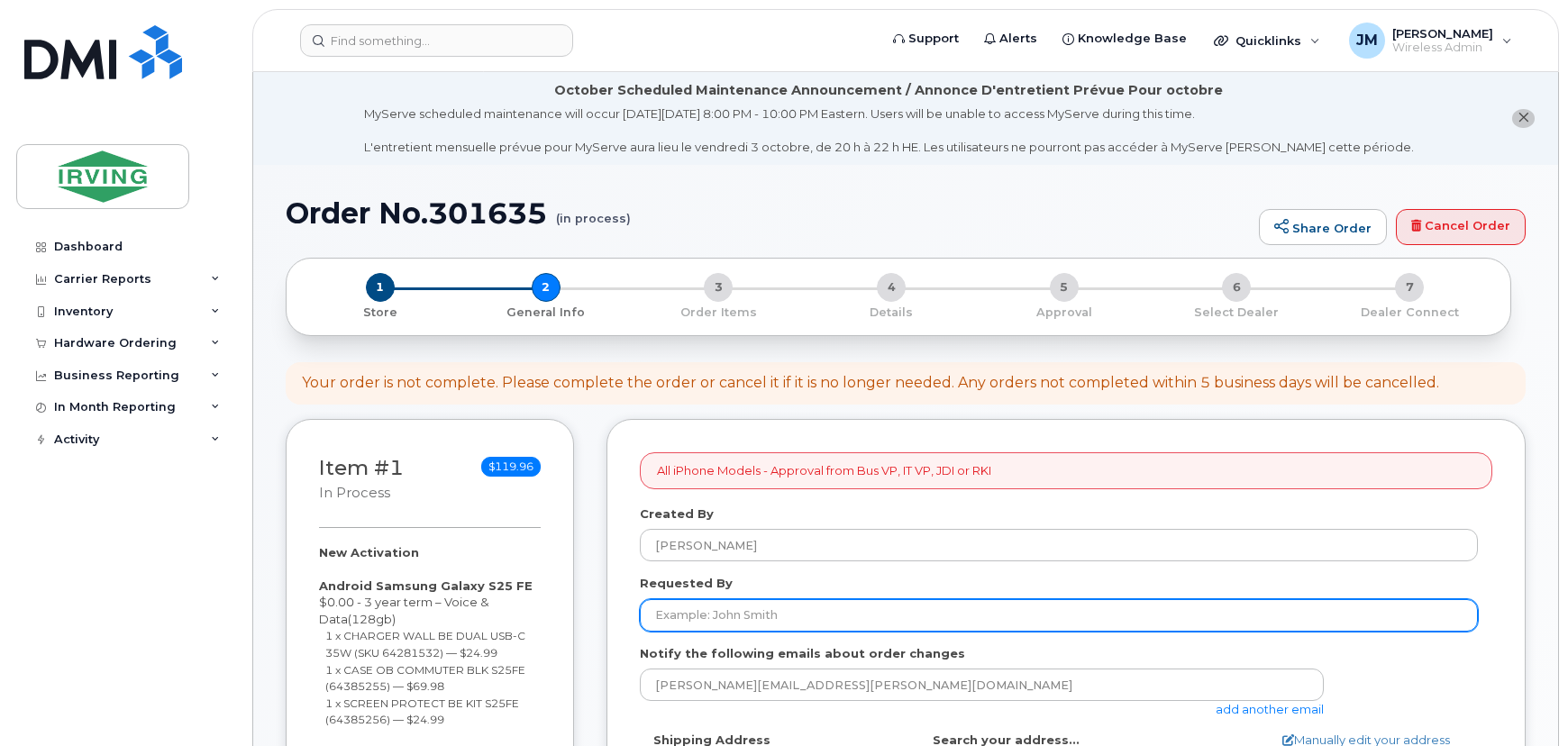
click at [789, 613] on input "Requested By" at bounding box center [1059, 615] width 838 height 33
type input "[PERSON_NAME]"
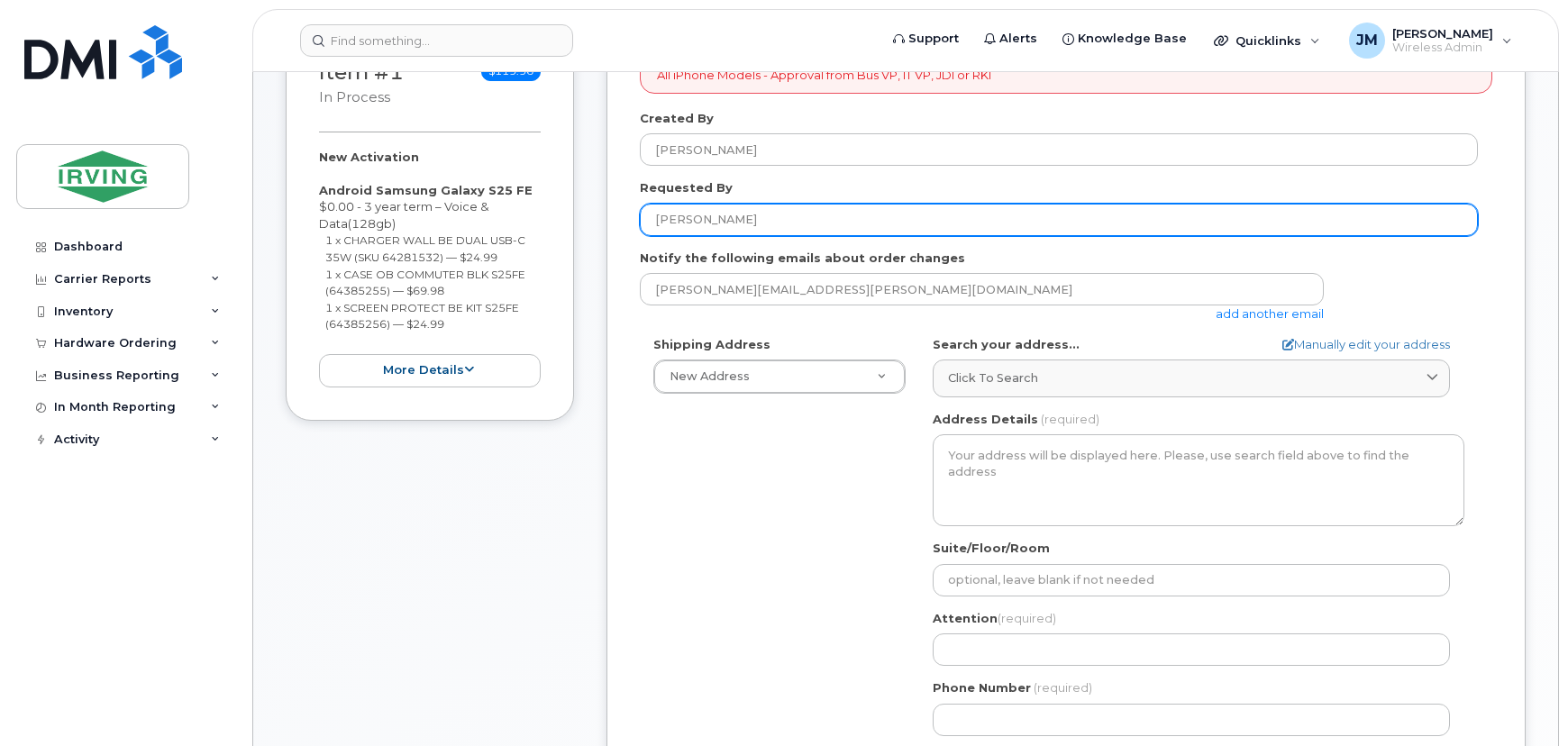
scroll to position [410, 0]
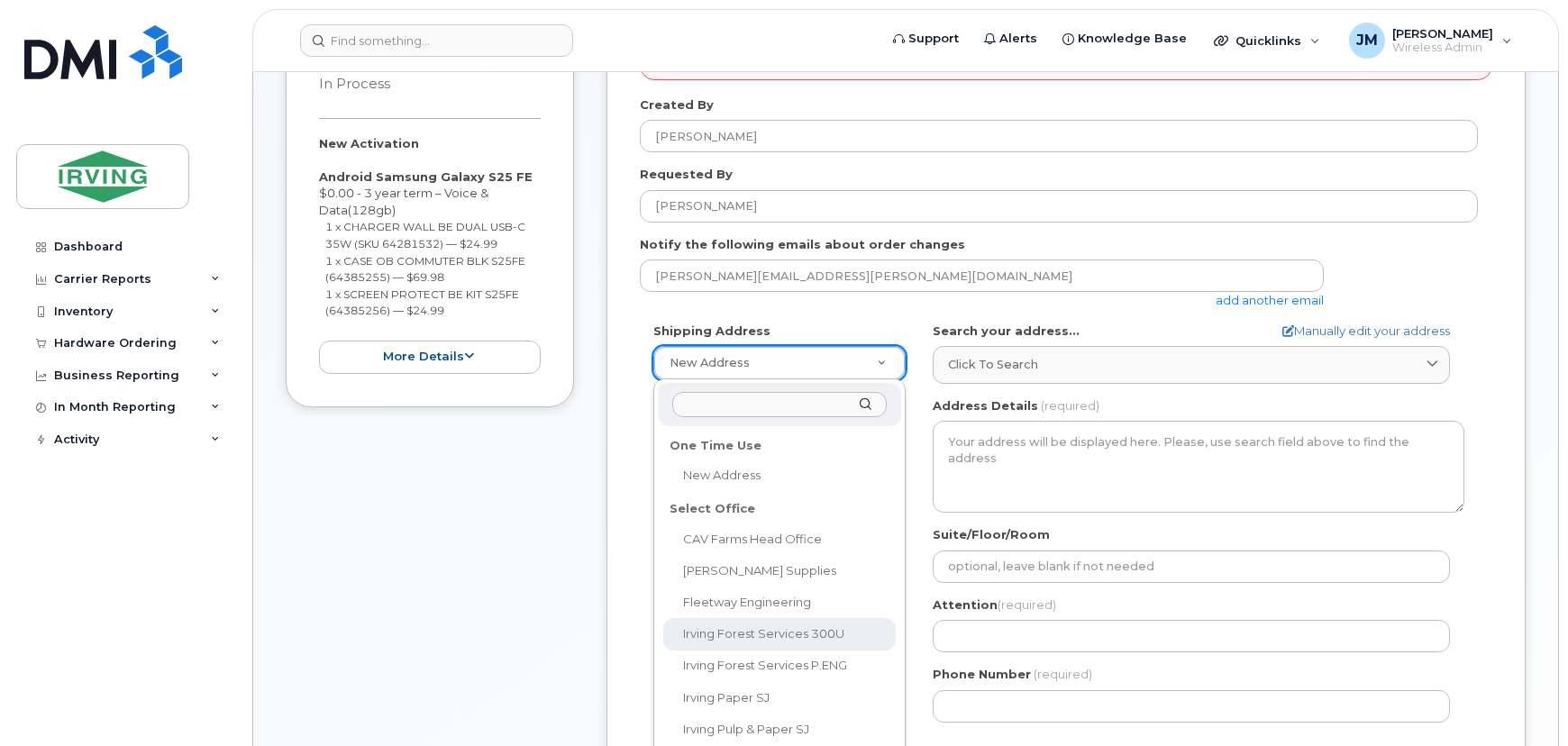
select select
type textarea "300 Union St SAINT JOHN NB E2L 4Z2 CANADA Saint John New Brunswick E2L 4Z2"
type input "[PERSON_NAME]"
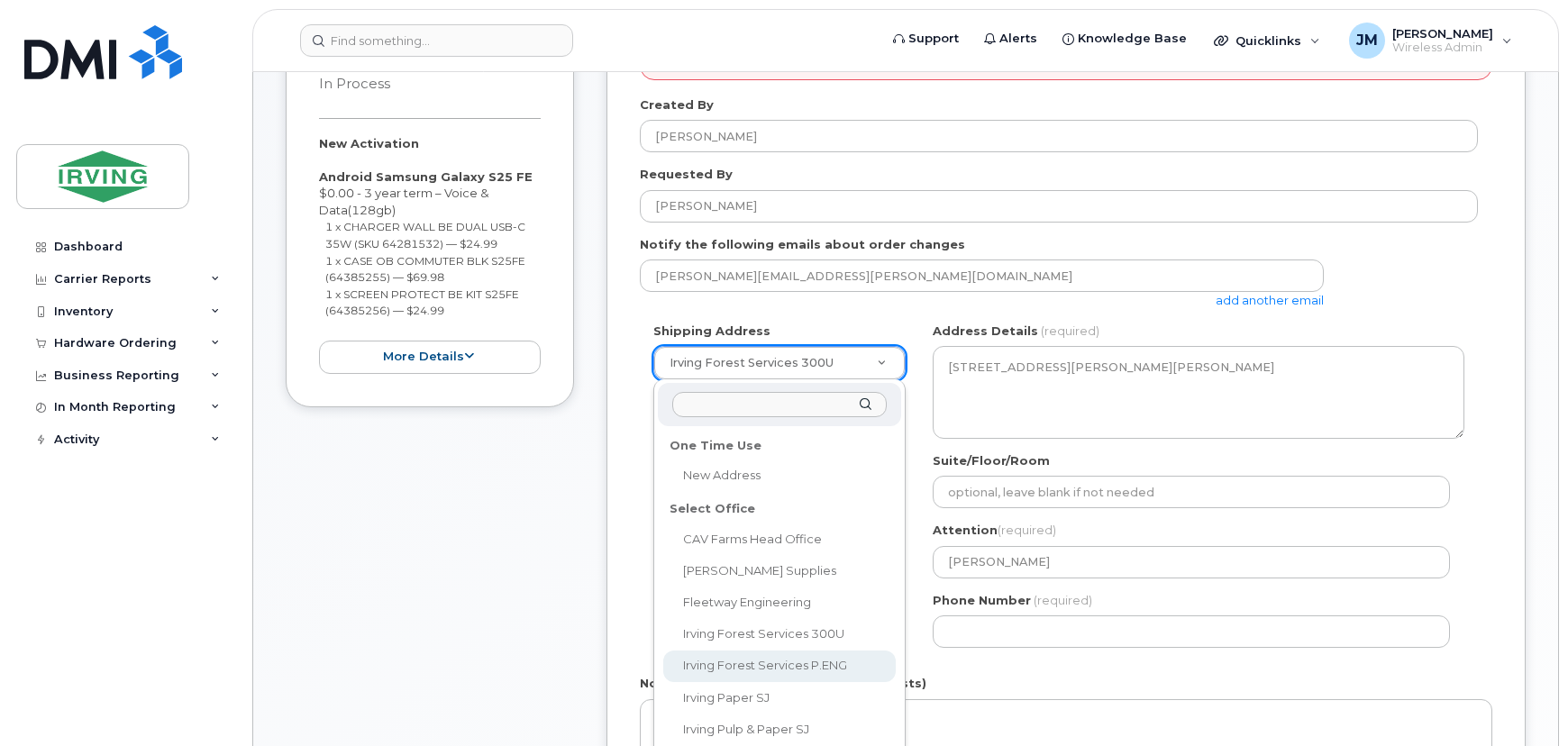
select select
type textarea "IRVING FOREST SERVICES PROJECT MANAGEMENT OFFICES Whitetail Lot MIRAMICHI TRAIL…"
type input "Heidi Watling"
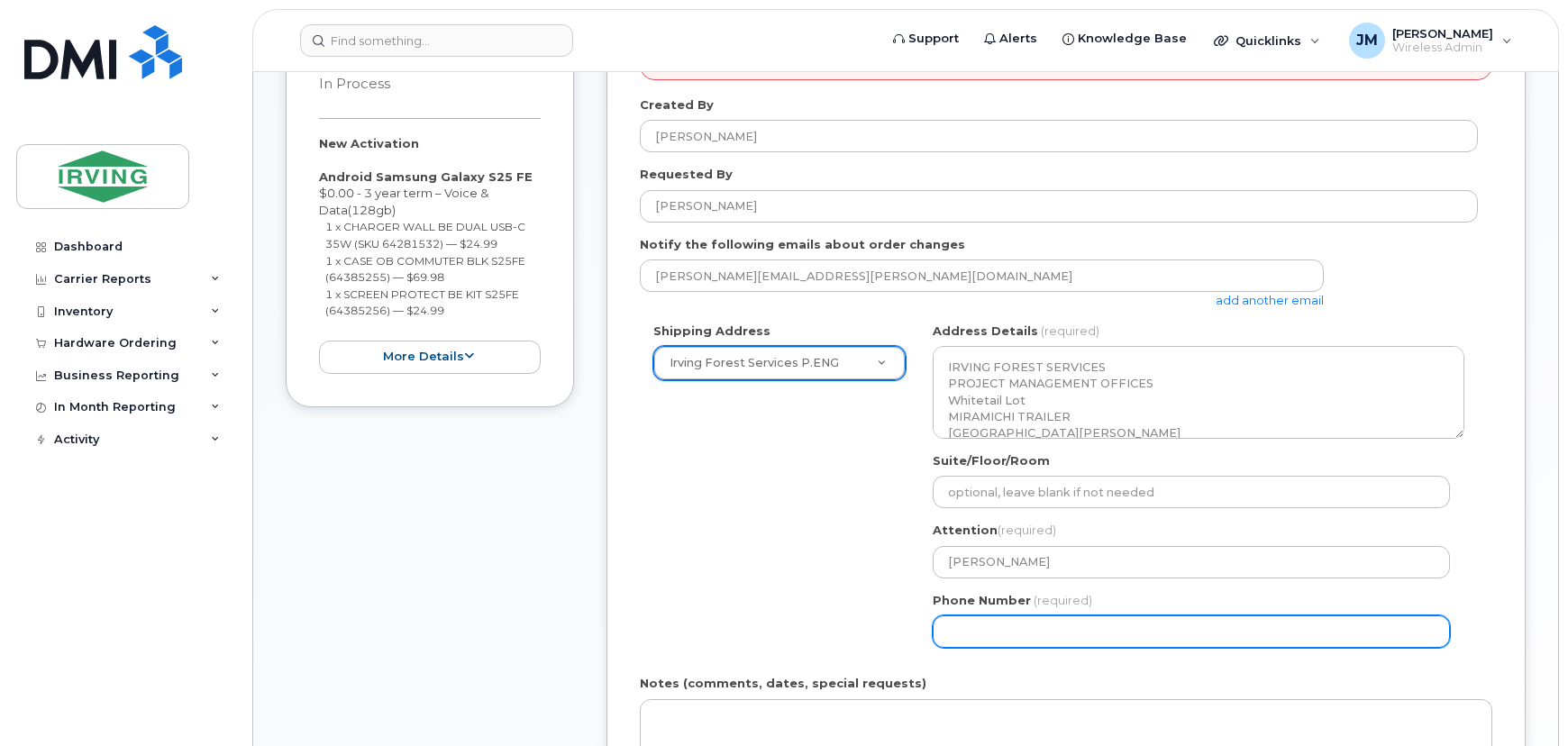
click at [1026, 639] on input "Phone Number" at bounding box center [1191, 631] width 517 height 33
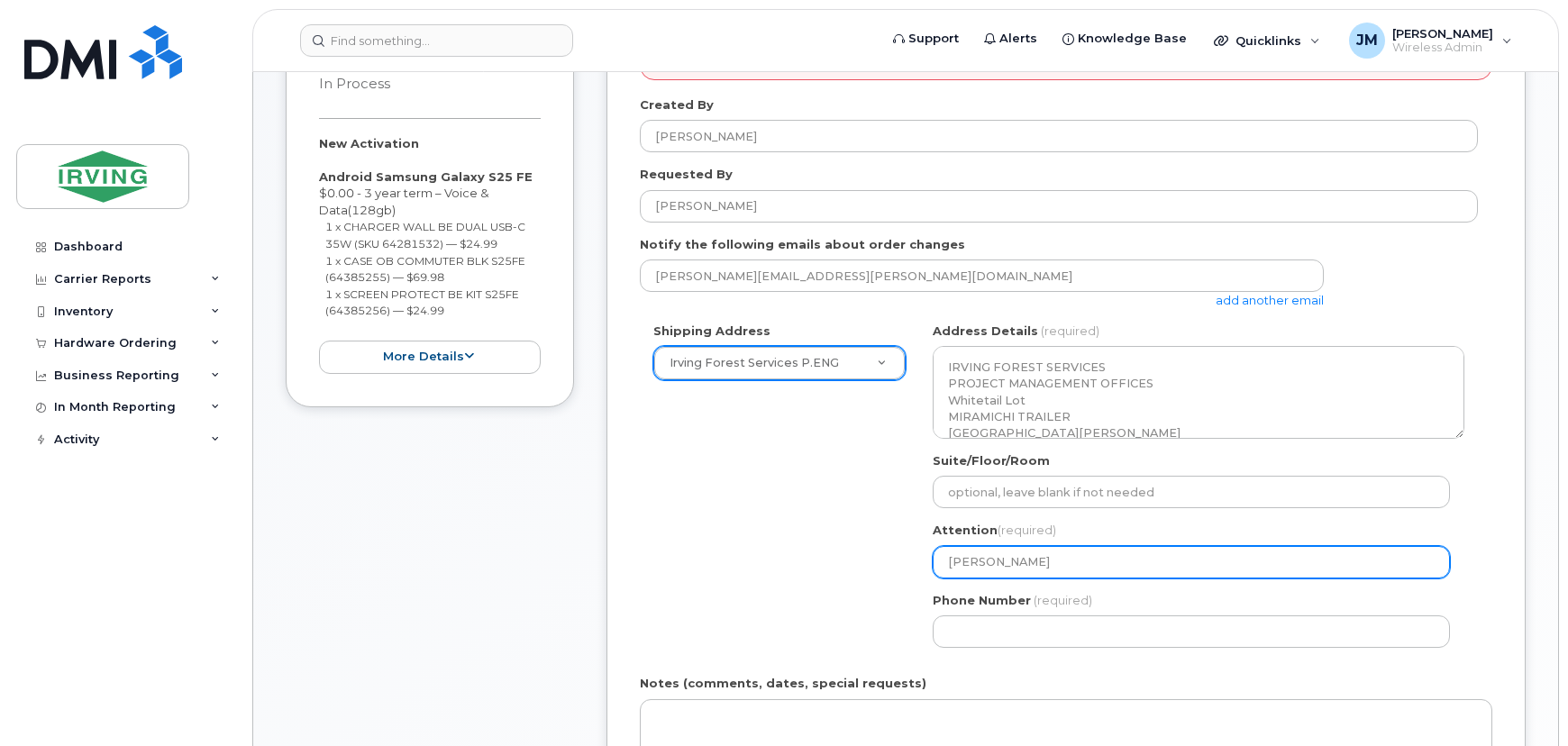
drag, startPoint x: 1017, startPoint y: 569, endPoint x: 559, endPoint y: 578, distance: 458.1
click at [559, 578] on div "Item #1 in process $119.96 New Activation Android Samsung Galaxy S25 FE $0.00 -…" at bounding box center [906, 486] width 1241 height 952
select select
type input "V"
select select
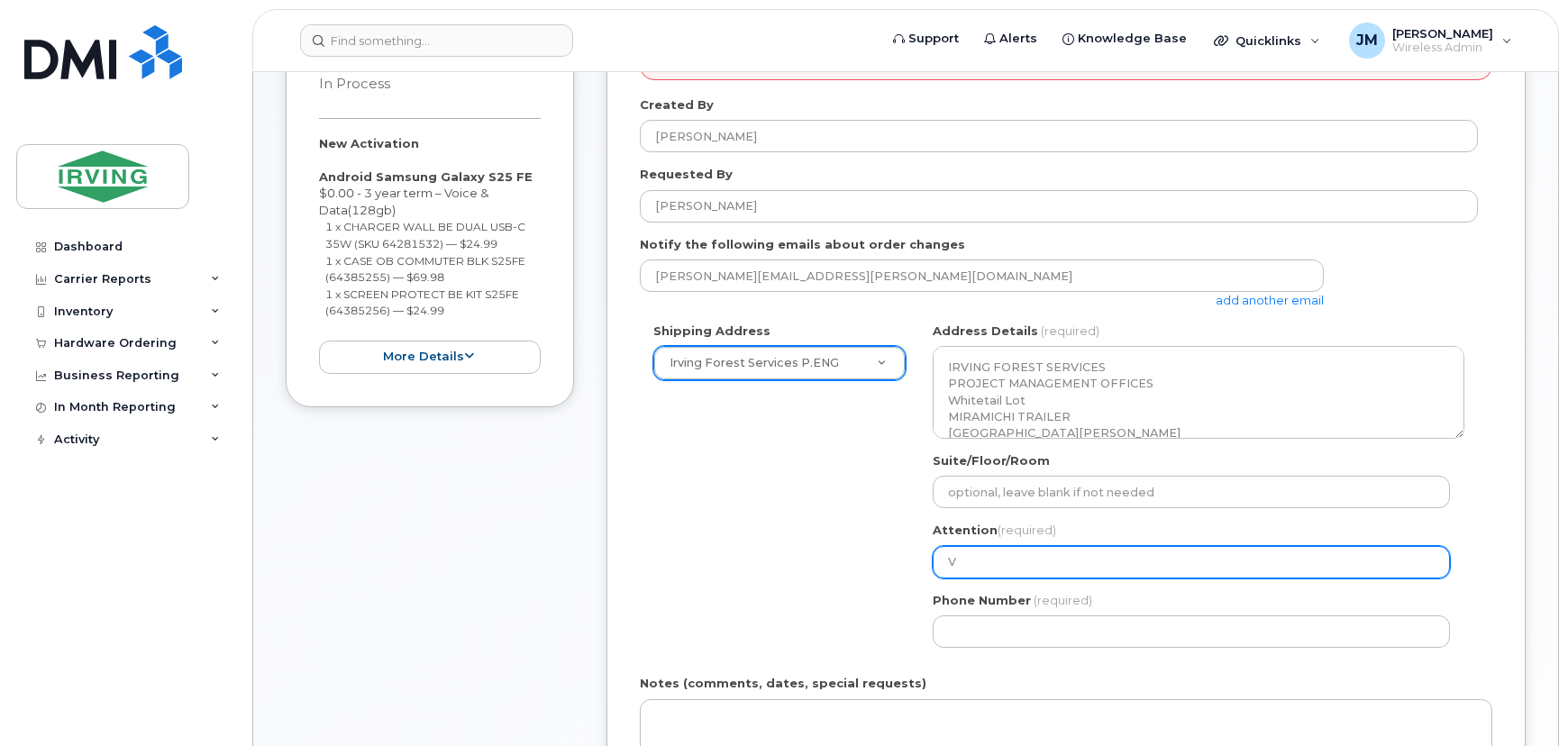
type input "Vi"
select select
type input "Vic"
select select
type input "Vict"
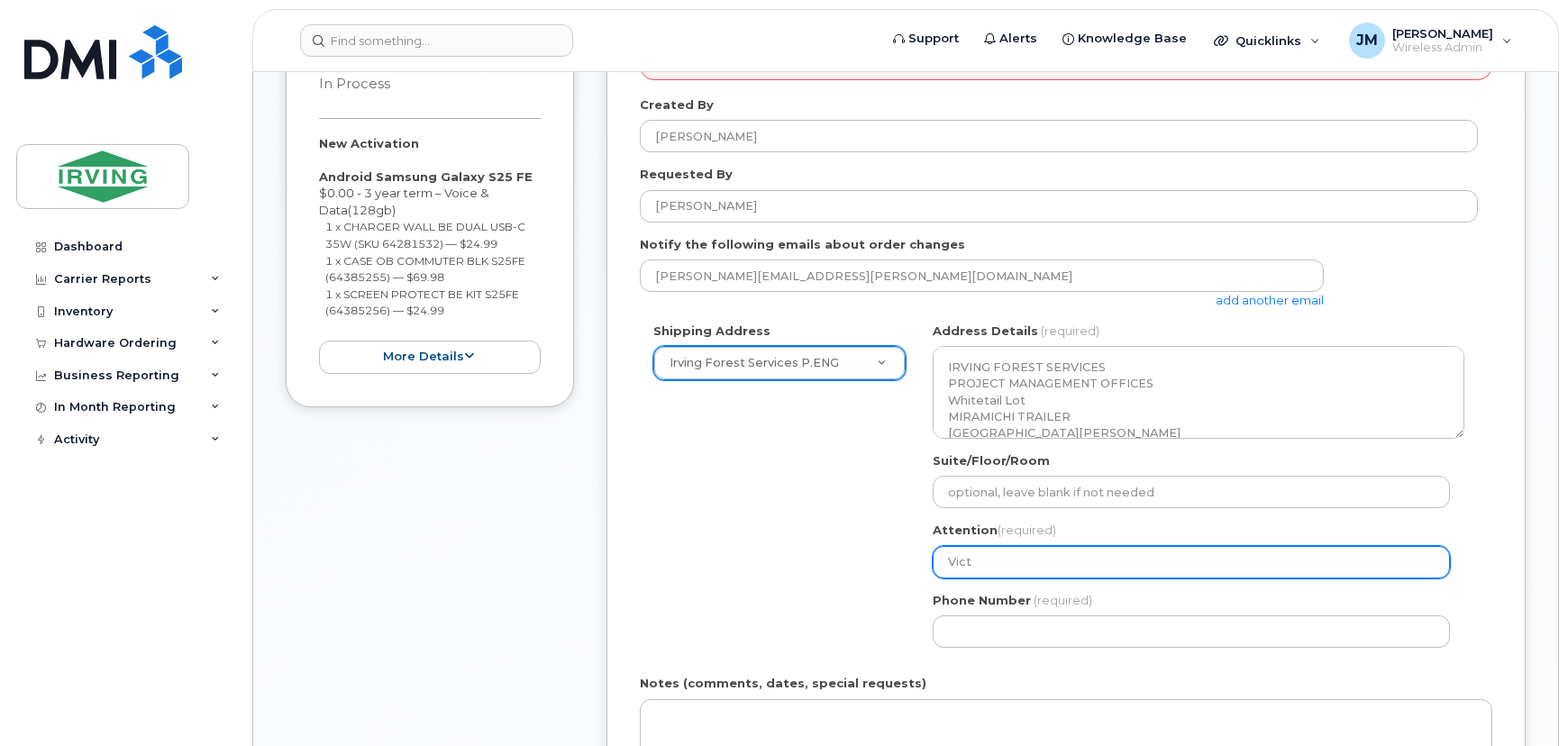
select select
type input "Victo"
select select
type input "Victor"
select select
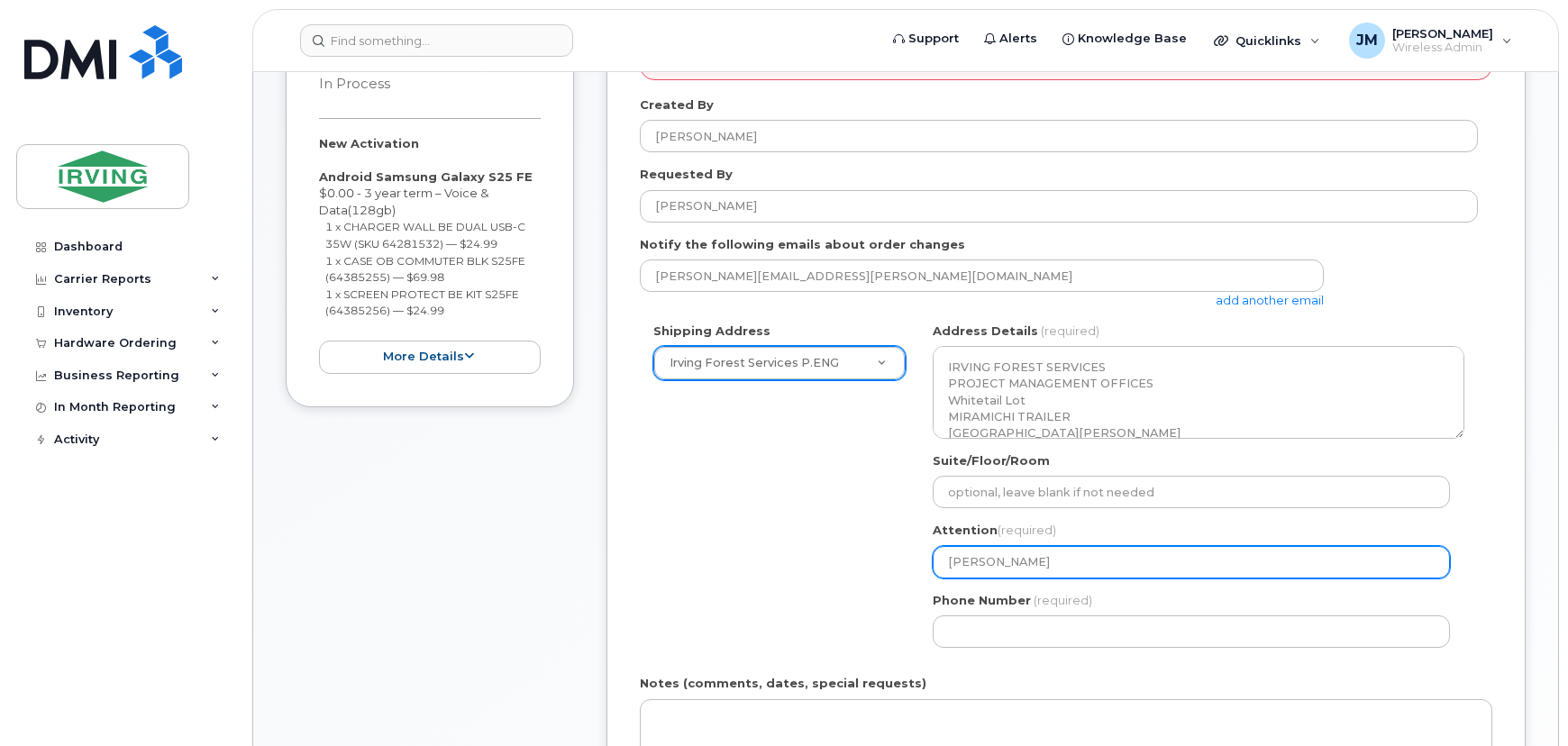
type input "Victori"
select select
type input "Victoria"
select select
type input "Victoria C"
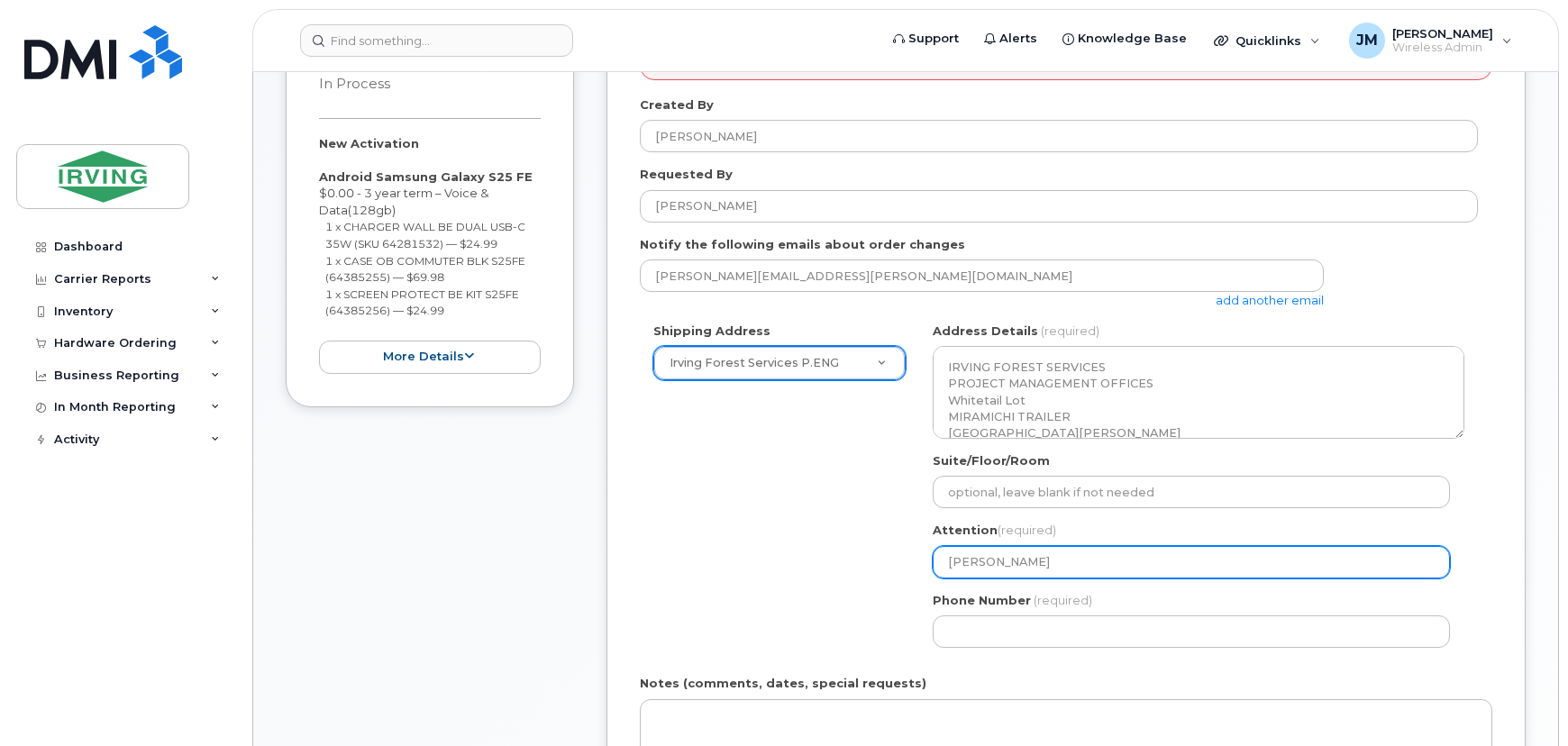
select select
type input "Victoria Ci"
select select
type input "Victoria Cic"
select select
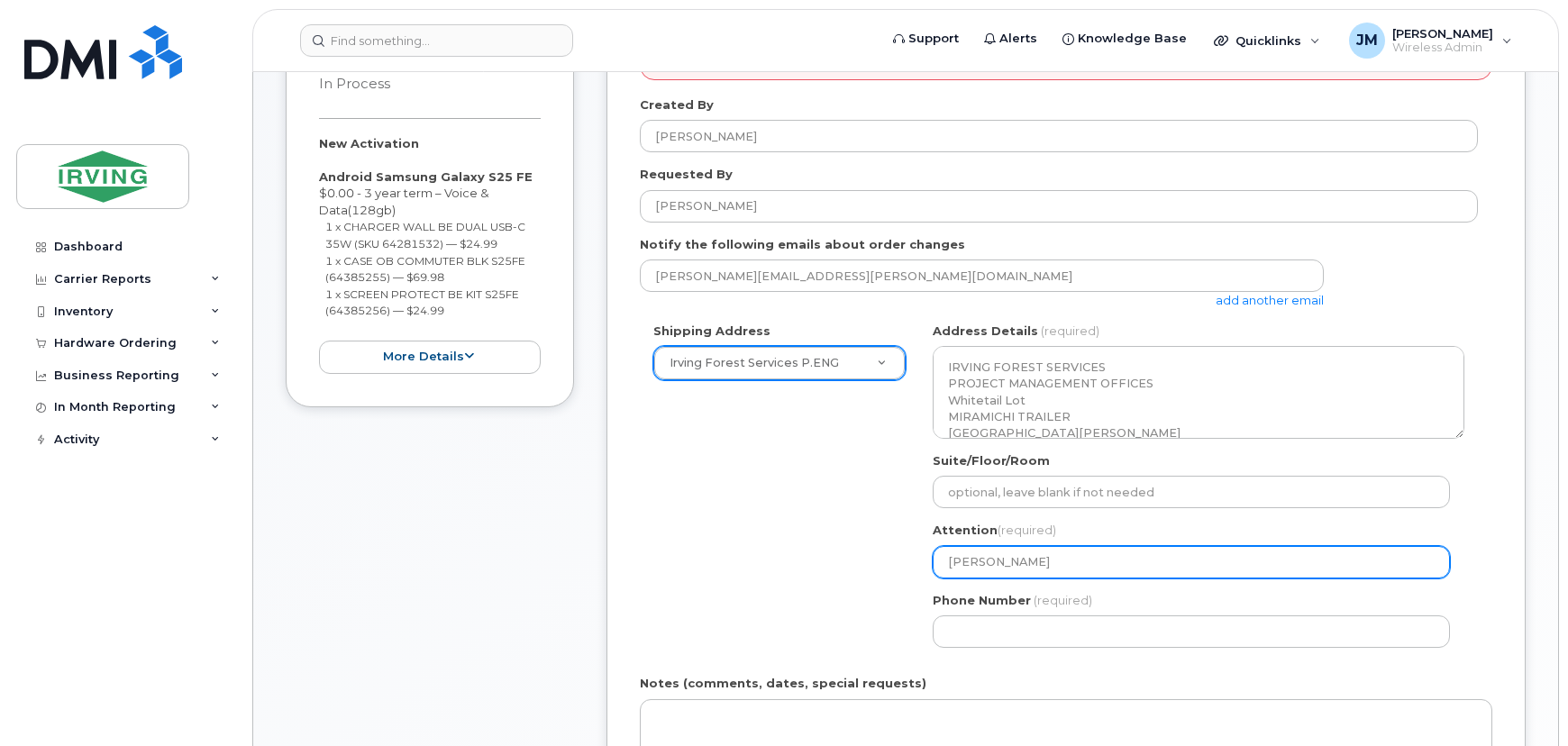
type input "Victoria Cico"
select select
type input "Victoria Cicor"
select select
type input "Victoria Cicori"
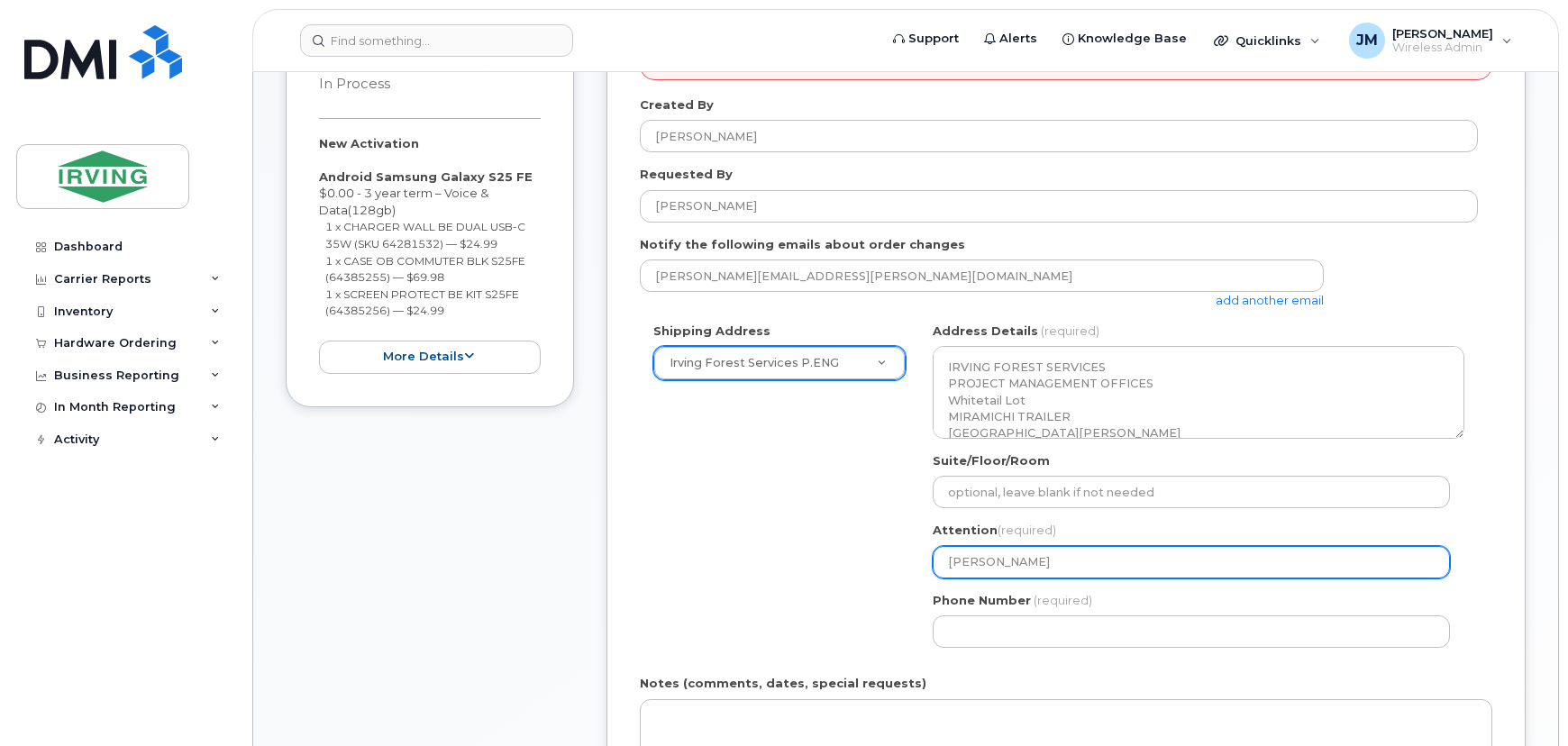
select select
type input "Victoria Cicoria"
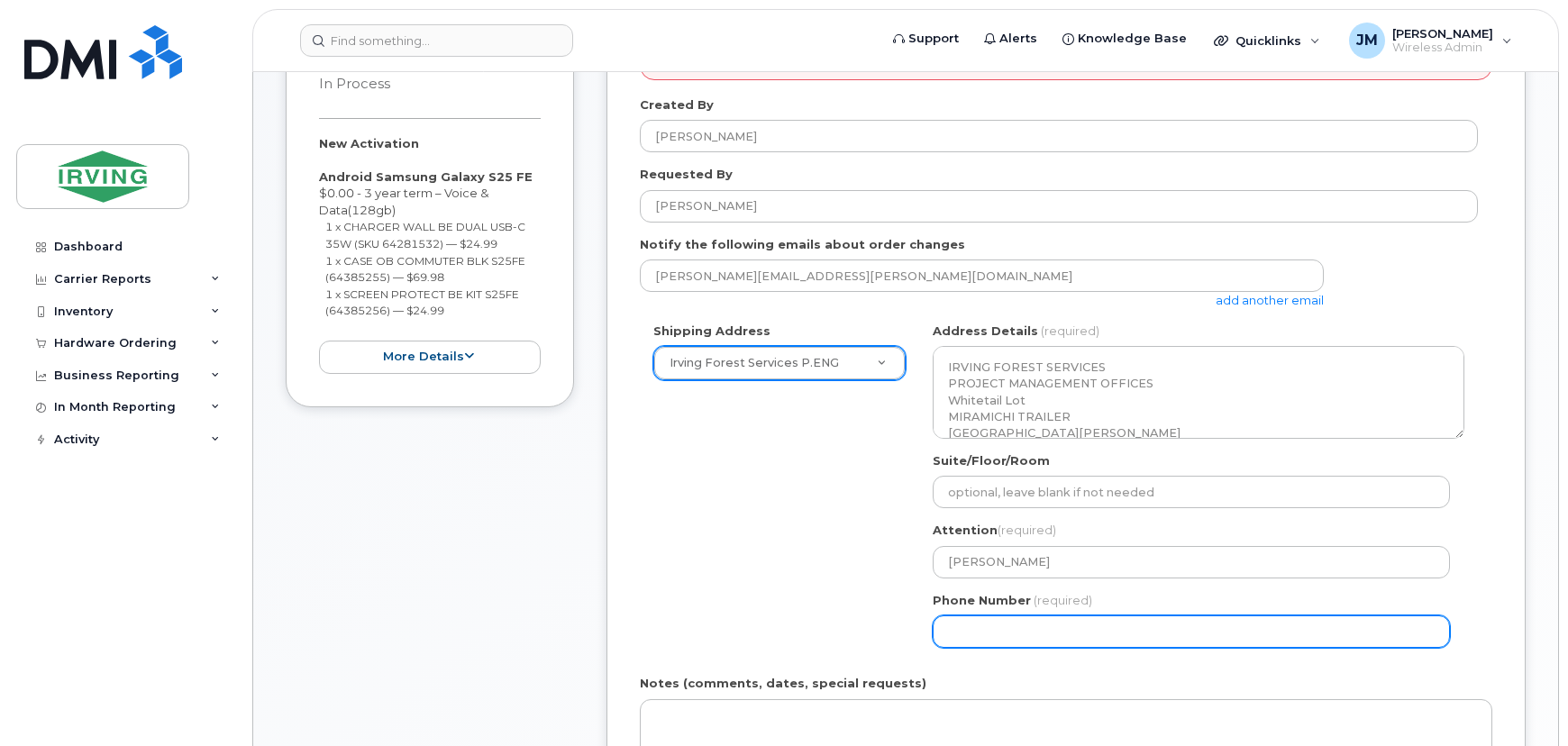
click at [1051, 616] on input "Phone Number" at bounding box center [1191, 631] width 517 height 33
select select
type input "506658498"
select select
type input "5066584981"
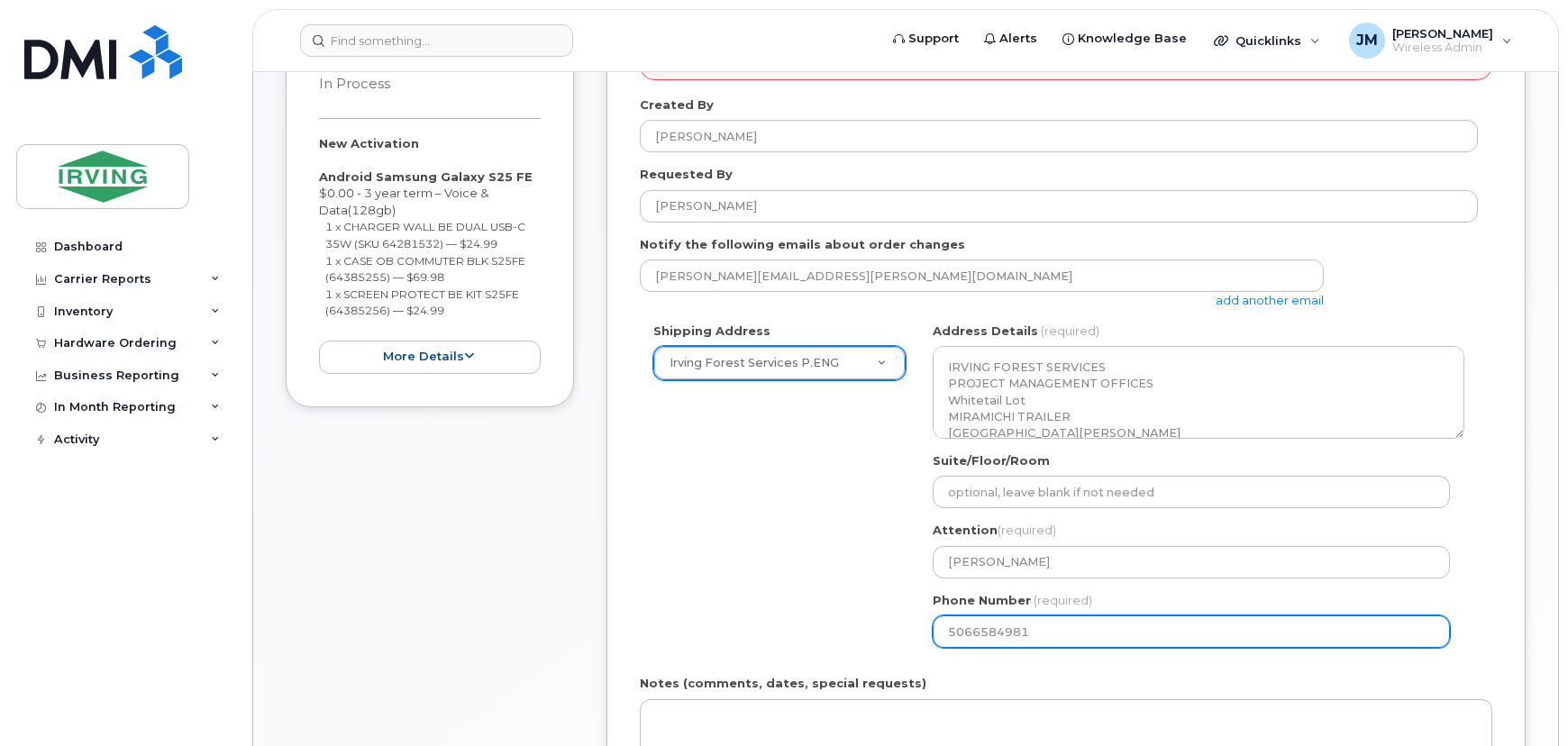
select select
type input "506658498"
select select
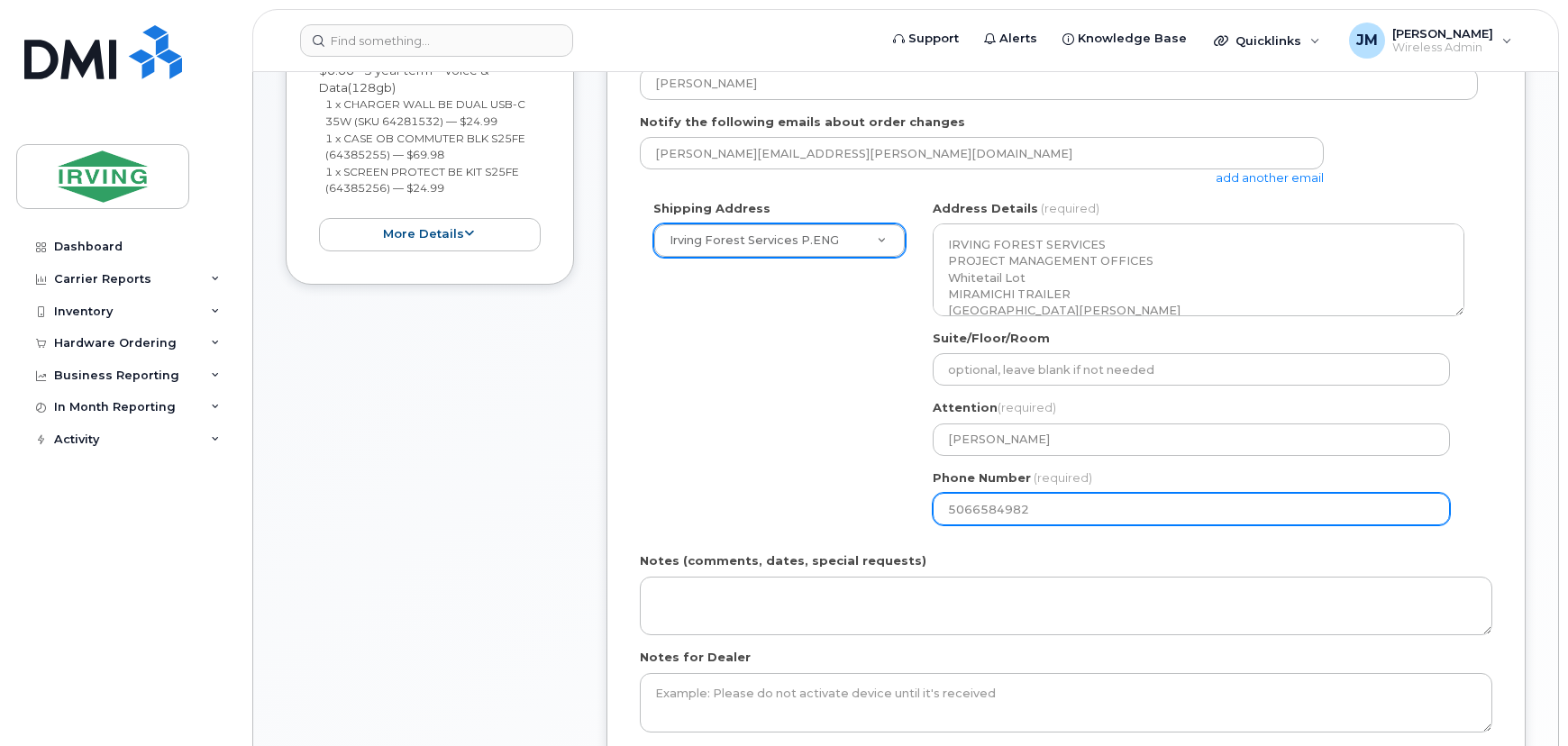
scroll to position [655, 0]
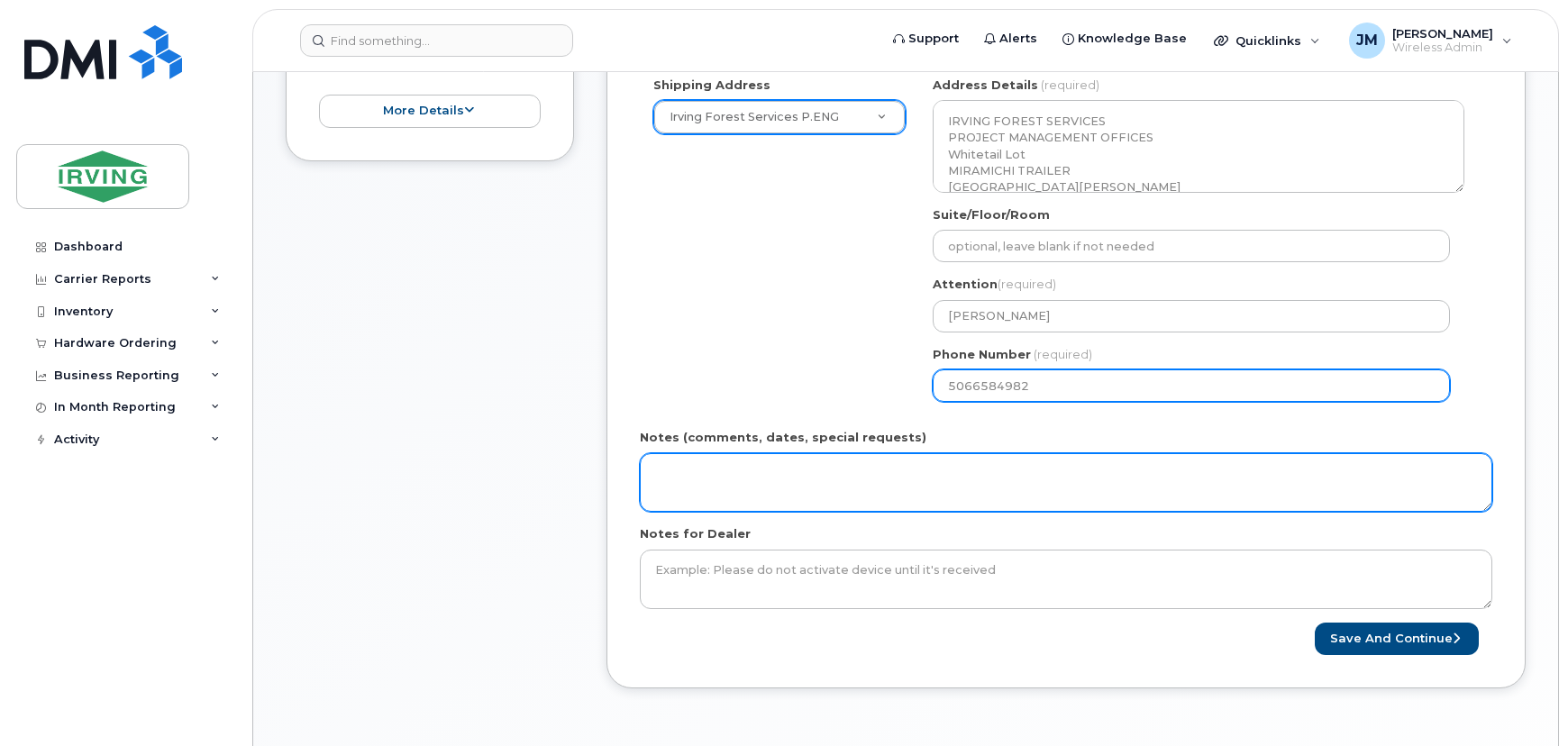
type input "5066584982"
click at [1005, 485] on textarea "Notes (comments, dates, special requests)" at bounding box center [1066, 483] width 853 height 59
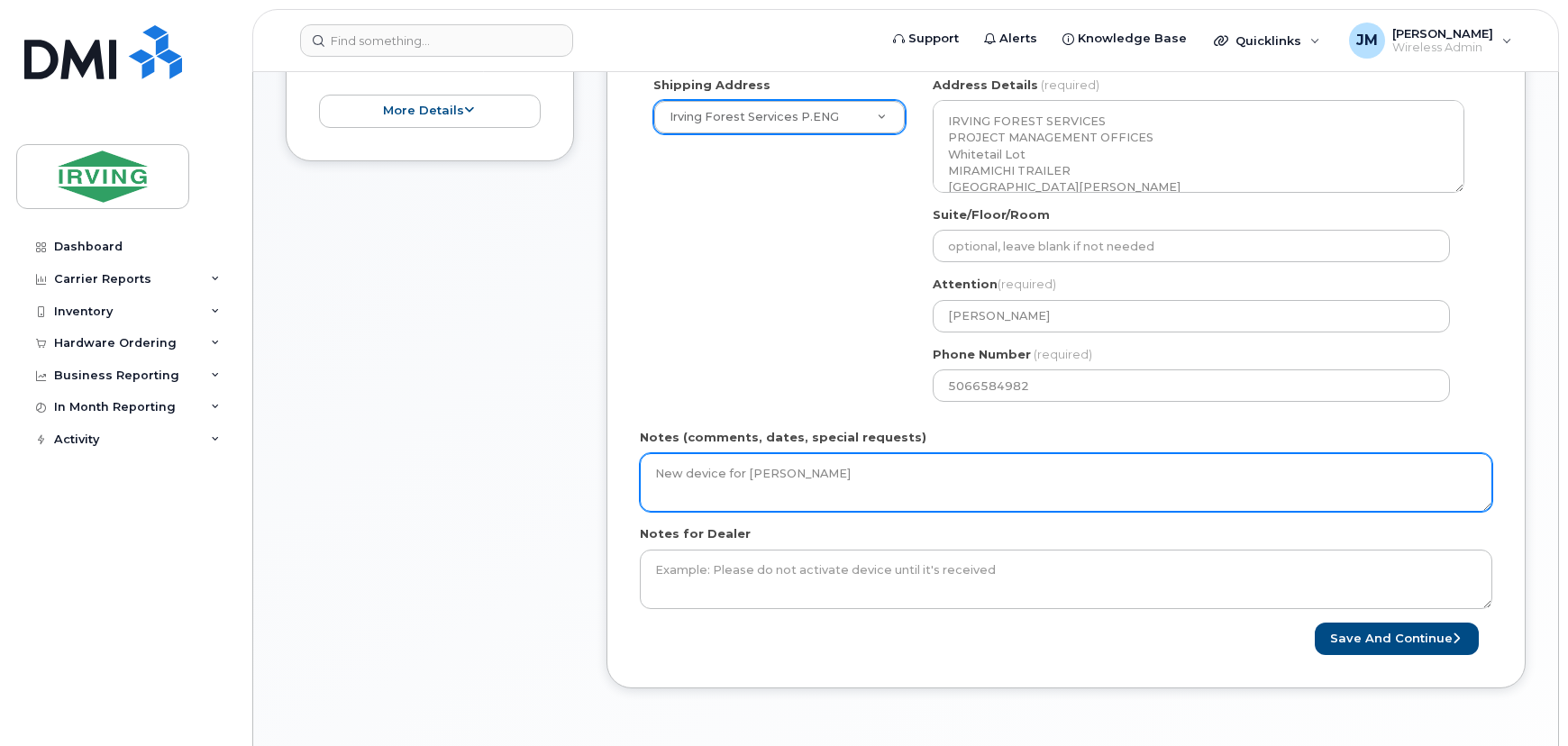
drag, startPoint x: 833, startPoint y: 472, endPoint x: 615, endPoint y: 472, distance: 218.0
click at [615, 472] on div "All iPhone Models - Approval from Bus VP, IT VP, JDI or RKI Created By Janey Mc…" at bounding box center [1065, 226] width 919 height 925
type textarea "New device for JayR Ortega"
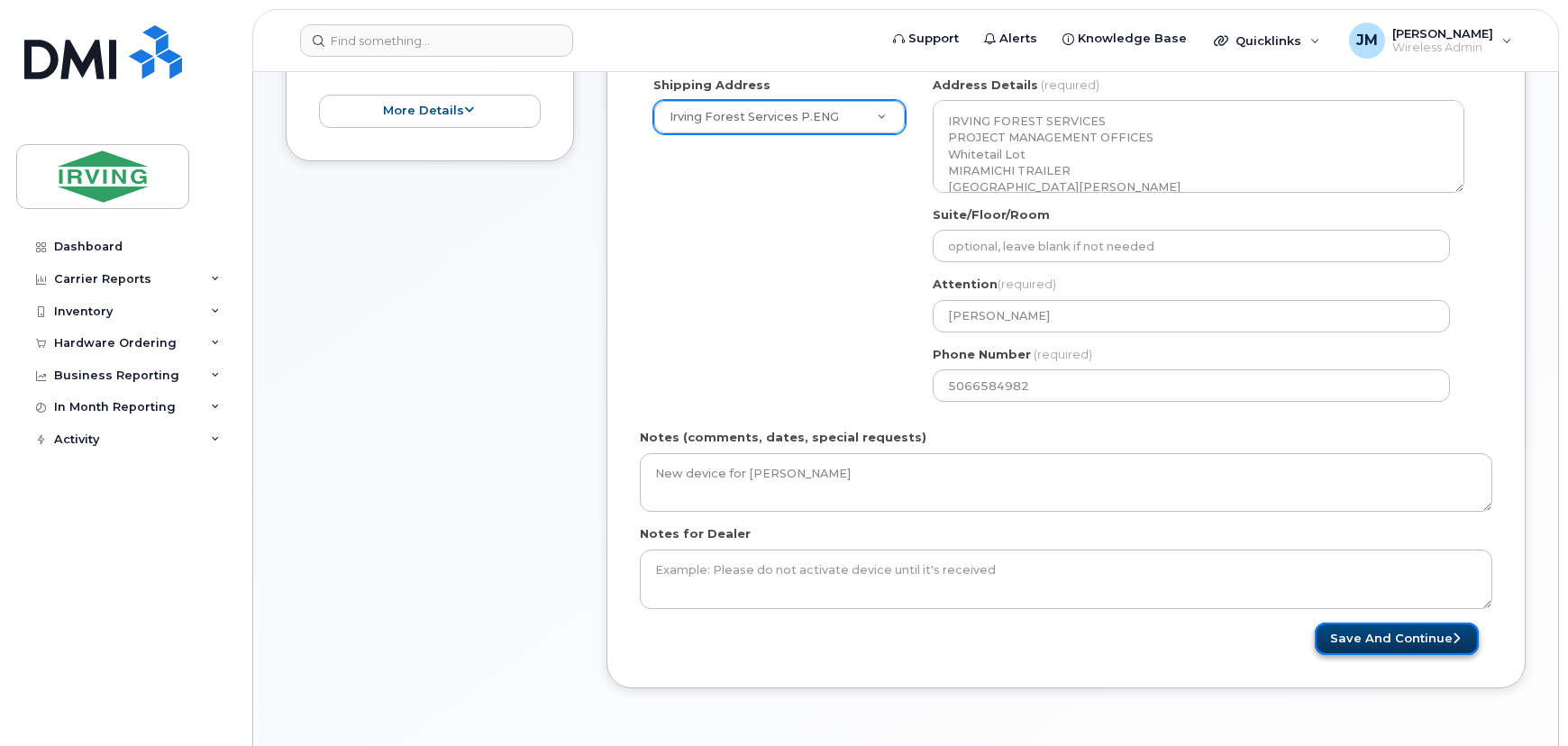
click at [1428, 640] on button "Save and Continue" at bounding box center [1397, 640] width 164 height 34
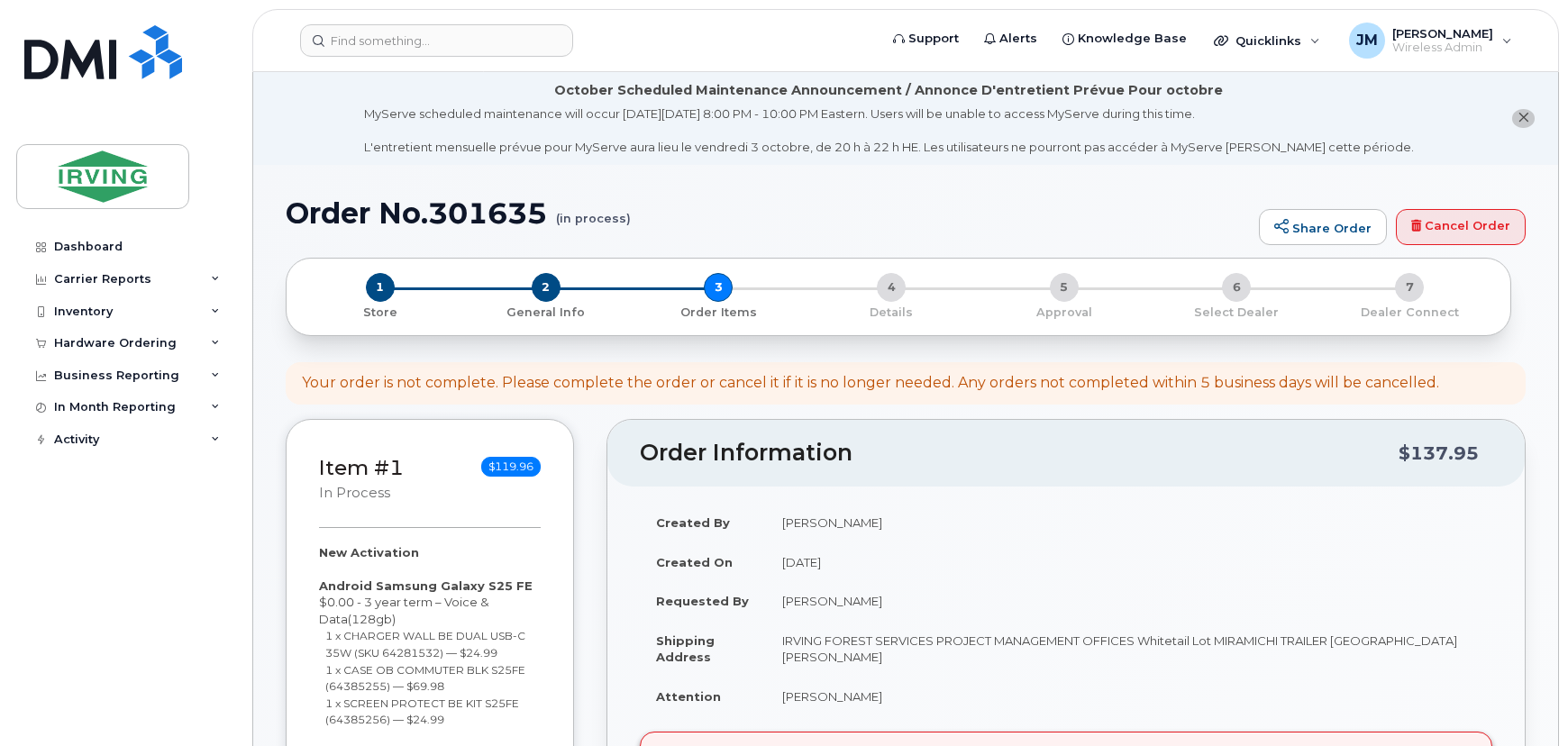
scroll to position [584, 0]
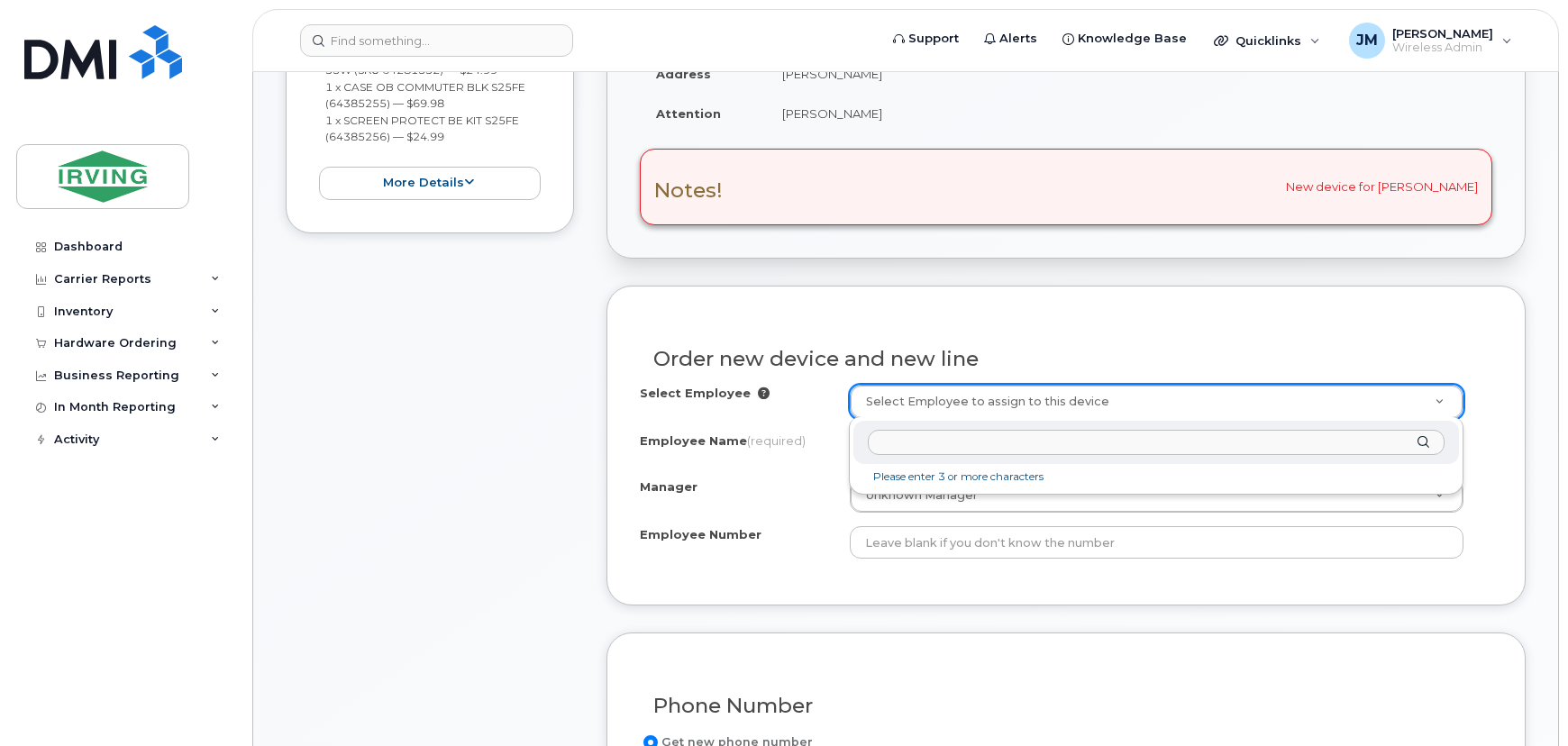
click at [1007, 443] on input "text" at bounding box center [1155, 443] width 577 height 26
type input "[PERSON_NAME]"
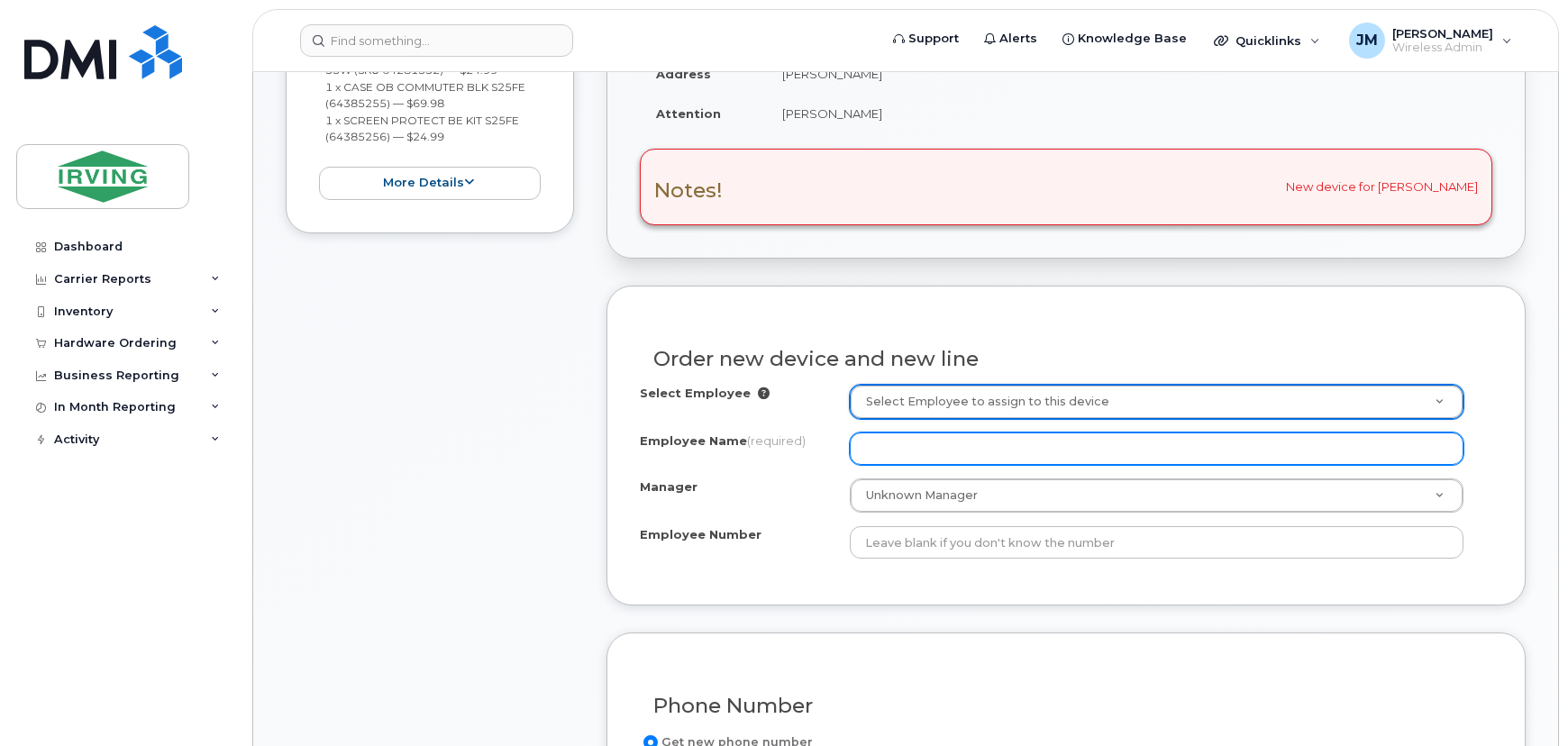
click at [1011, 450] on input "Employee Name (required)" at bounding box center [1156, 448] width 614 height 33
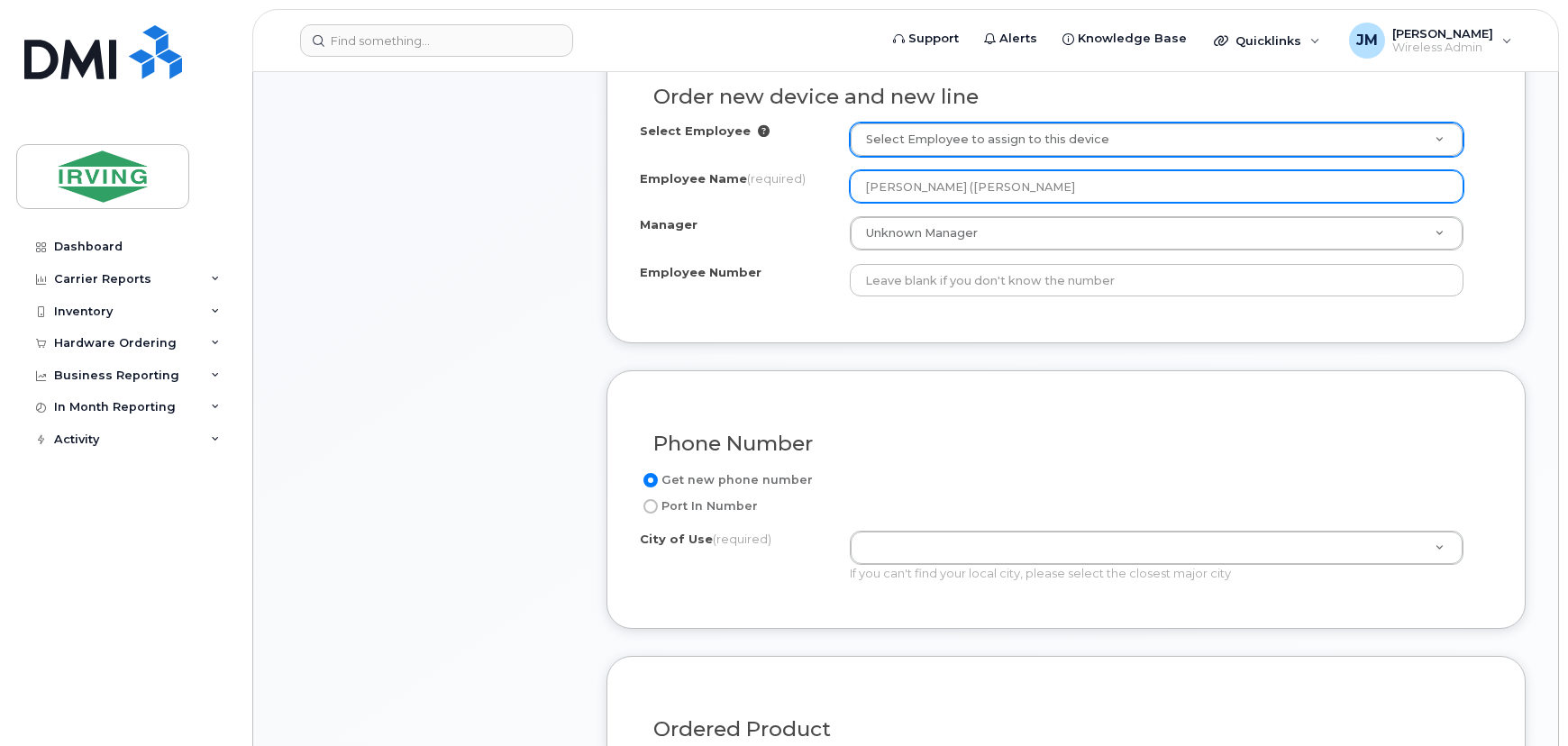
scroll to position [910, 0]
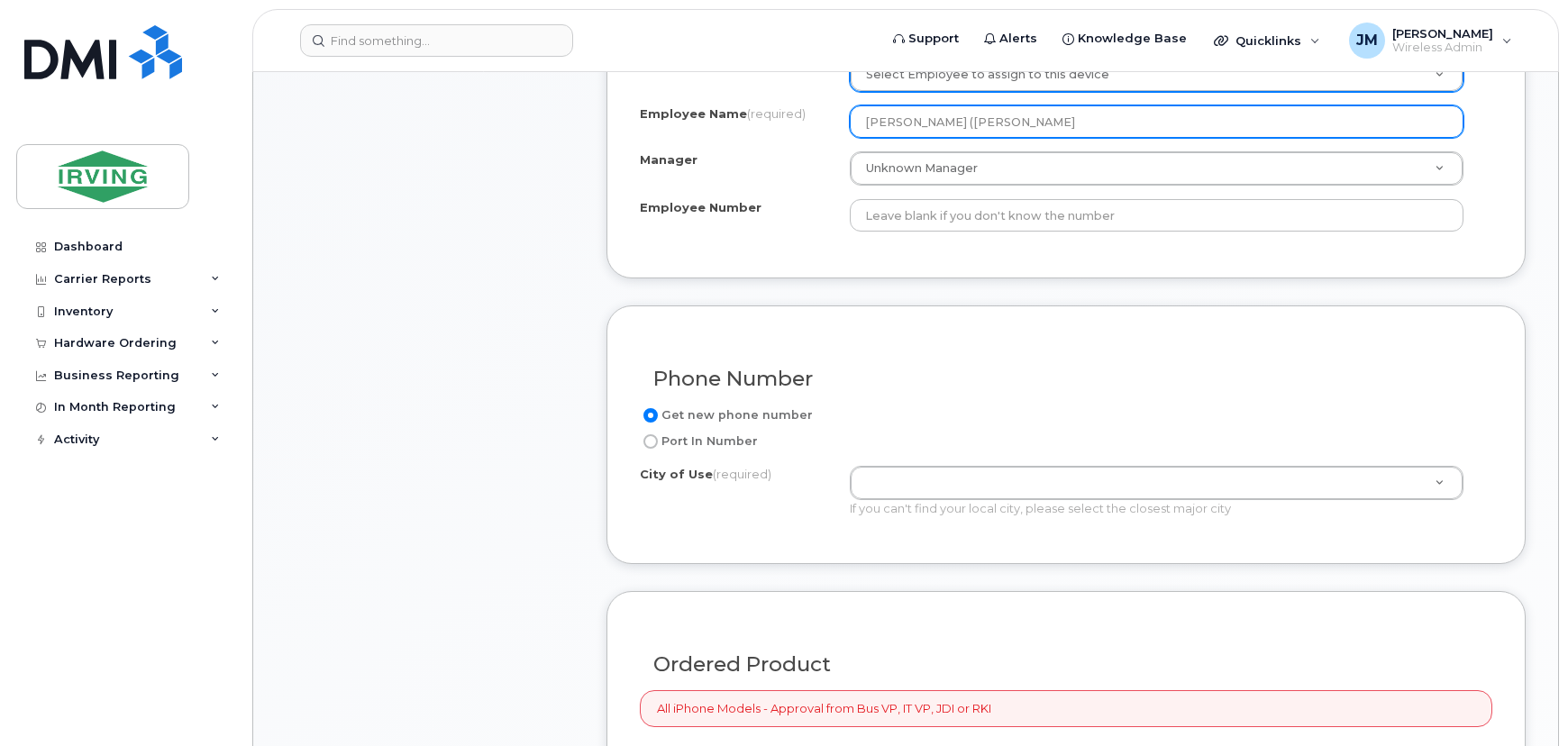
type input "Genaro (JayR) Ortega"
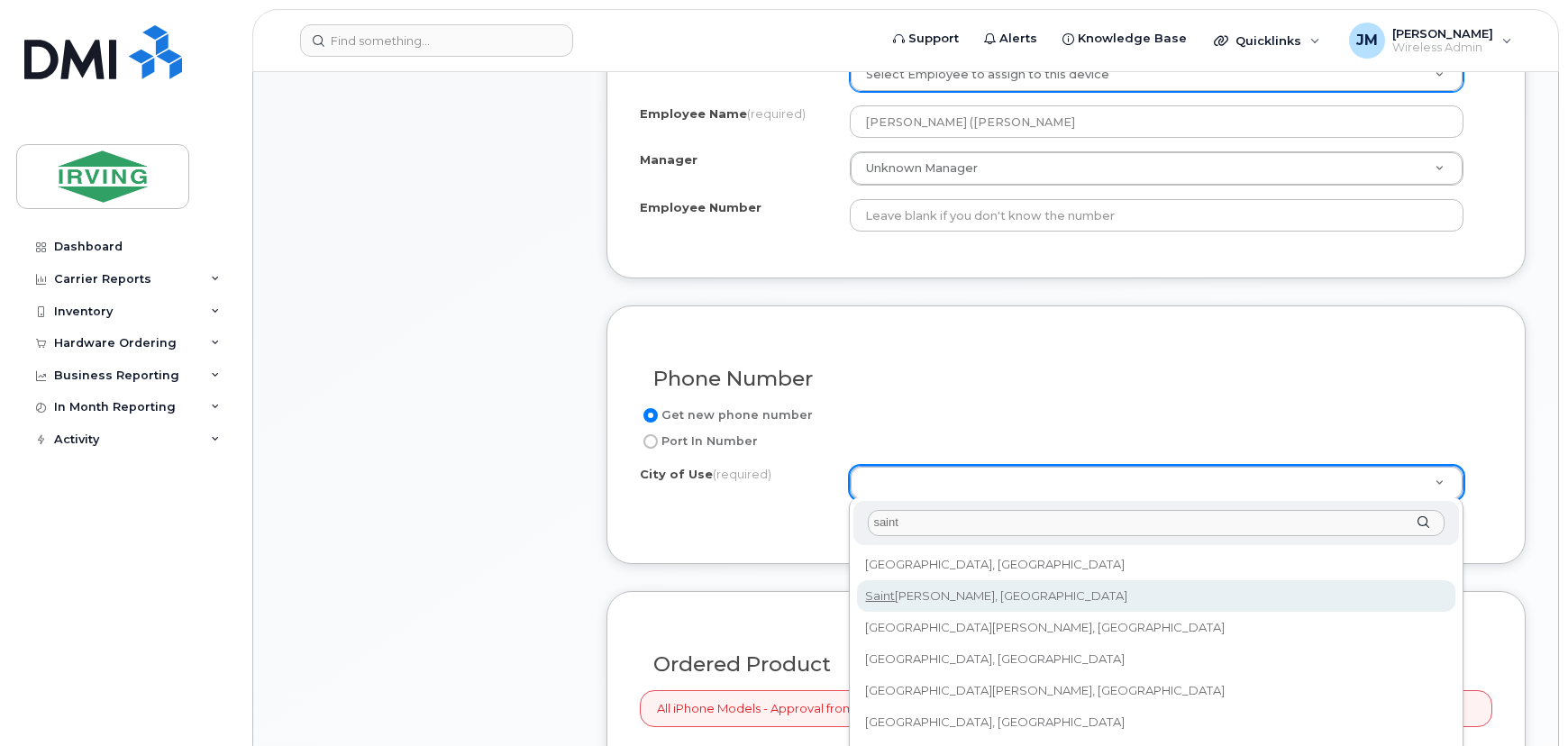
type input "saint"
type input "2008"
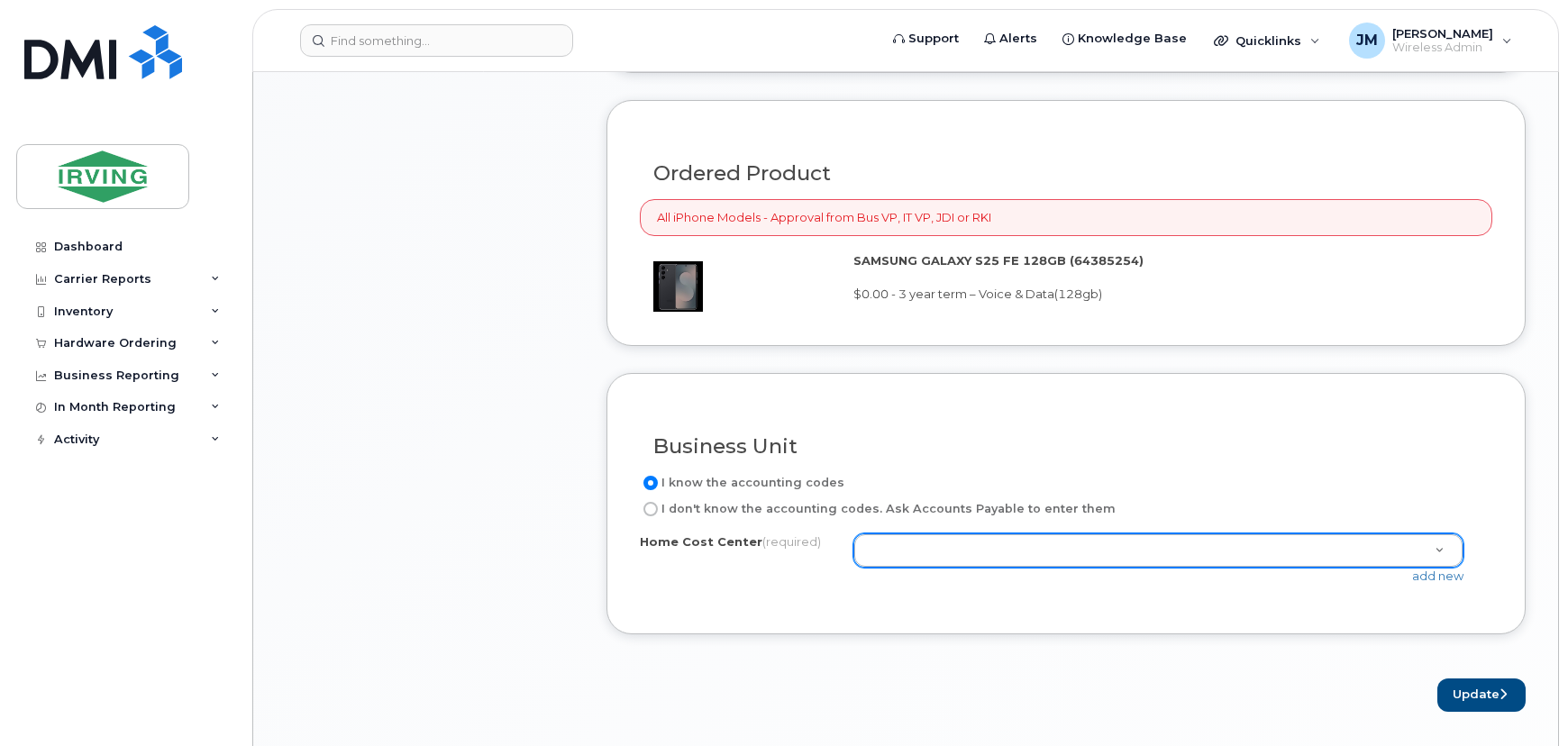
scroll to position [1403, 0]
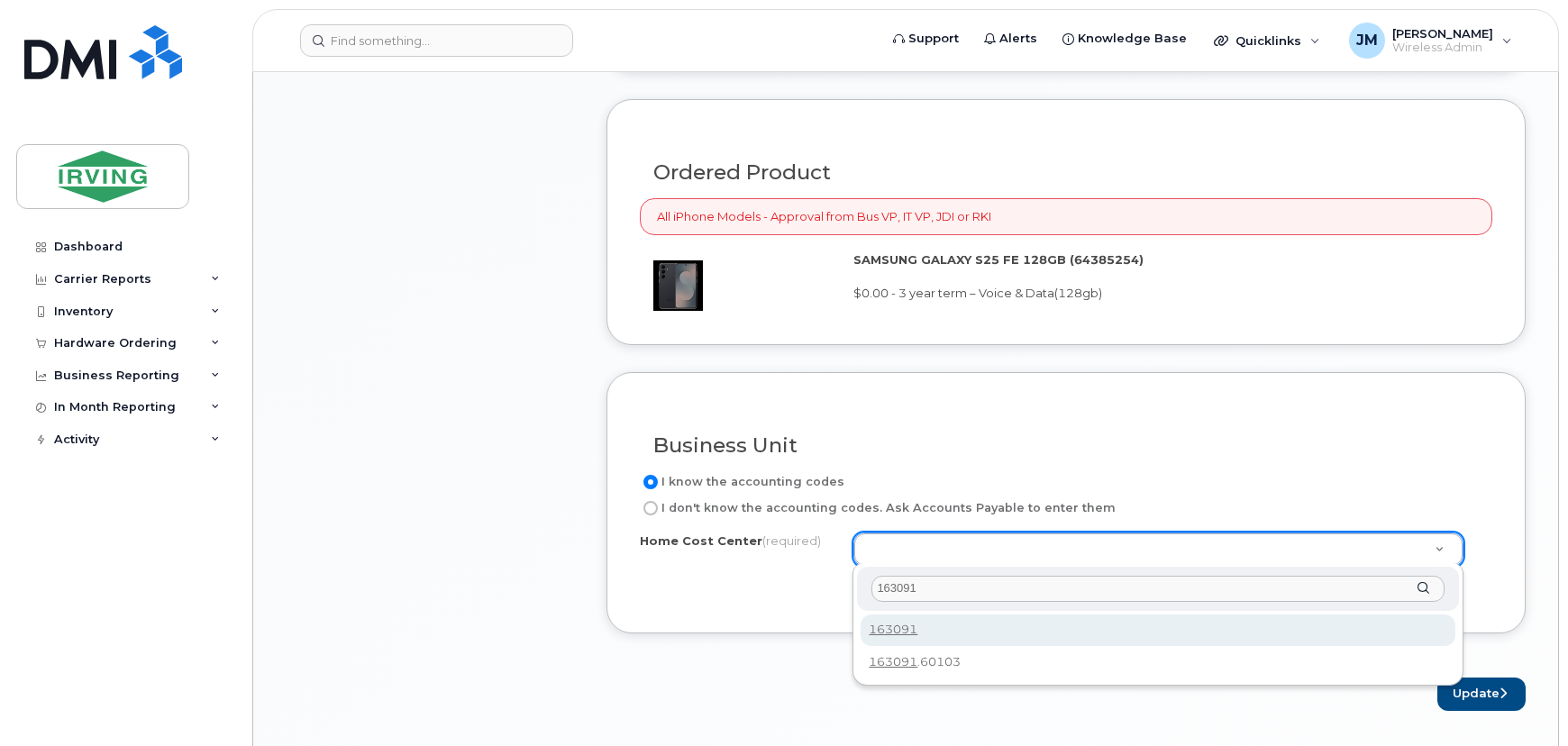
type input "163091"
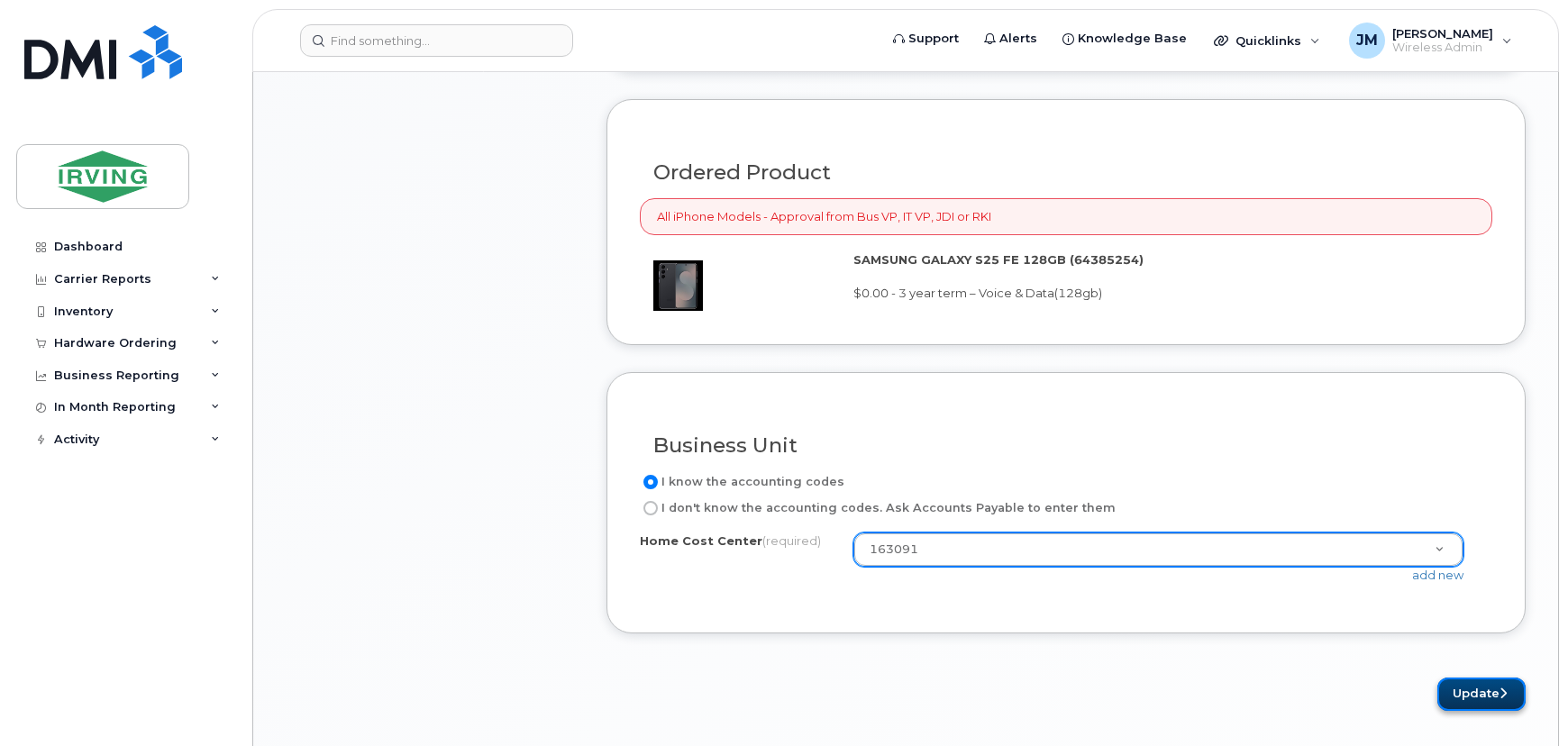
click at [1488, 687] on button "Update" at bounding box center [1481, 695] width 88 height 34
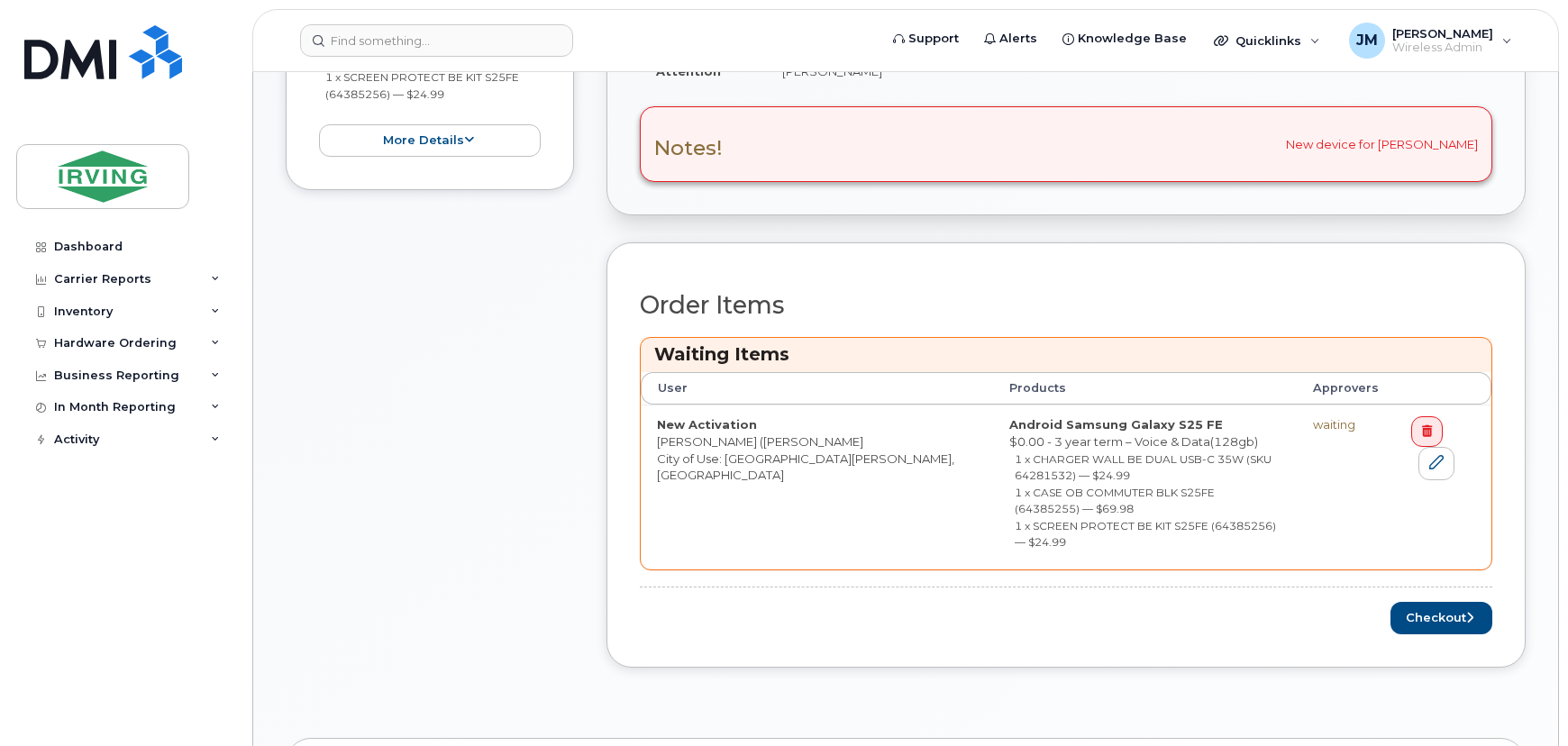
scroll to position [819, 0]
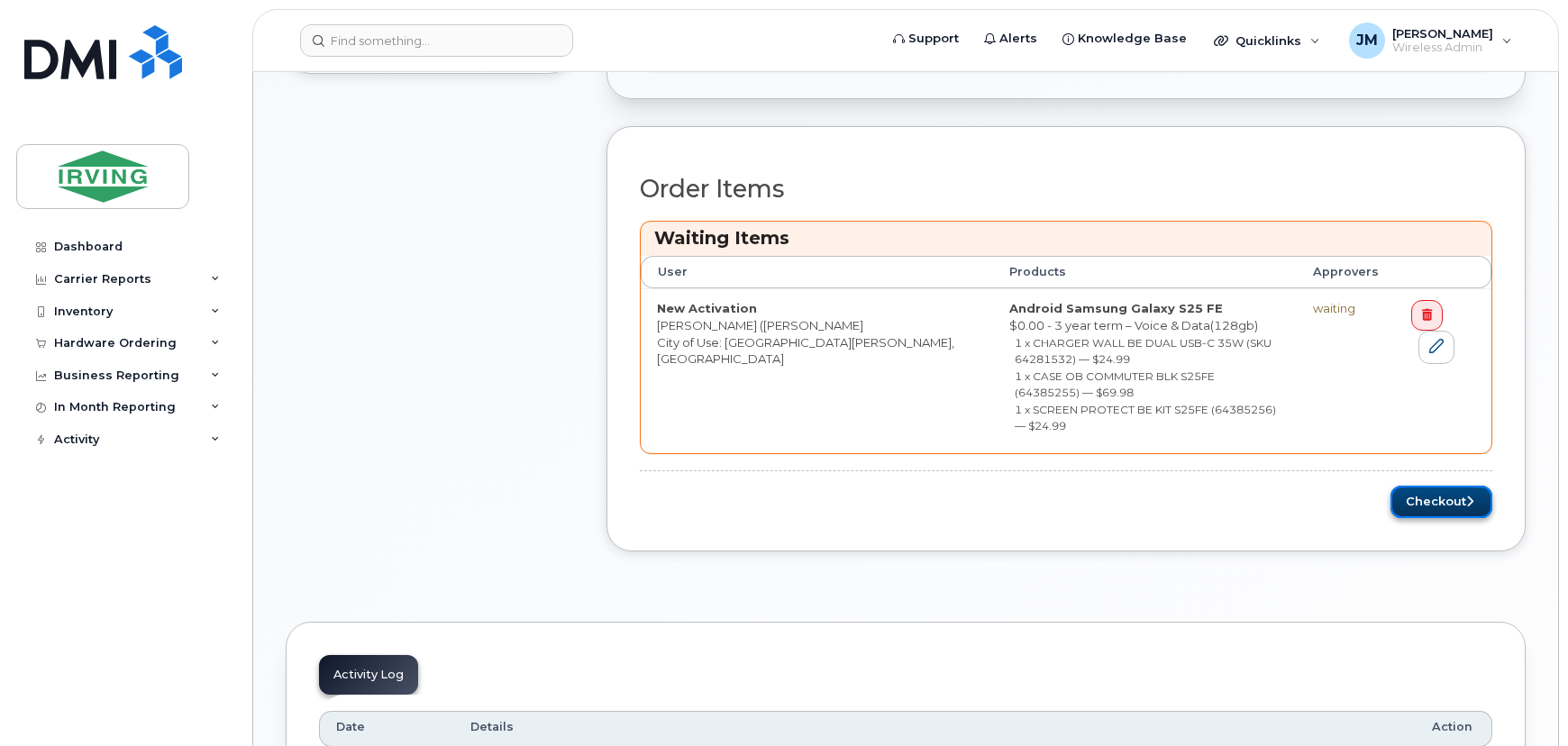
click at [1421, 486] on button "Checkout" at bounding box center [1441, 503] width 102 height 34
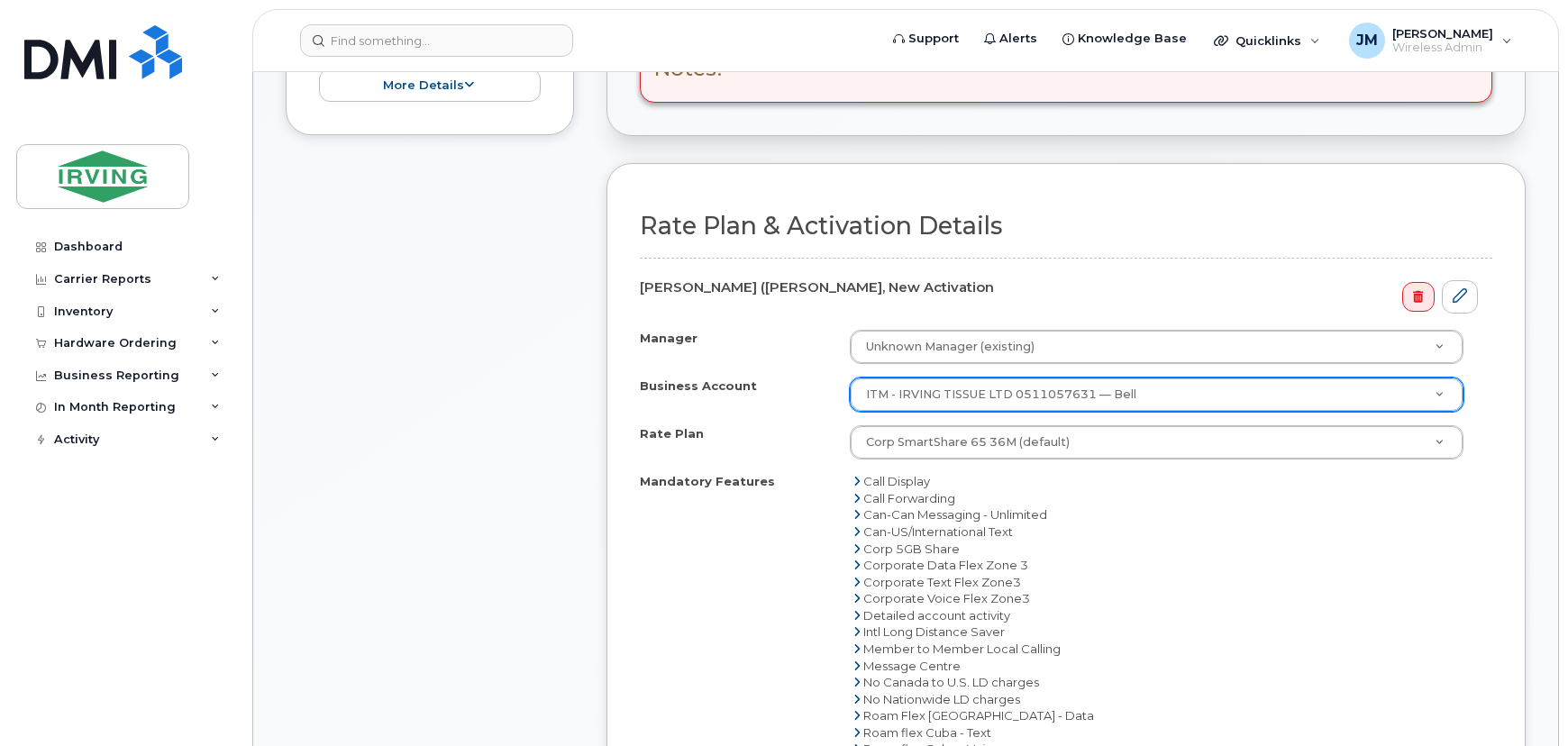
scroll to position [655, 0]
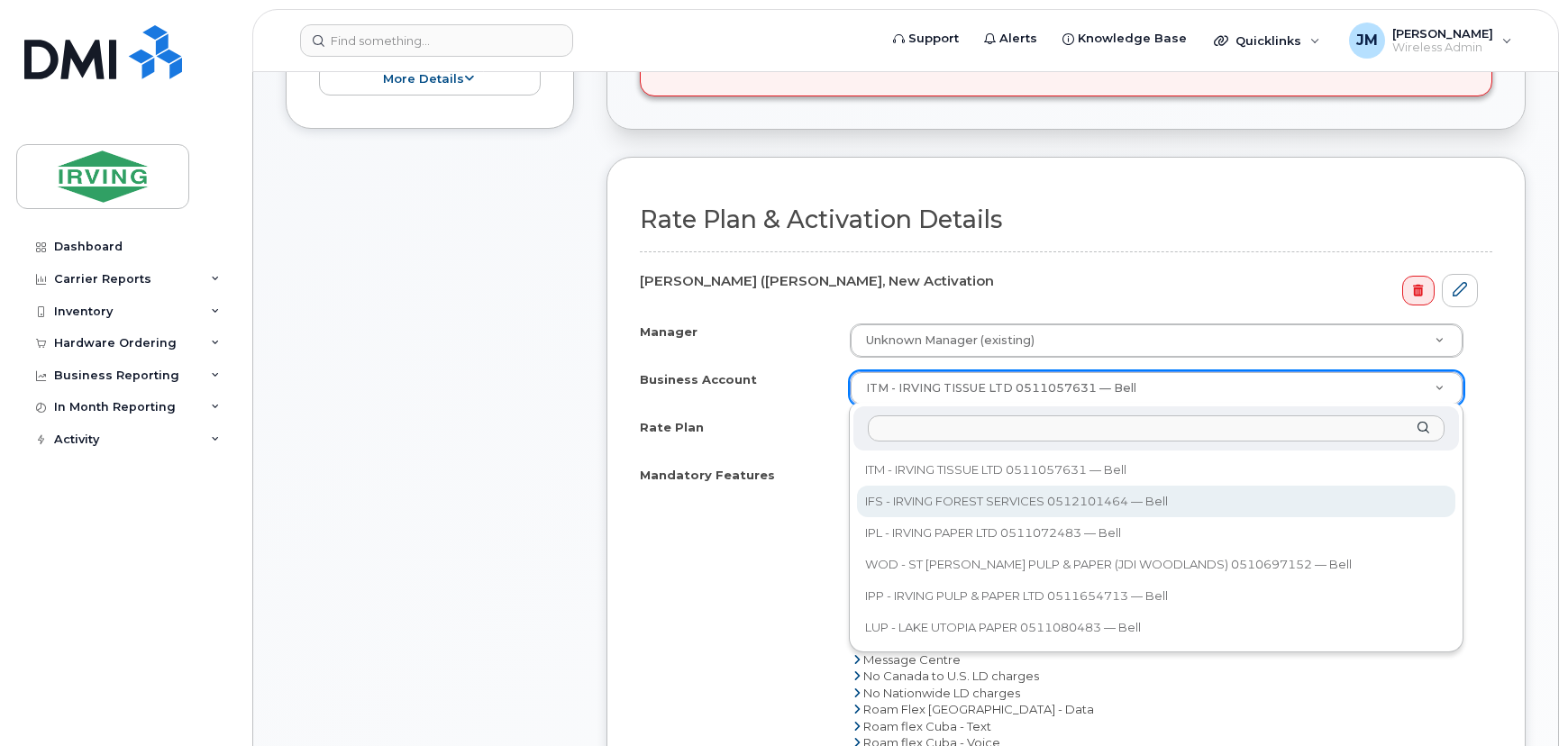
select select "11293"
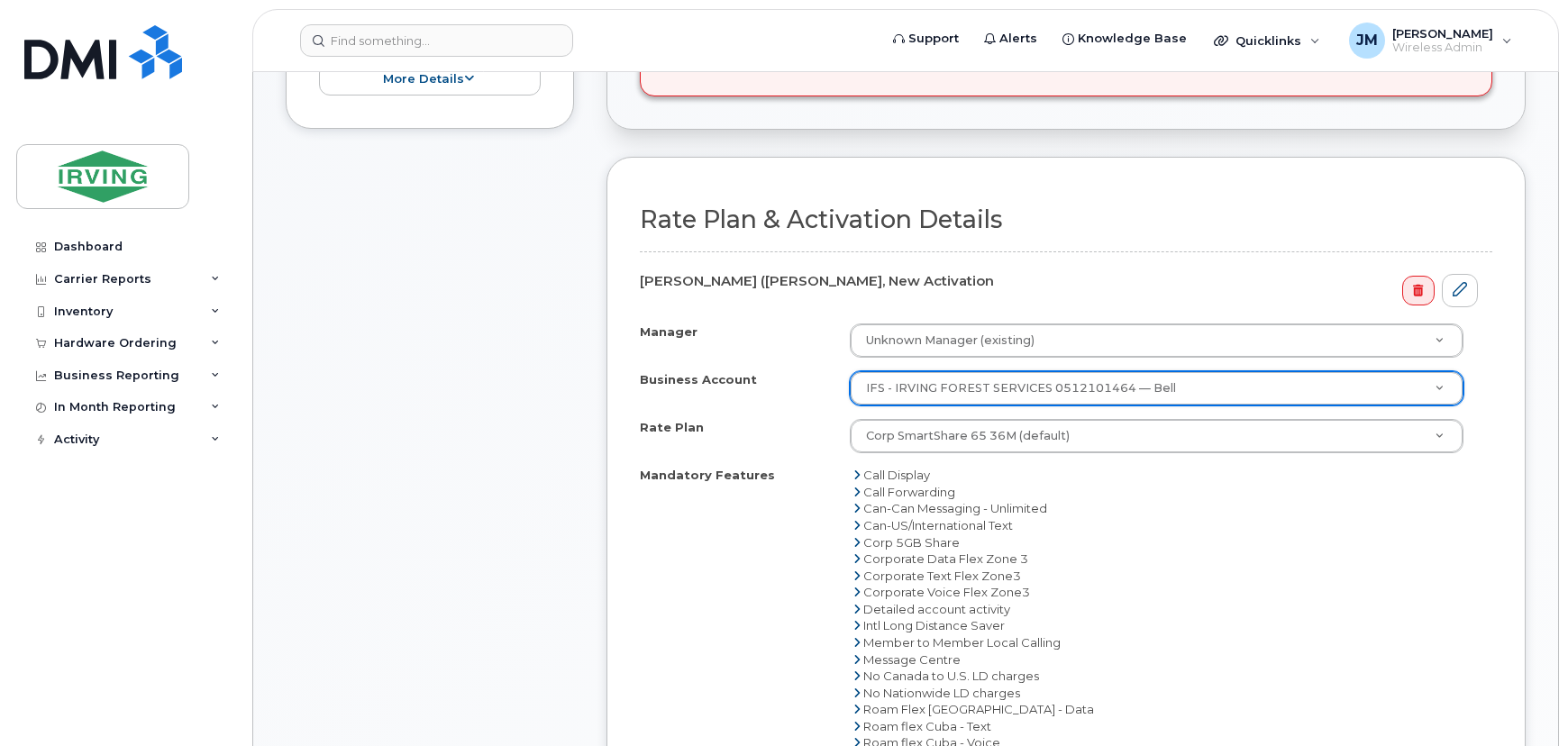
click at [1513, 485] on div "Rate Plan & Activation Details Genaro (JayR) Ortega, New Activation Manager Unk…" at bounding box center [1065, 645] width 919 height 977
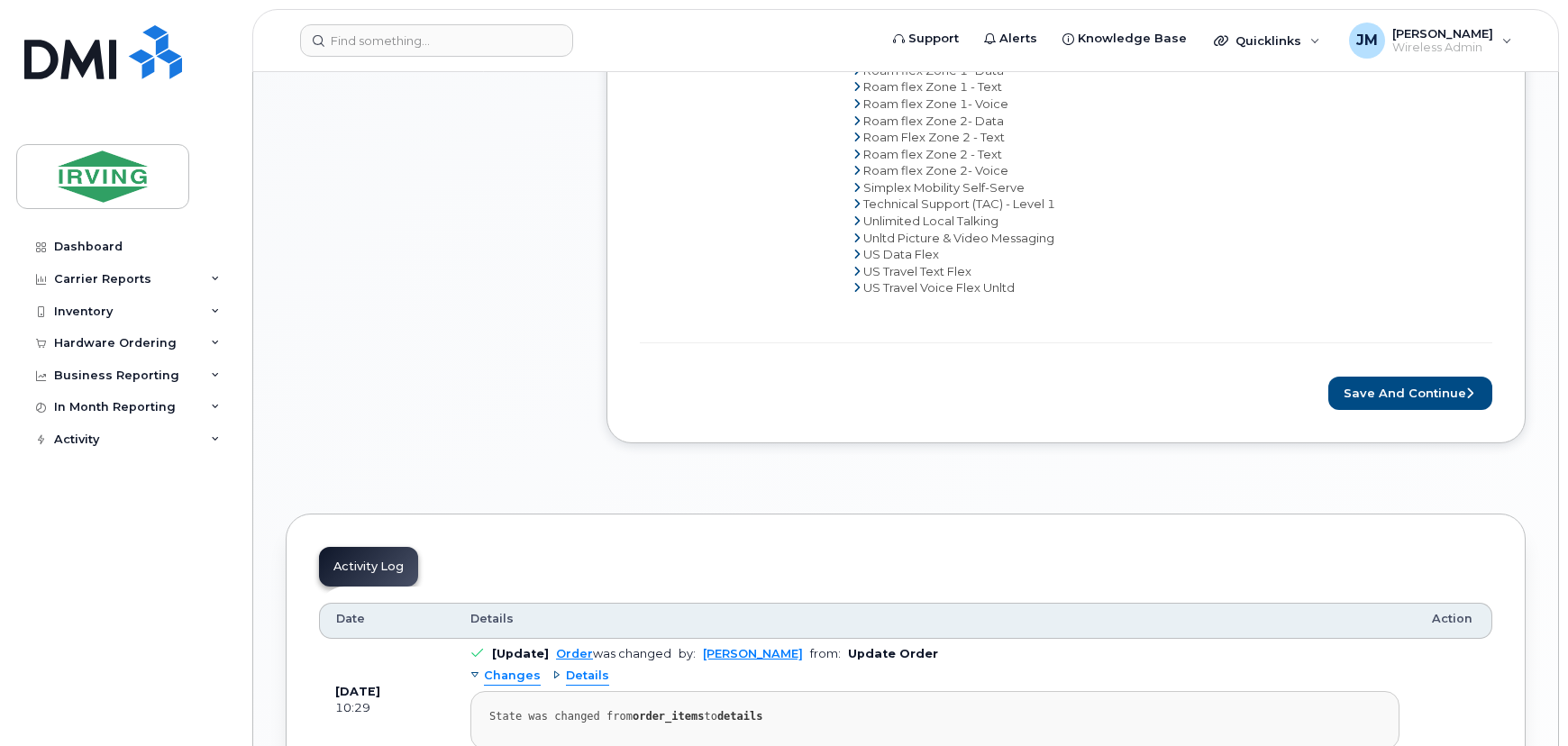
scroll to position [1475, 0]
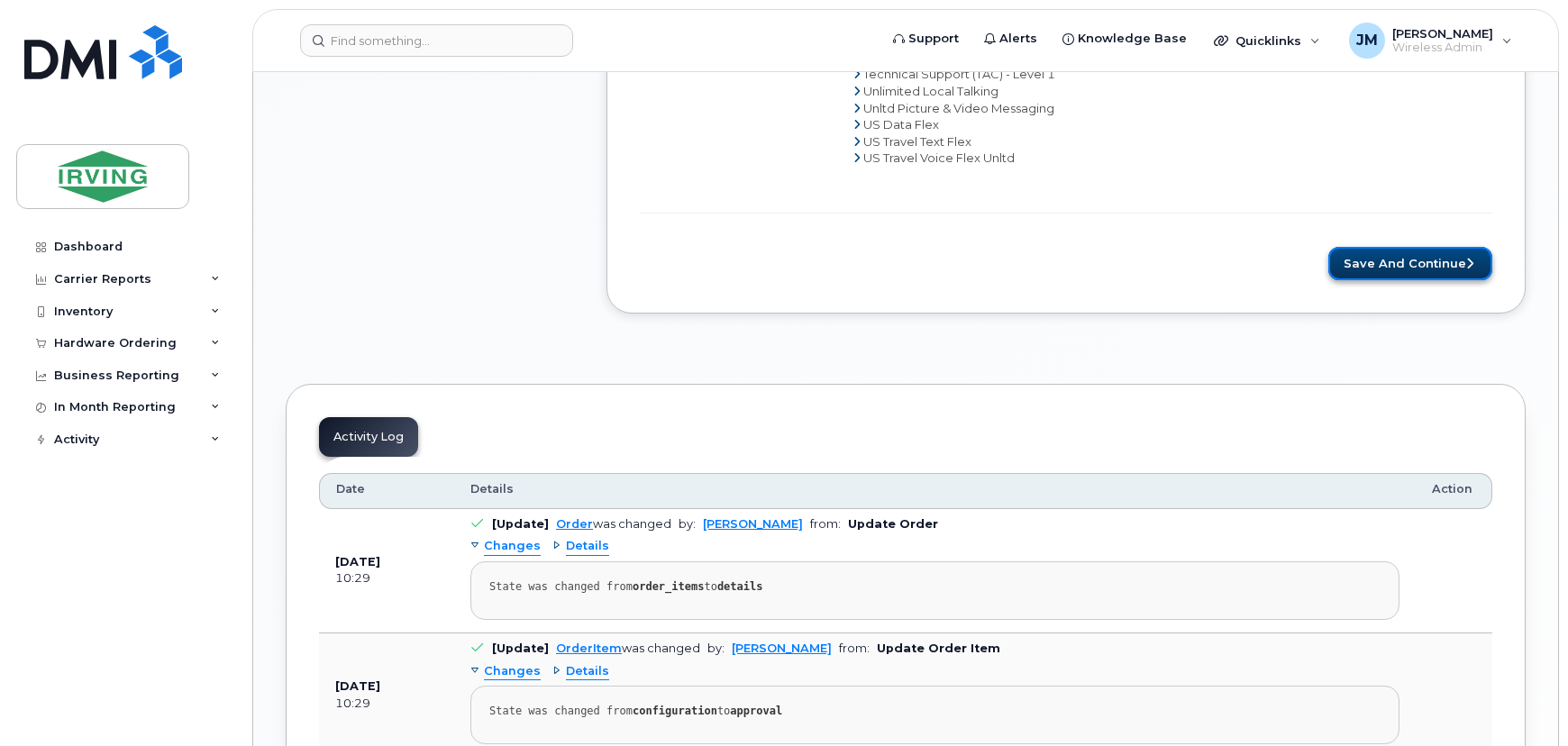
click at [1427, 250] on button "Save and Continue" at bounding box center [1411, 264] width 164 height 34
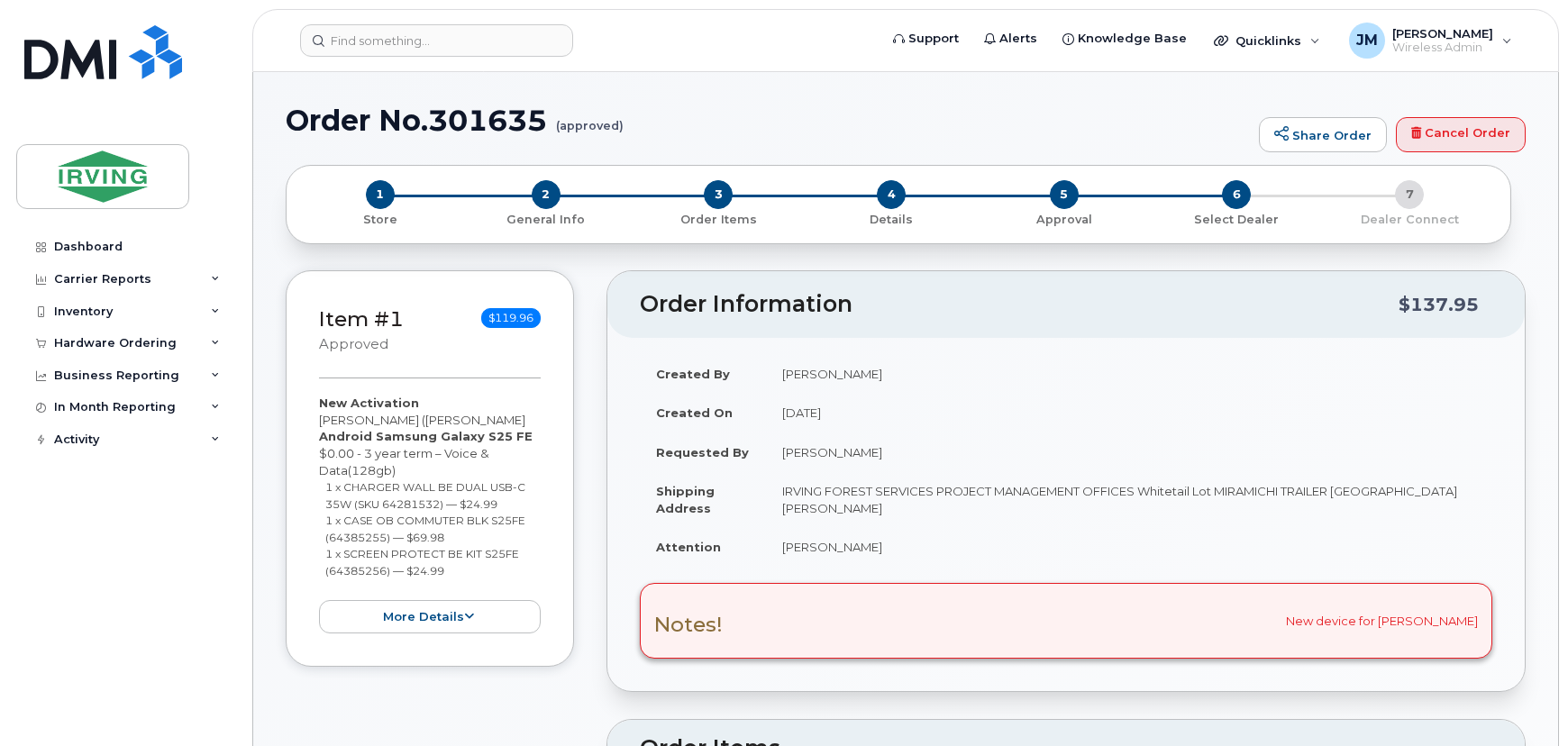
radio input "true"
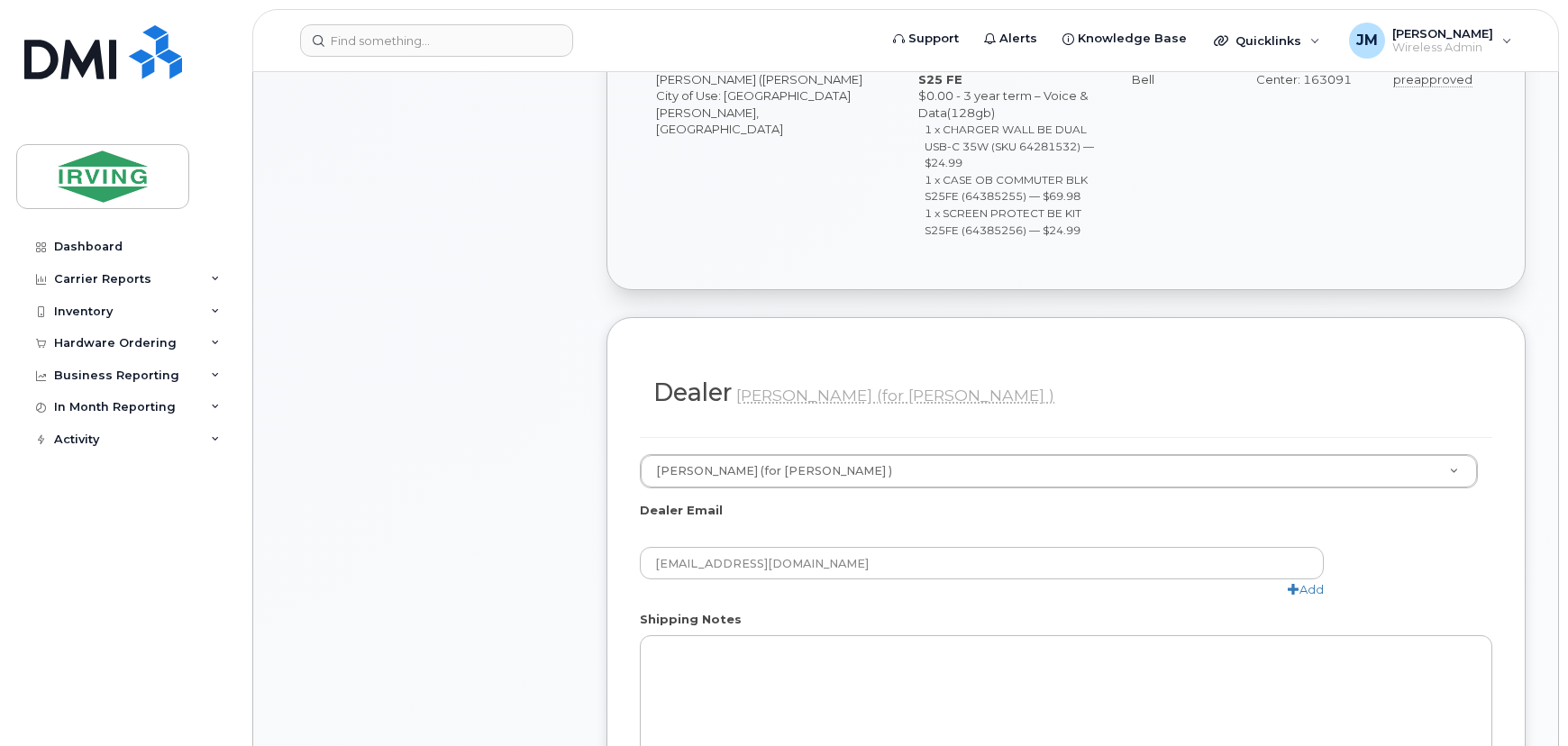
scroll to position [982, 0]
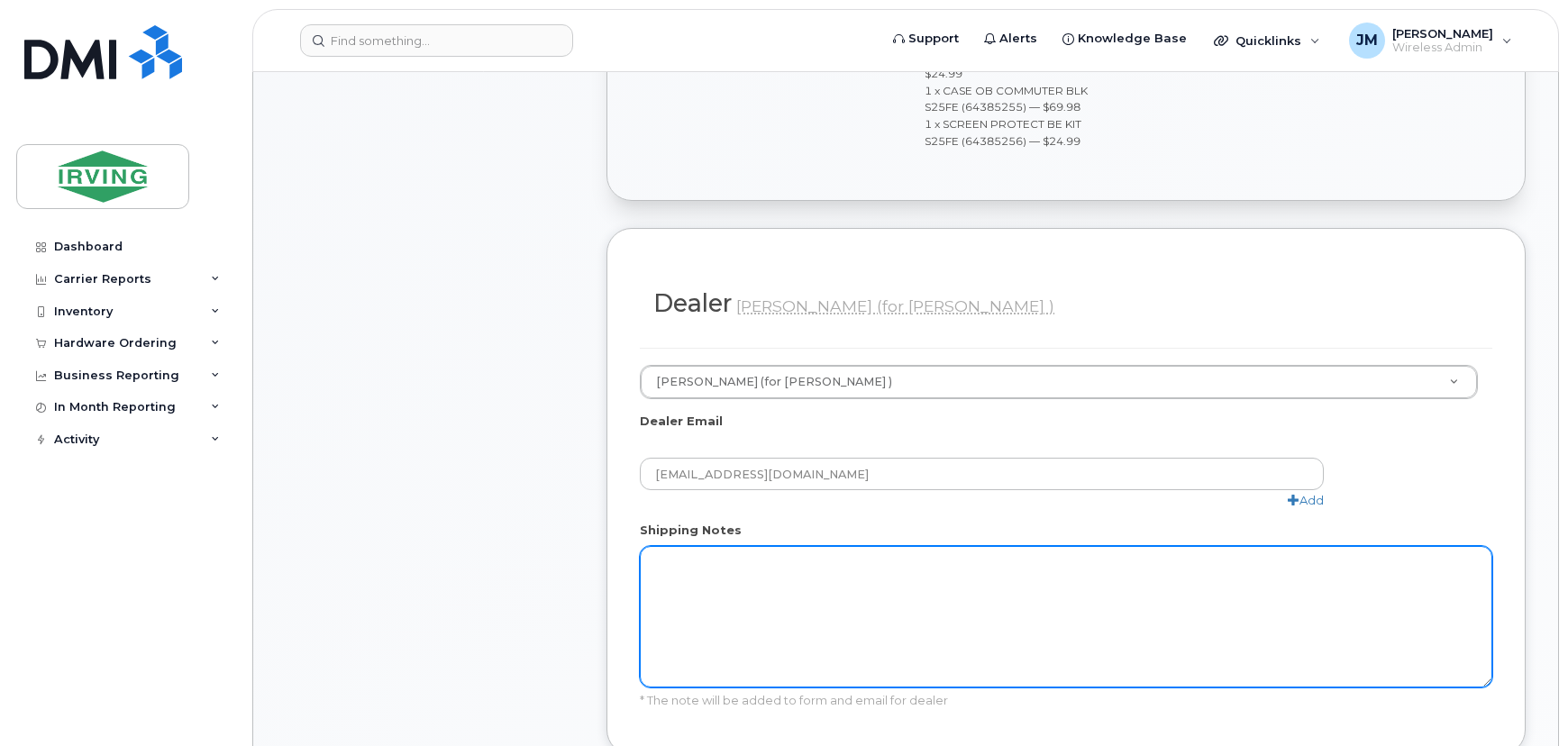
click at [802, 571] on textarea "Shipping Notes" at bounding box center [1066, 616] width 853 height 141
paste textarea "New device for [PERSON_NAME]"
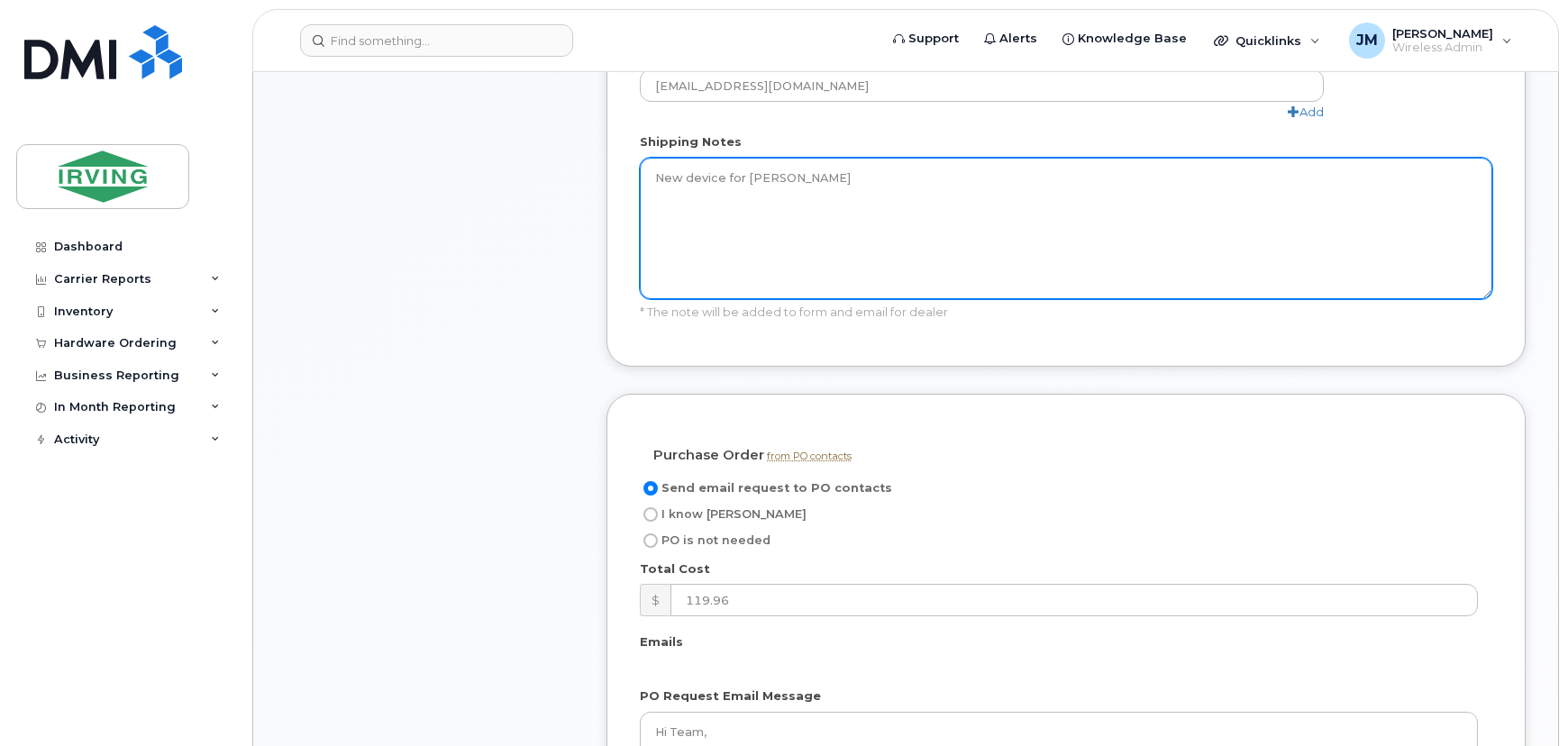
scroll to position [1475, 0]
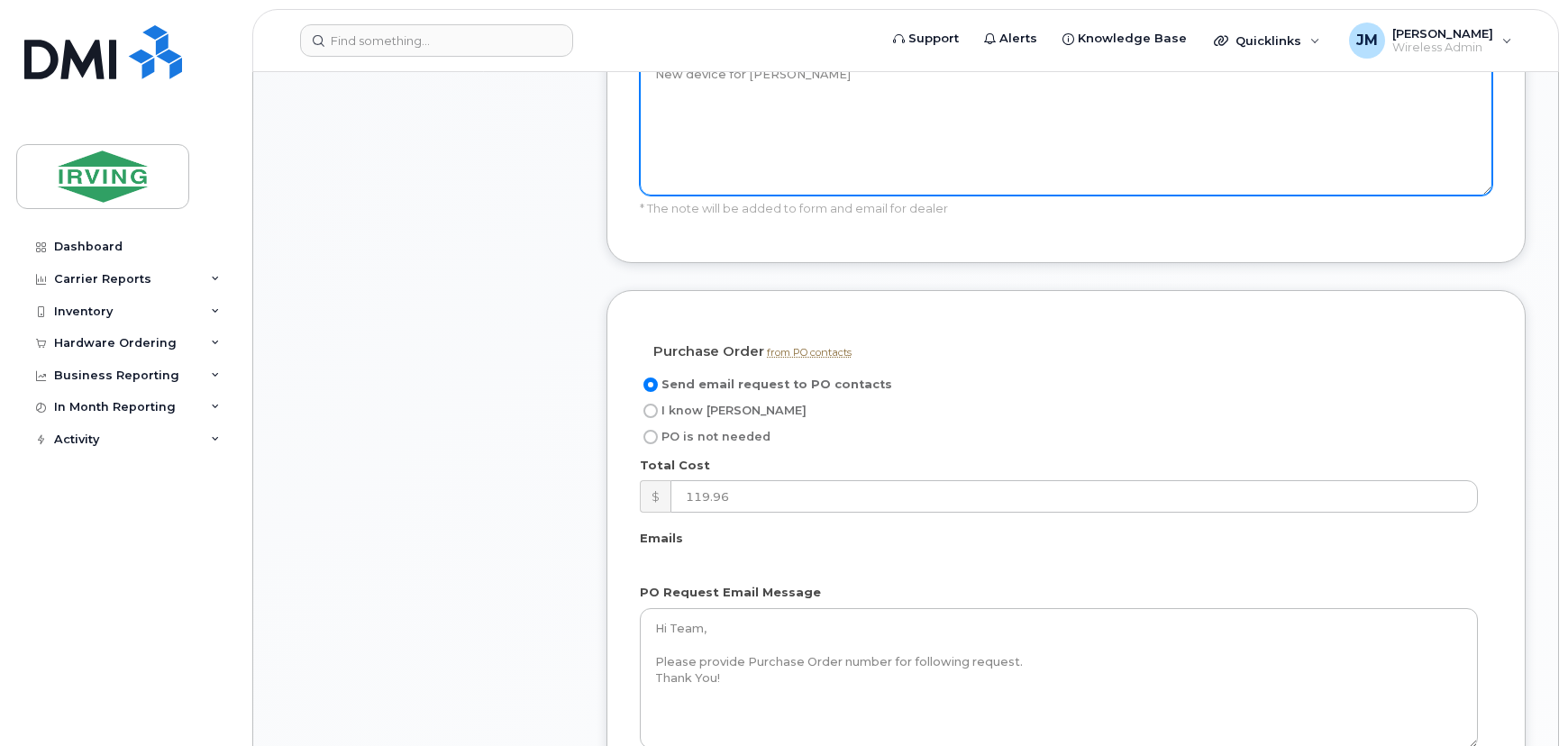
type textarea "New device for [PERSON_NAME]"
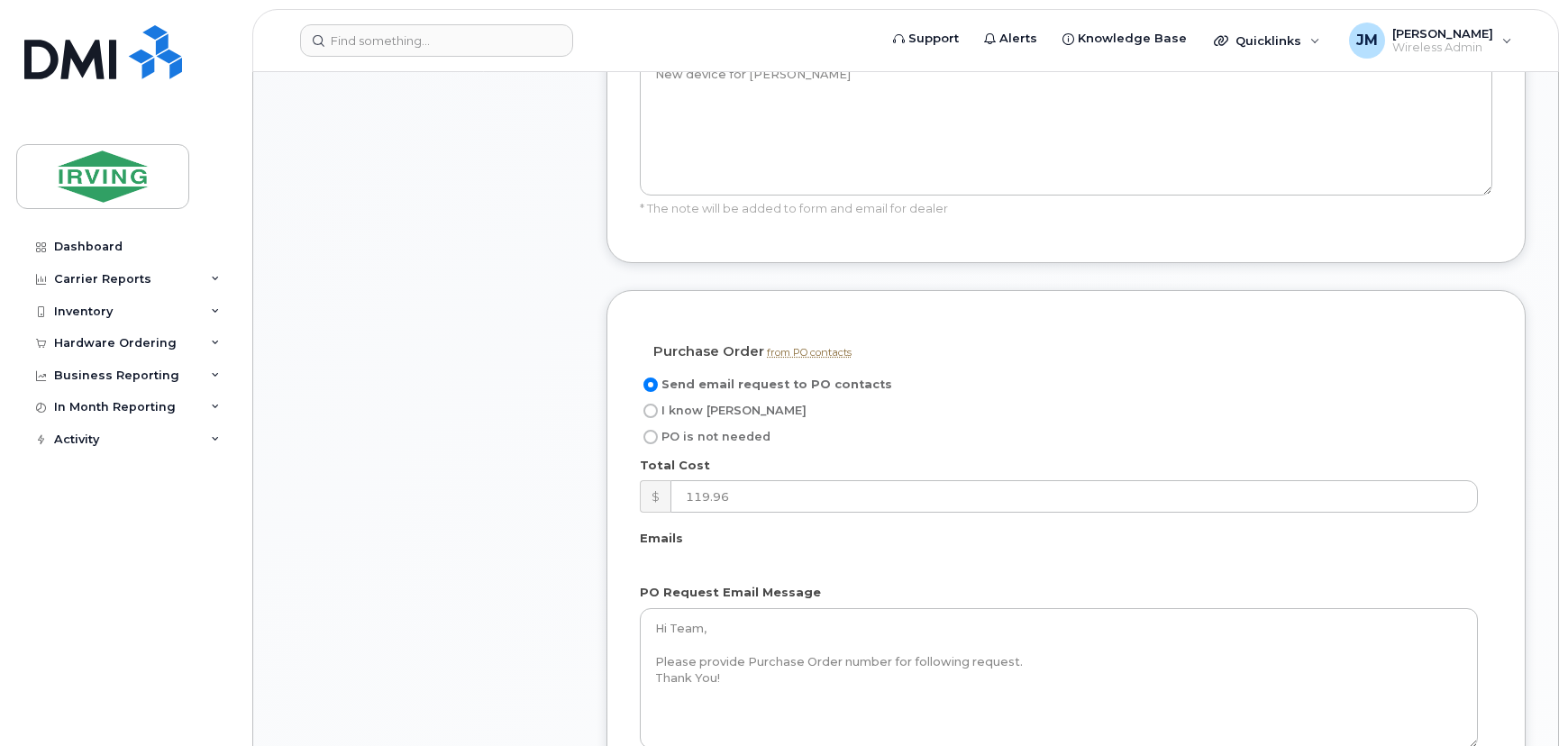
click at [654, 404] on input "I know [PERSON_NAME]" at bounding box center [651, 411] width 15 height 15
radio input "true"
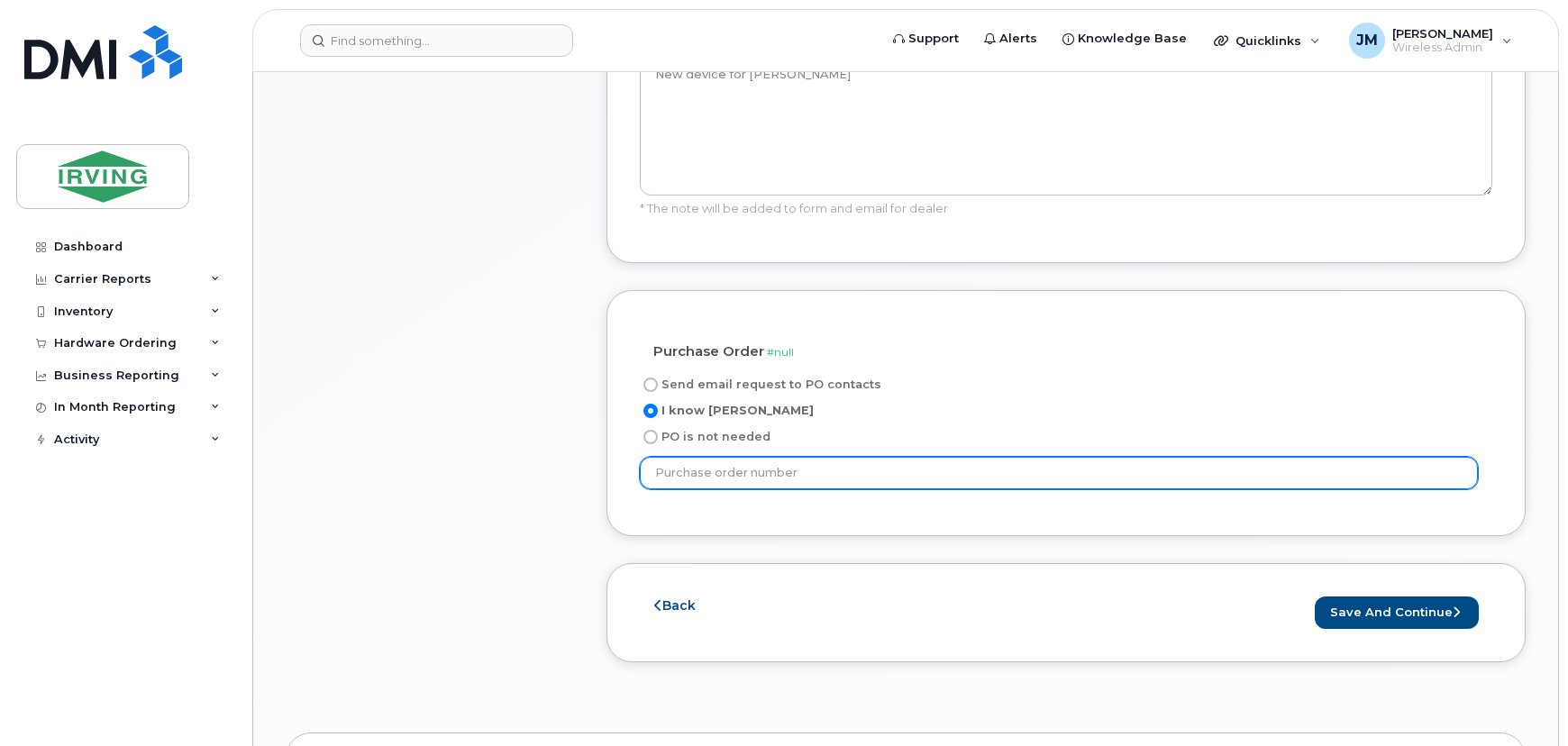
click at [734, 457] on input "text" at bounding box center [1059, 473] width 838 height 33
type input "587014"
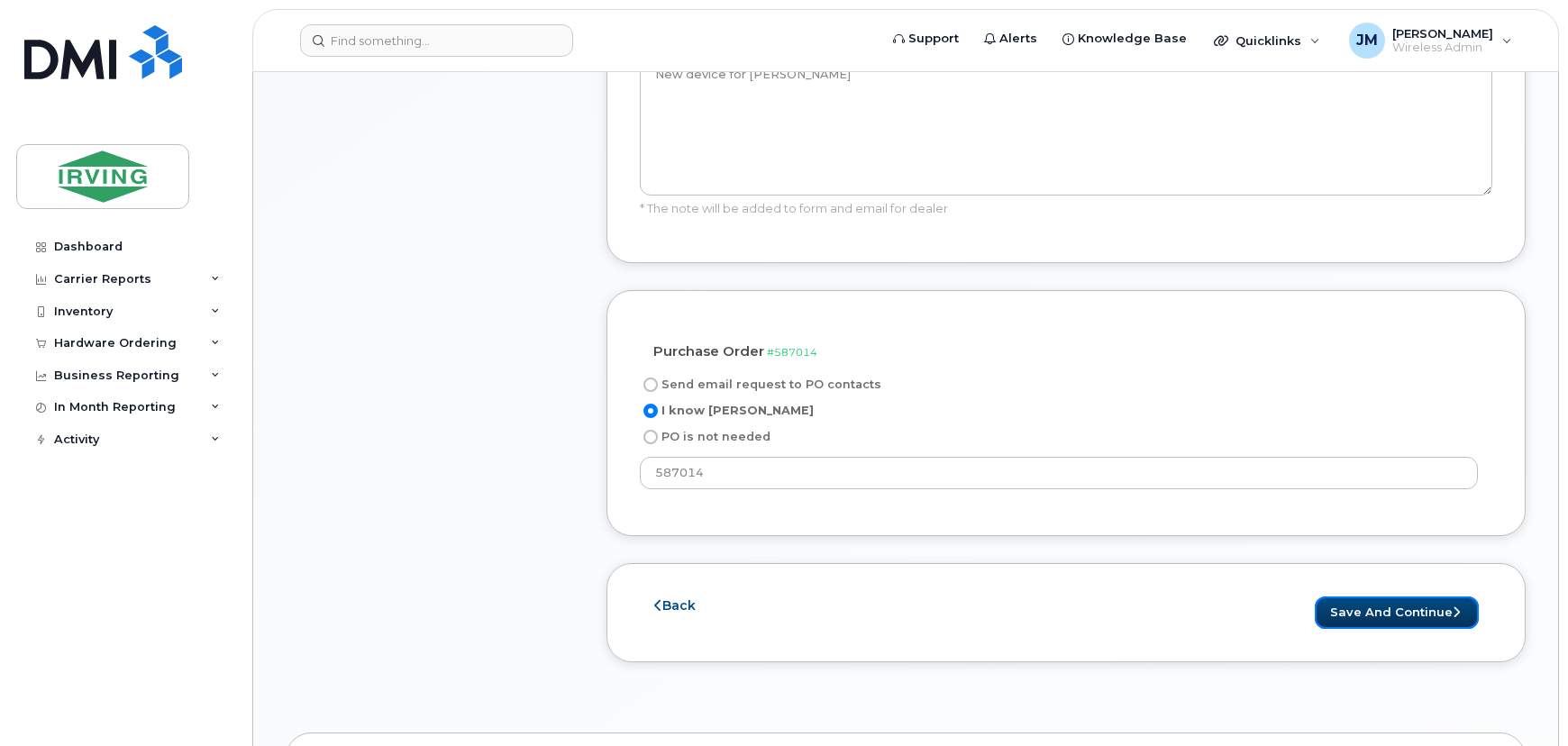
drag, startPoint x: 1414, startPoint y: 577, endPoint x: 1310, endPoint y: 553, distance: 106.7
click at [1413, 597] on button "Save and Continue" at bounding box center [1397, 613] width 164 height 34
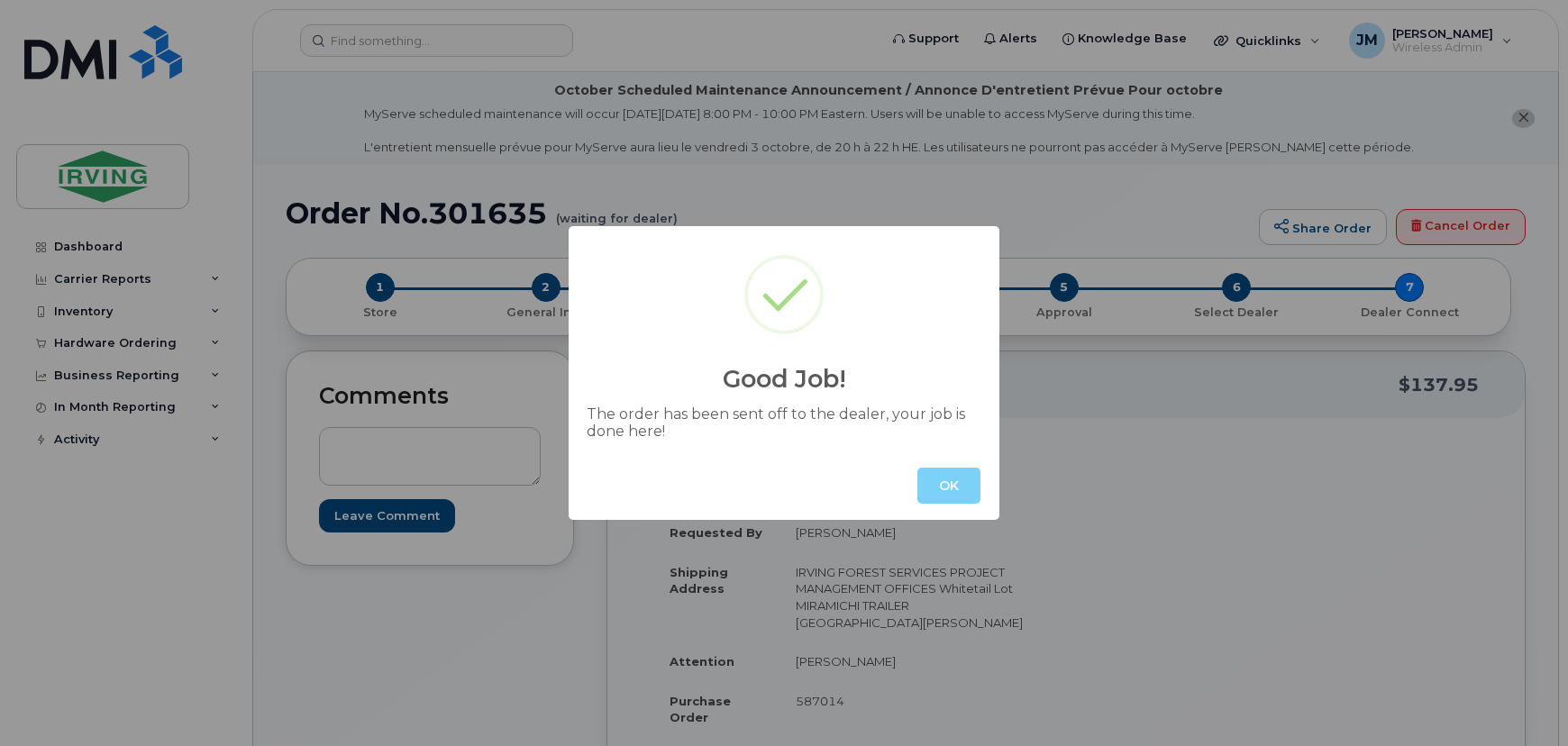
click at [945, 496] on button "OK" at bounding box center [950, 486] width 63 height 36
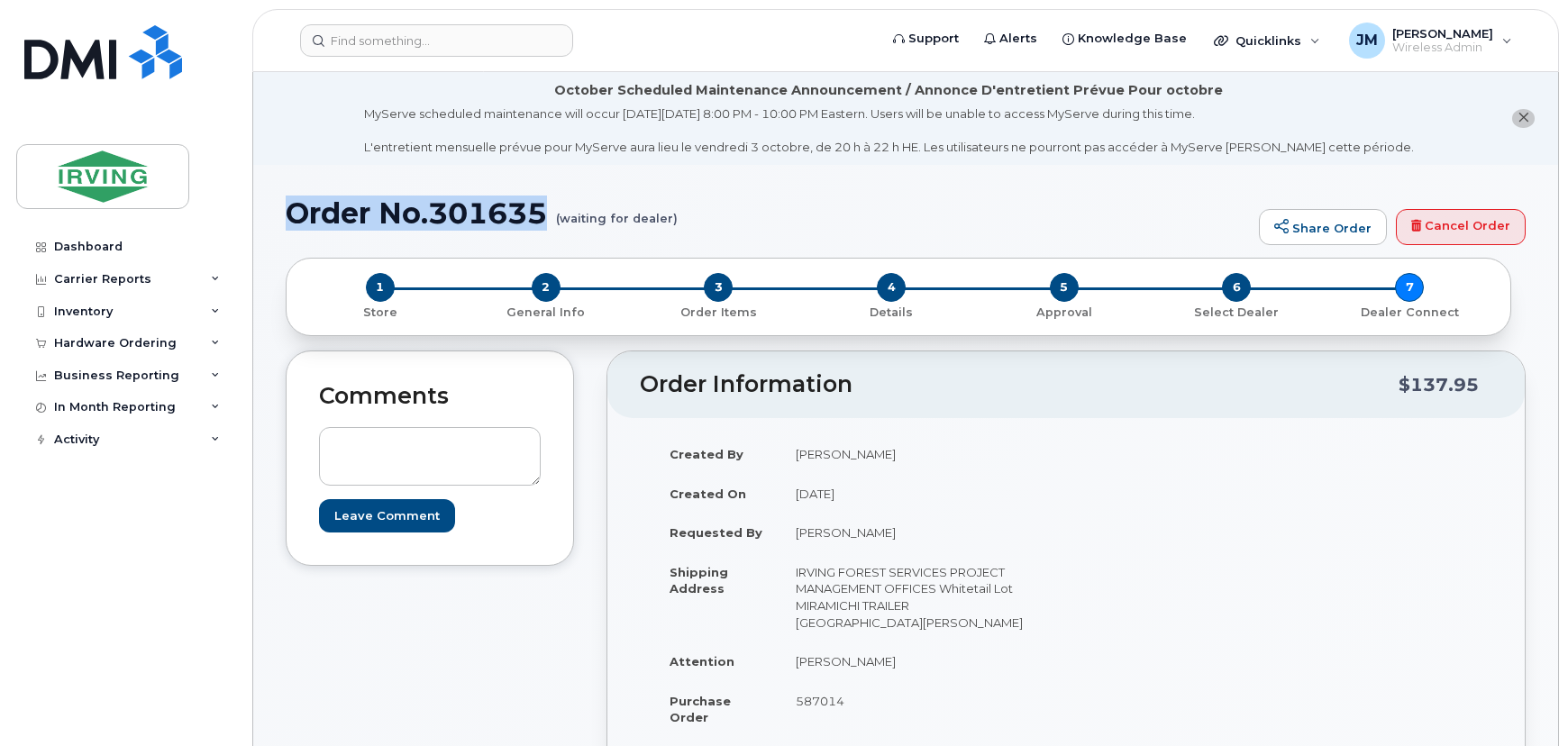
drag, startPoint x: 553, startPoint y: 215, endPoint x: 287, endPoint y: 224, distance: 266.2
click at [287, 224] on h1 "Order No.301635 (waiting for dealer)" at bounding box center [768, 214] width 965 height 32
copy h1 "Order No.301635"
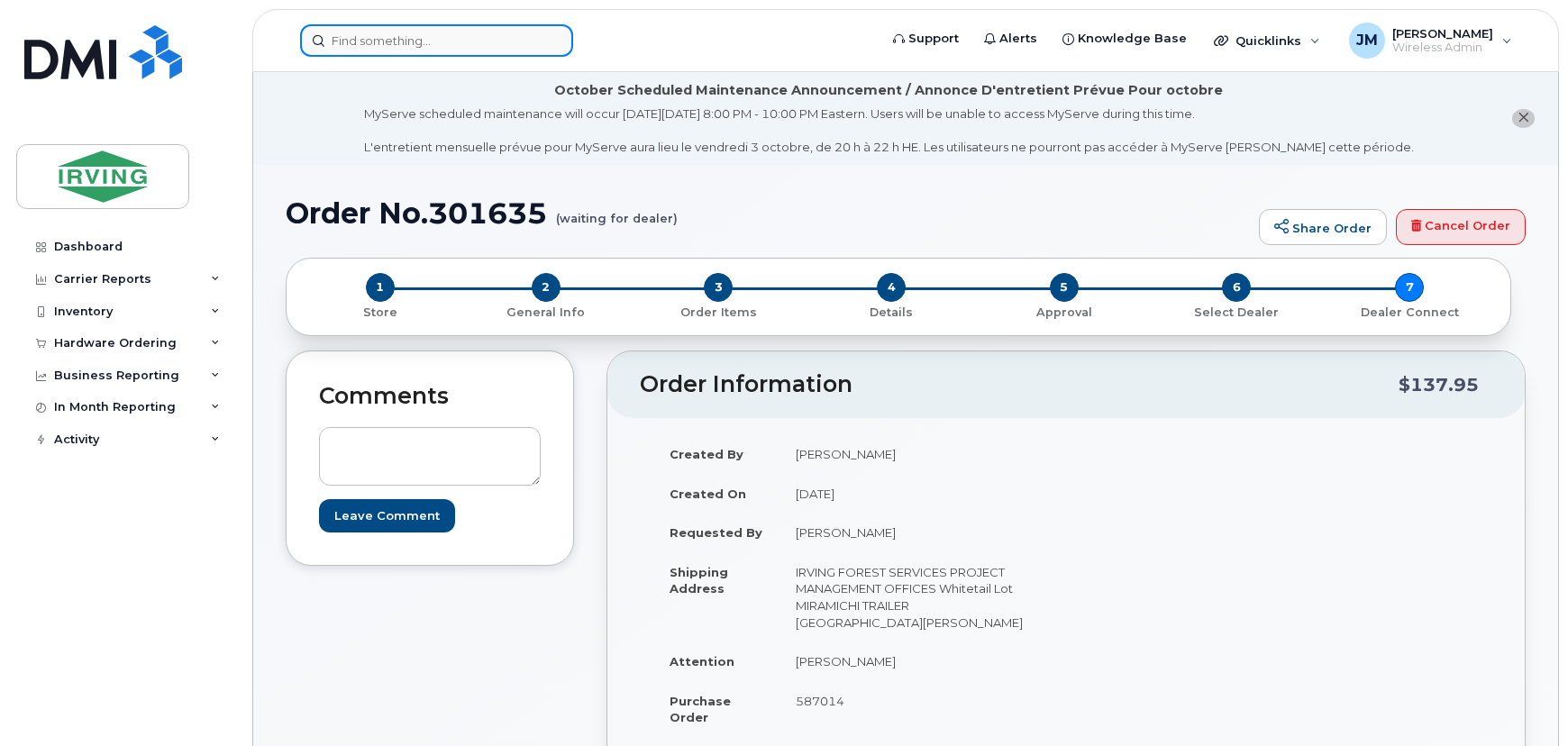
click at [401, 35] on input at bounding box center [436, 41] width 273 height 33
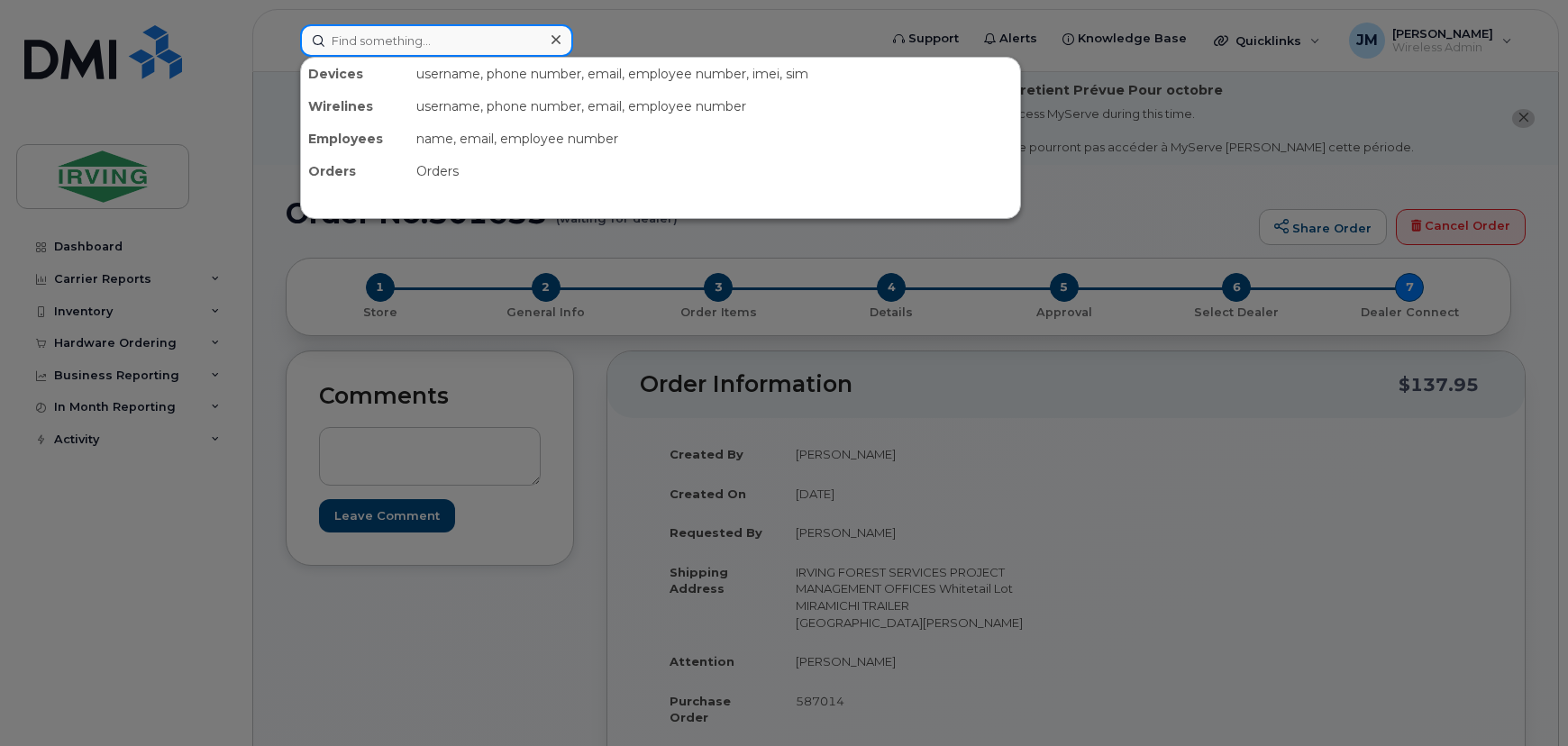
paste input "5063493217"
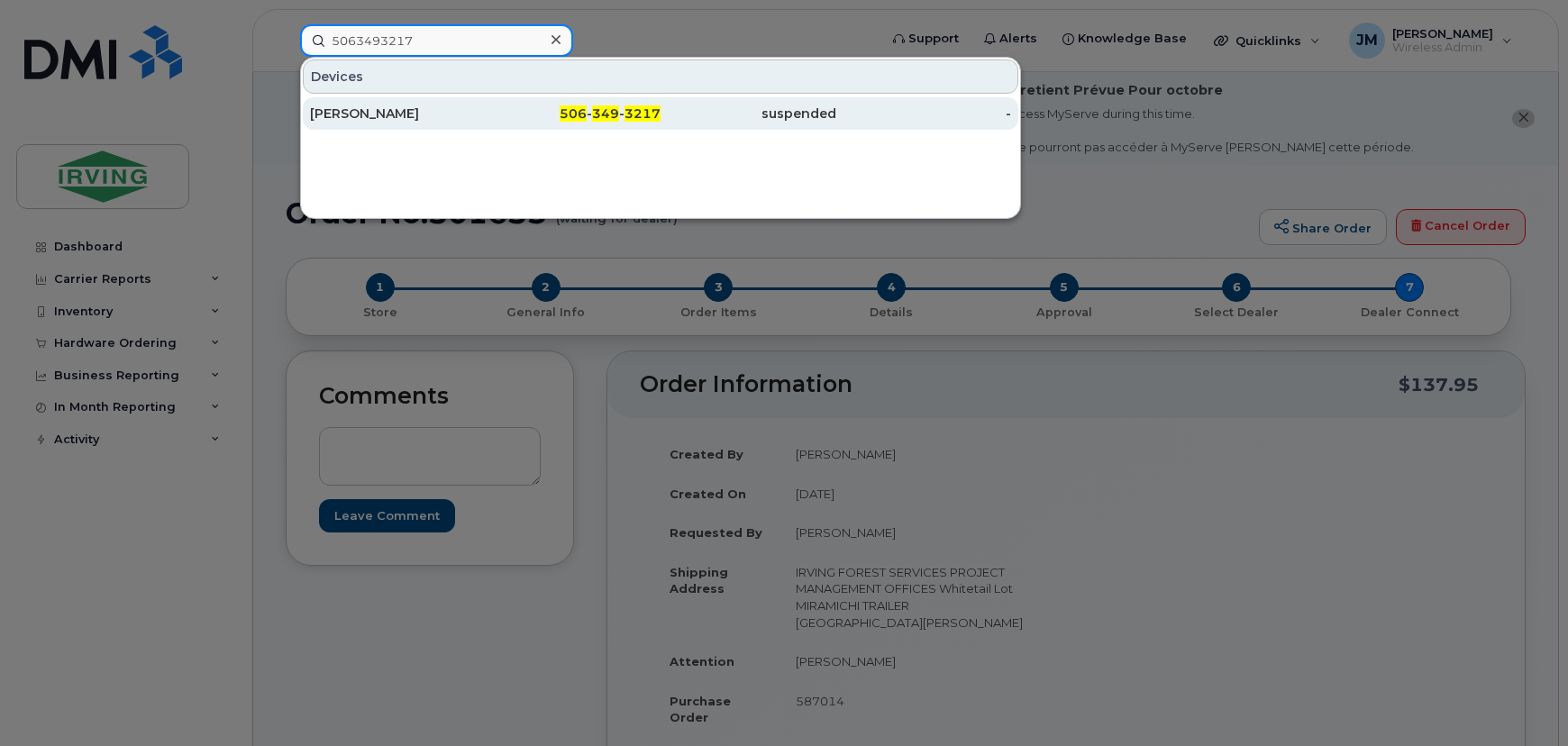
type input "5063493217"
click at [441, 117] on div "[PERSON_NAME]" at bounding box center [398, 114] width 176 height 18
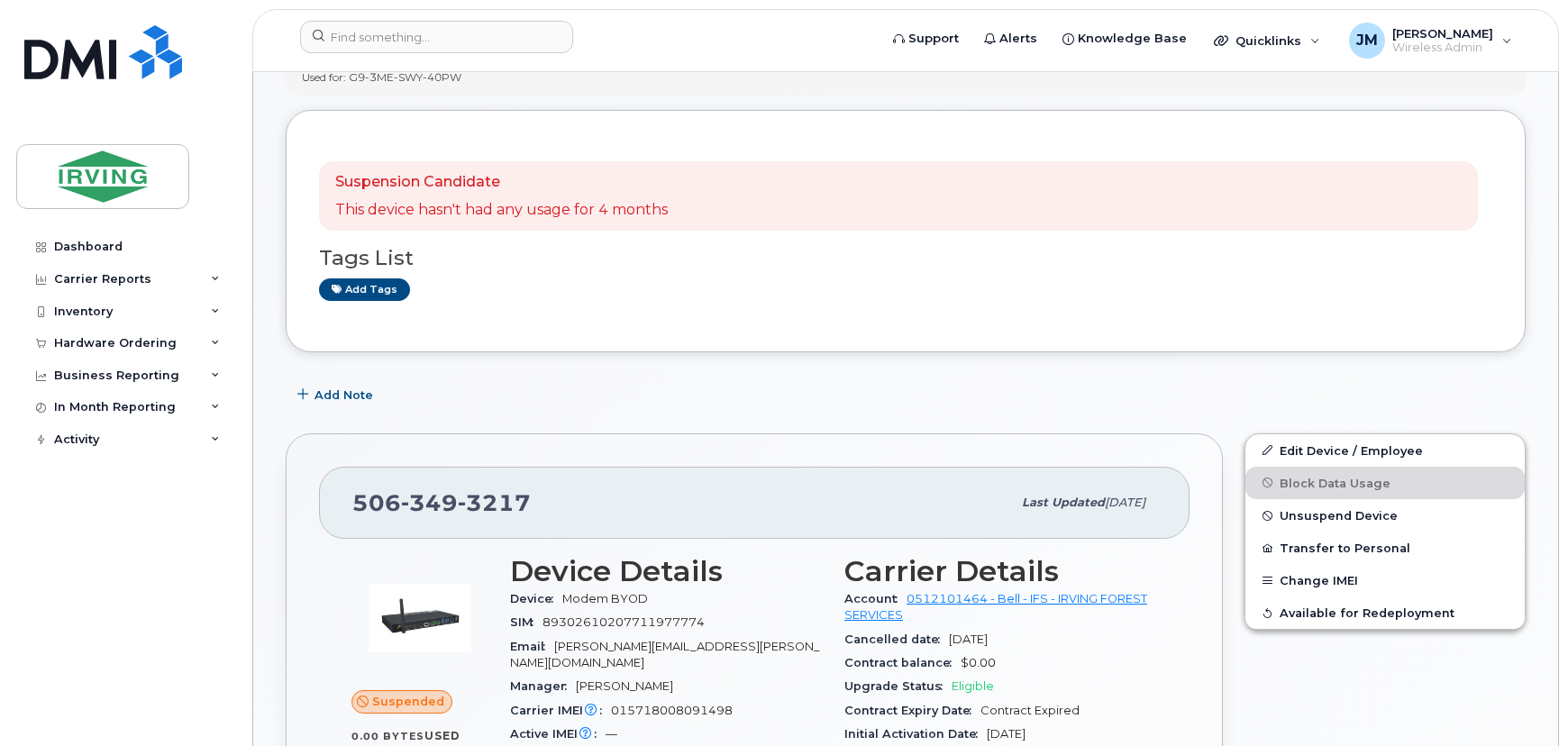
scroll to position [573, 0]
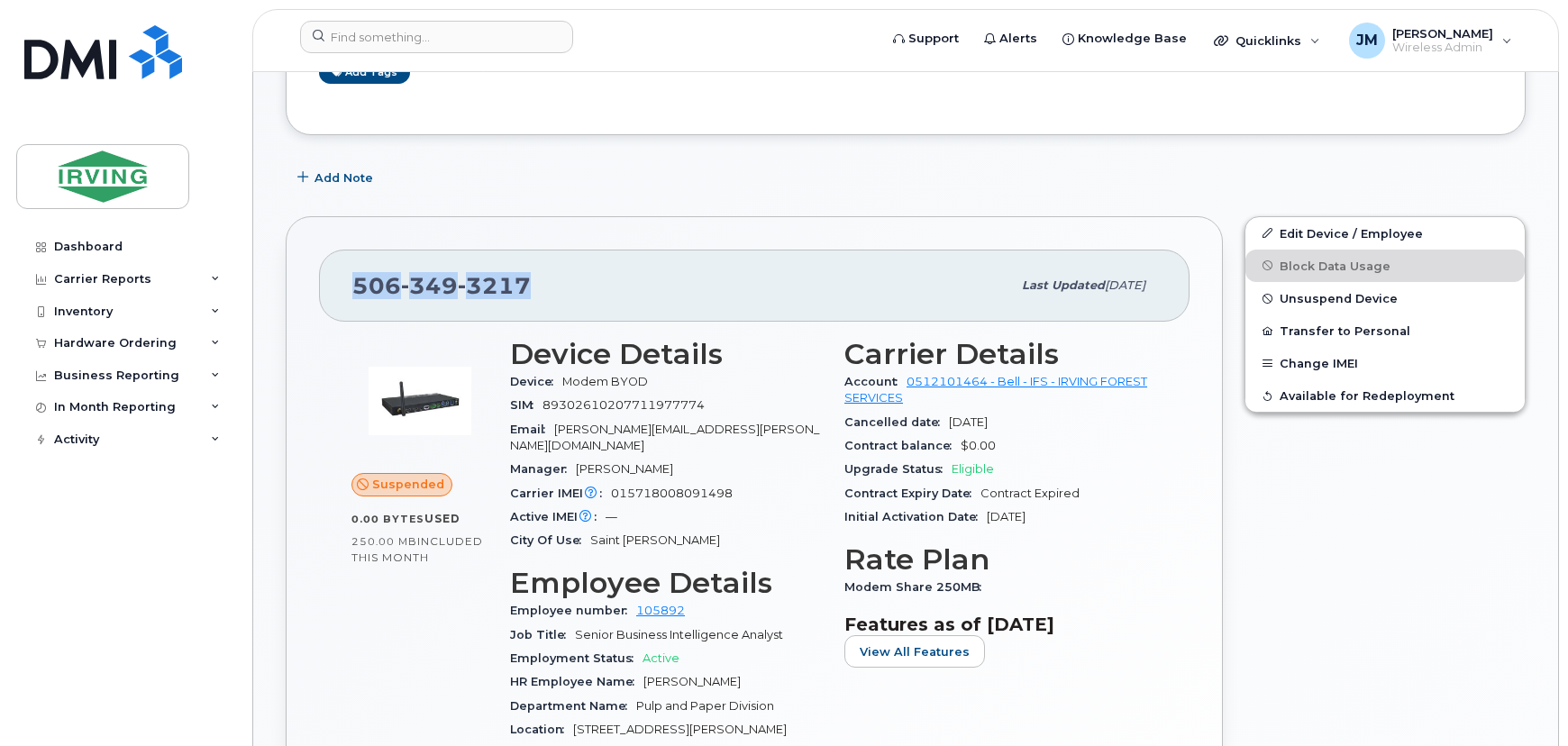
drag, startPoint x: 525, startPoint y: 286, endPoint x: 350, endPoint y: 289, distance: 175.0
click at [350, 289] on div "506 349 3217 Last updated Sep 09, 2025" at bounding box center [755, 285] width 871 height 72
copy span "506 349 3217"
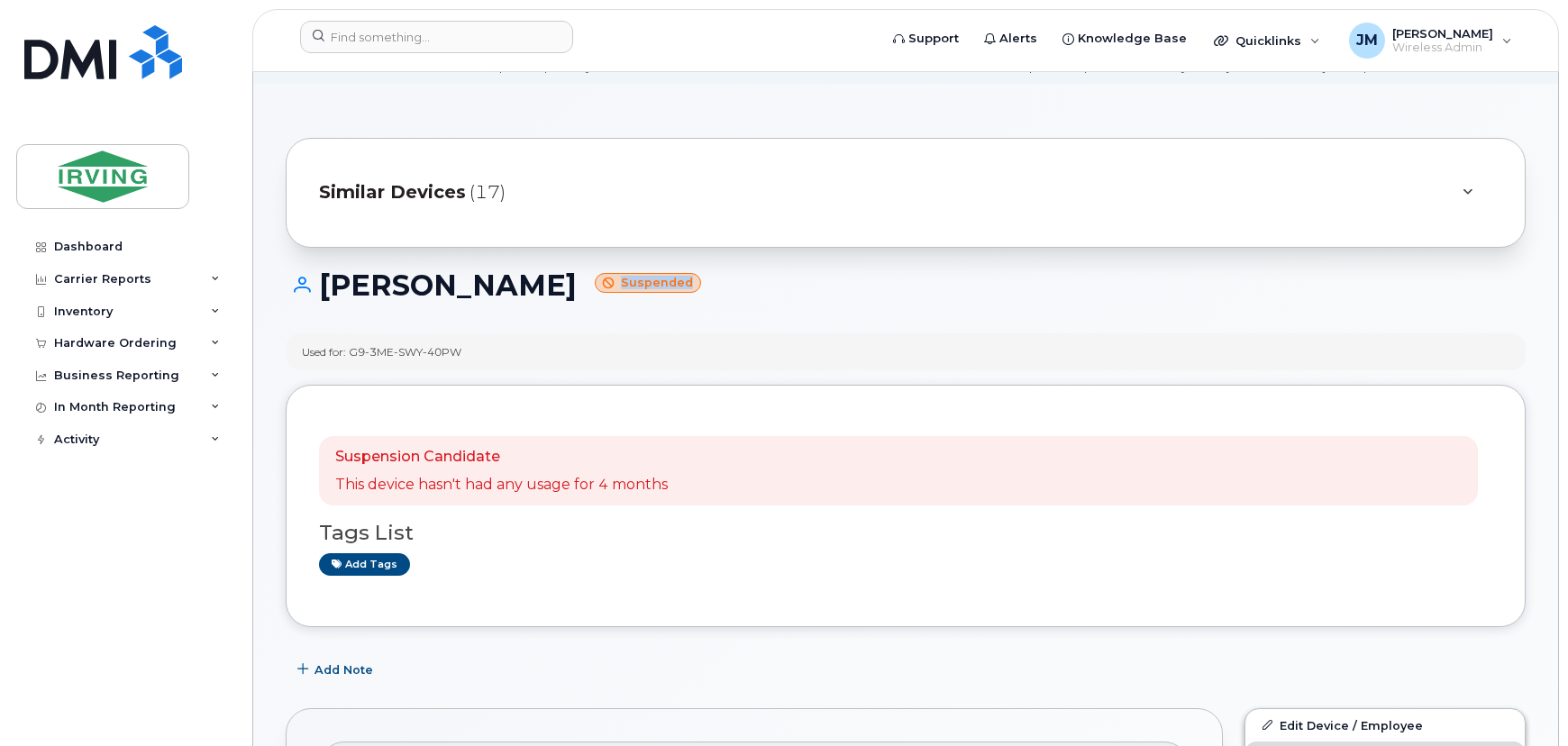
click at [640, 285] on small "Suspended" at bounding box center [648, 283] width 107 height 21
copy small "Suspended"
drag, startPoint x: 471, startPoint y: 351, endPoint x: 305, endPoint y: 351, distance: 166.0
click at [305, 351] on div "Used for: G9-3ME-SWY-40PW" at bounding box center [906, 351] width 1241 height 37
copy div "Used for: G9-3ME-SWY-40PW"
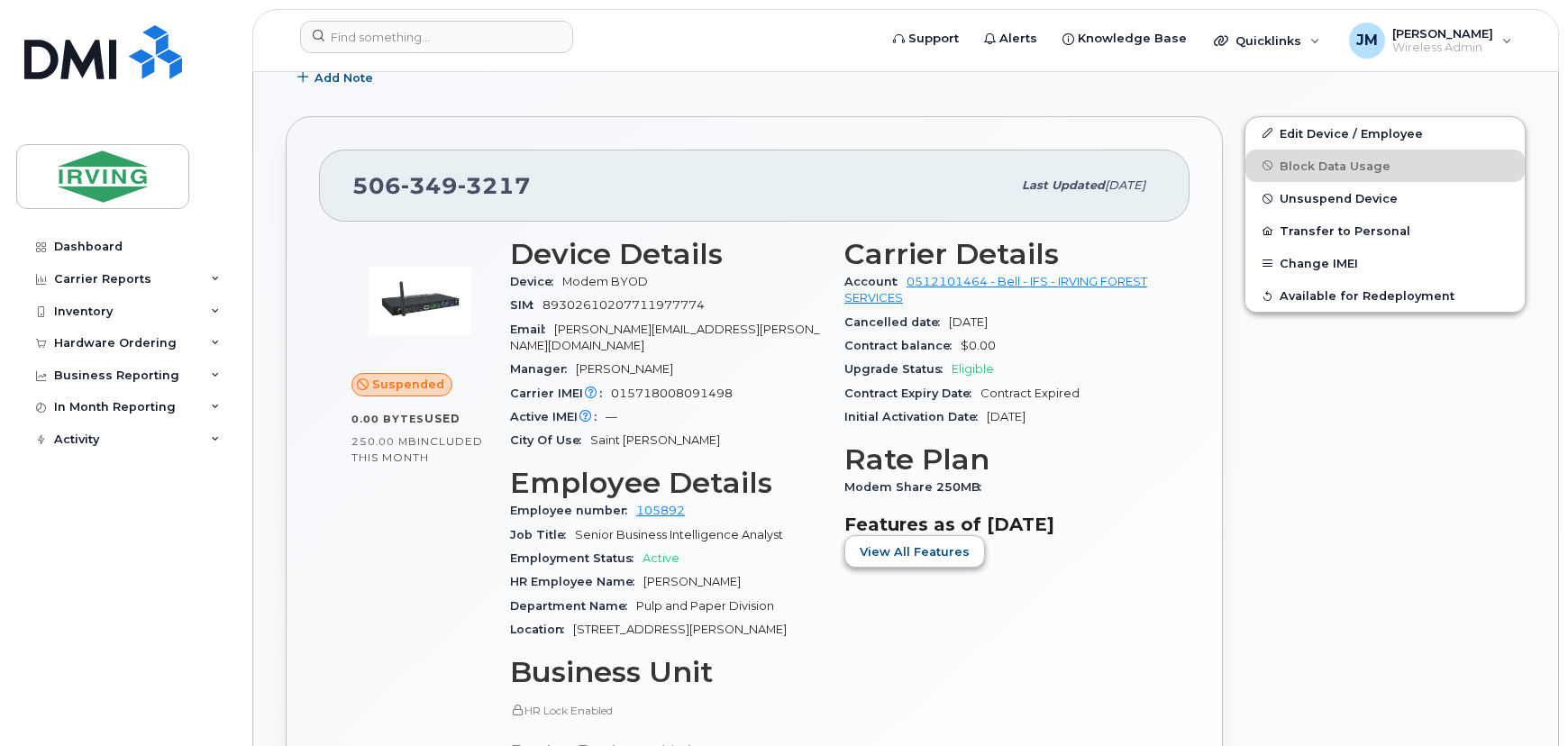
scroll to position [737, 0]
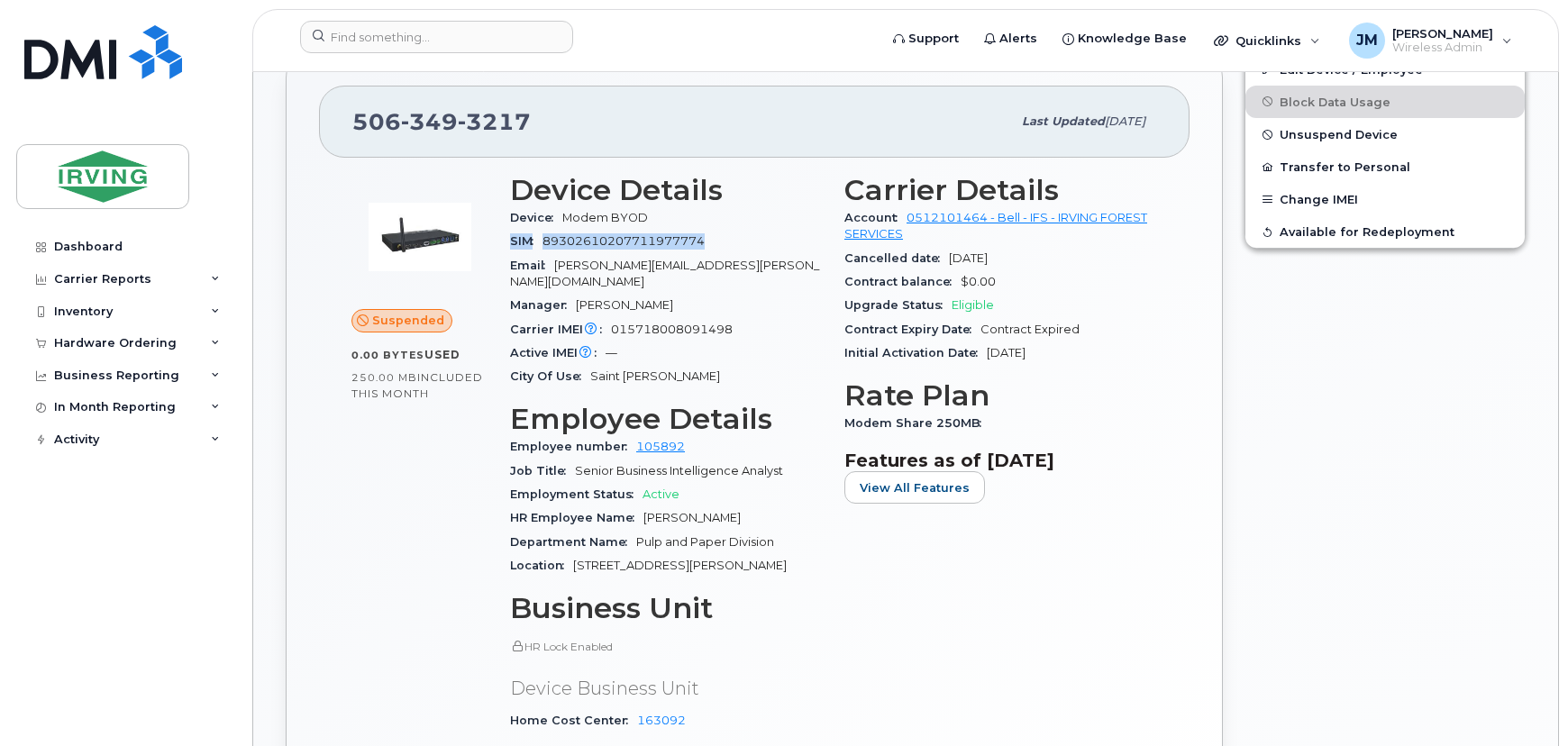
drag, startPoint x: 710, startPoint y: 238, endPoint x: 509, endPoint y: 246, distance: 201.2
click at [510, 246] on div "SIM 89302610207711977774" at bounding box center [667, 241] width 313 height 24
copy div "SIM 89302610207711977774"
drag, startPoint x: 735, startPoint y: 312, endPoint x: 513, endPoint y: 316, distance: 222.0
click at [513, 319] on div "Carrier IMEI Carrier IMEI is reported during the last billing cycle or change o…" at bounding box center [667, 330] width 313 height 24
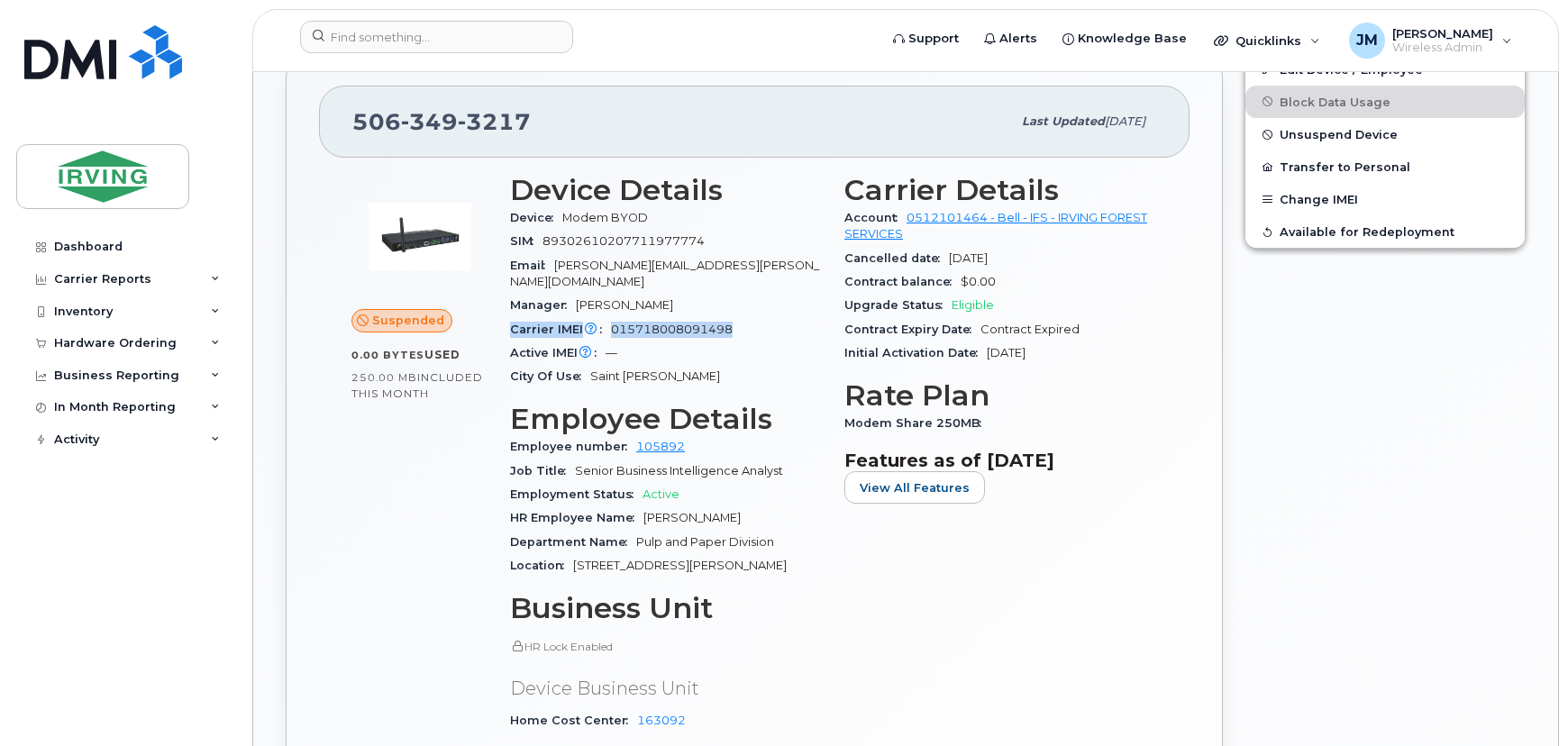
click at [533, 323] on span "Carrier IMEI Carrier IMEI is reported during the last billing cycle or change o…" at bounding box center [561, 329] width 101 height 14
drag, startPoint x: 757, startPoint y: 312, endPoint x: 511, endPoint y: 316, distance: 246.0
click at [511, 319] on div "Carrier IMEI Carrier IMEI is reported during the last billing cycle or change o…" at bounding box center [667, 330] width 313 height 24
copy div "Carrier IMEI Carrier IMEI is reported during the last billing cycle or change o…"
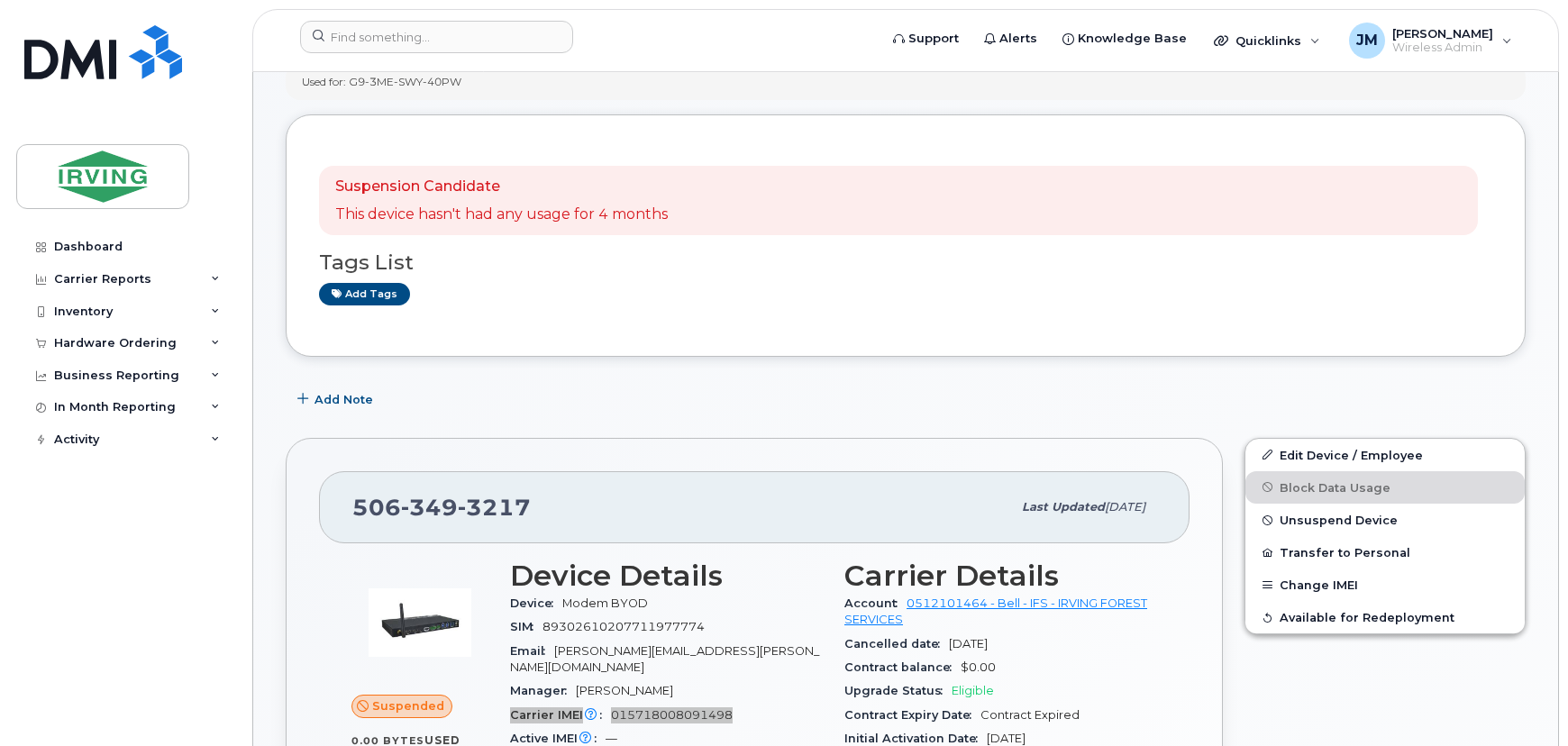
scroll to position [0, 0]
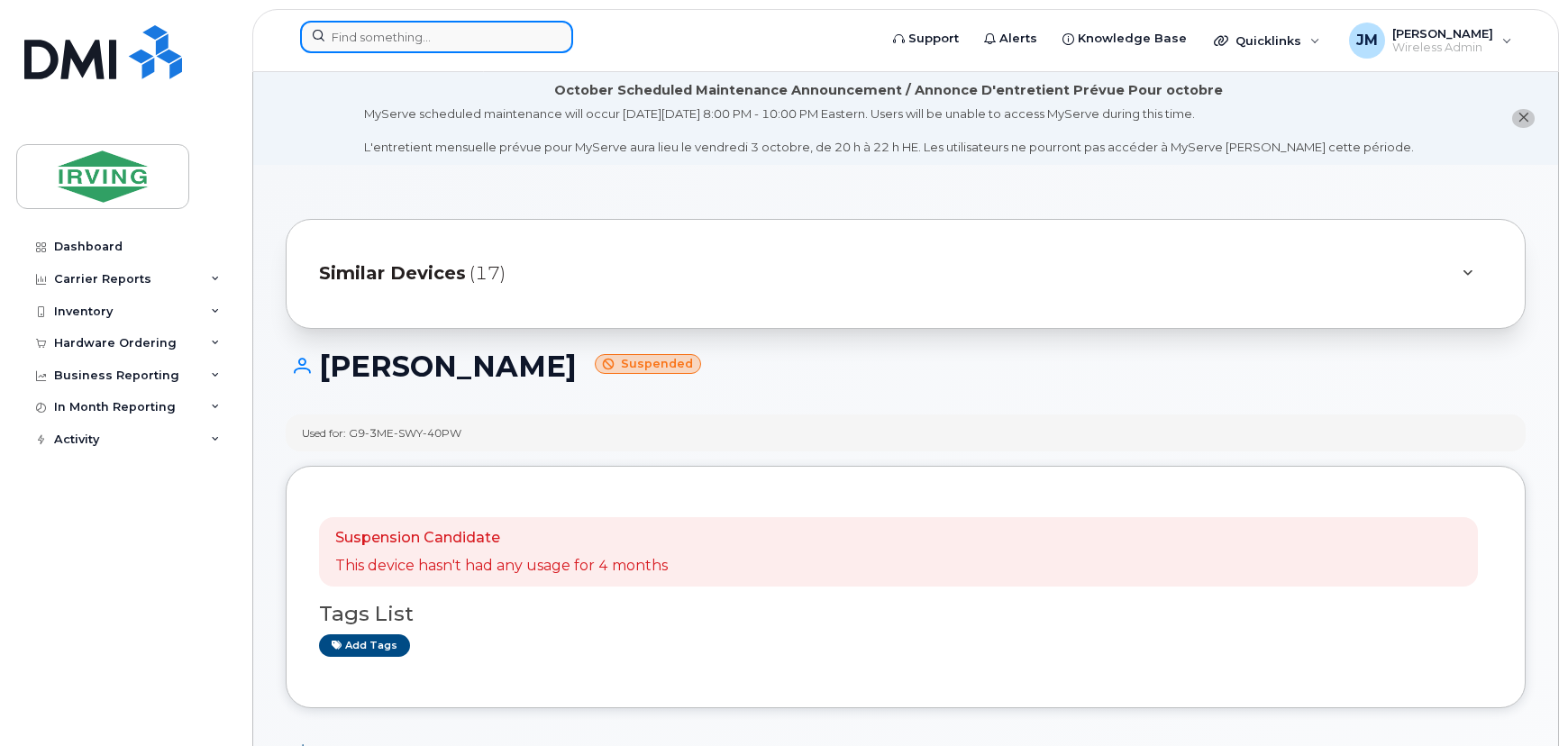
click at [477, 46] on input at bounding box center [436, 37] width 273 height 33
paste input "5063432746"
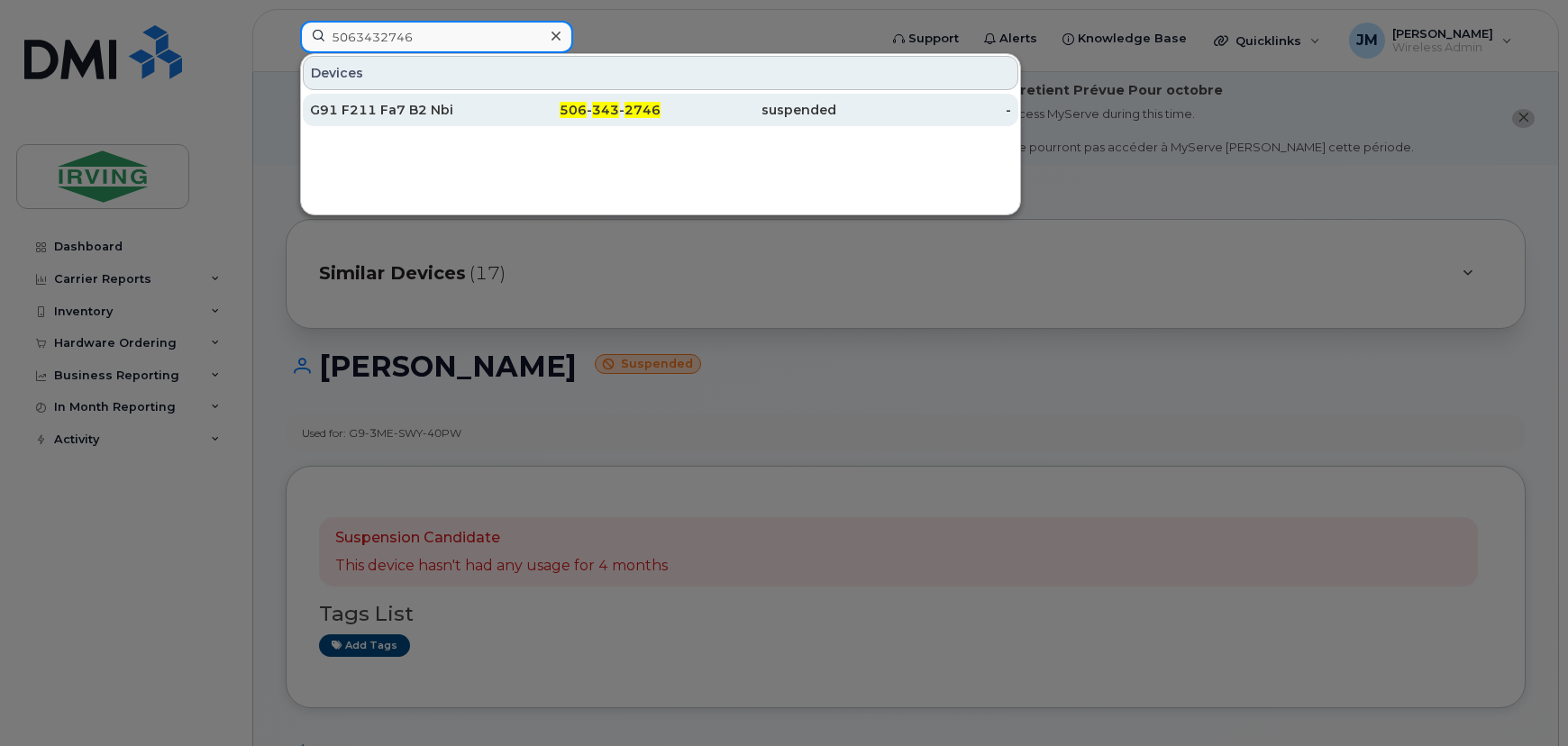
type input "5063432746"
click at [448, 117] on div "G91 F211 Fa7 B2 Nbi" at bounding box center [398, 110] width 176 height 18
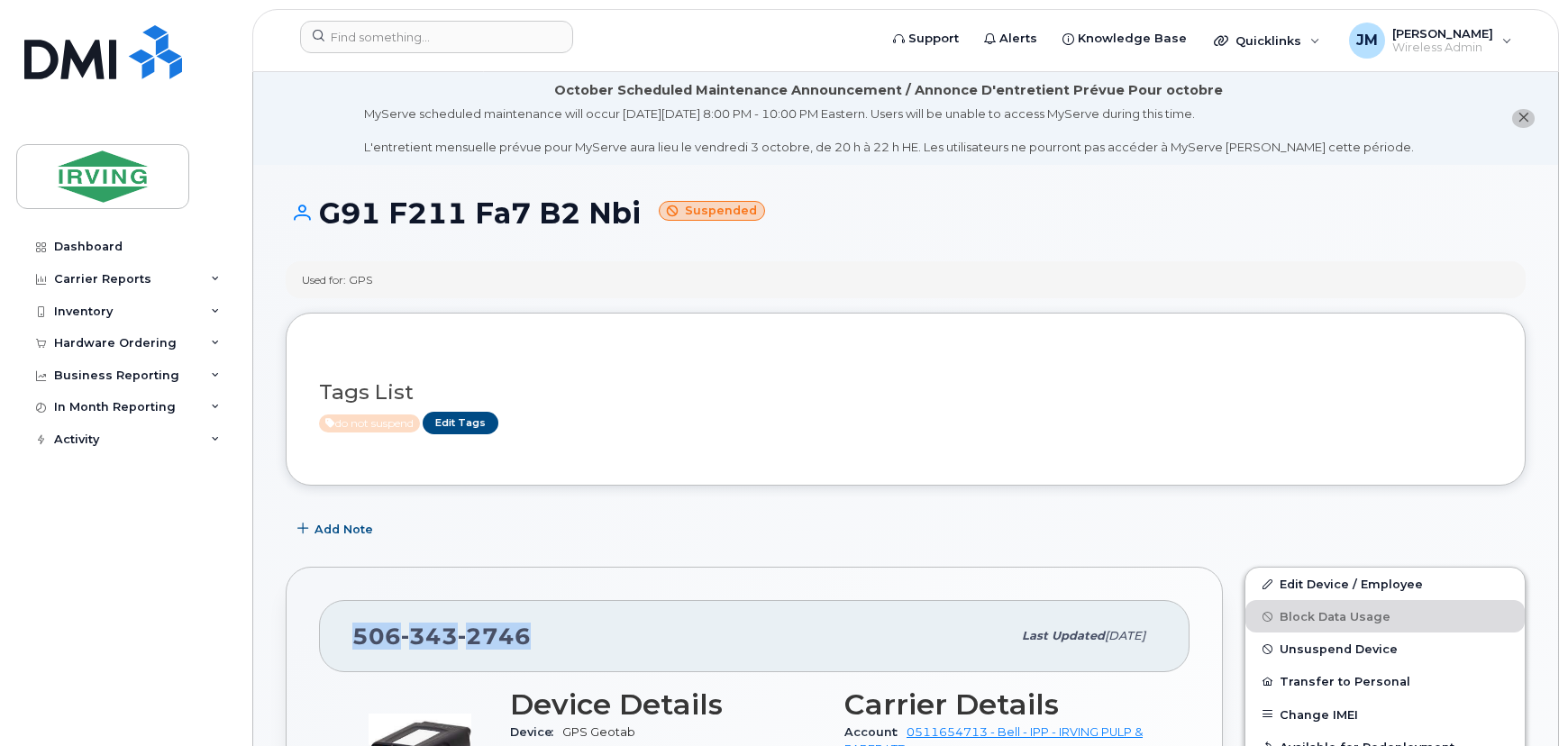
drag, startPoint x: 532, startPoint y: 642, endPoint x: 341, endPoint y: 640, distance: 191.0
click at [341, 640] on div "[PHONE_NUMBER] Last updated [DATE]" at bounding box center [755, 636] width 871 height 72
copy span "[PHONE_NUMBER]"
drag, startPoint x: 376, startPoint y: 279, endPoint x: 297, endPoint y: 282, distance: 79.1
click at [297, 282] on div "Used for: GPS" at bounding box center [906, 279] width 1241 height 37
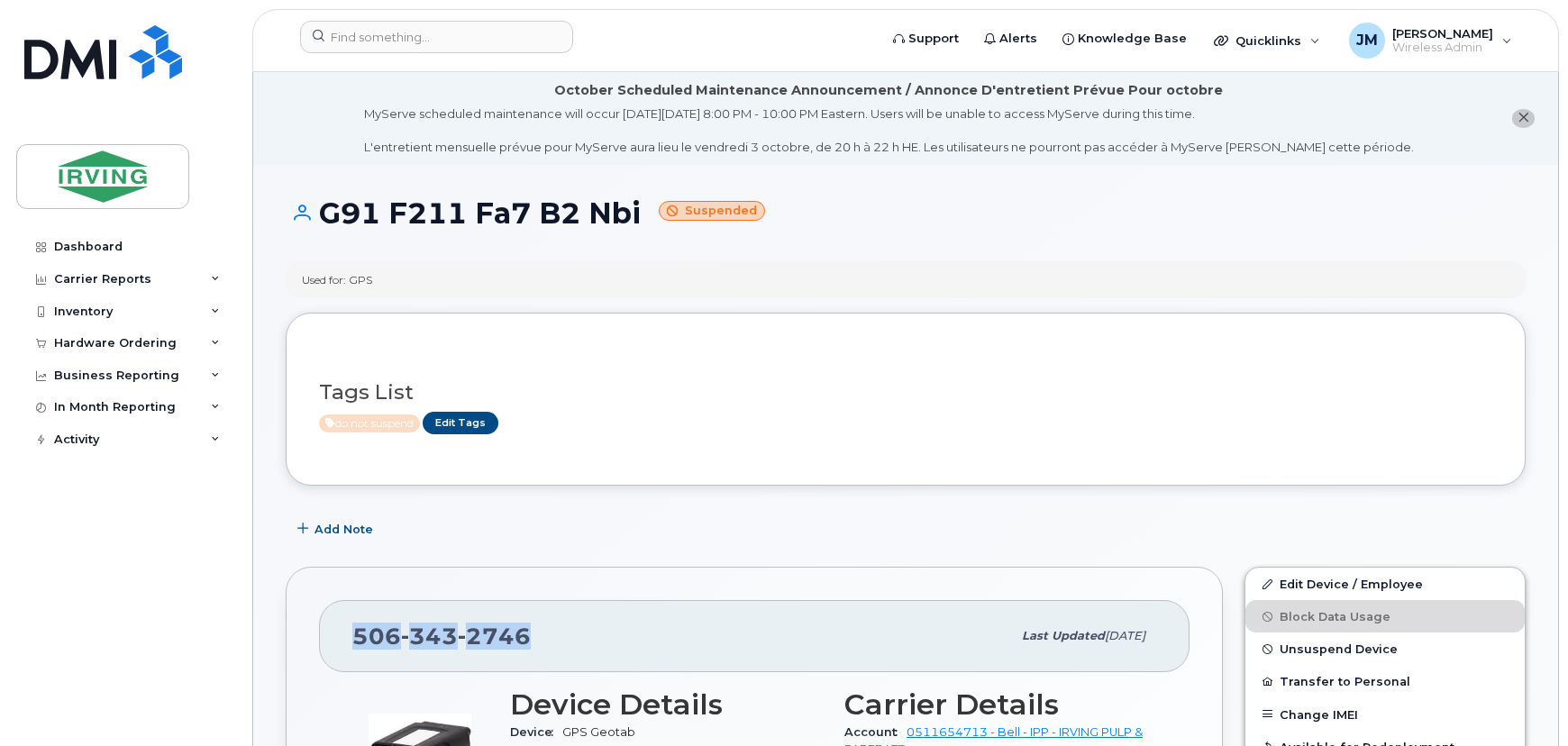
copy div "Used for: GPS"
drag, startPoint x: 645, startPoint y: 208, endPoint x: 329, endPoint y: 219, distance: 316.2
click at [329, 219] on h1 "G91 F211 Fa7 B2 Nbi Suspended" at bounding box center [906, 214] width 1241 height 32
copy h1 "G91 F211 Fa7 B2 Nbi"
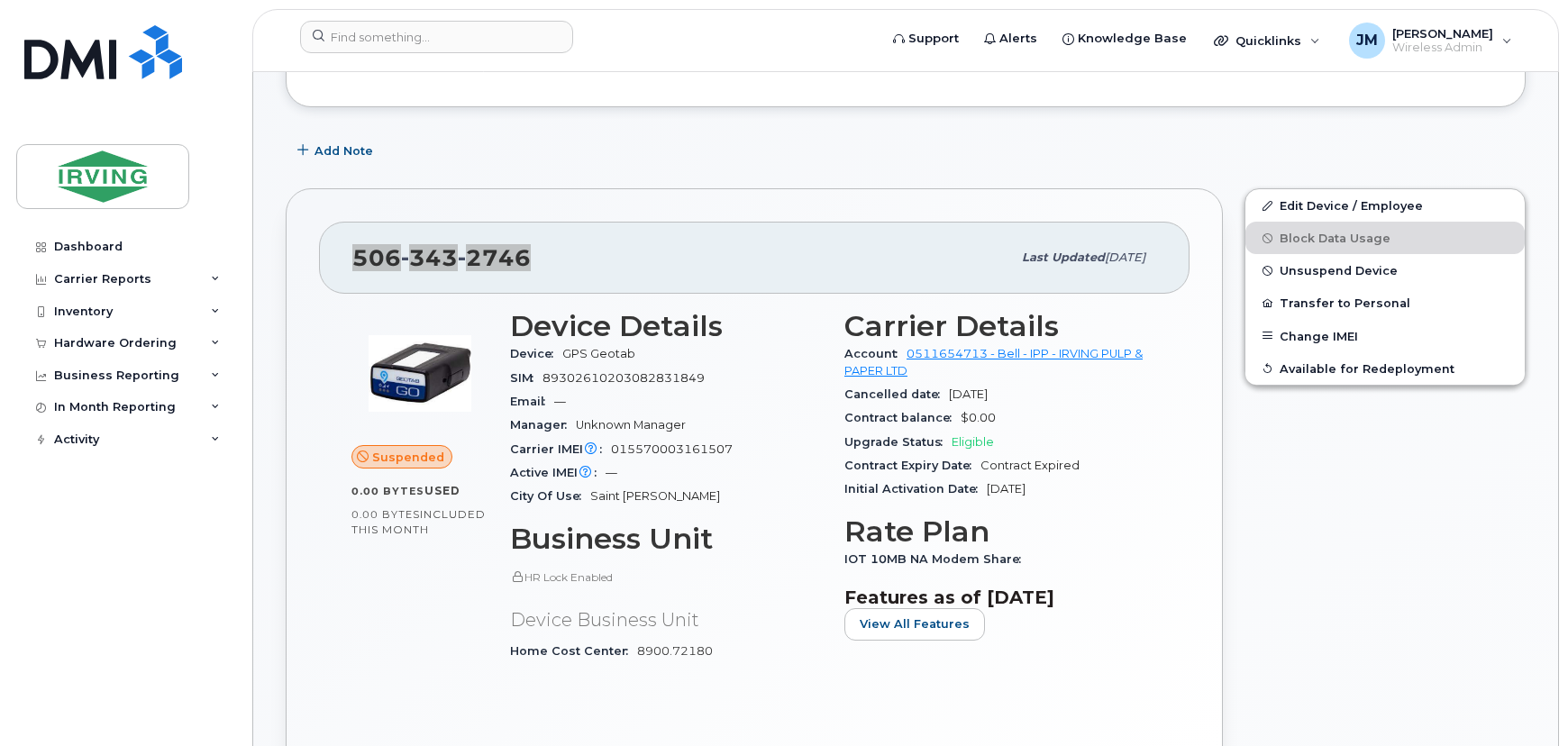
scroll to position [410, 0]
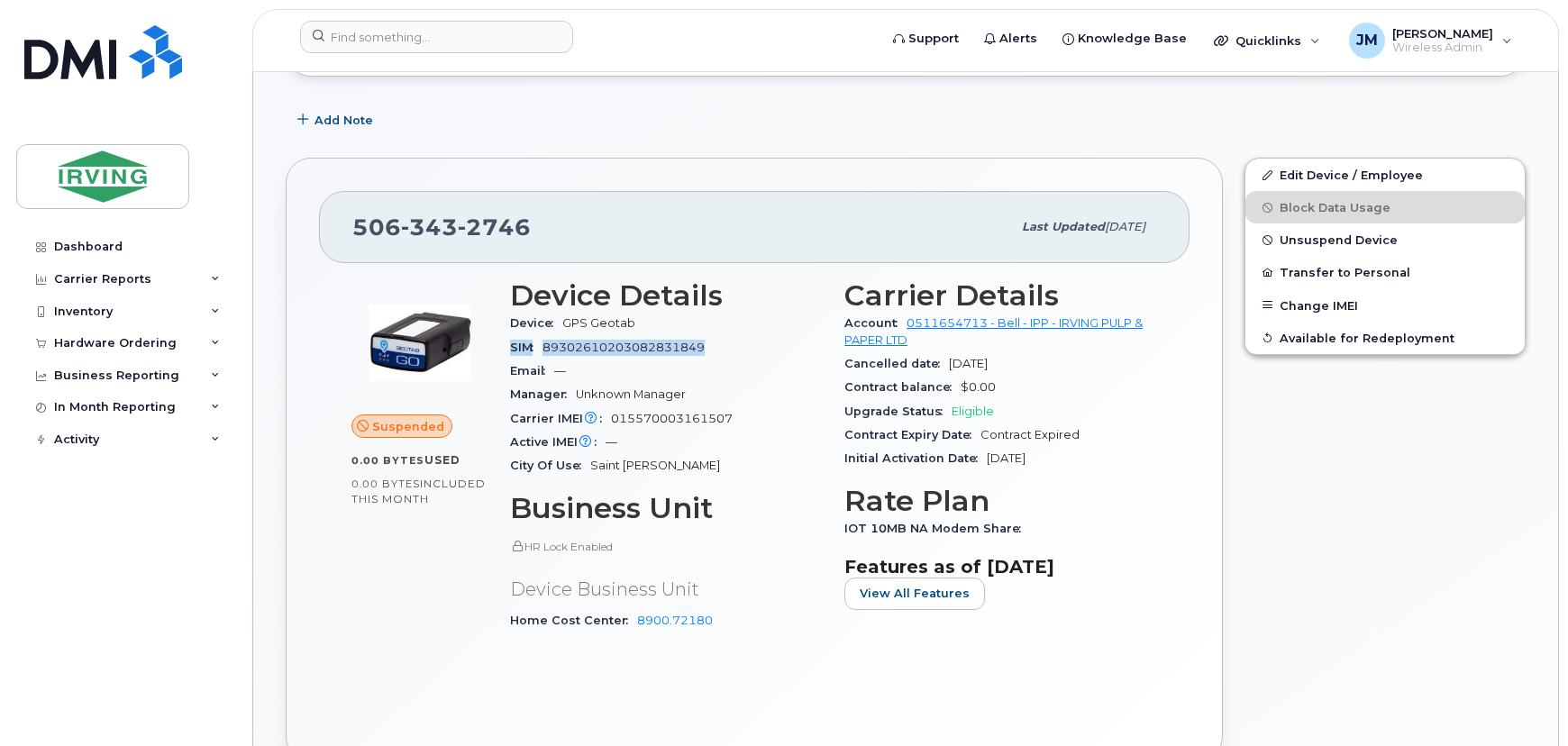
drag, startPoint x: 694, startPoint y: 349, endPoint x: 508, endPoint y: 353, distance: 186.0
click at [508, 353] on div "Device Details Device GPS Geotab SIM [TECHNICAL_ID] Email — Manager Unknown Man…" at bounding box center [667, 464] width 334 height 390
copy div "SIM [TECHNICAL_ID]"
drag, startPoint x: 741, startPoint y: 417, endPoint x: 510, endPoint y: 418, distance: 231.0
click at [510, 418] on div "Carrier IMEI Carrier IMEI is reported during the last billing cycle or change o…" at bounding box center [667, 420] width 313 height 24
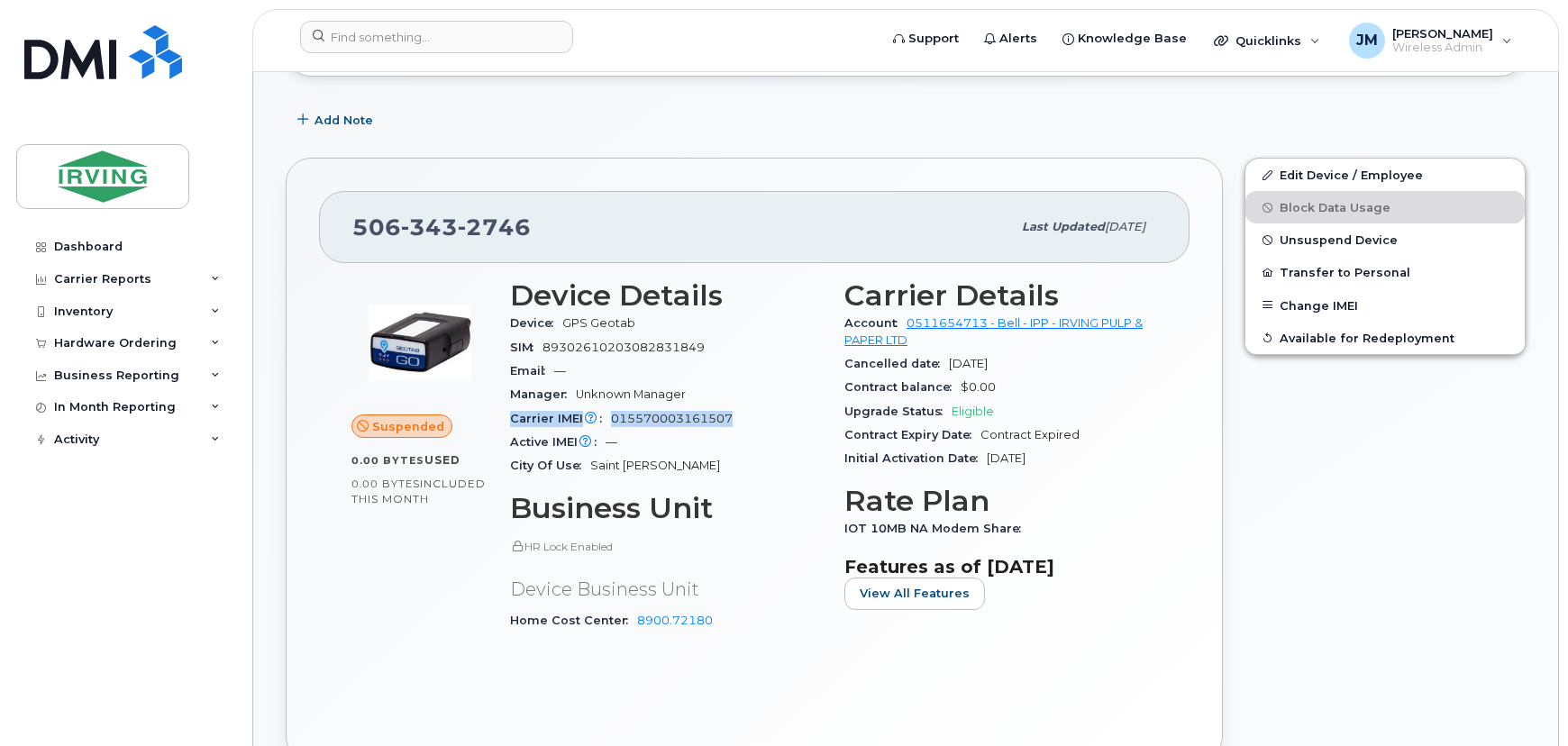
copy div "Carrier IMEI Carrier IMEI is reported during the last billing cycle or change o…"
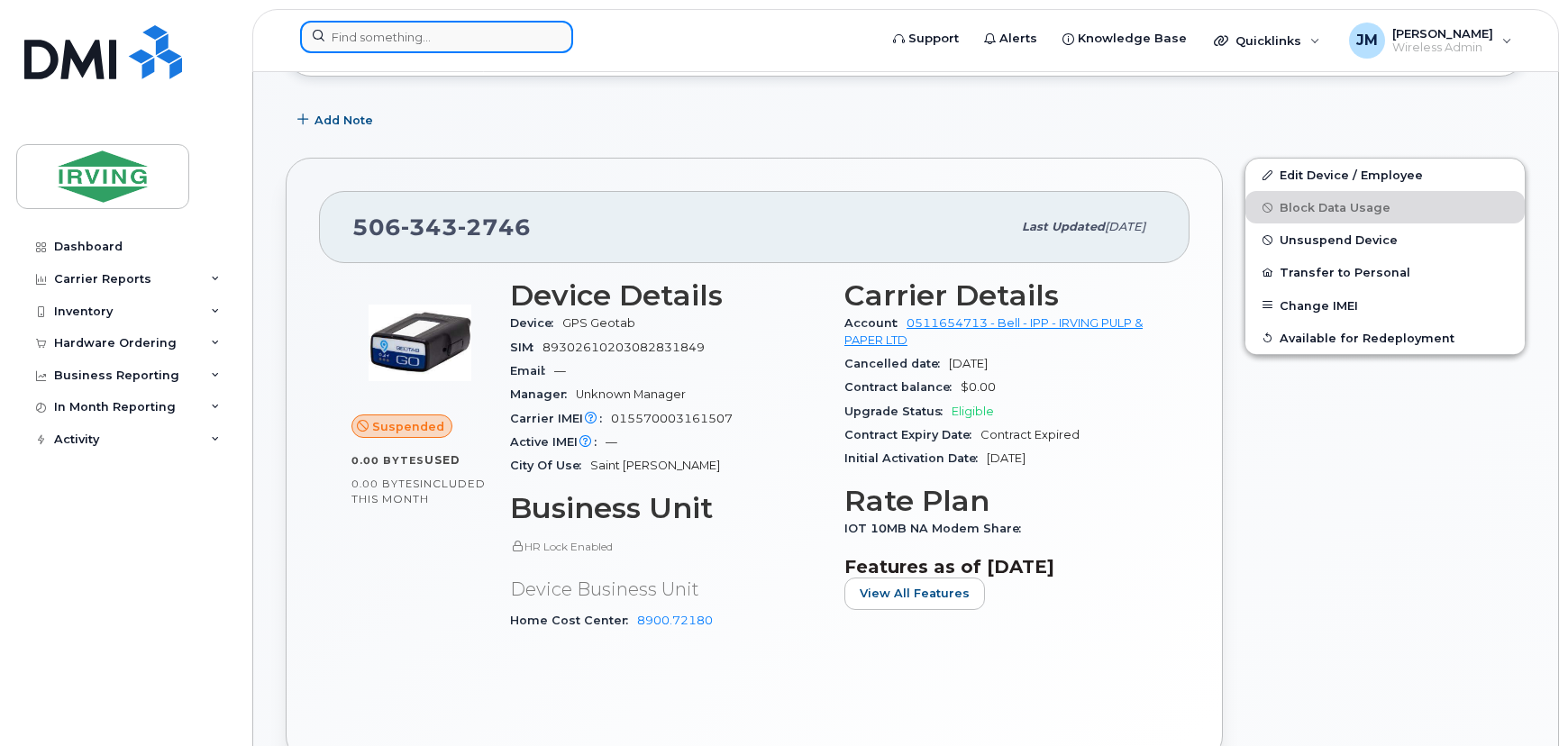
click at [434, 47] on input at bounding box center [436, 37] width 273 height 33
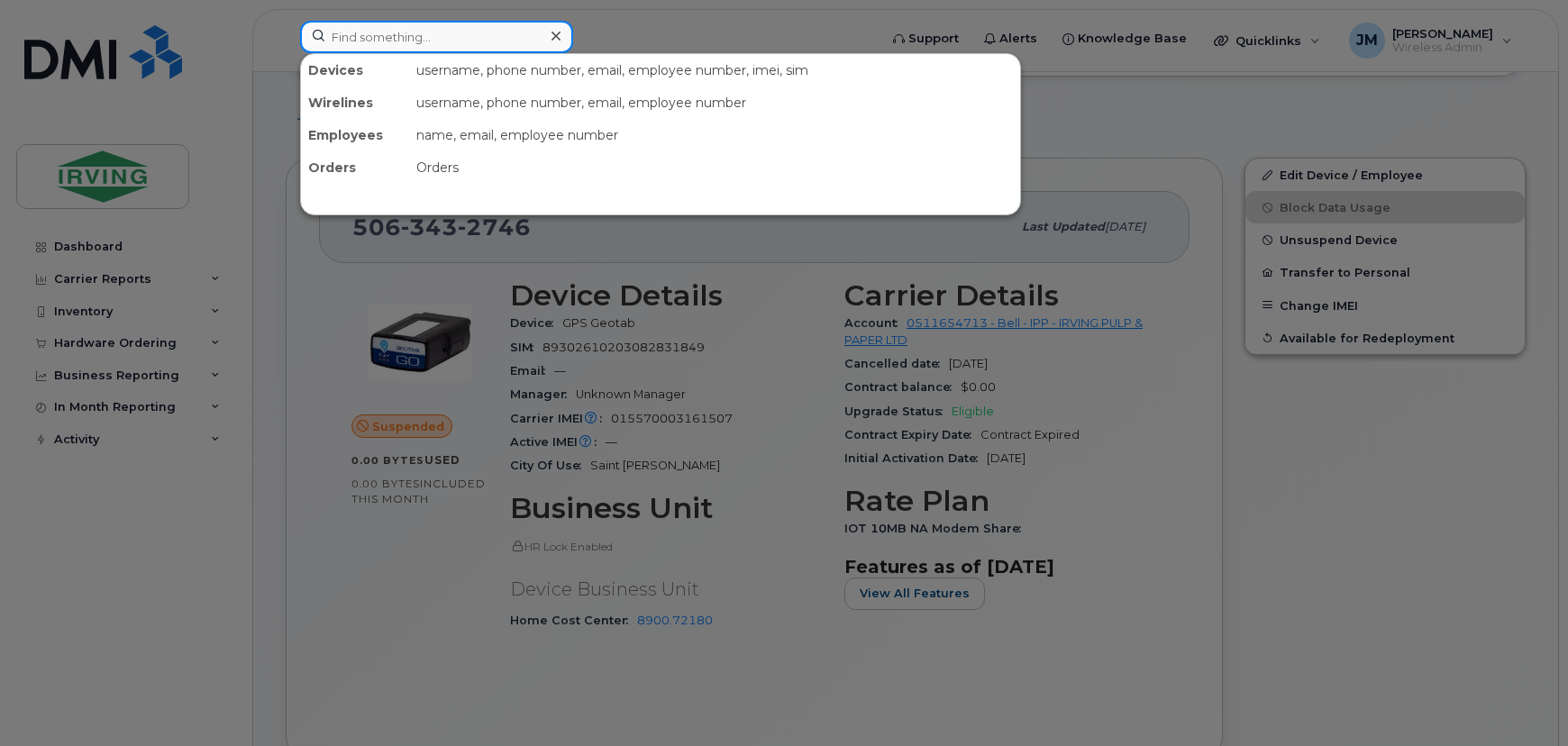
paste input "5066510551"
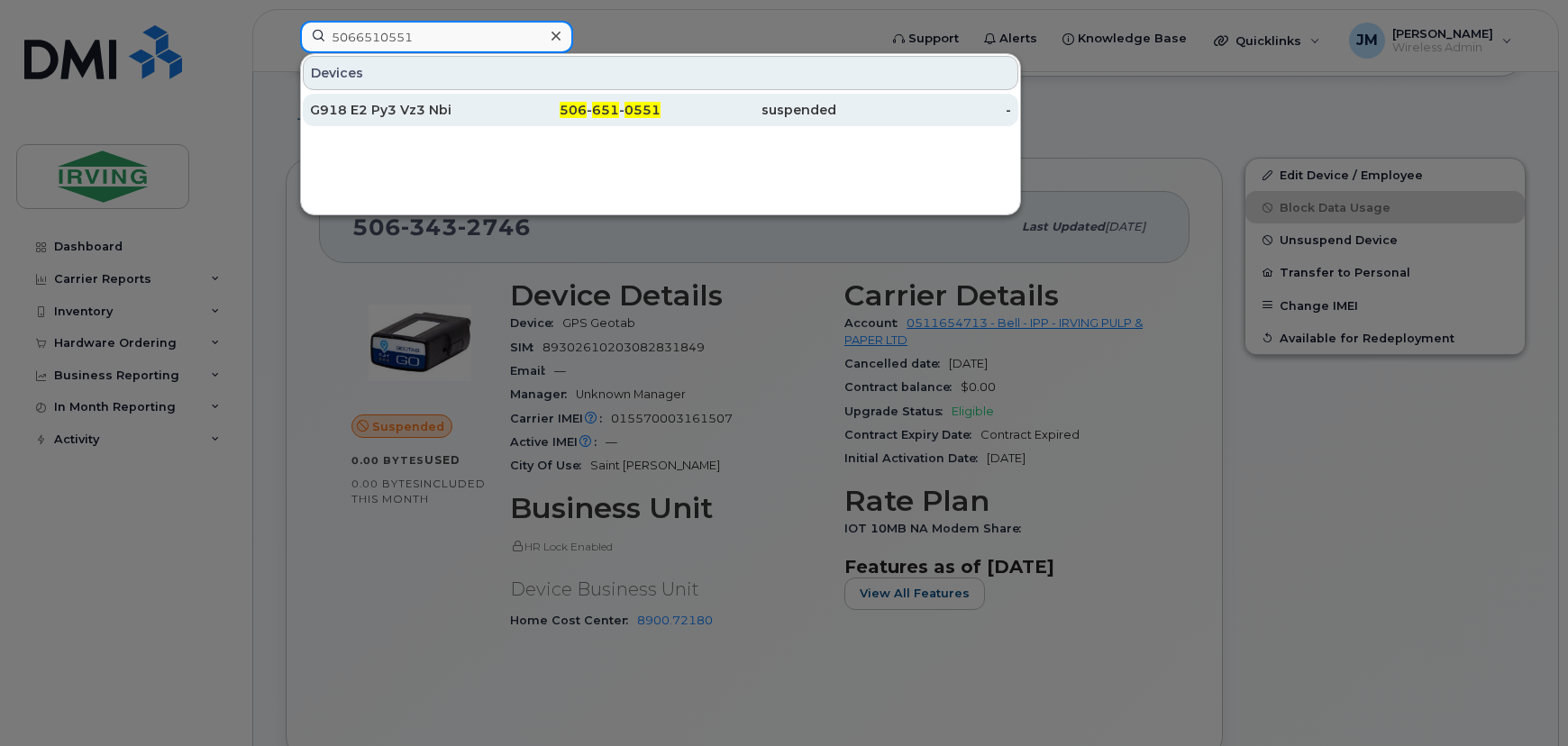
type input "5066510551"
click at [450, 110] on div "G918 E2 Py3 Vz3 Nbi" at bounding box center [398, 110] width 176 height 18
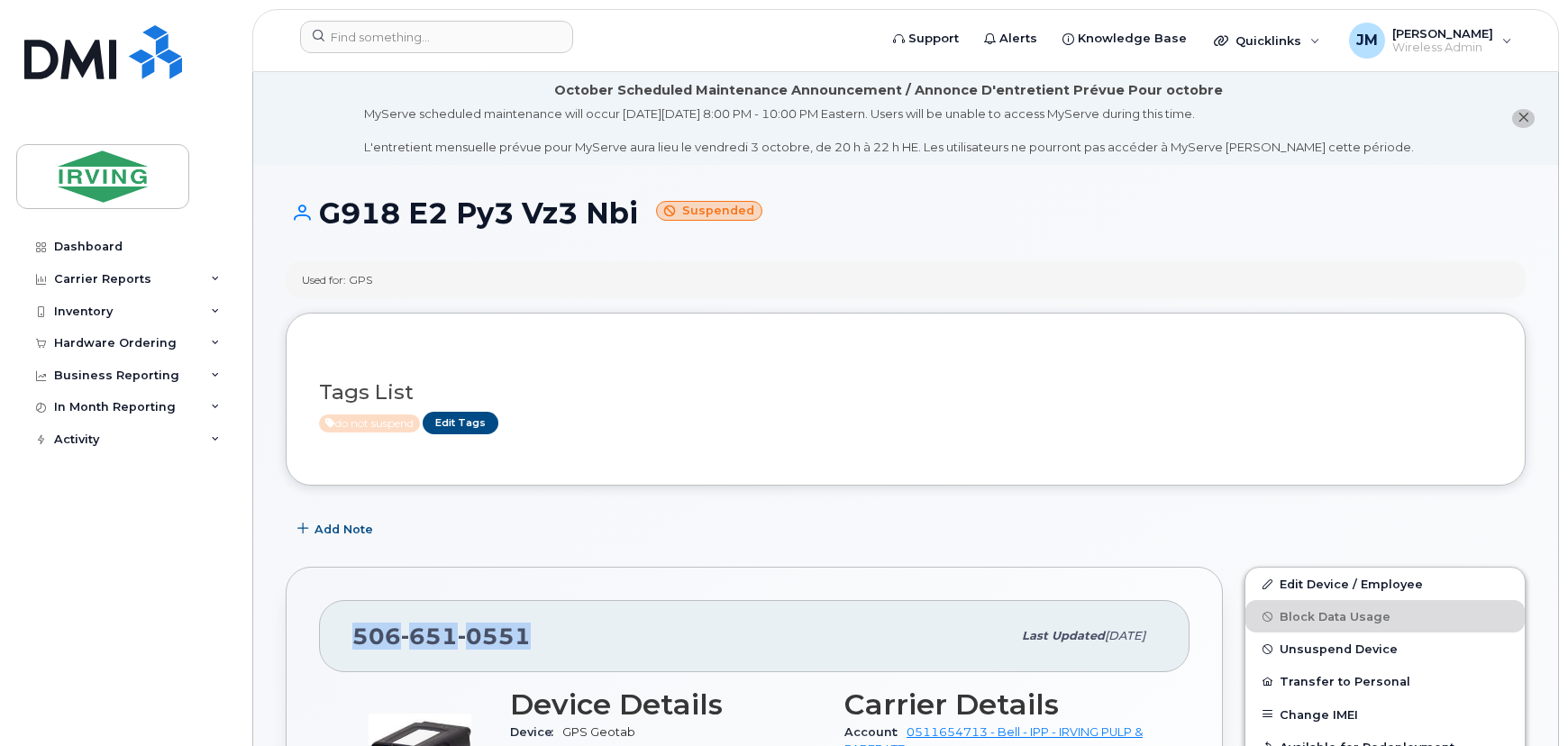
drag, startPoint x: 518, startPoint y: 639, endPoint x: 350, endPoint y: 639, distance: 168.0
click at [350, 639] on div "[PHONE_NUMBER] Last updated [DATE]" at bounding box center [755, 636] width 871 height 72
copy span "[PHONE_NUMBER]"
drag, startPoint x: 379, startPoint y: 279, endPoint x: 299, endPoint y: 285, distance: 80.2
click at [299, 285] on div "Used for: GPS" at bounding box center [906, 279] width 1241 height 37
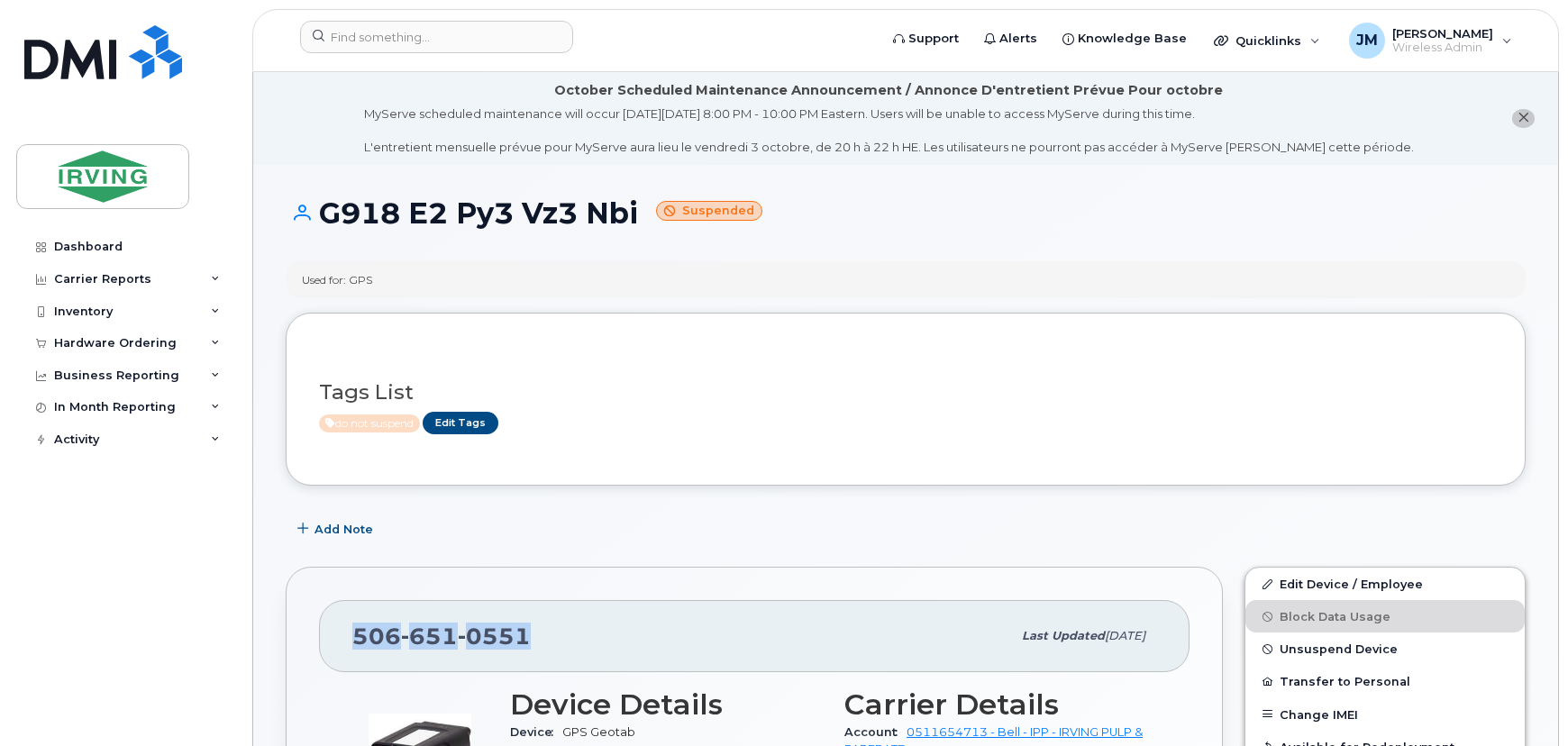
copy div "Used for: GPS"
drag, startPoint x: 641, startPoint y: 218, endPoint x: 326, endPoint y: 226, distance: 315.1
click at [326, 226] on h1 "G918 E2 Py3 Vz3 Nbi Suspended" at bounding box center [906, 214] width 1241 height 32
copy h1 "G918 E2 Py3 Vz3 Nbi"
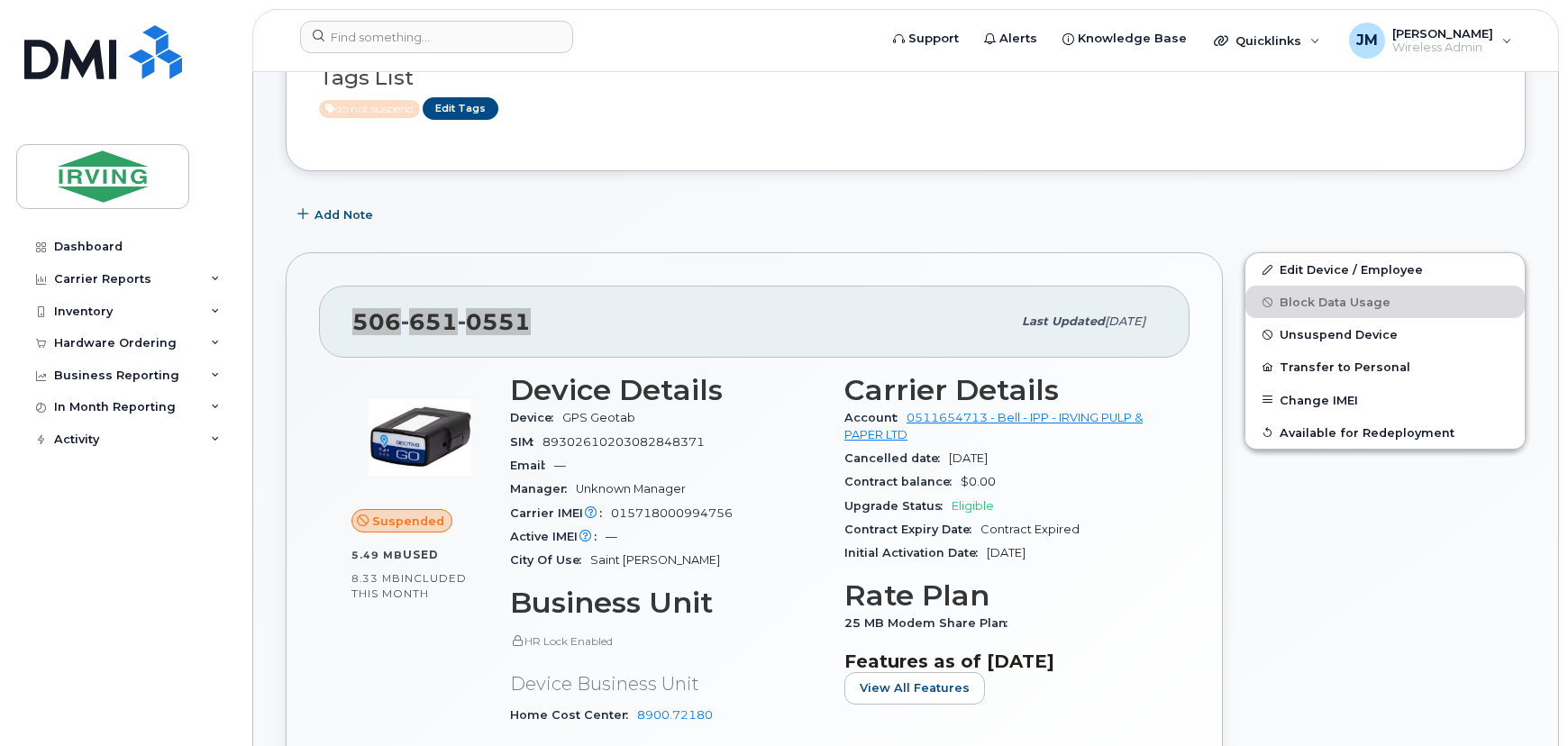
scroll to position [327, 0]
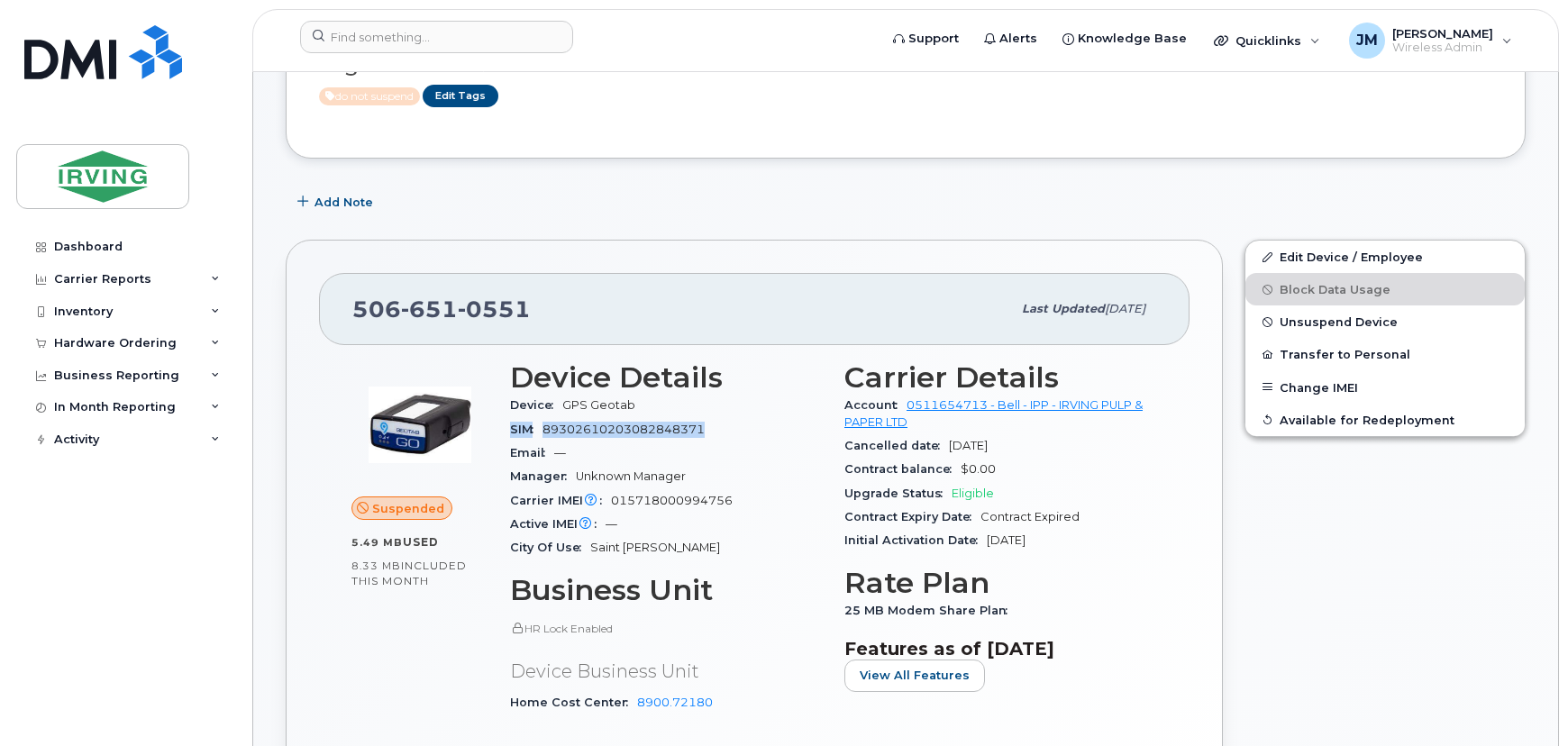
drag, startPoint x: 715, startPoint y: 429, endPoint x: 508, endPoint y: 431, distance: 207.0
click at [508, 431] on div "Device Details Device GPS Geotab SIM [TECHNICAL_ID] Email — Manager Unknown Man…" at bounding box center [667, 545] width 334 height 390
copy div "SIM [TECHNICAL_ID]"
drag, startPoint x: 737, startPoint y: 499, endPoint x: 512, endPoint y: 503, distance: 225.0
click at [512, 503] on div "Carrier IMEI Carrier IMEI is reported during the last billing cycle or change o…" at bounding box center [667, 502] width 313 height 24
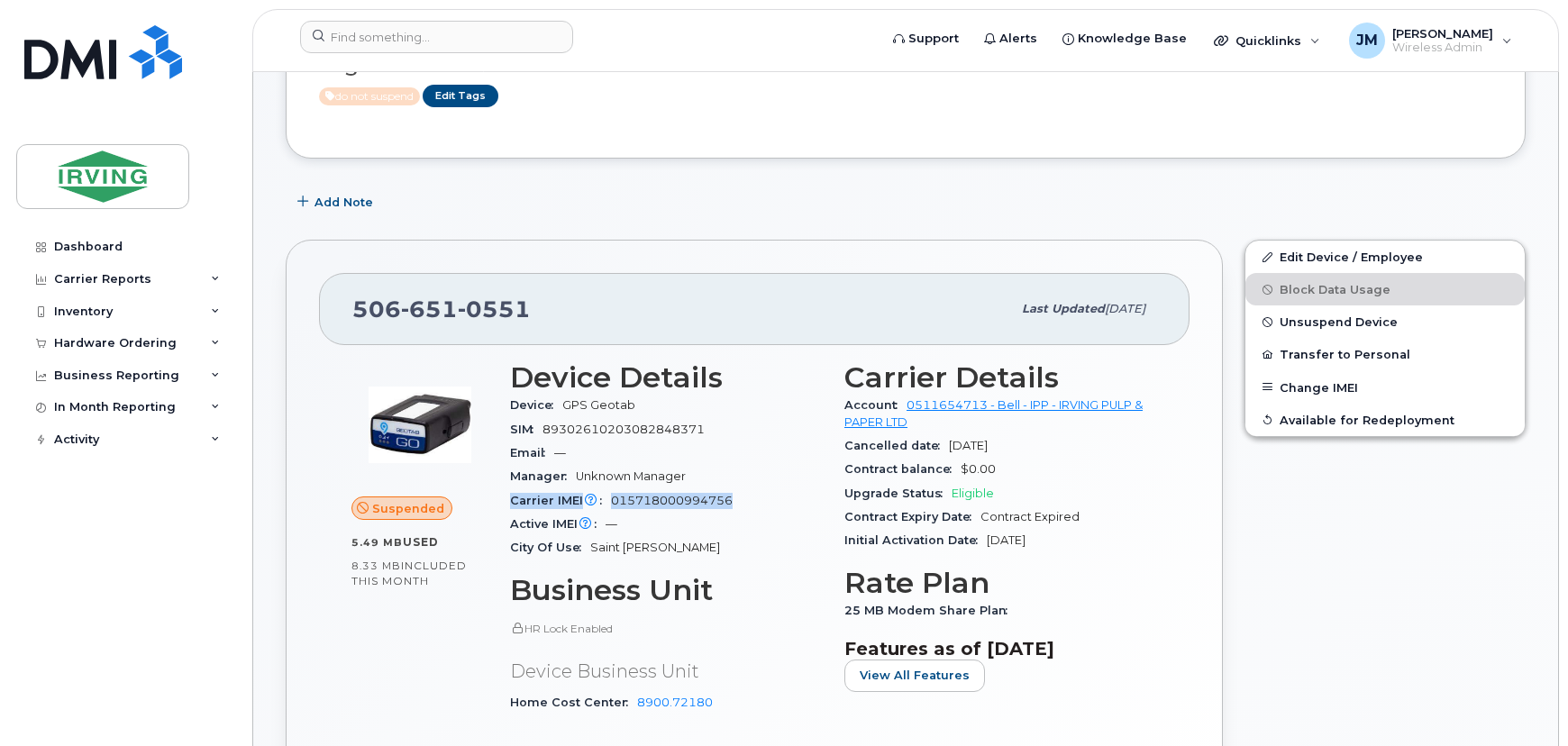
copy div "Carrier IMEI Carrier IMEI is reported during the last billing cycle or change o…"
click at [144, 340] on div "Hardware Ordering" at bounding box center [116, 343] width 123 height 15
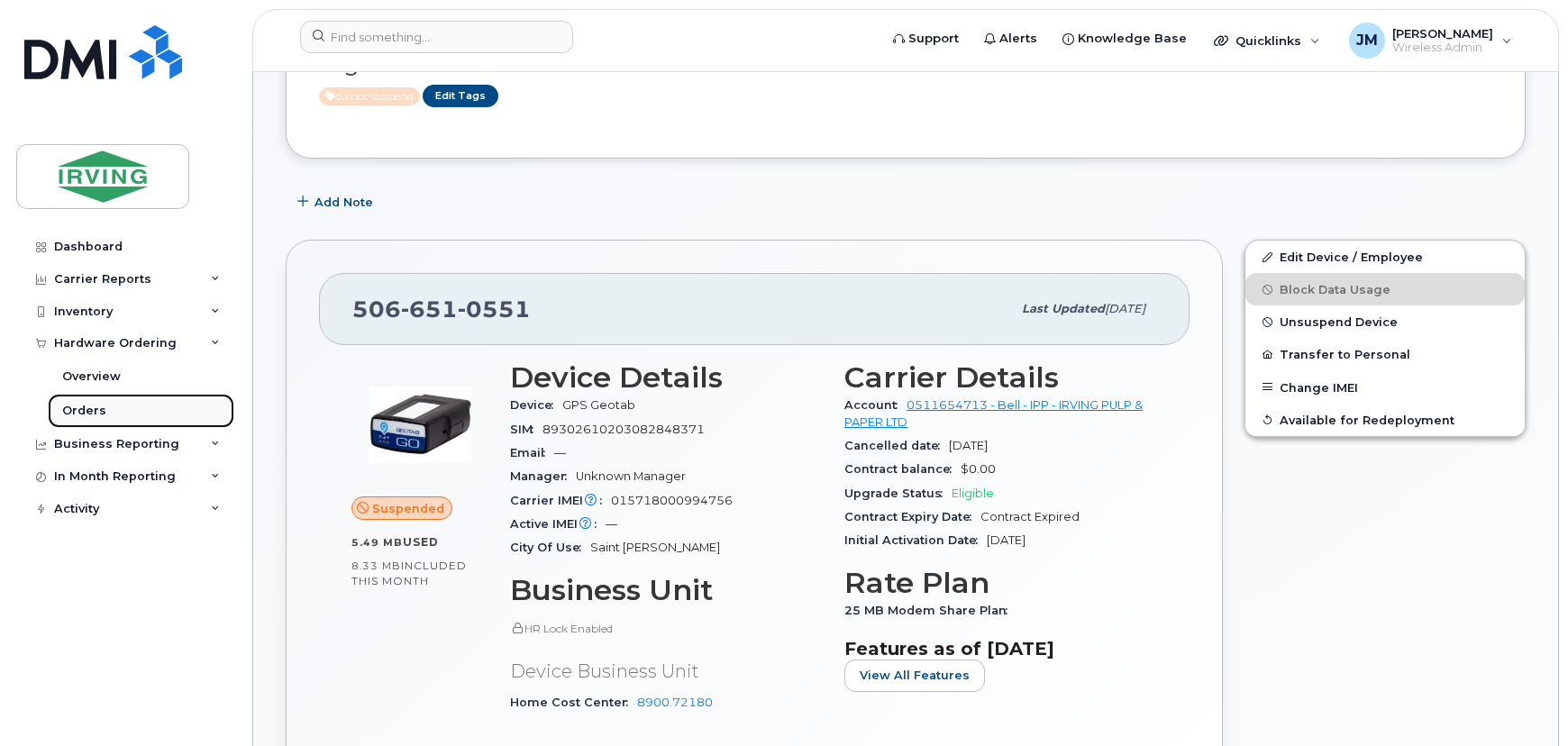
click at [106, 406] on link "Orders" at bounding box center [140, 411] width 187 height 35
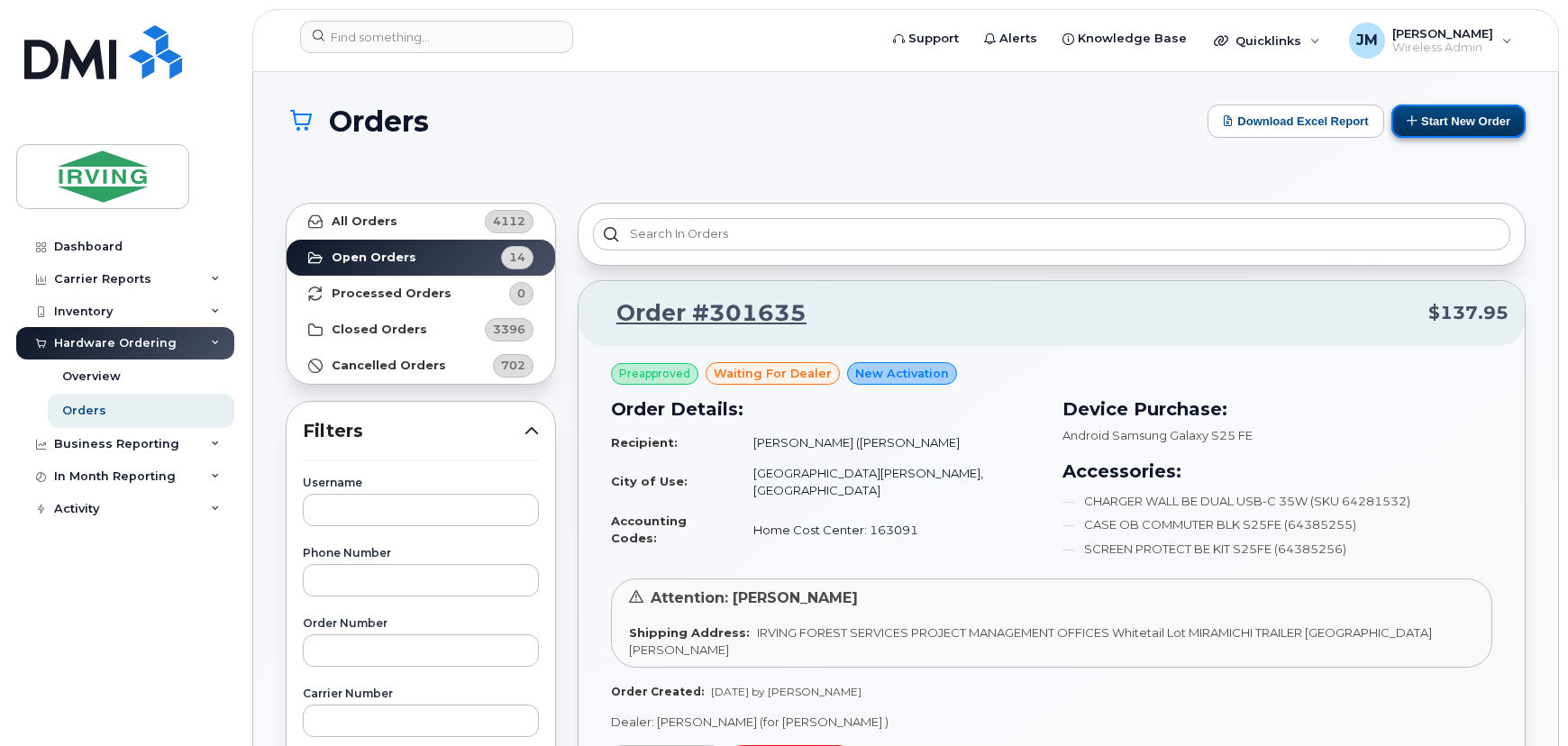
click at [1449, 126] on button "Start New Order" at bounding box center [1459, 122] width 135 height 34
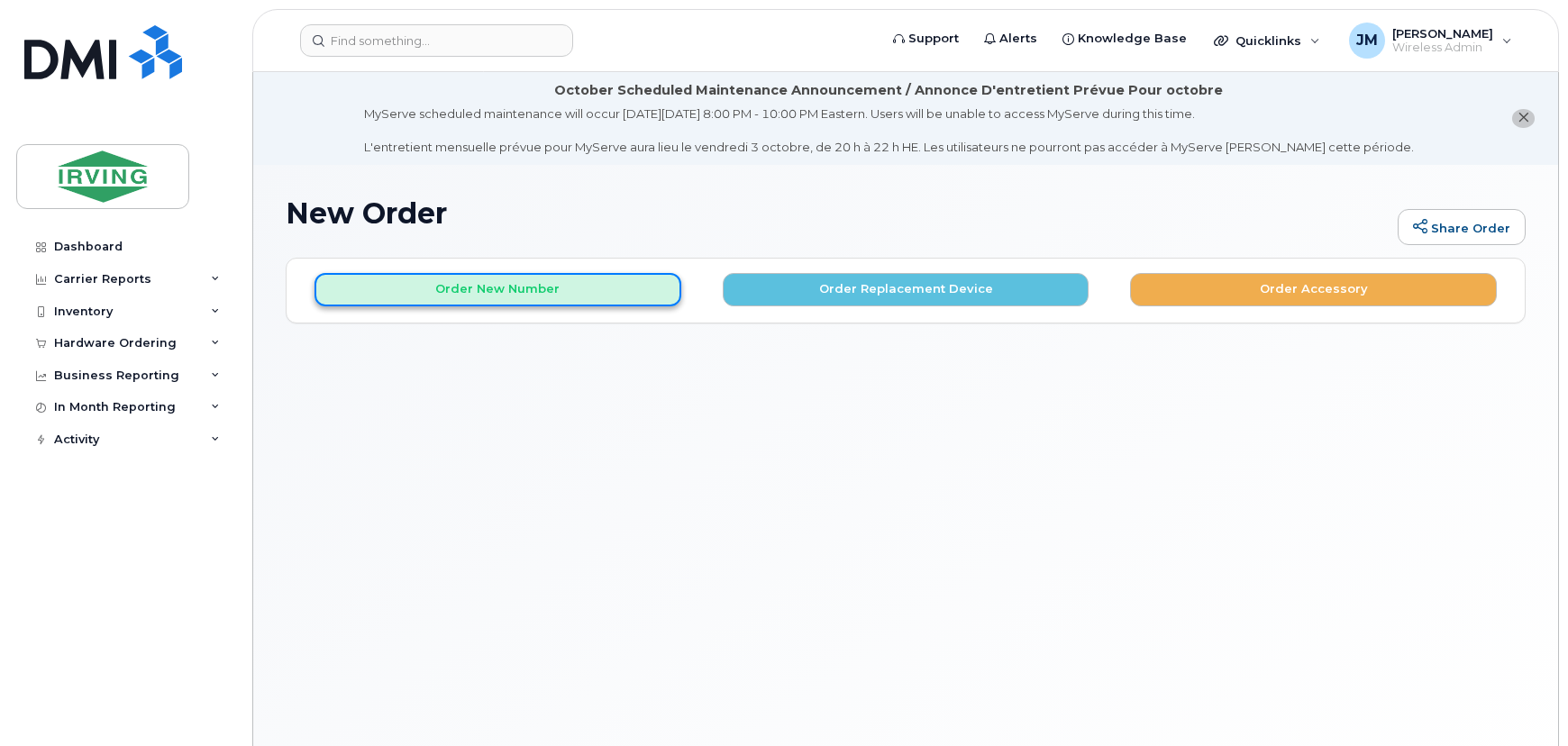
click at [572, 295] on button "Order New Number" at bounding box center [498, 290] width 367 height 34
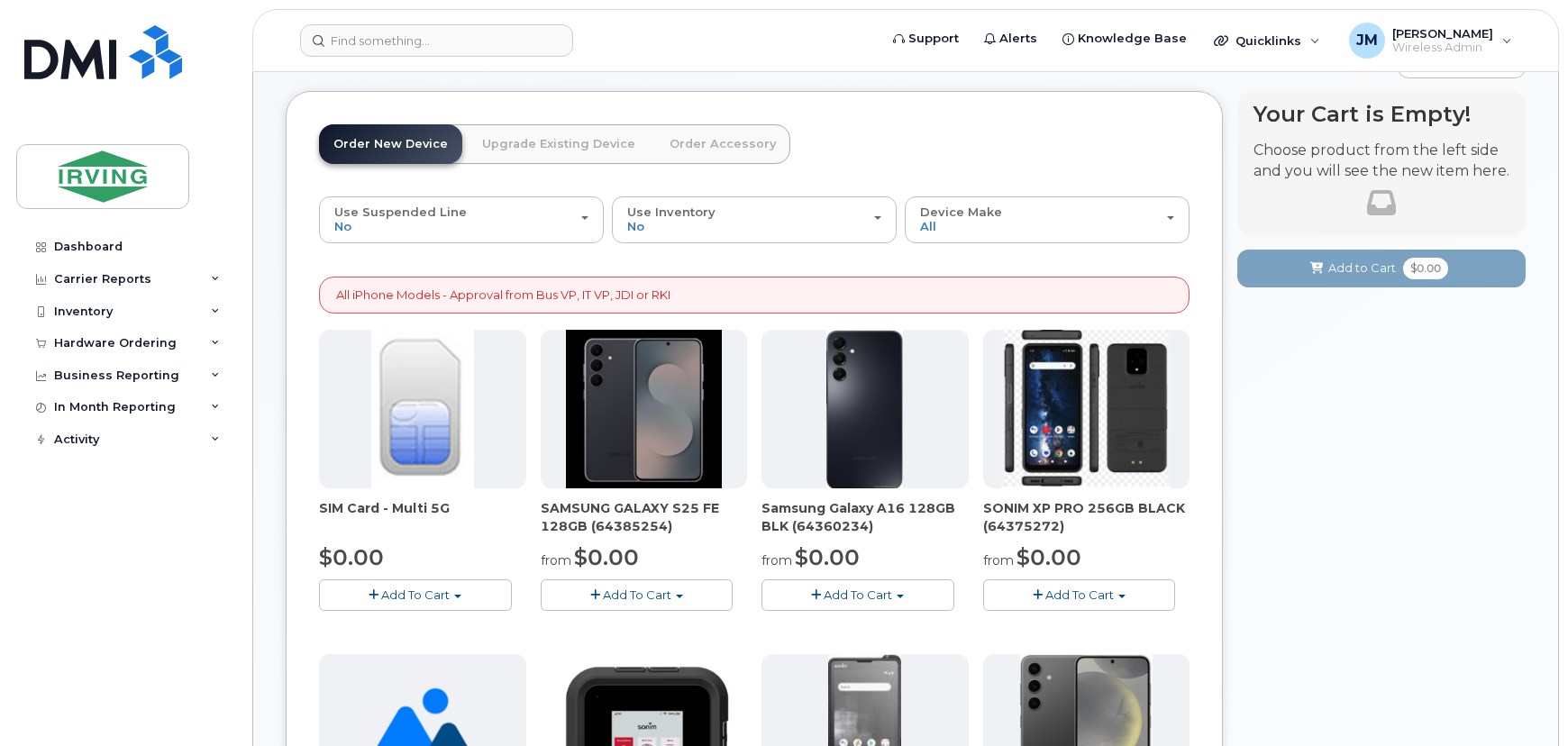
scroll to position [245, 0]
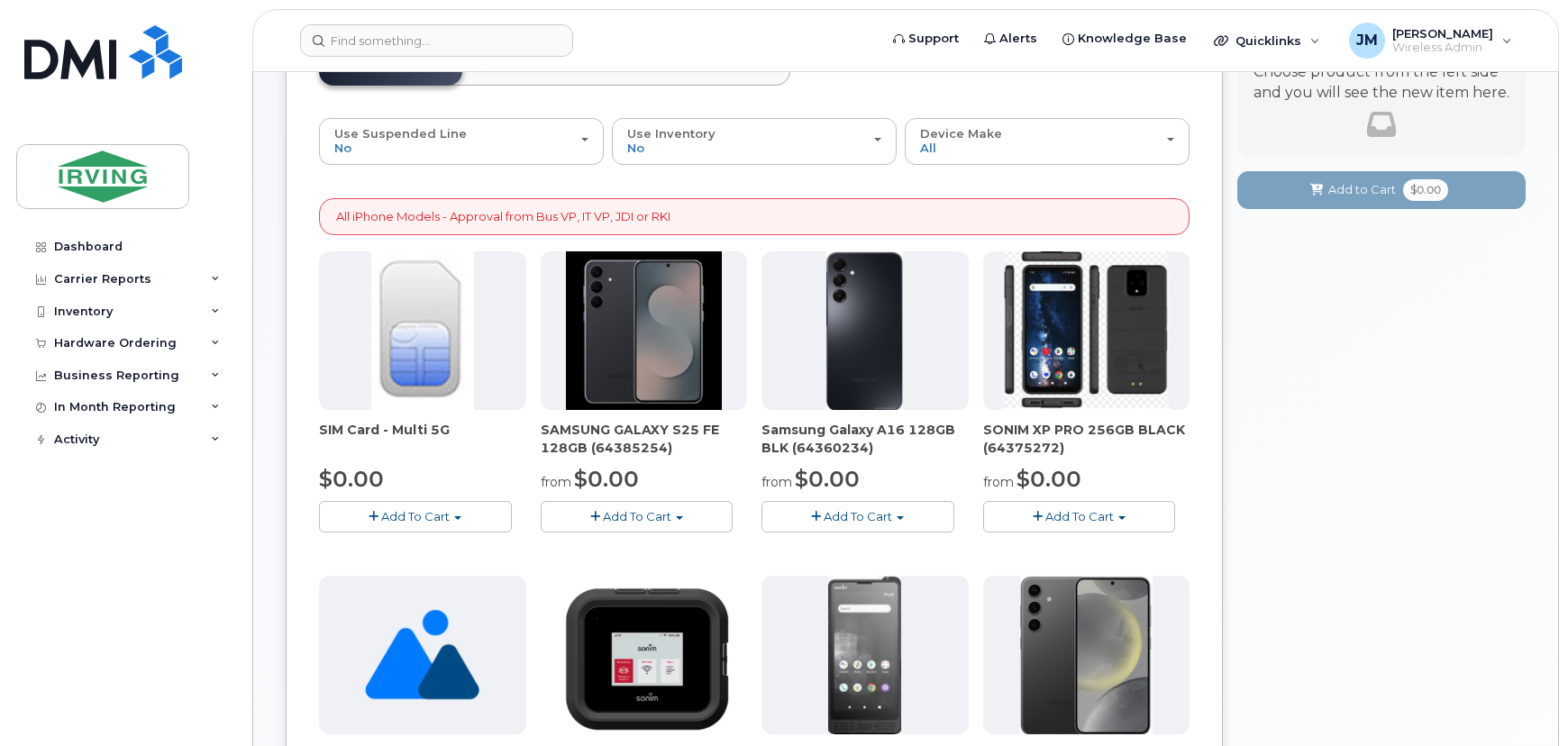
click at [694, 521] on button "Add To Cart" at bounding box center [637, 517] width 193 height 32
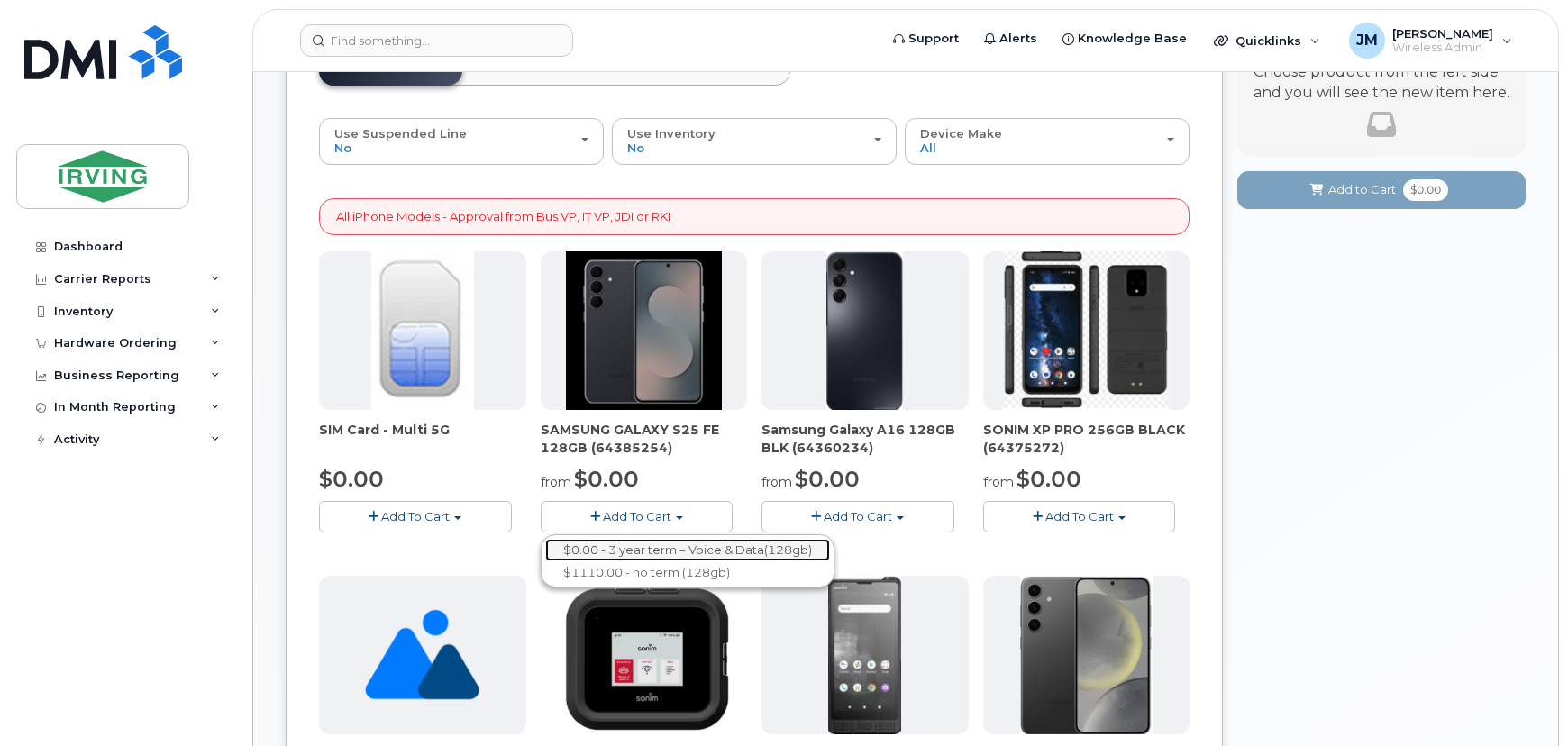
click at [681, 546] on link "$0.00 - 3 year term – Voice & Data(128gb)" at bounding box center [688, 550] width 285 height 23
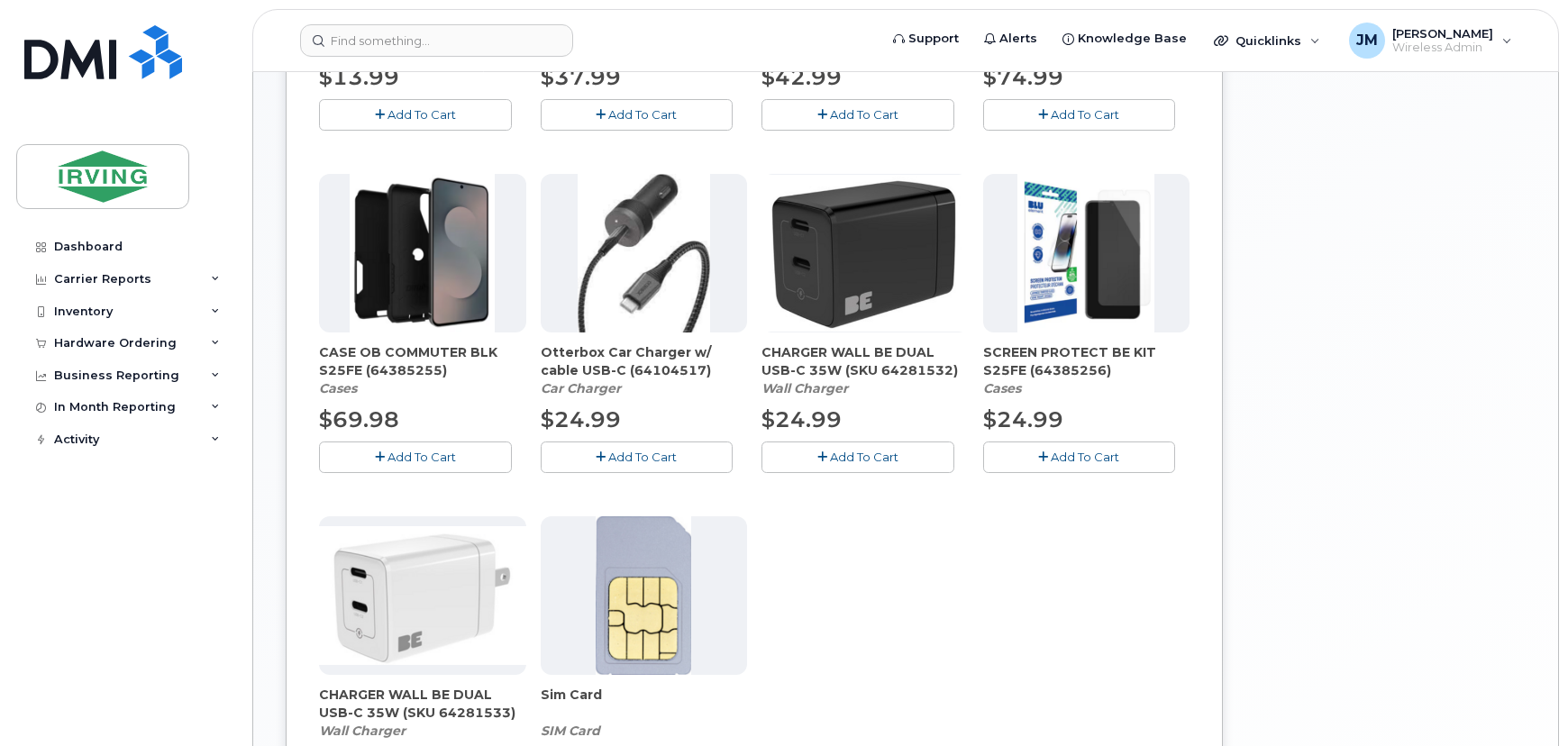
scroll to position [667, 0]
click at [859, 454] on span "Add To Cart" at bounding box center [864, 457] width 68 height 15
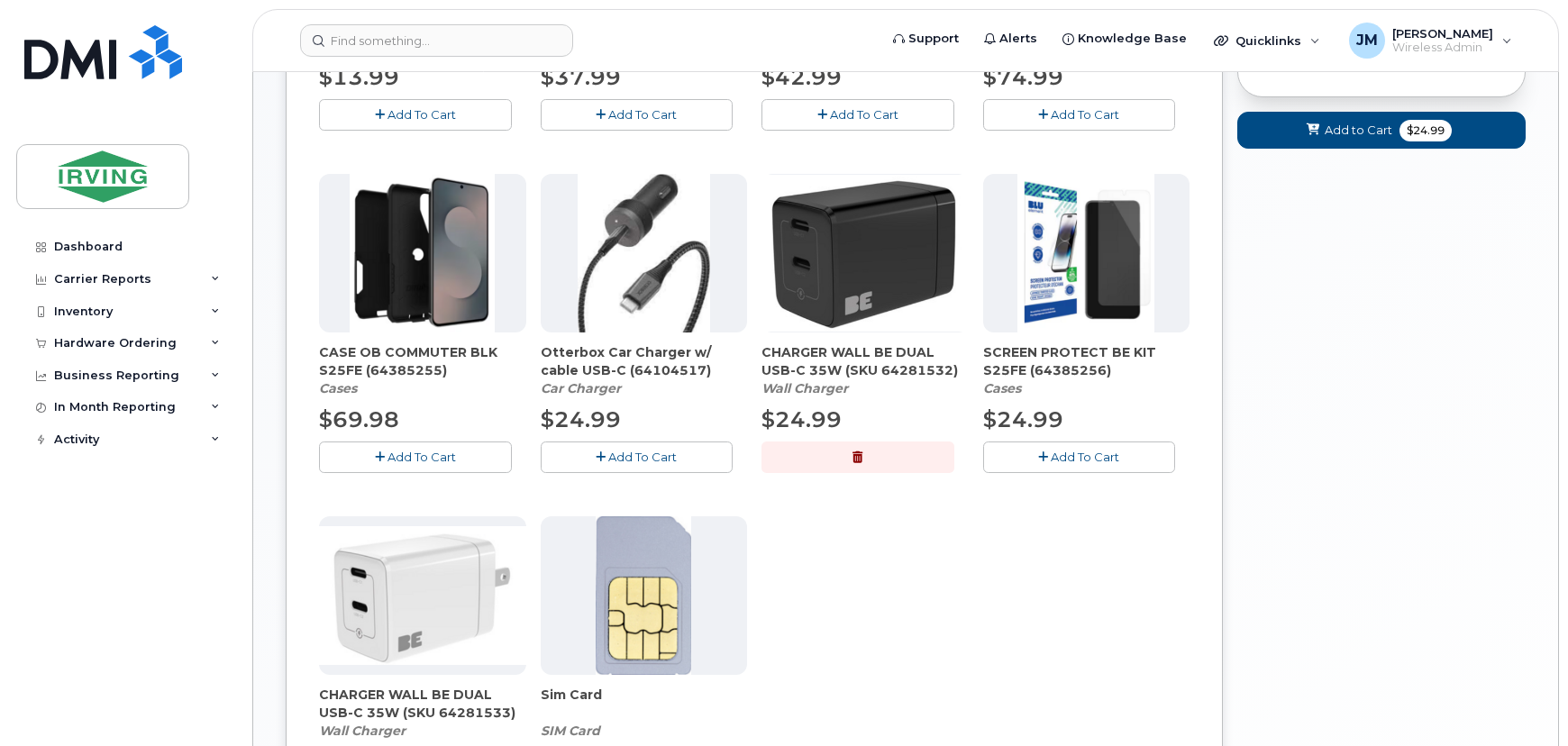
click at [397, 456] on span "Add To Cart" at bounding box center [421, 457] width 68 height 15
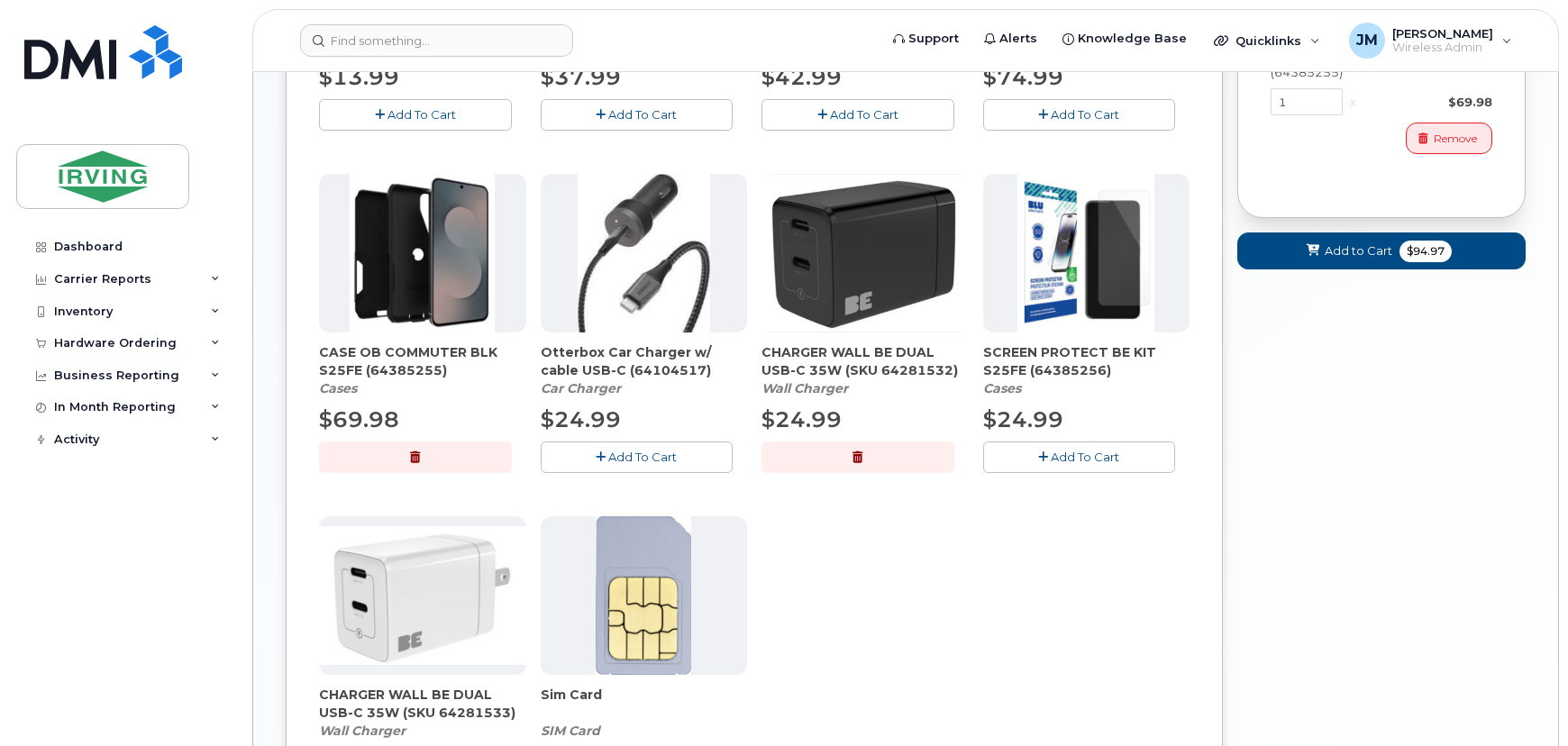
click at [1088, 462] on span "Add To Cart" at bounding box center [1084, 457] width 68 height 15
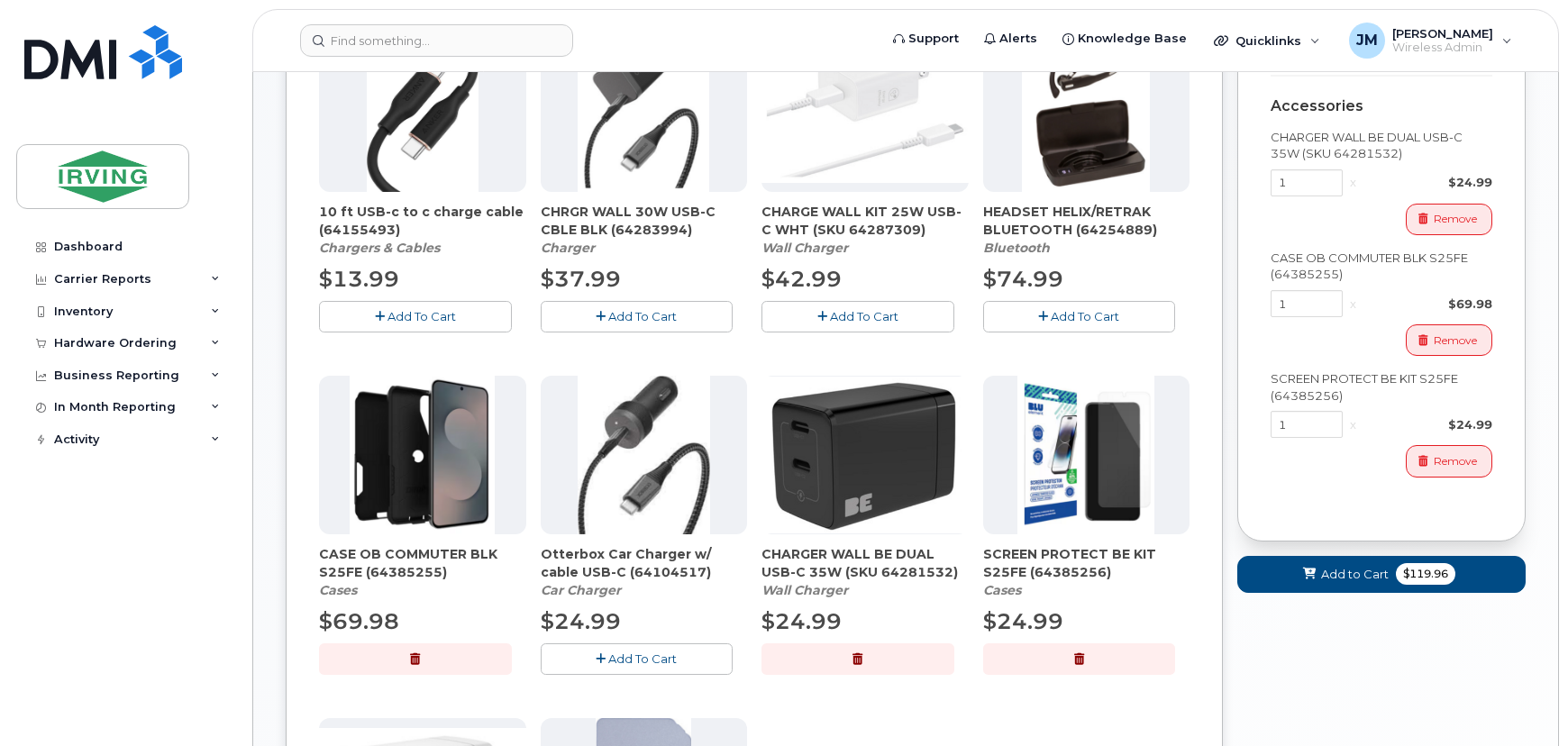
scroll to position [340, 0]
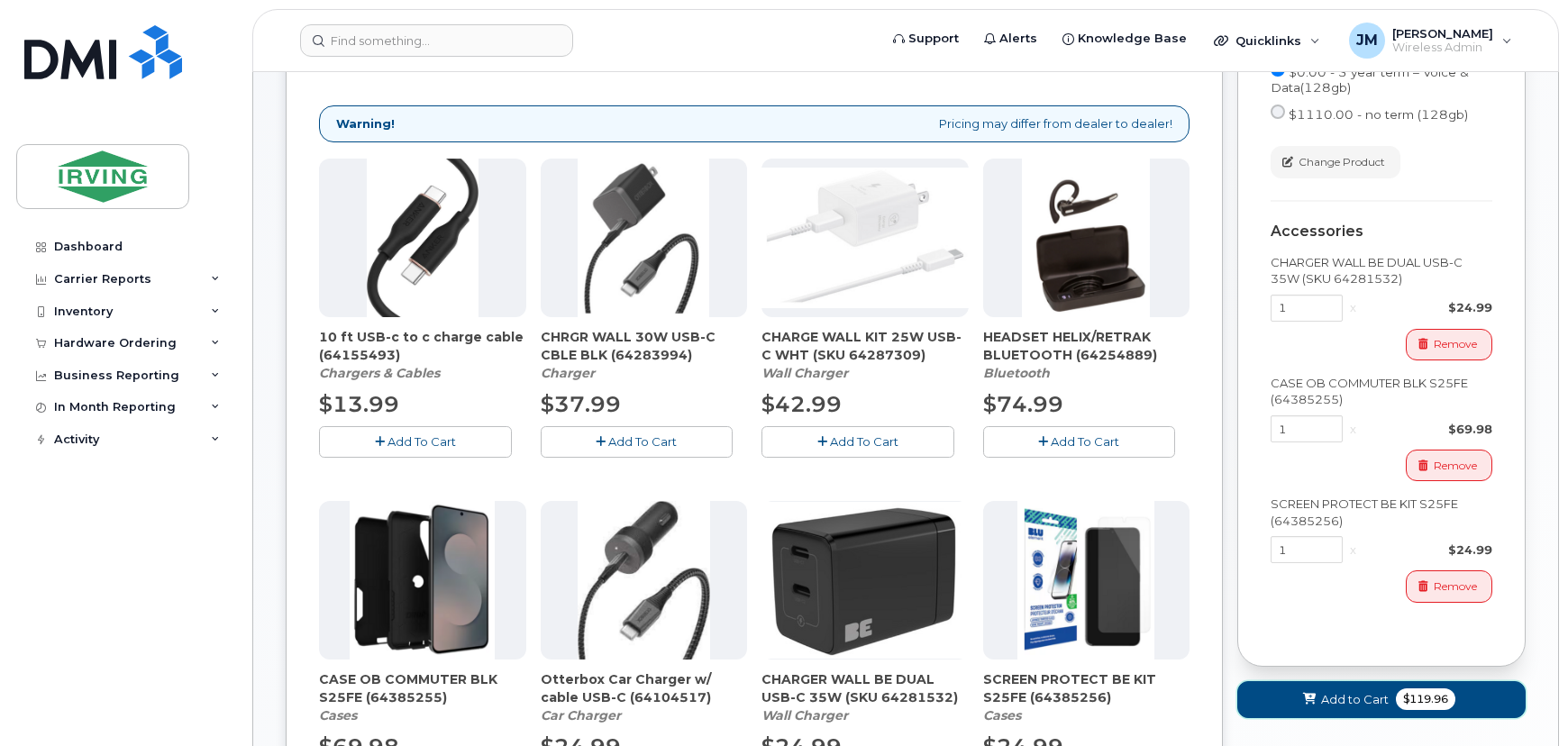
click at [1344, 699] on span "Add to Cart" at bounding box center [1355, 699] width 67 height 17
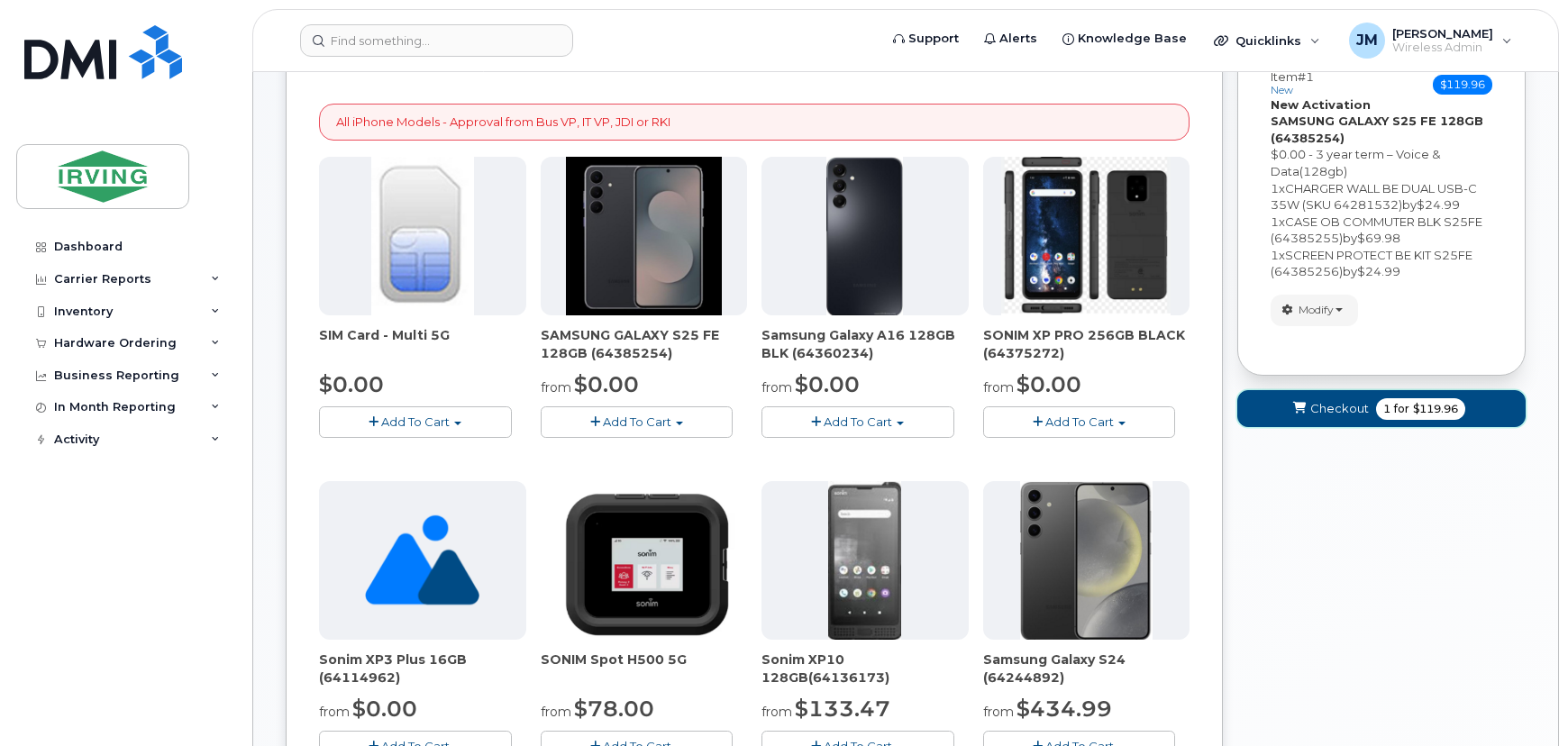
click at [1351, 411] on span "Checkout" at bounding box center [1339, 409] width 58 height 17
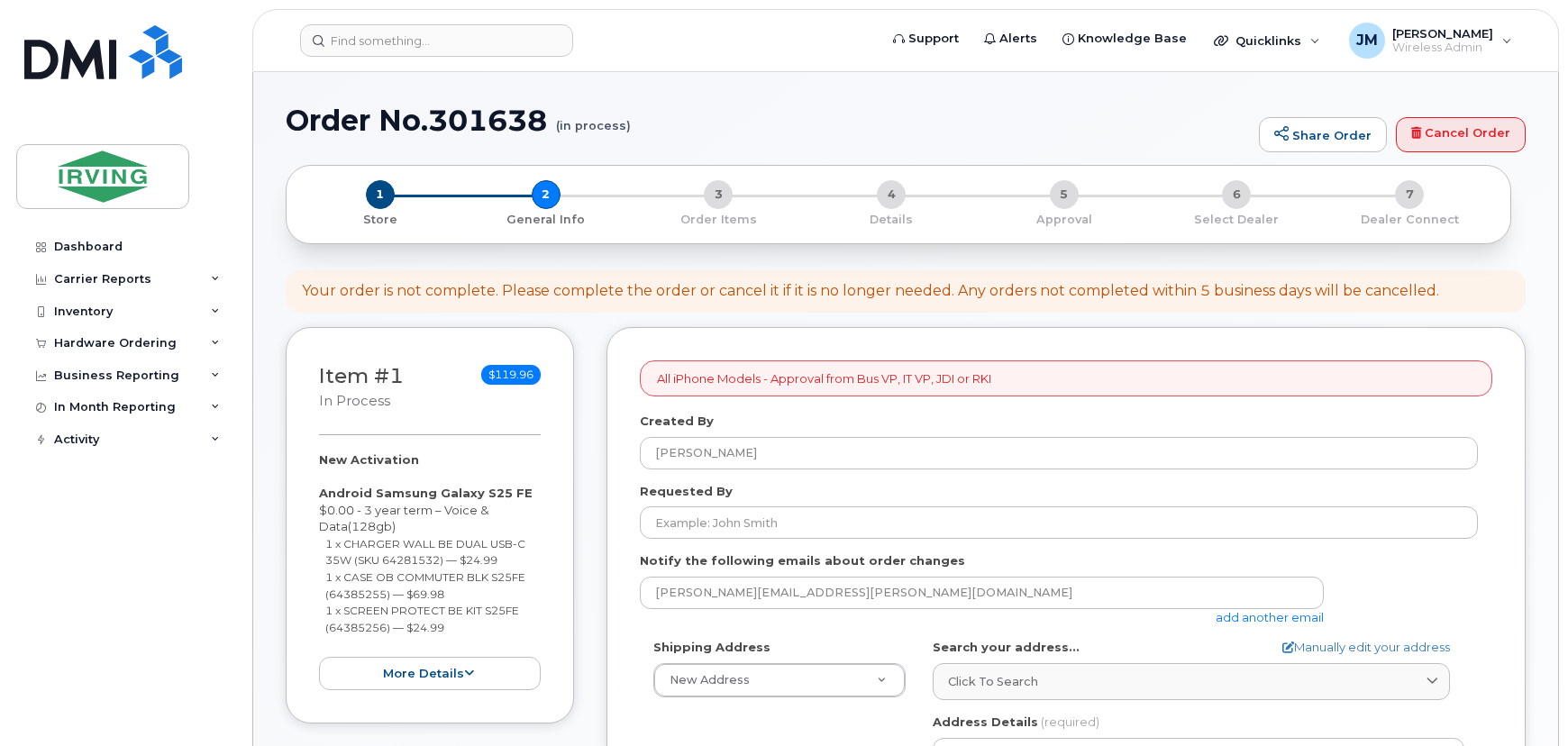
select select
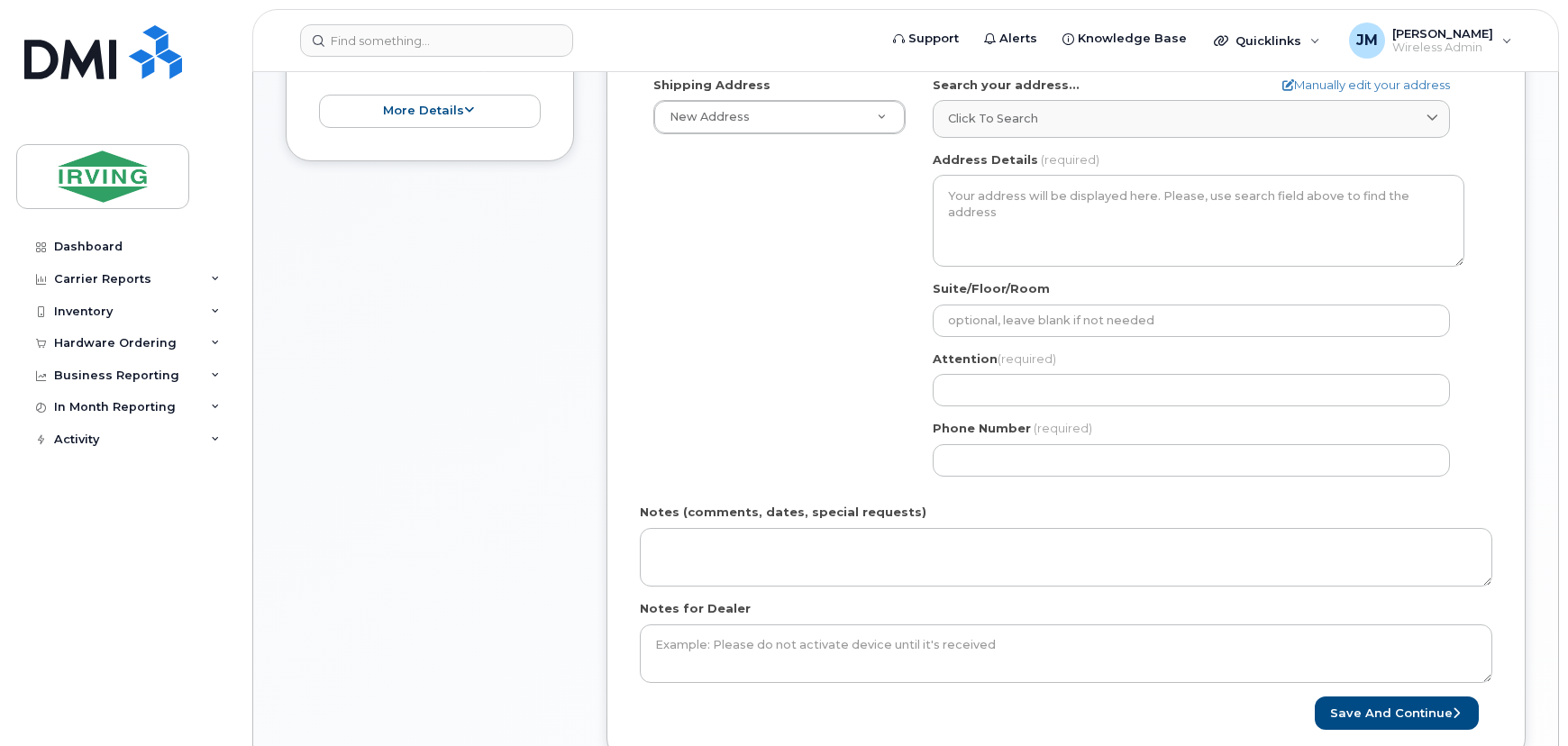
scroll to position [163, 0]
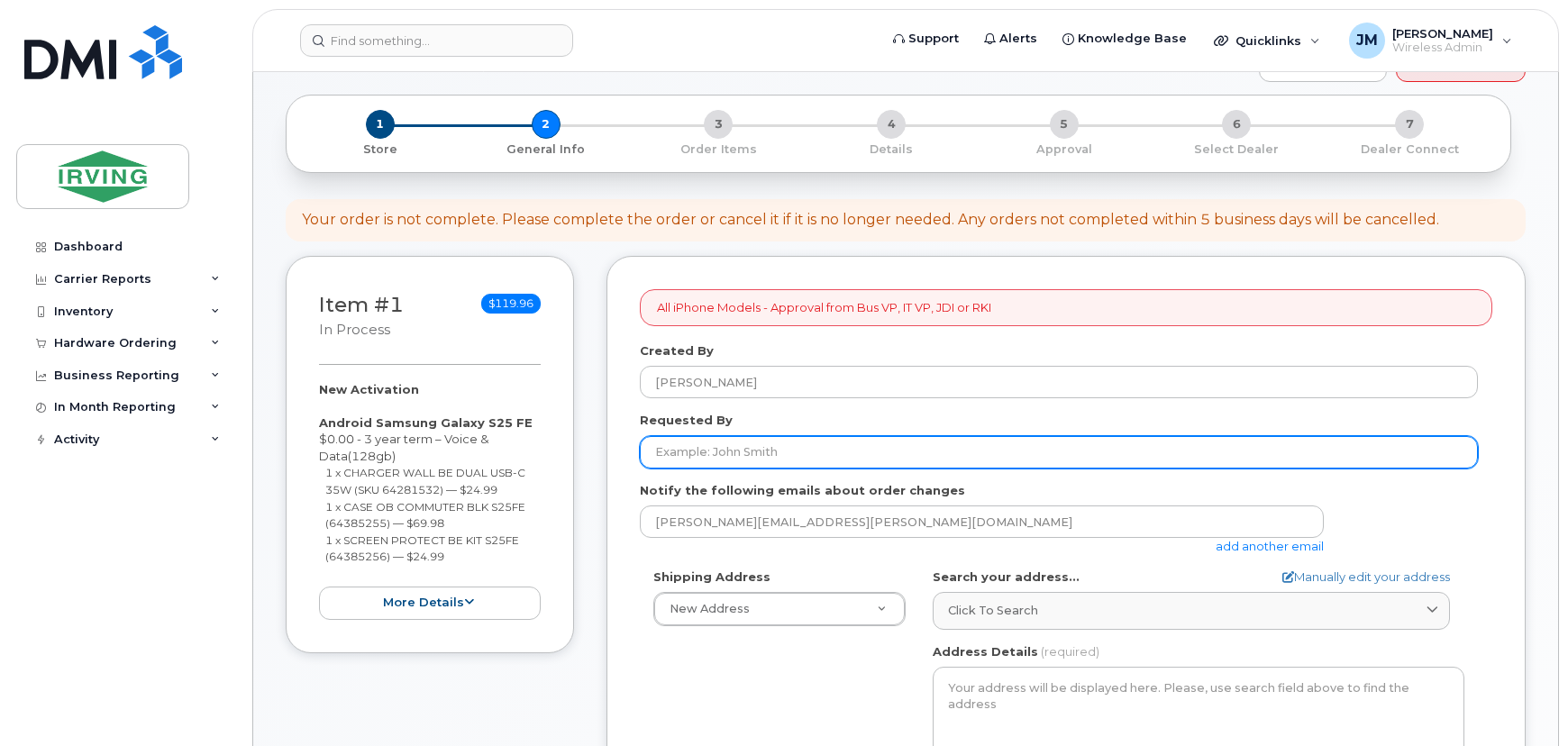
click at [788, 455] on input "Requested By" at bounding box center [1059, 452] width 838 height 33
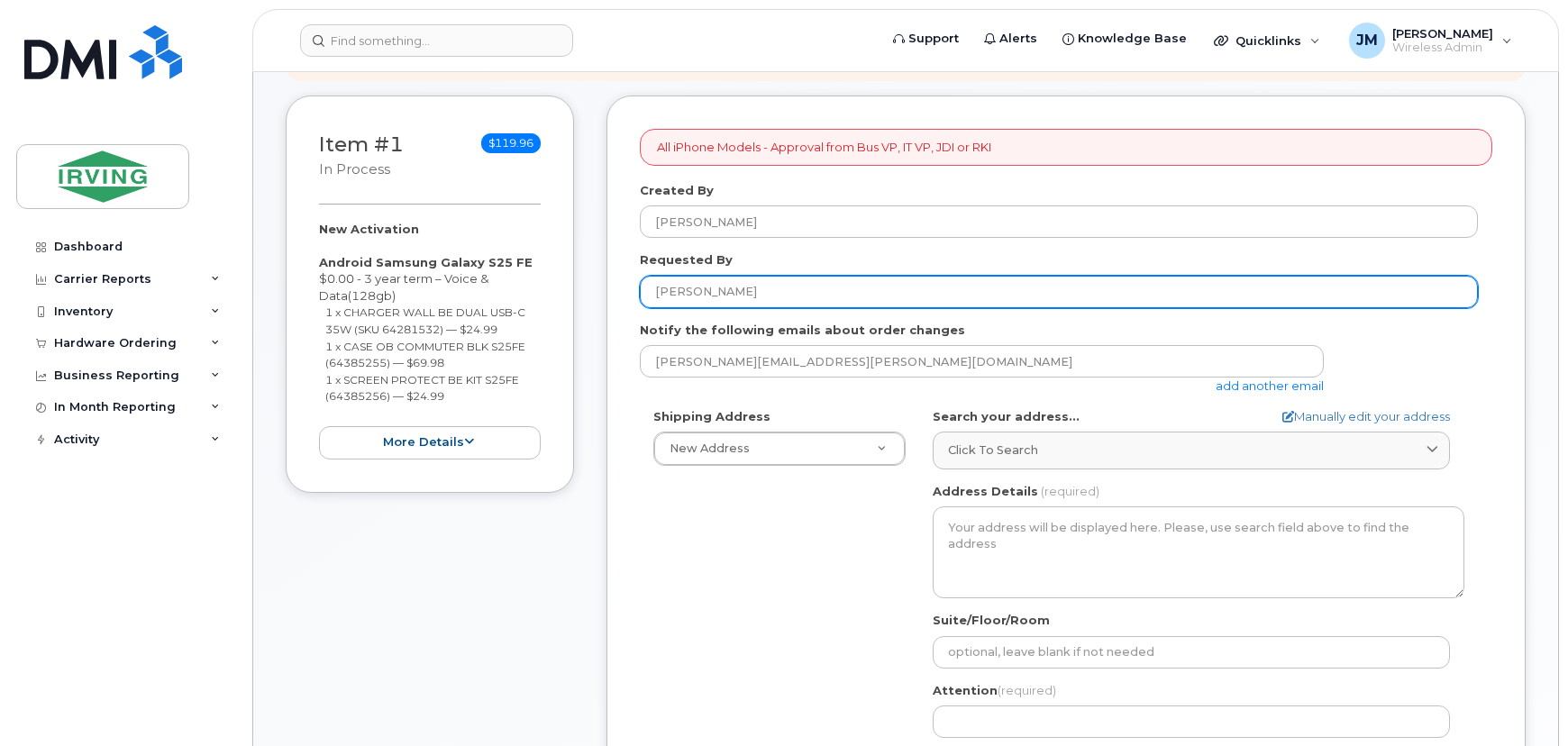
scroll to position [327, 0]
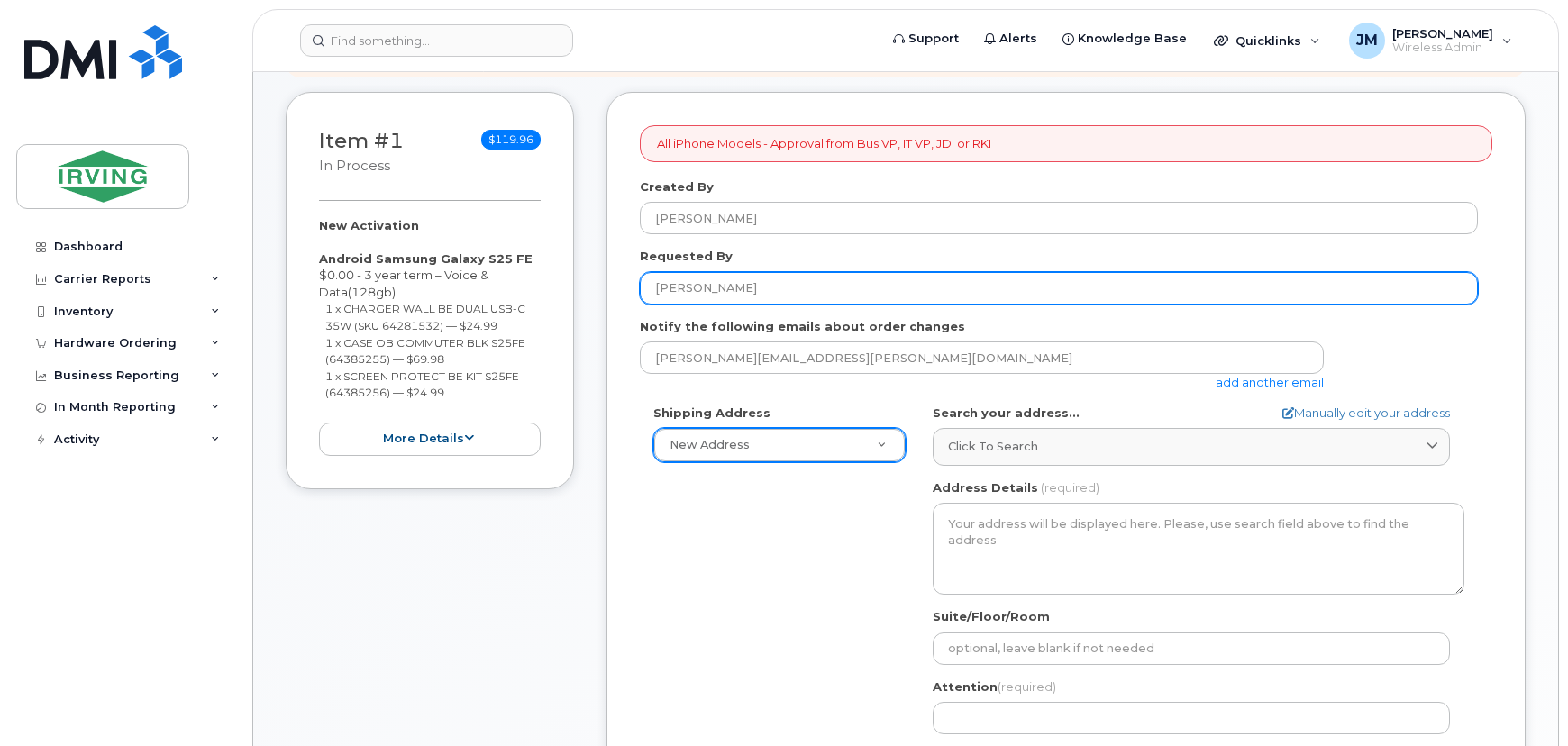
click at [800, 284] on input "[PERSON_NAME]" at bounding box center [1059, 288] width 838 height 33
type input "[PERSON_NAME]"
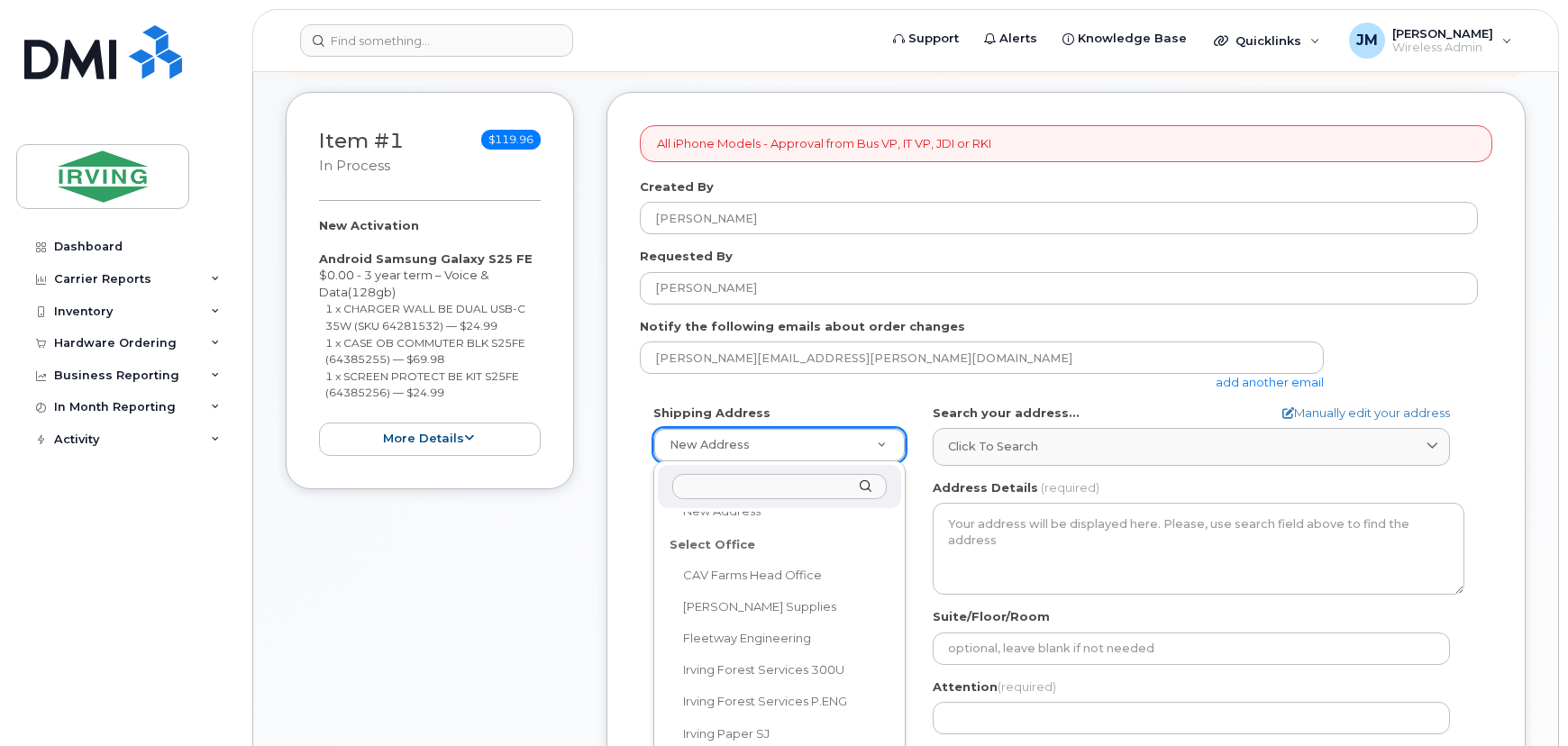
scroll to position [82, 0]
select select
type textarea "[STREET_ADDRESS][PERSON_NAME][PERSON_NAME]"
type input "[PERSON_NAME]"
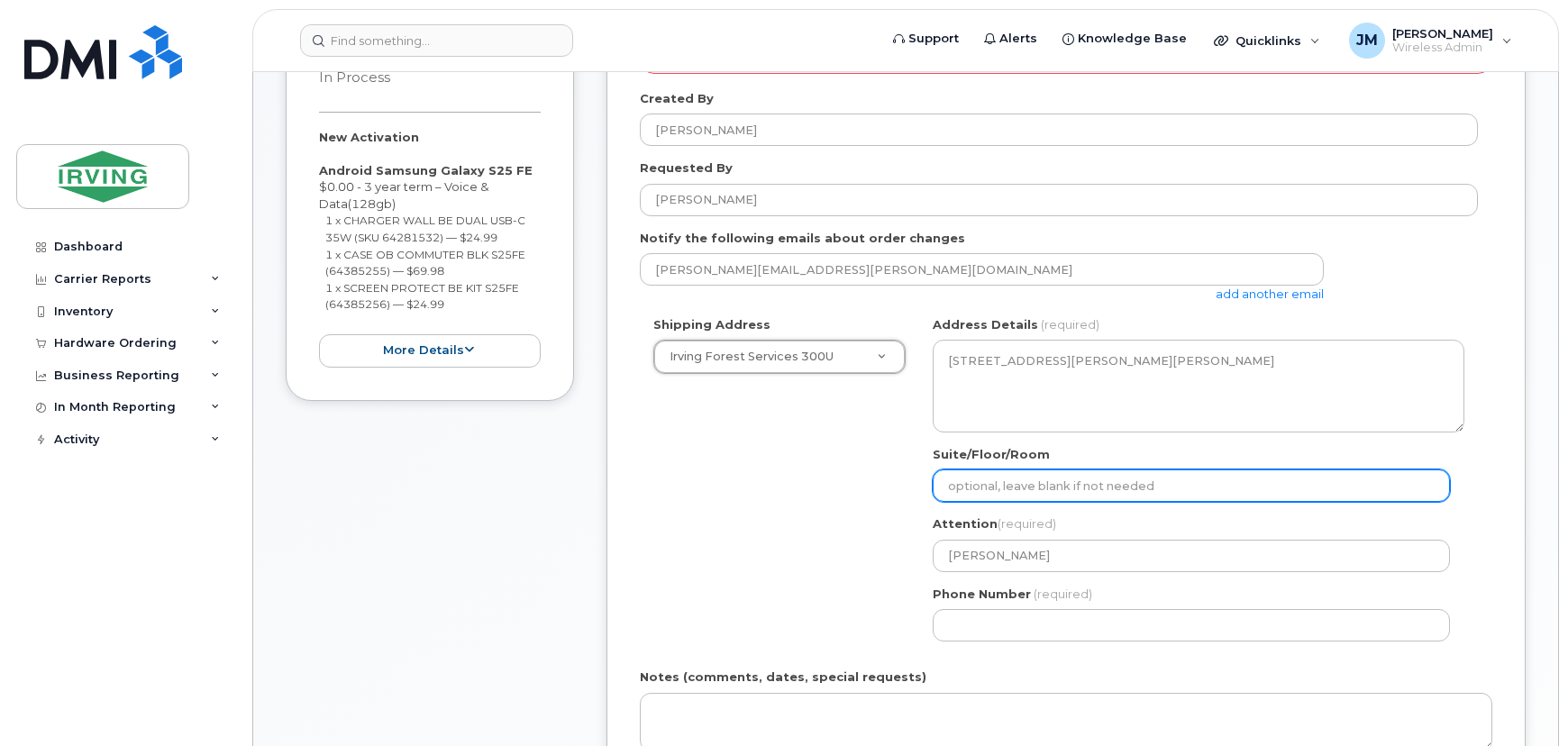
scroll to position [655, 0]
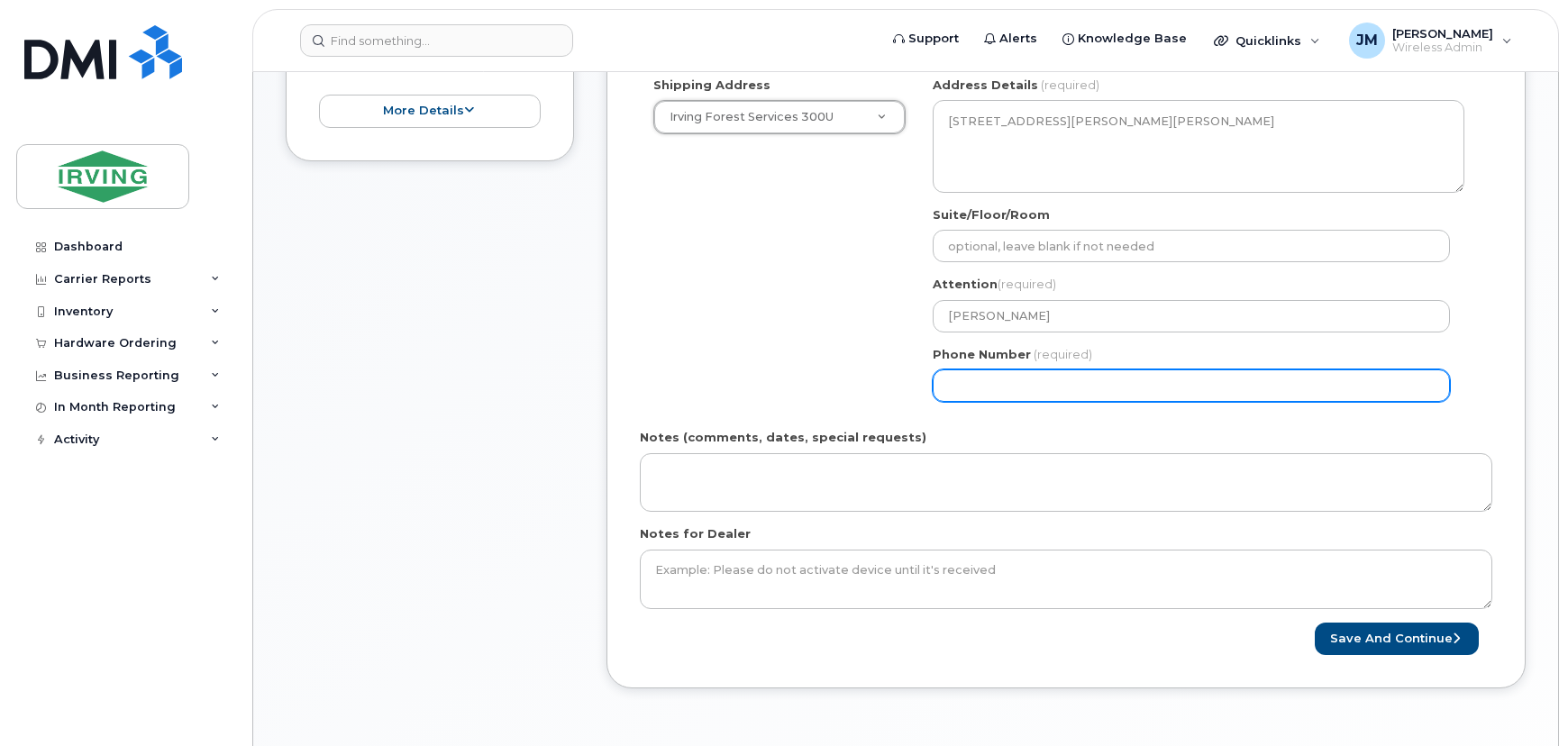
click at [1050, 383] on input "Phone Number" at bounding box center [1191, 386] width 517 height 33
select select
type input "506658498"
select select
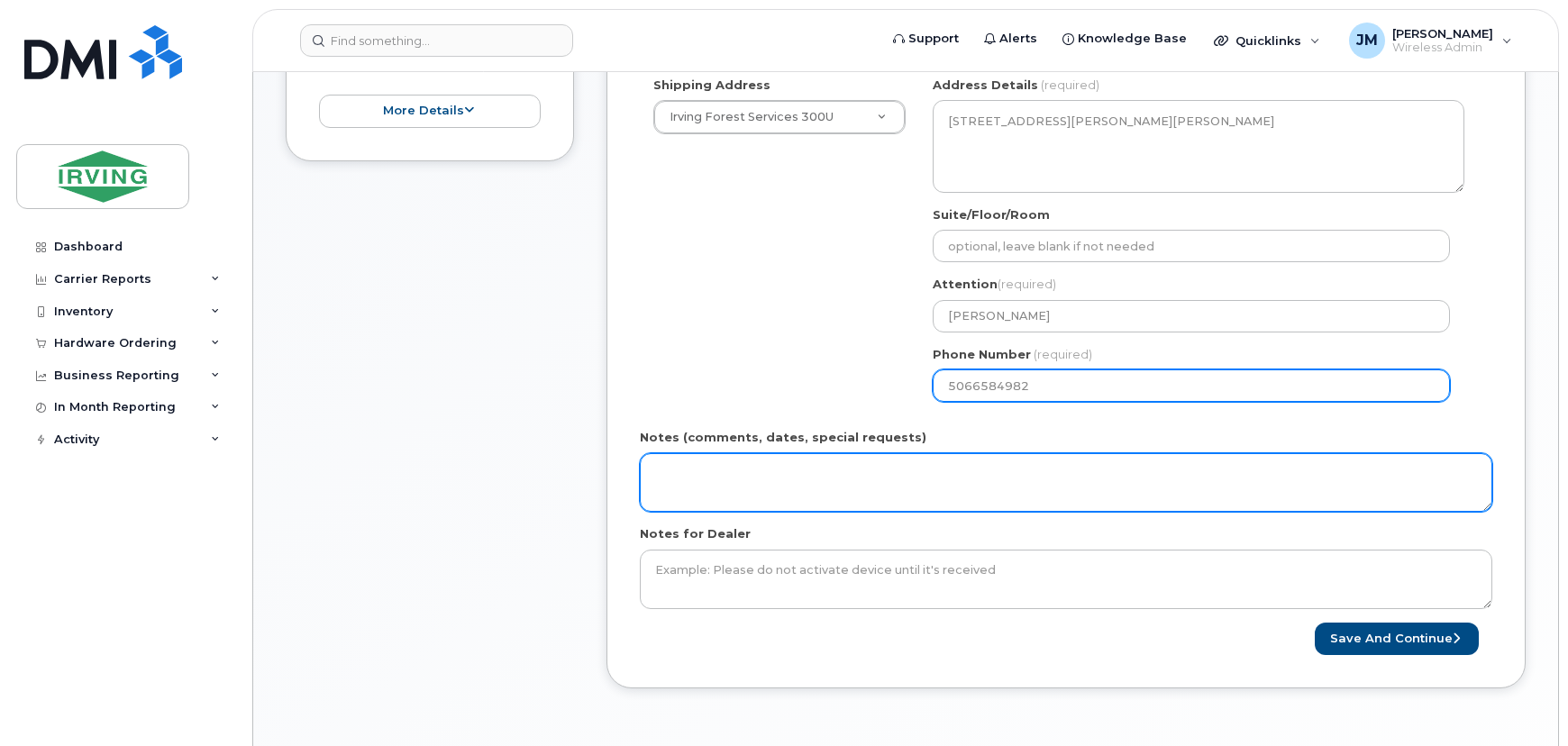
type input "5066584982"
click at [1028, 464] on textarea "Notes (comments, dates, special requests)" at bounding box center [1066, 483] width 853 height 59
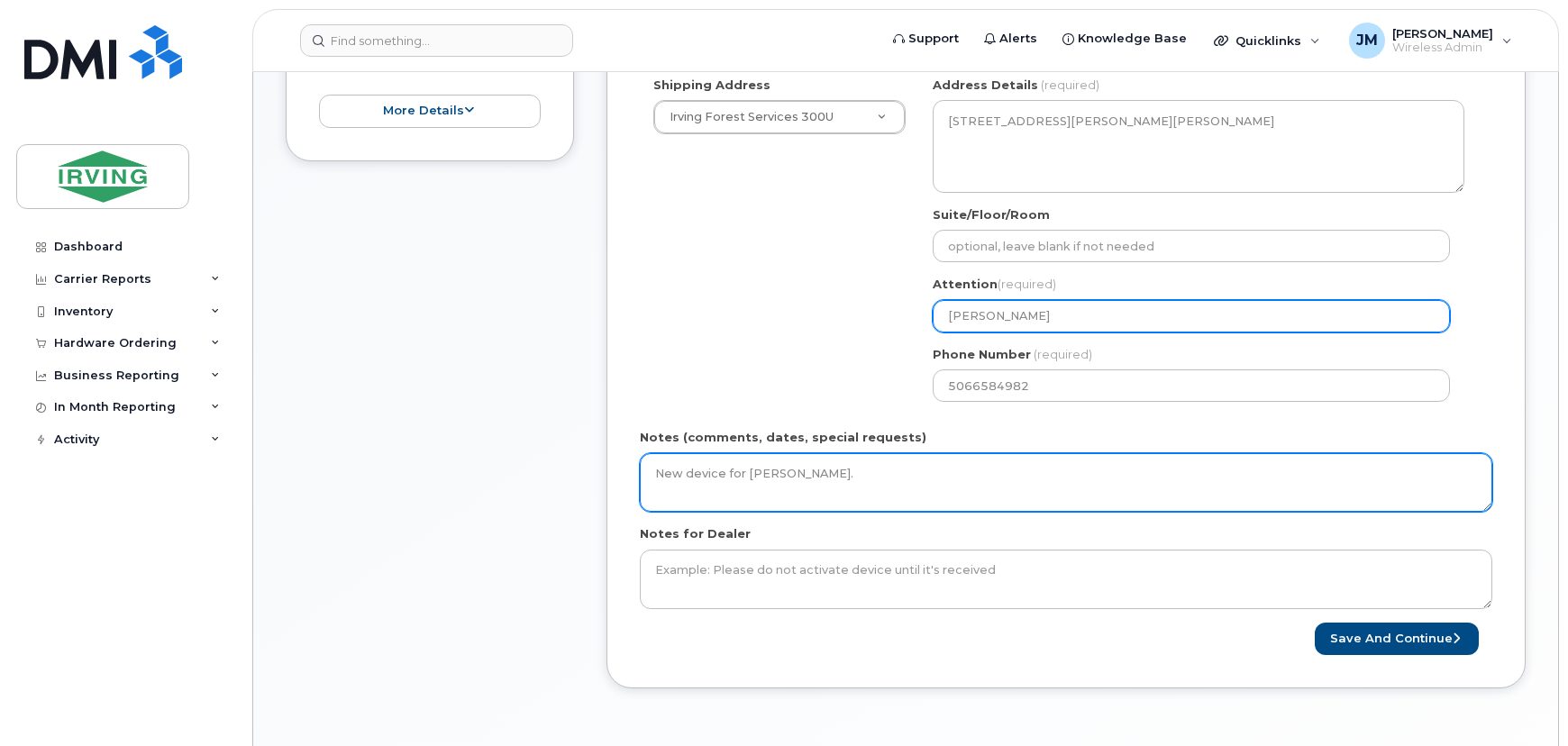
type textarea "New device for [PERSON_NAME]."
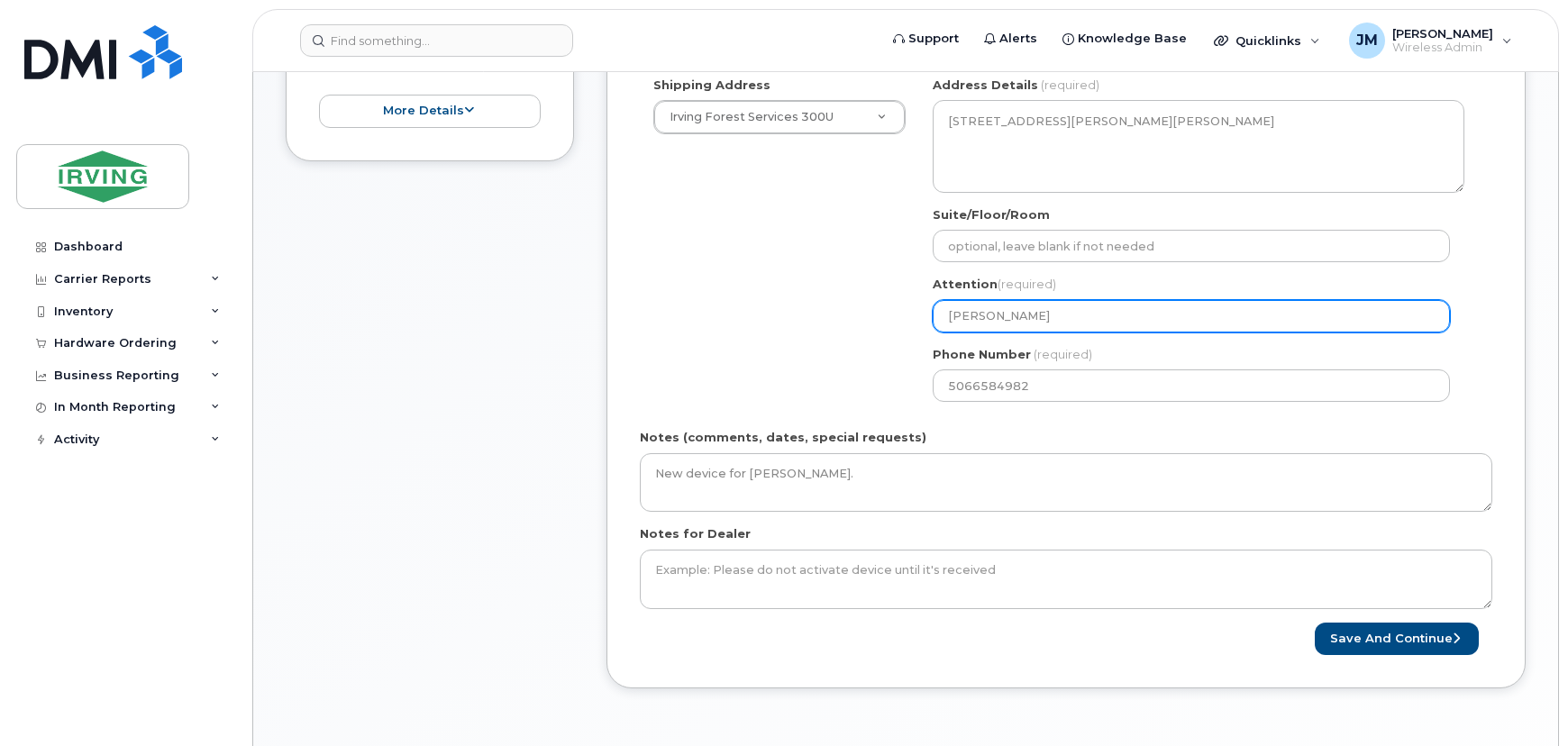
click at [947, 331] on div "NB [GEOGRAPHIC_DATA][PERSON_NAME] Search your address... Manually edit your add…" at bounding box center [1198, 245] width 559 height 339
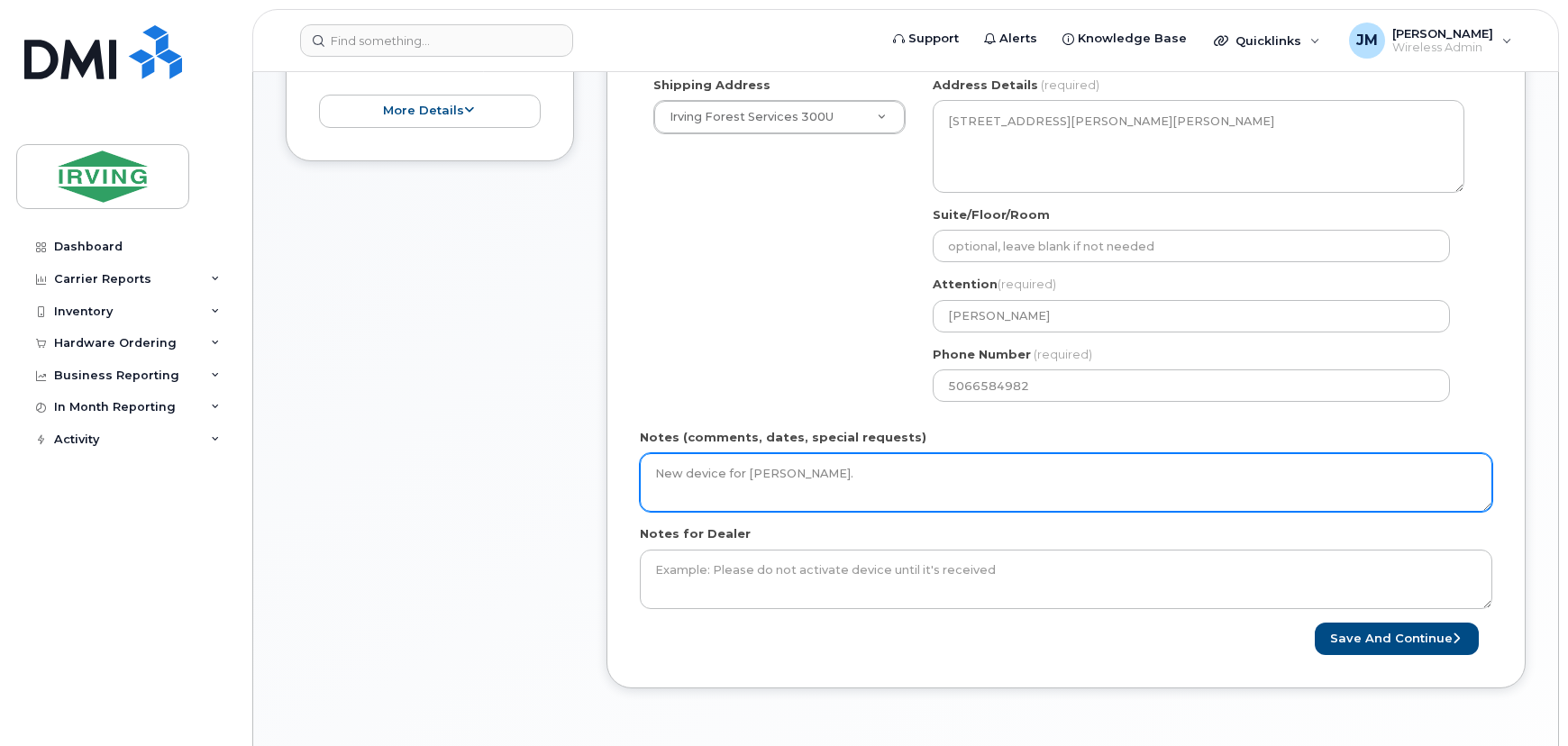
drag, startPoint x: 942, startPoint y: 475, endPoint x: 392, endPoint y: 480, distance: 550.0
click at [392, 480] on div "Item #1 in process $119.96 New Activation Android Samsung Galaxy S25 FE $0.00 -…" at bounding box center [906, 239] width 1241 height 952
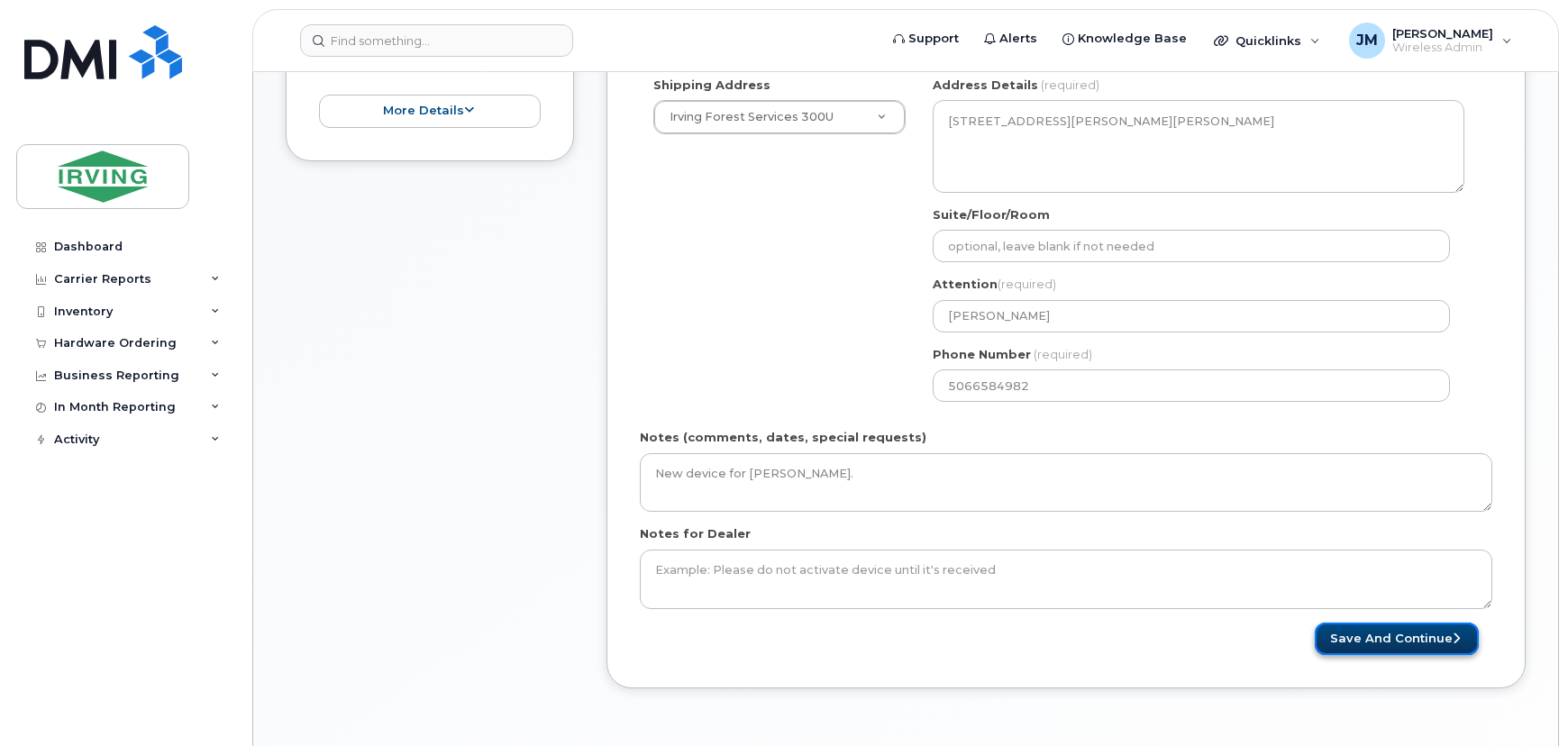
click at [1387, 624] on button "Save and Continue" at bounding box center [1397, 640] width 164 height 34
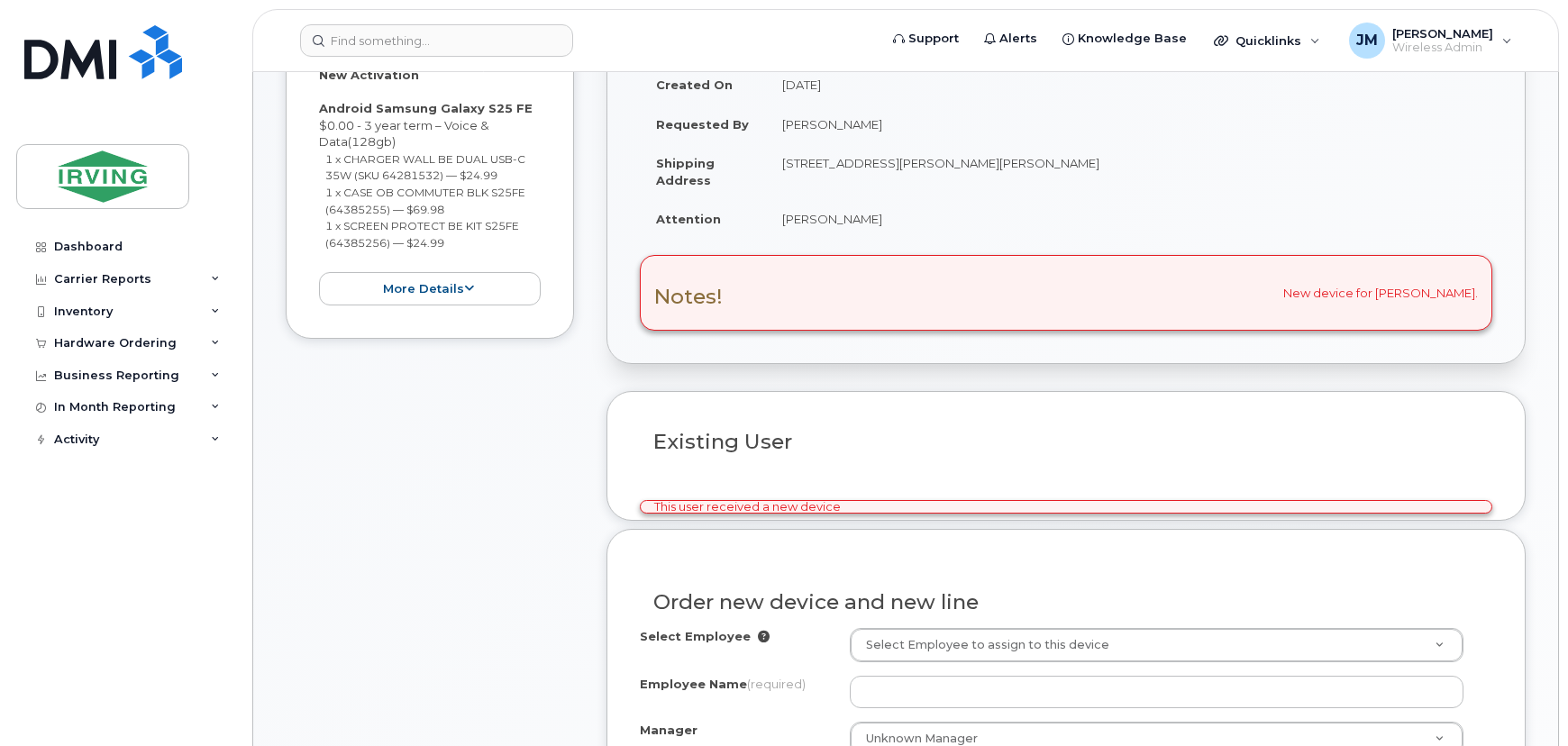
scroll to position [584, 0]
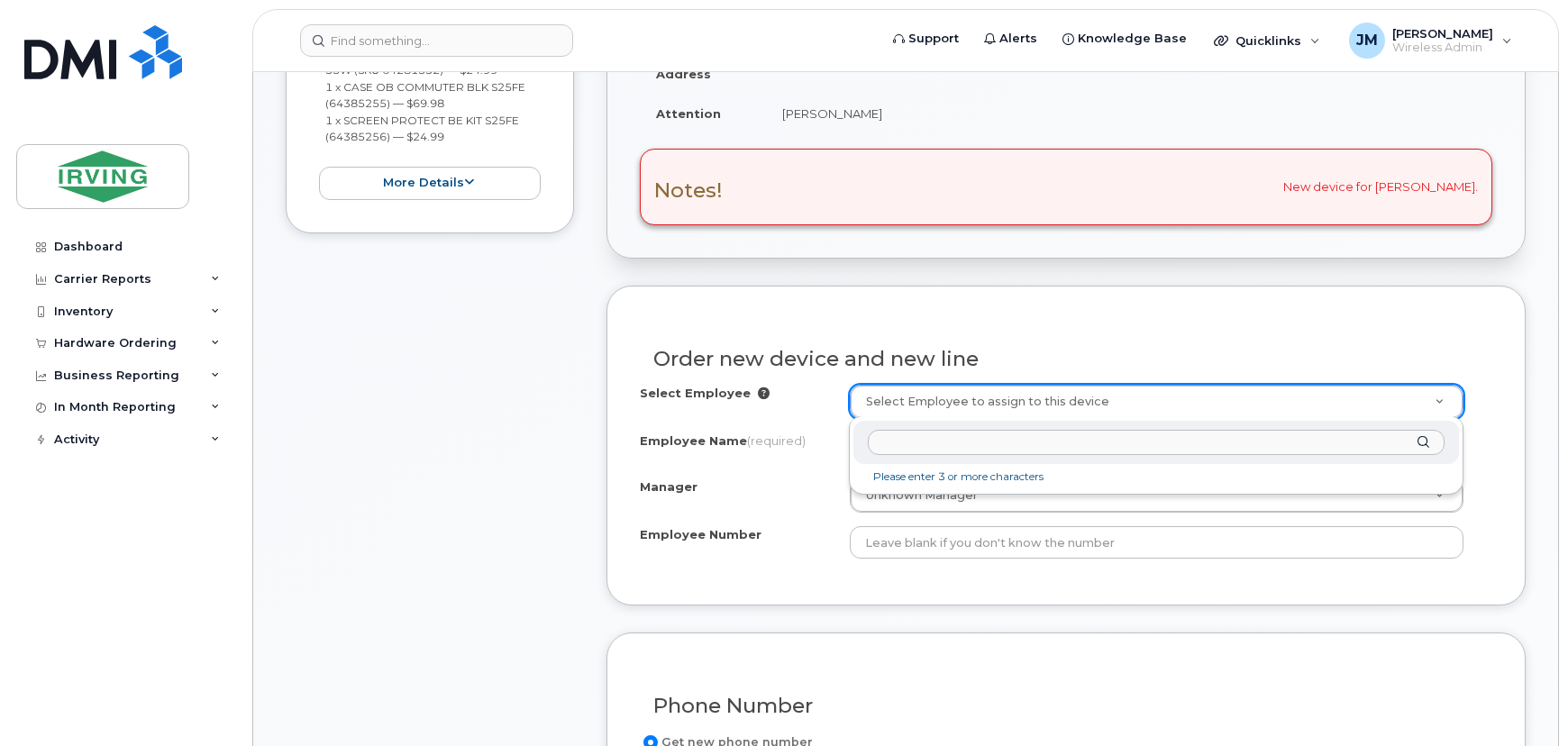
drag, startPoint x: 971, startPoint y: 402, endPoint x: 973, endPoint y: 442, distance: 40.0
click at [973, 456] on div at bounding box center [1156, 443] width 605 height 45
click at [977, 440] on input "text" at bounding box center [1155, 443] width 577 height 26
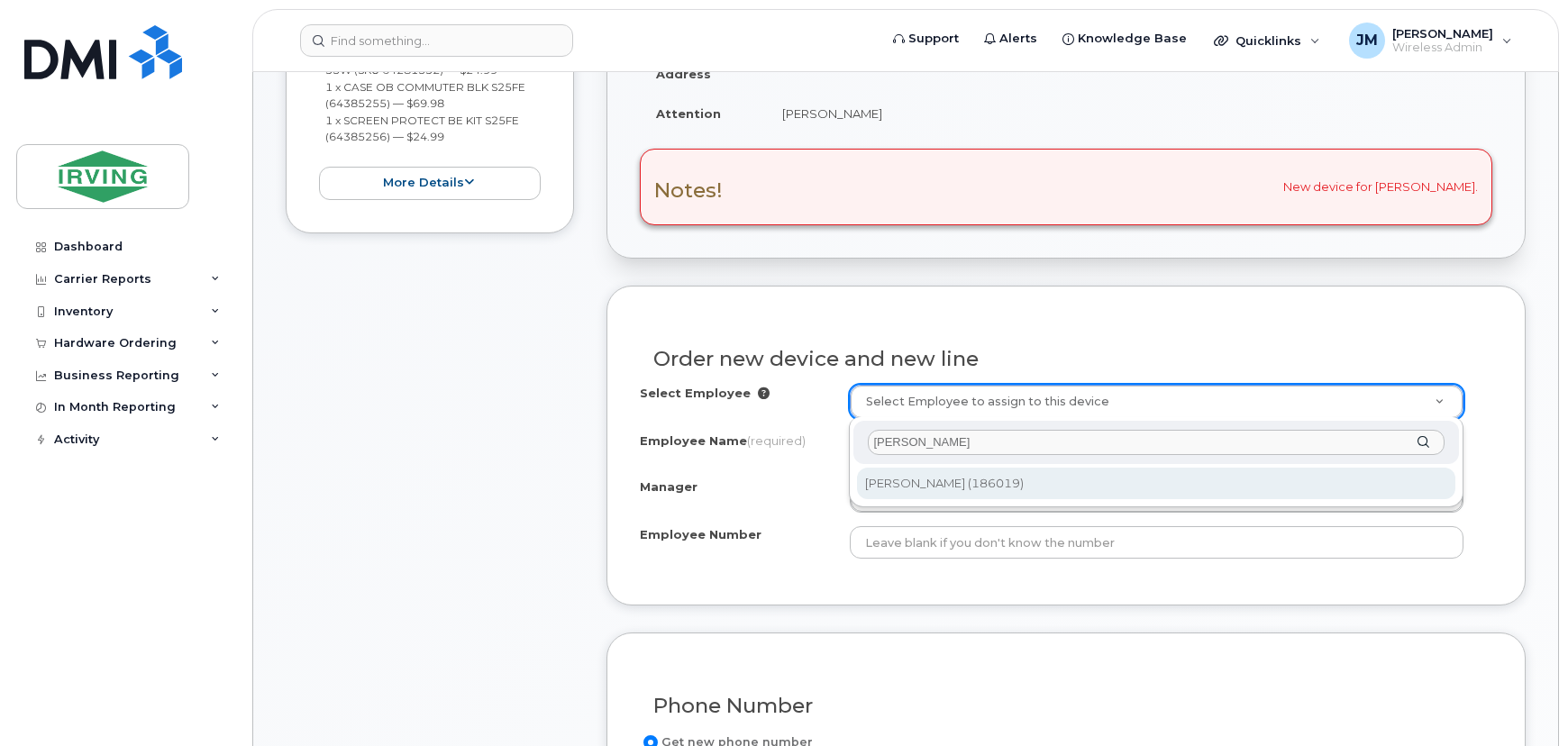
type input "Janey Mc"
type input "1491099"
type input "[PERSON_NAME]"
type input "186019"
type input "163050"
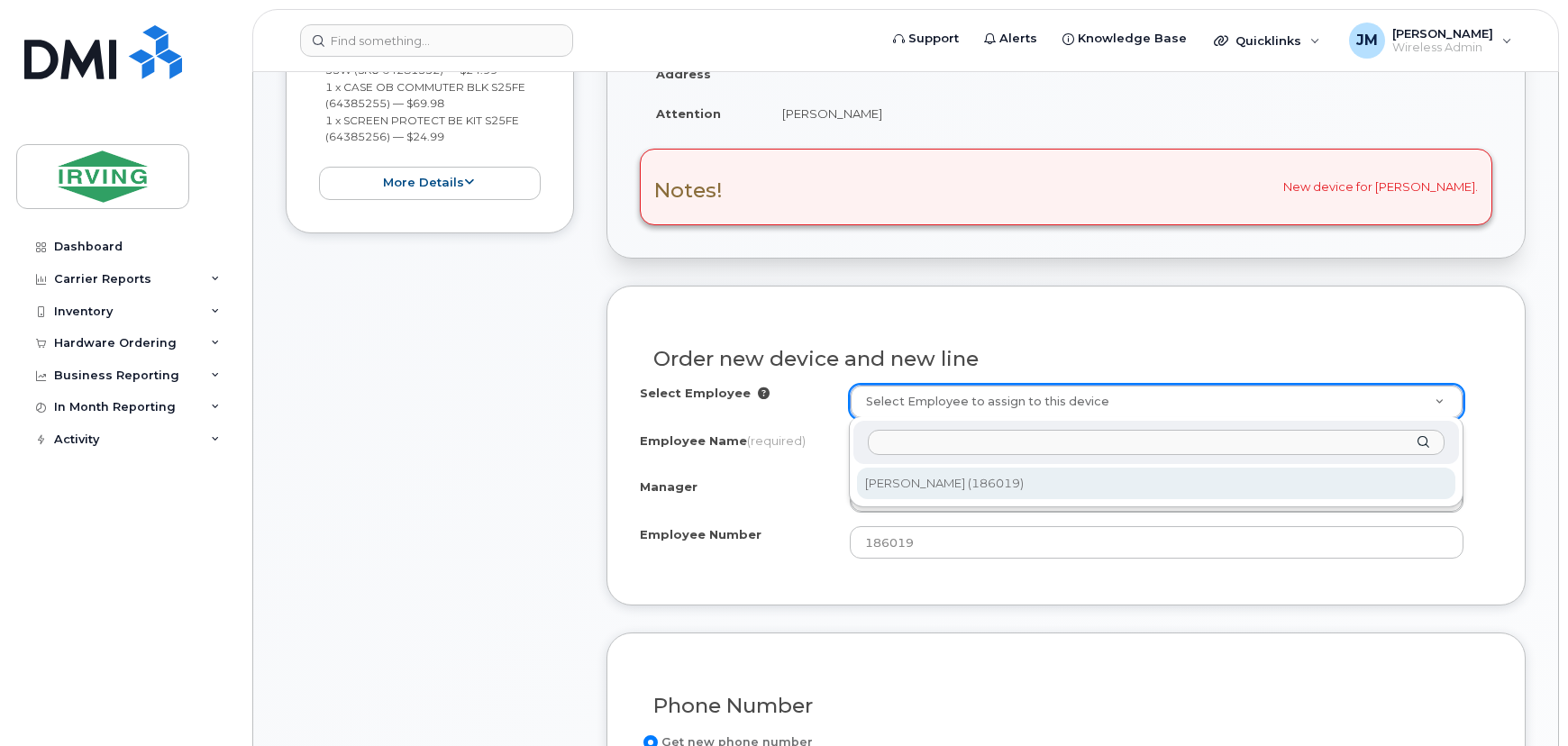
select select "1441851"
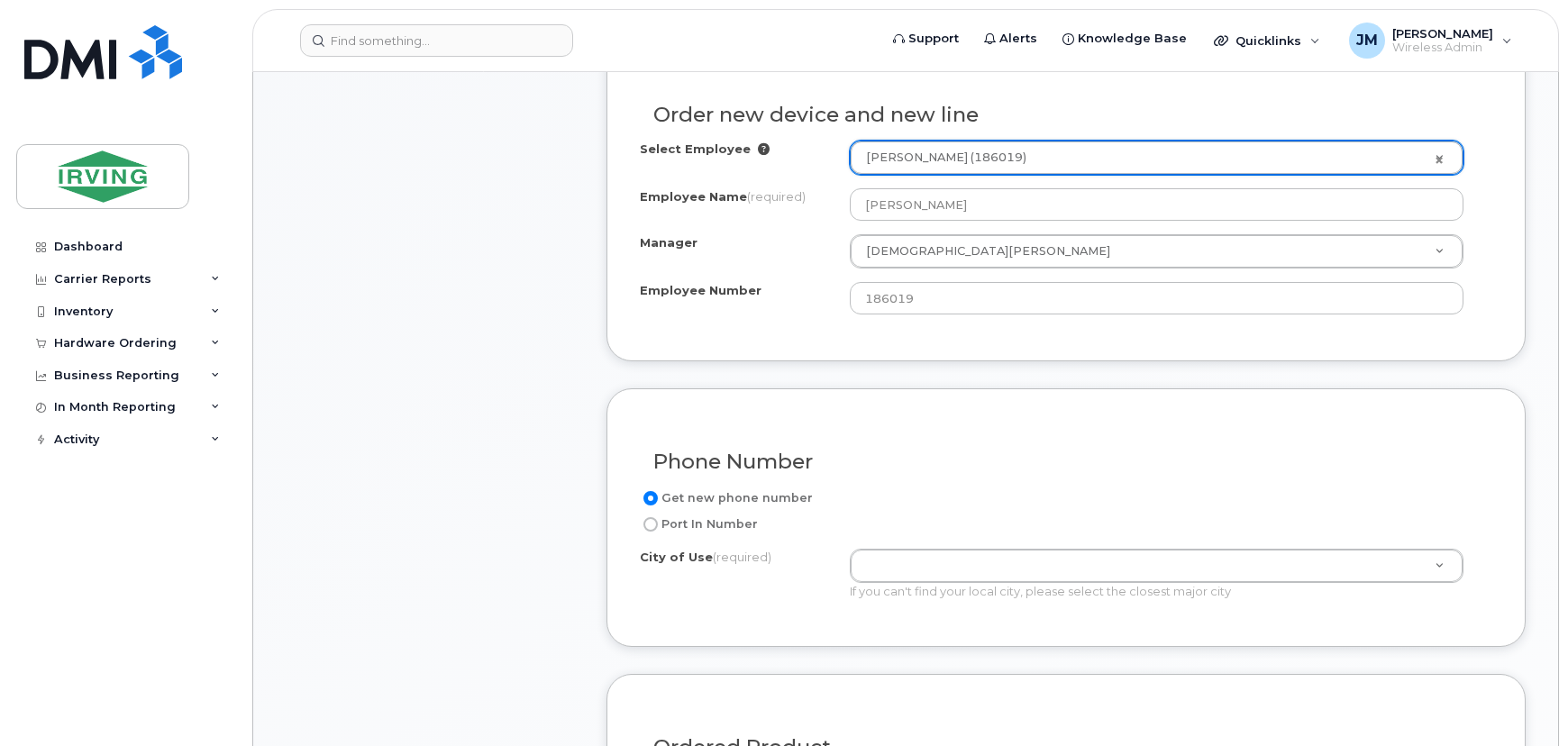
scroll to position [829, 0]
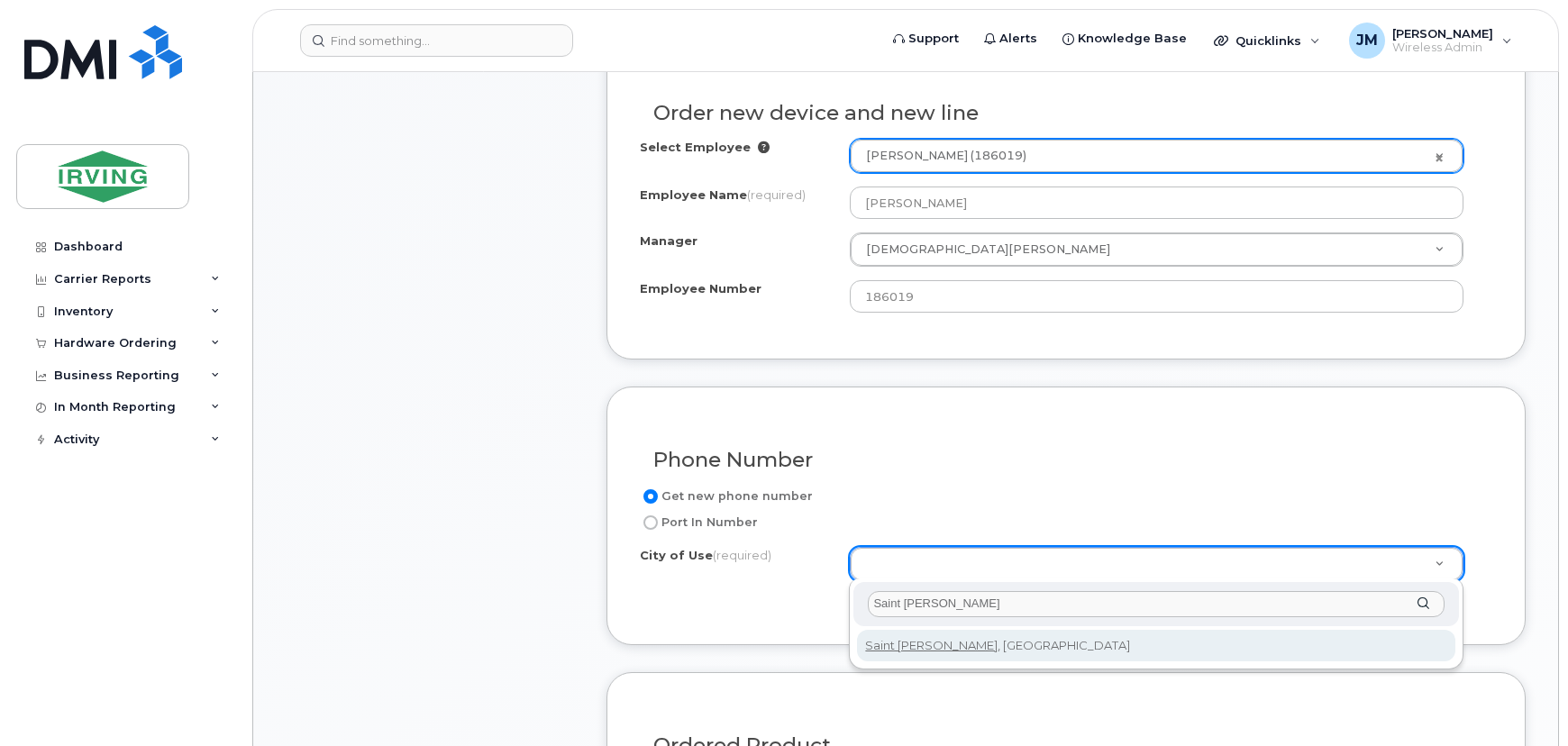
type input "Saint John"
type input "2008"
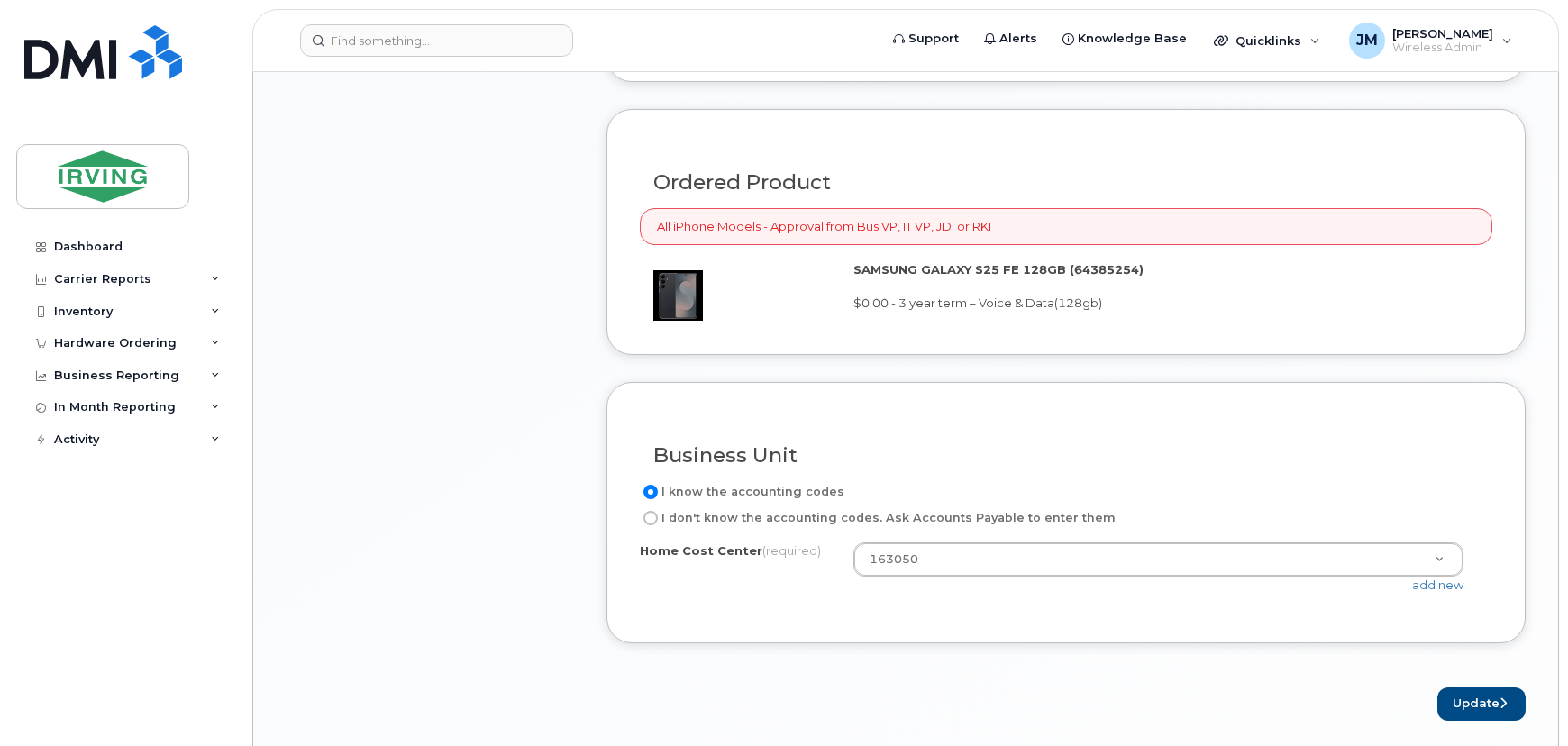
scroll to position [1648, 0]
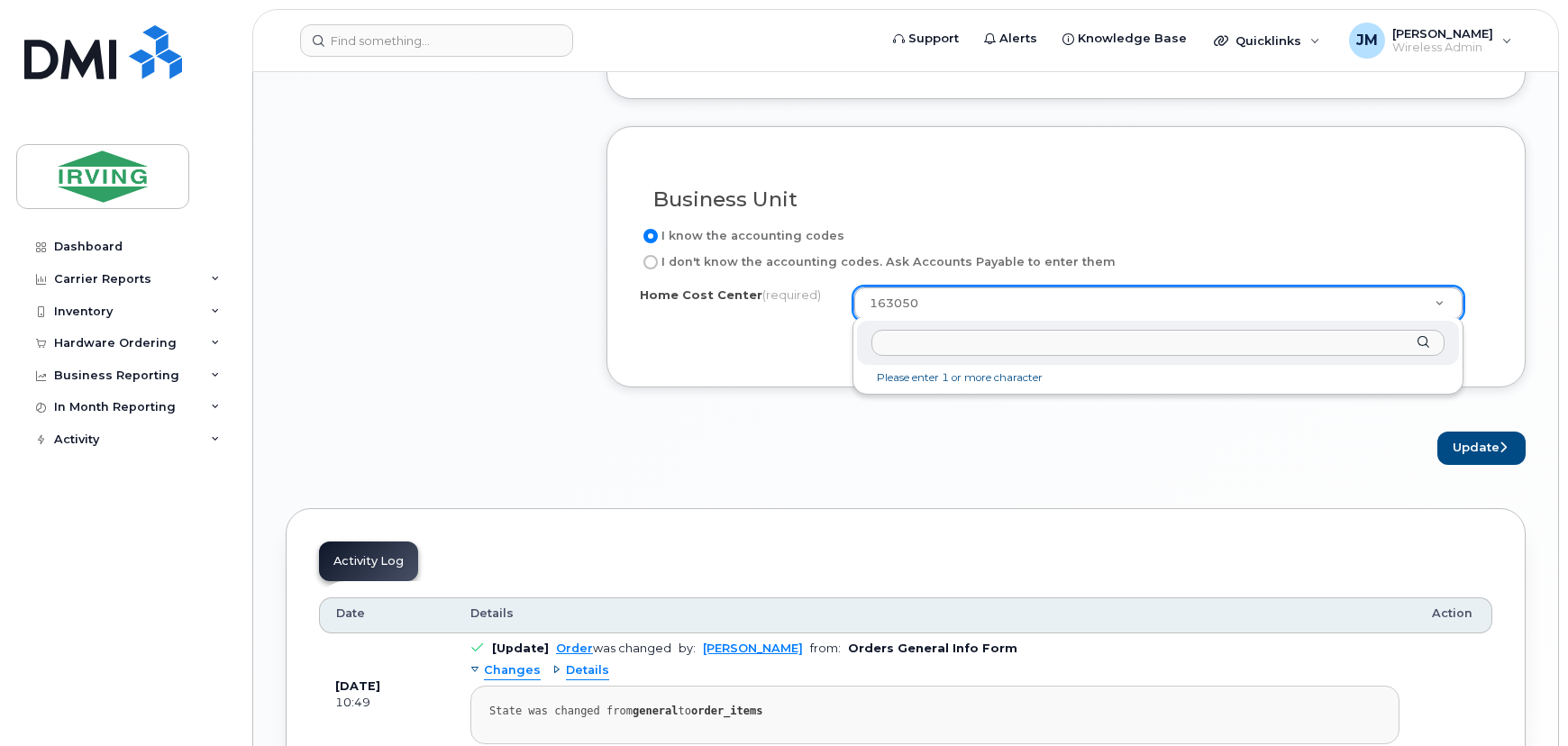
drag, startPoint x: 962, startPoint y: 343, endPoint x: 1006, endPoint y: 329, distance: 46.2
click at [963, 343] on input "text" at bounding box center [1157, 342] width 573 height 26
type input "163092"
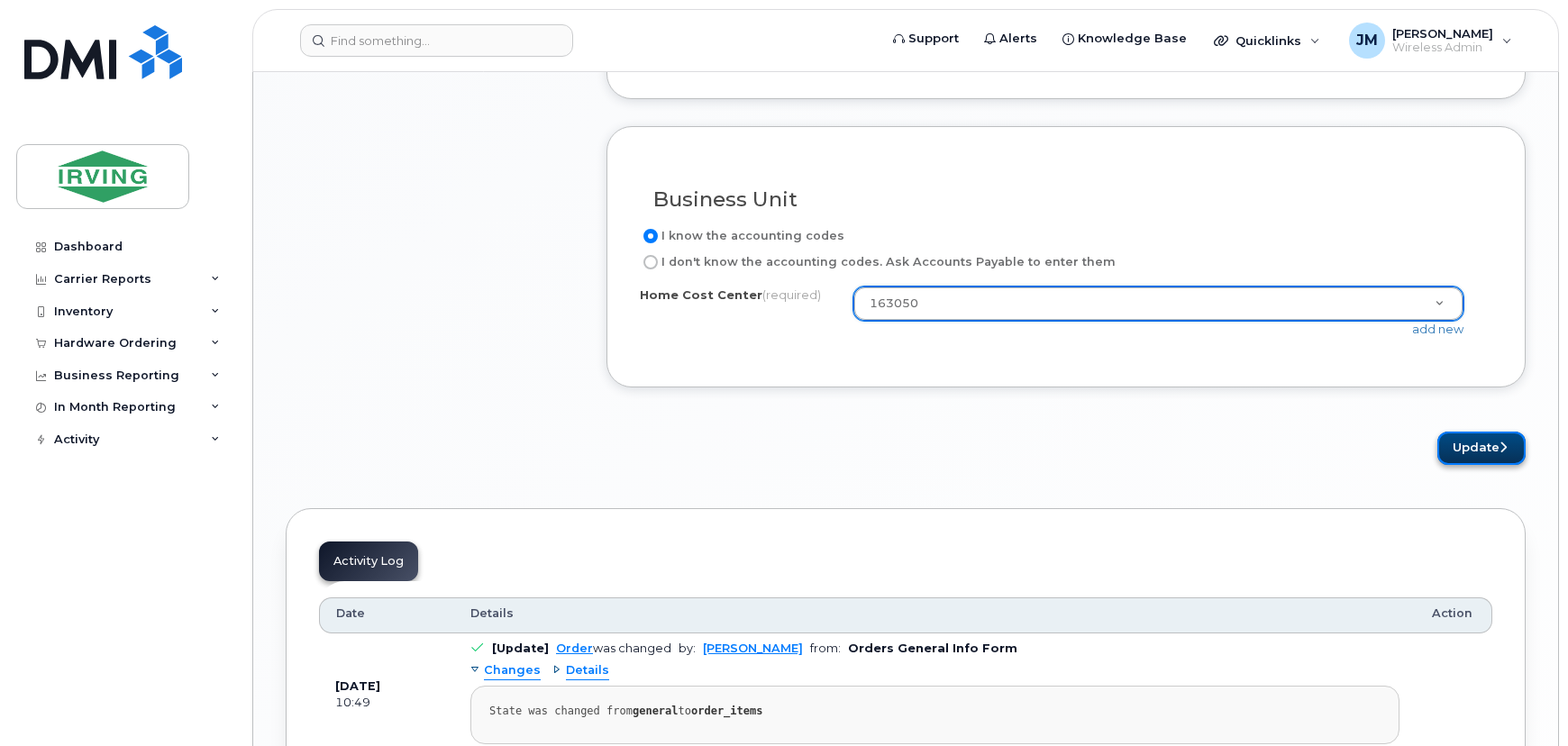
click at [1478, 441] on button "Update" at bounding box center [1481, 448] width 88 height 34
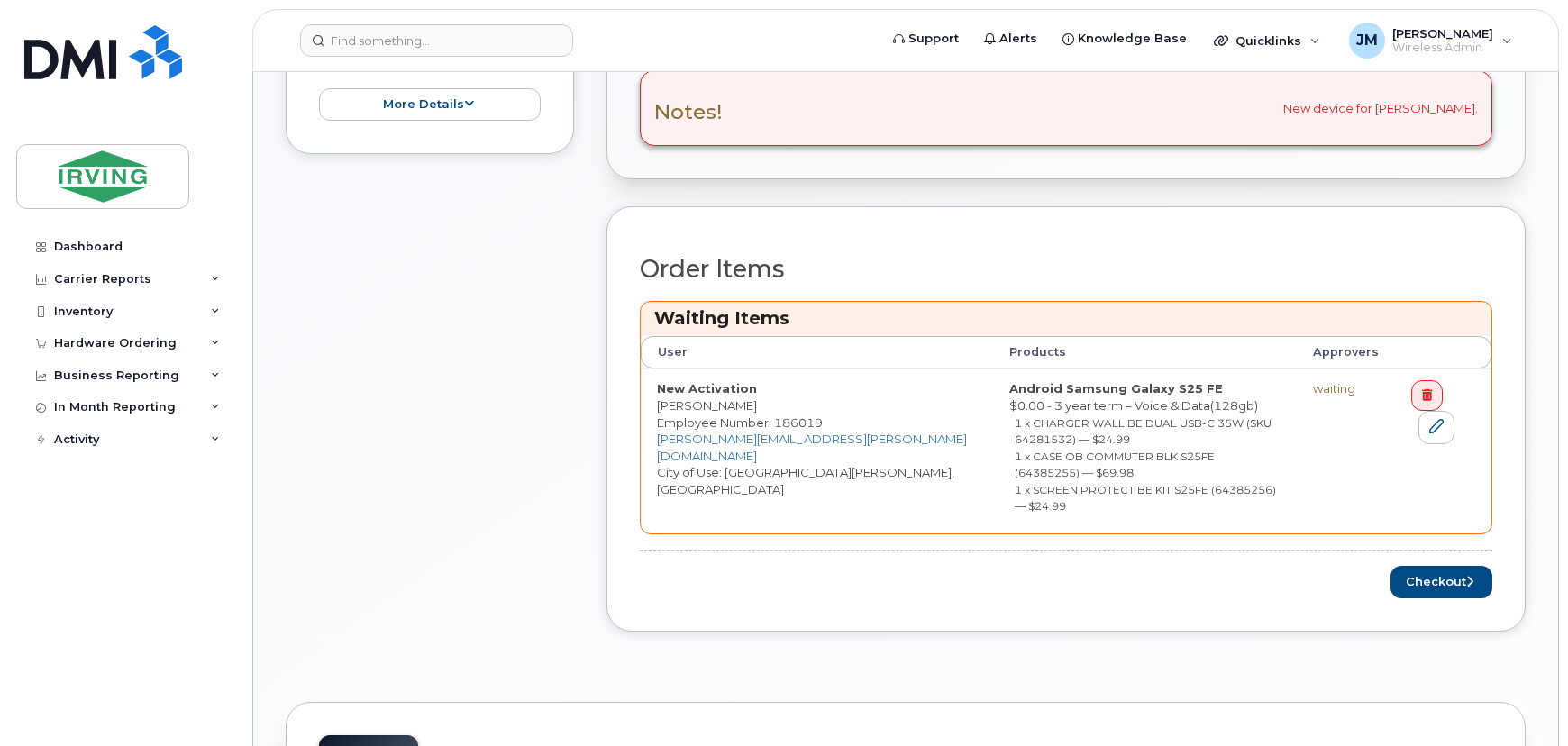
scroll to position [819, 0]
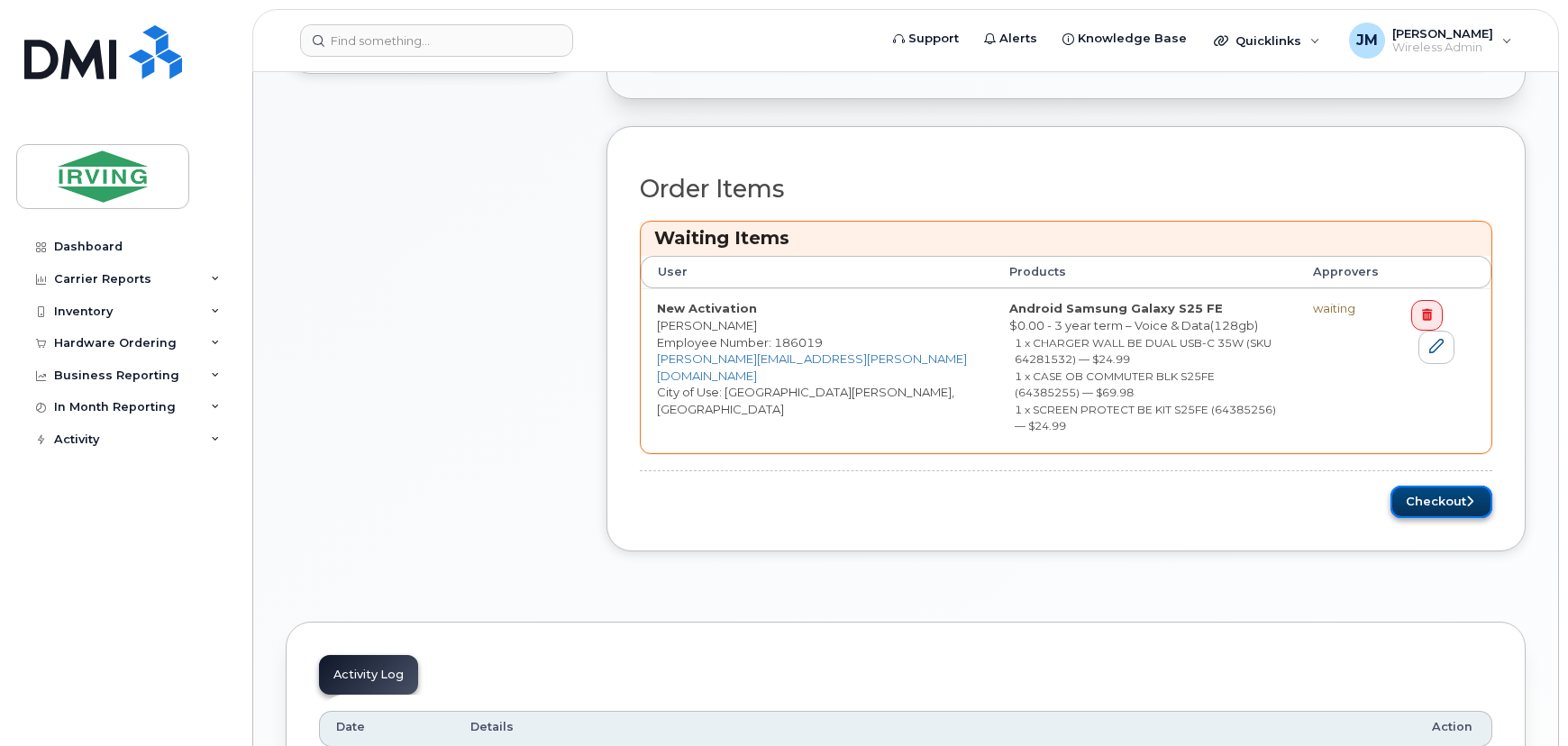
click at [1440, 486] on button "Checkout" at bounding box center [1441, 503] width 102 height 34
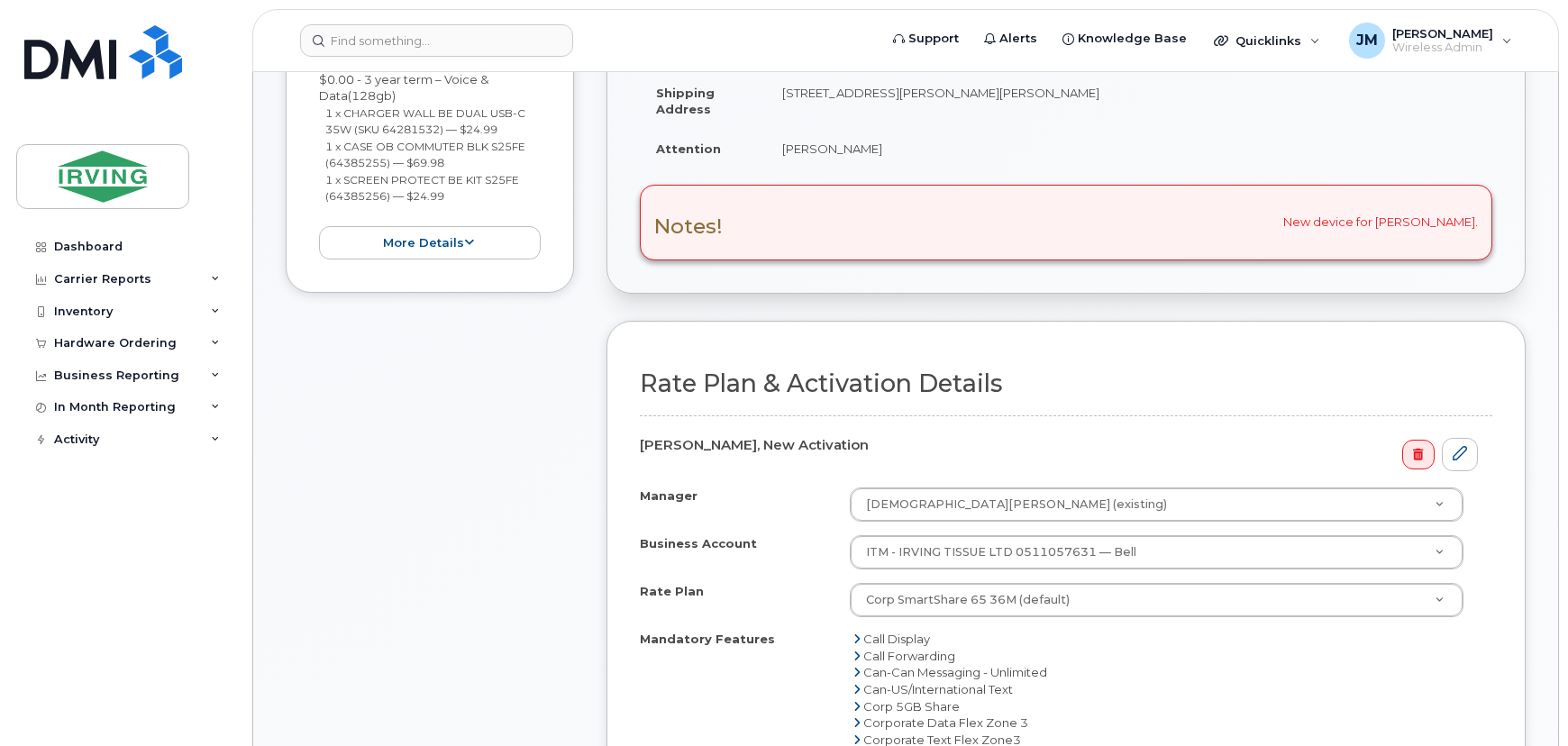
scroll to position [819, 0]
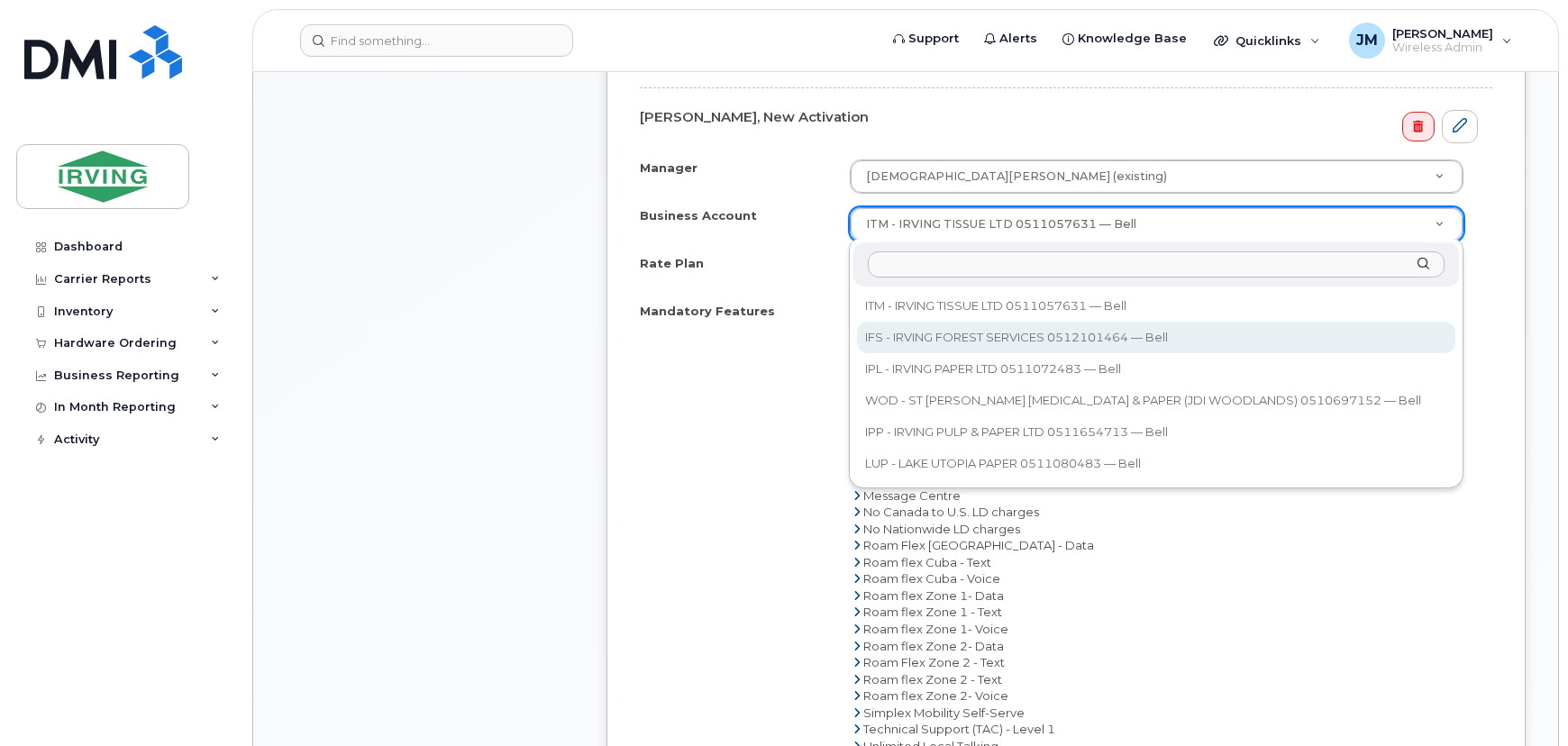
select select "11293"
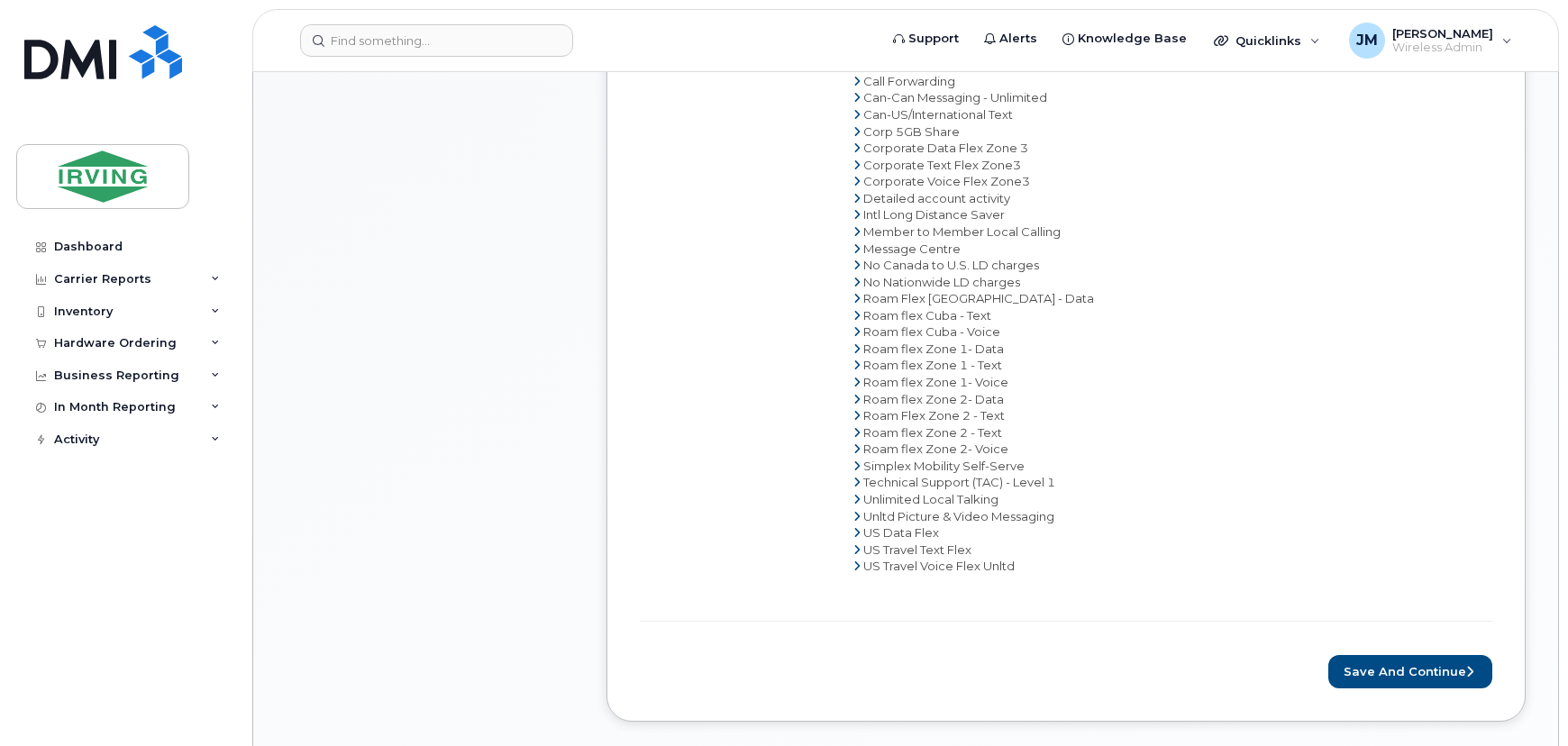
scroll to position [1311, 0]
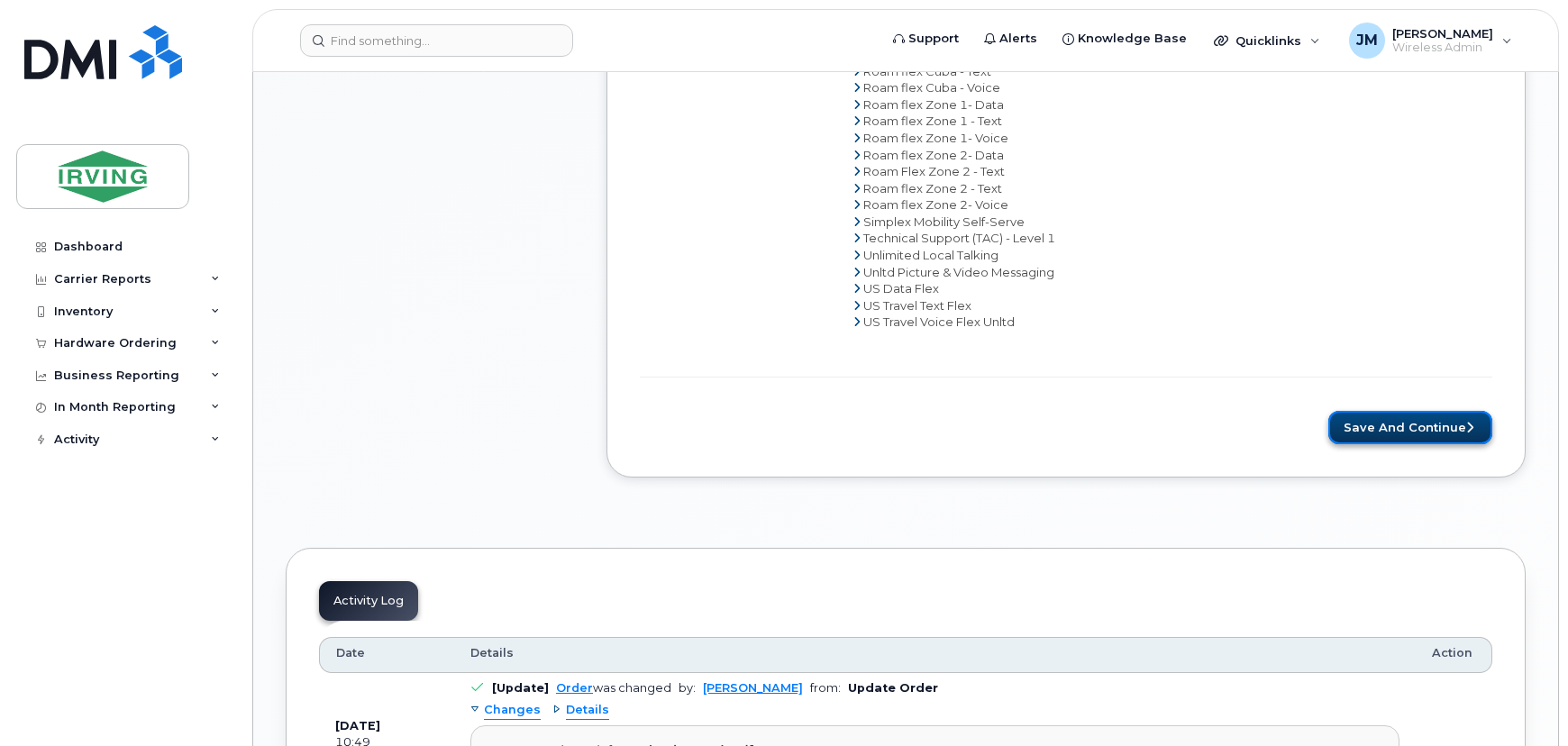
click at [1419, 420] on button "Save and Continue" at bounding box center [1411, 427] width 164 height 34
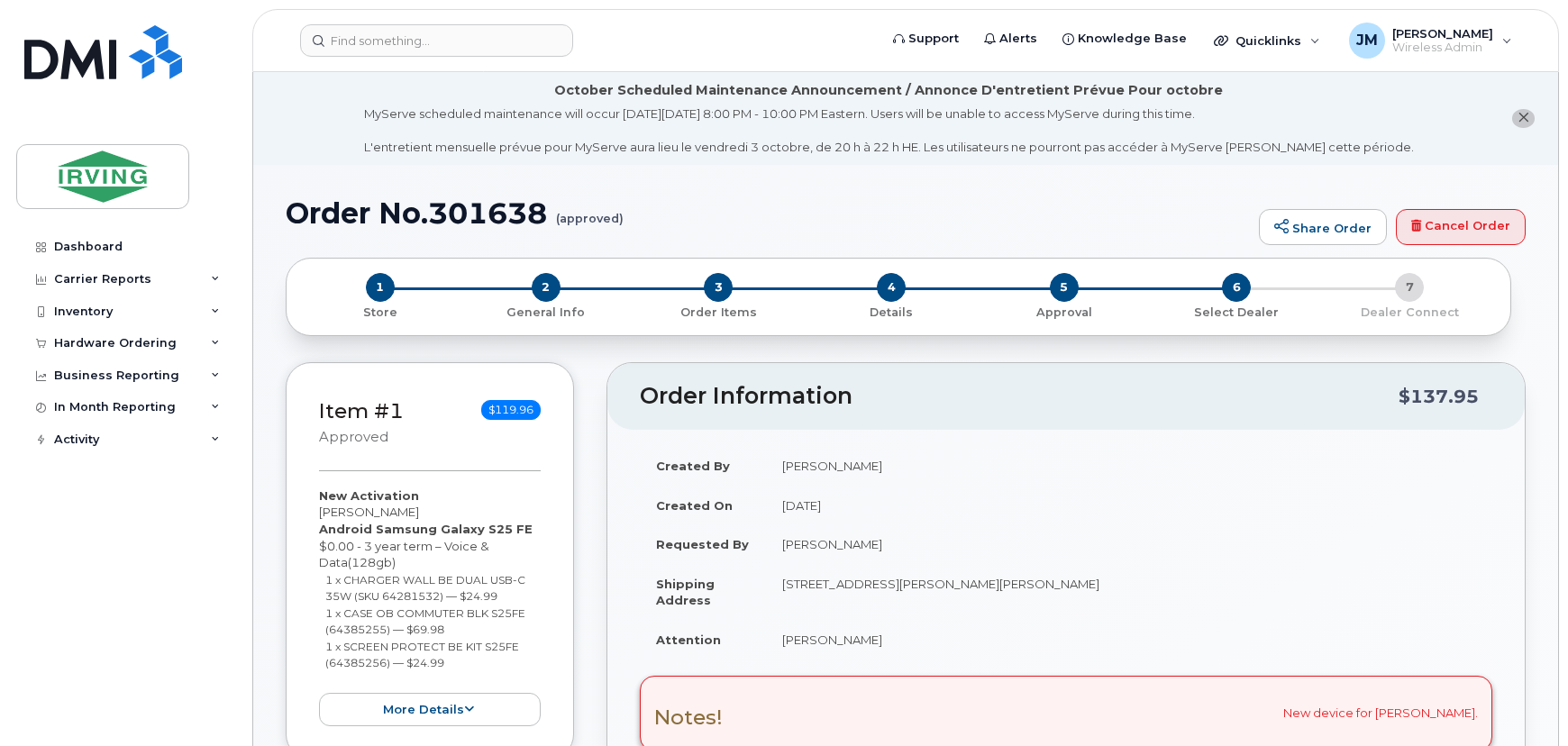
radio input "true"
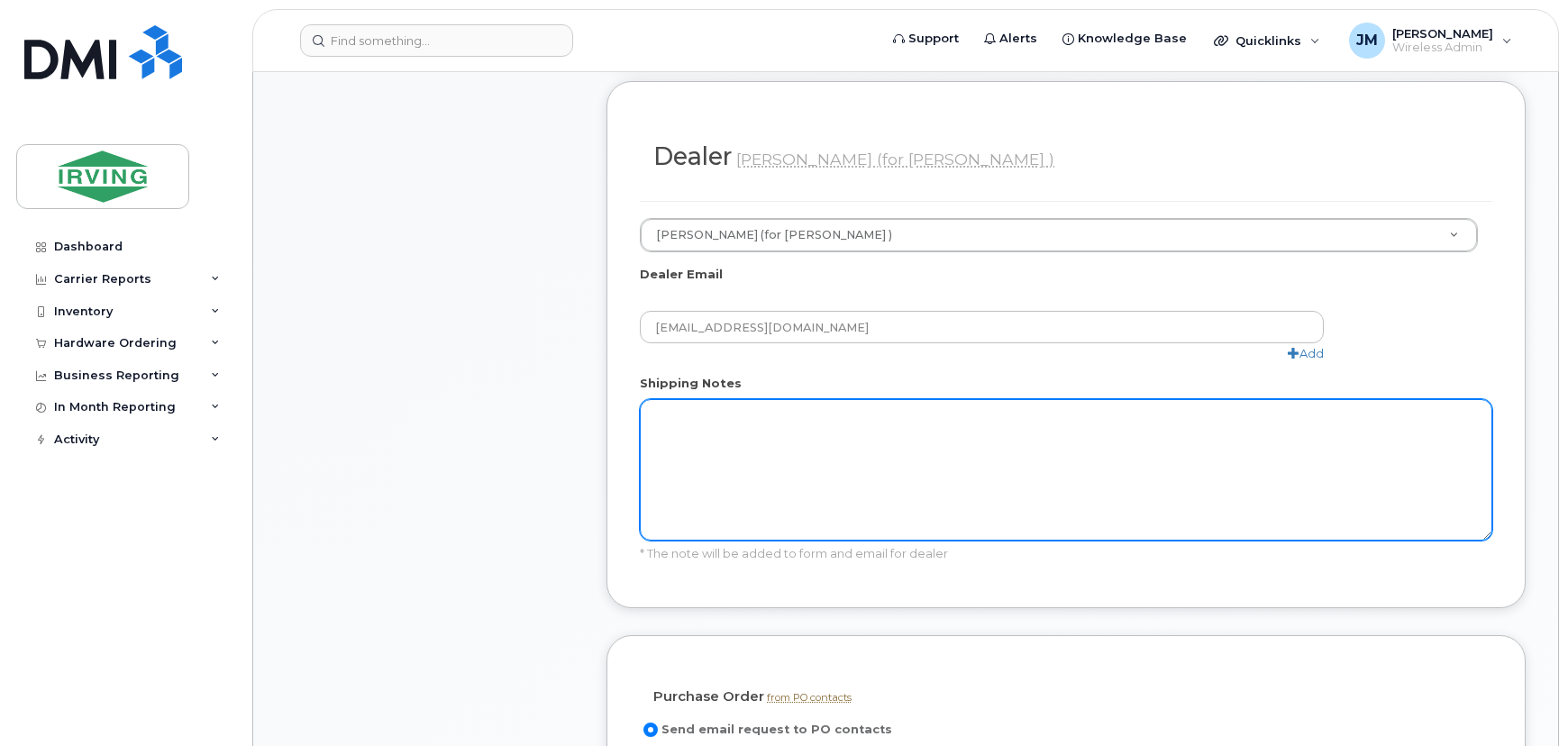
scroll to position [1147, 0]
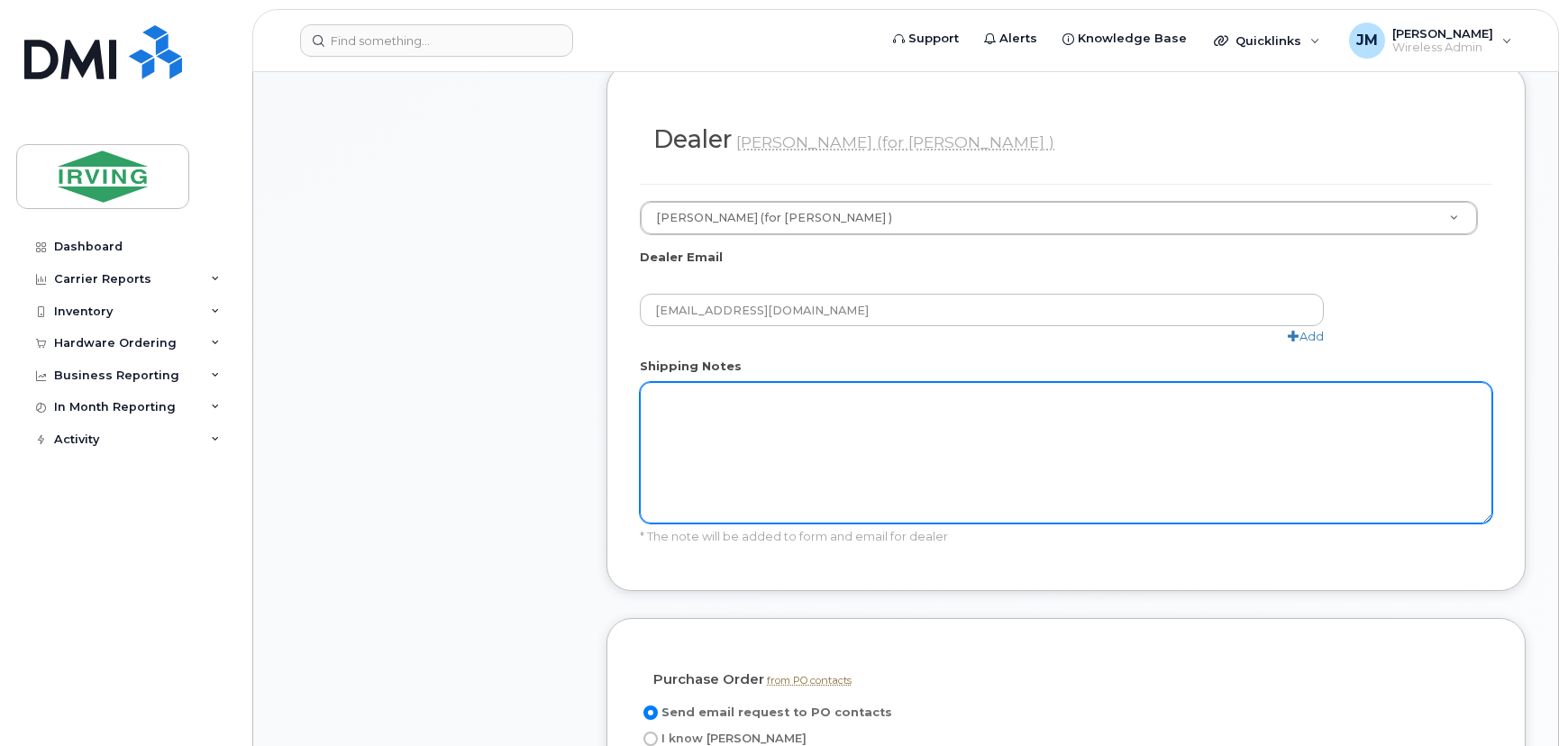
click at [888, 387] on textarea "Shipping Notes" at bounding box center [1066, 452] width 853 height 141
paste textarea "New device for [PERSON_NAME]."
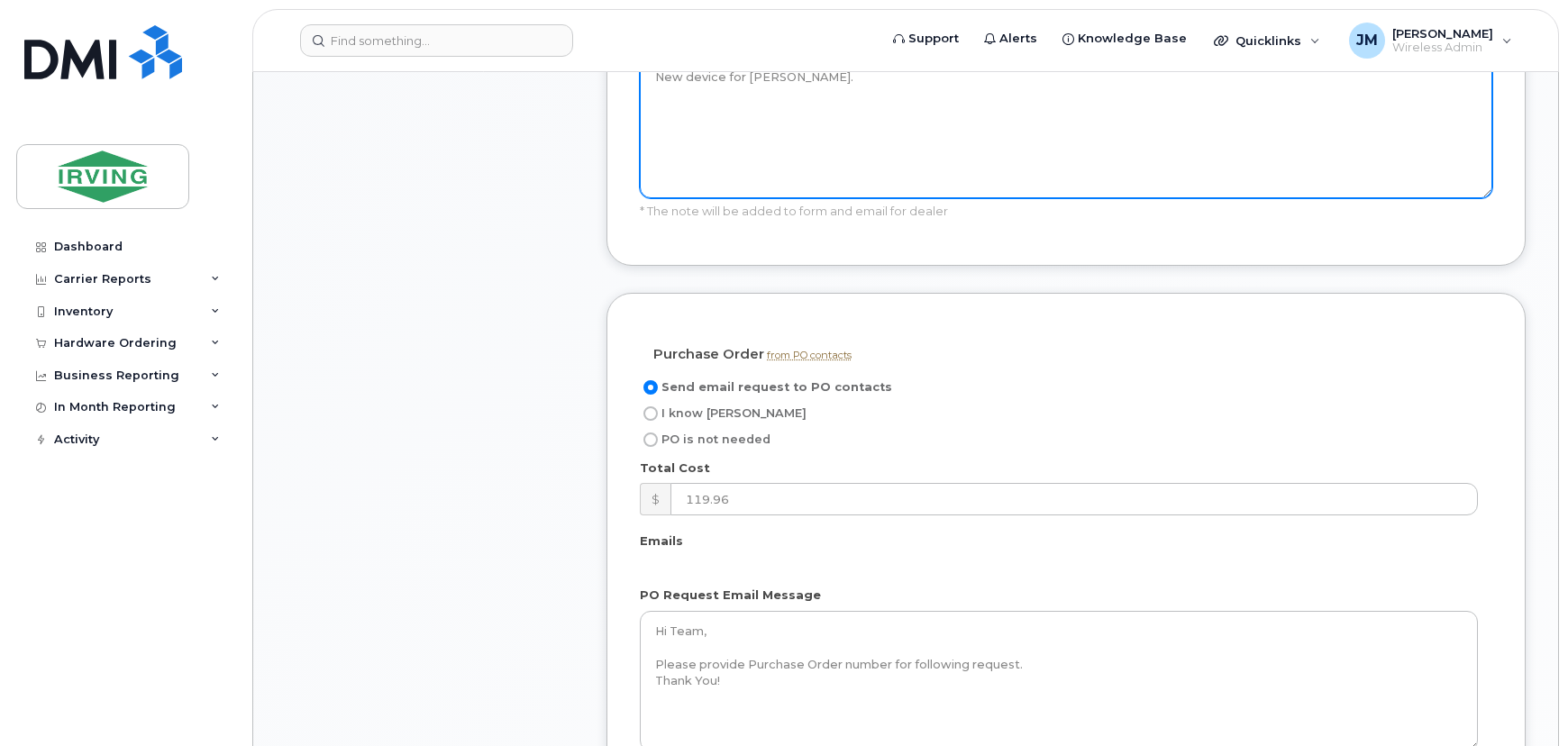
scroll to position [1475, 0]
type textarea "New device for [PERSON_NAME]."
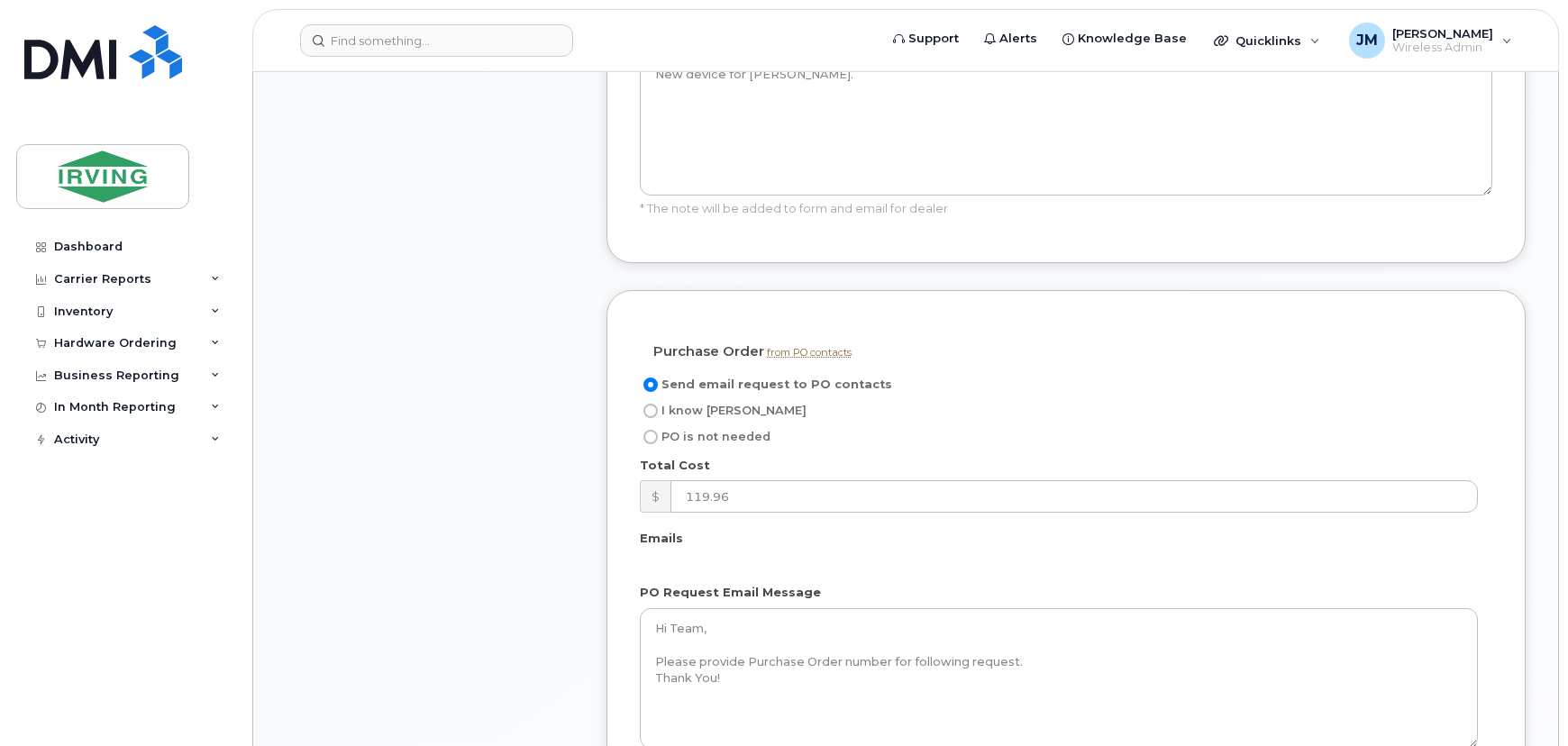
click at [650, 404] on input "I know [PERSON_NAME]" at bounding box center [651, 411] width 15 height 15
radio input "true"
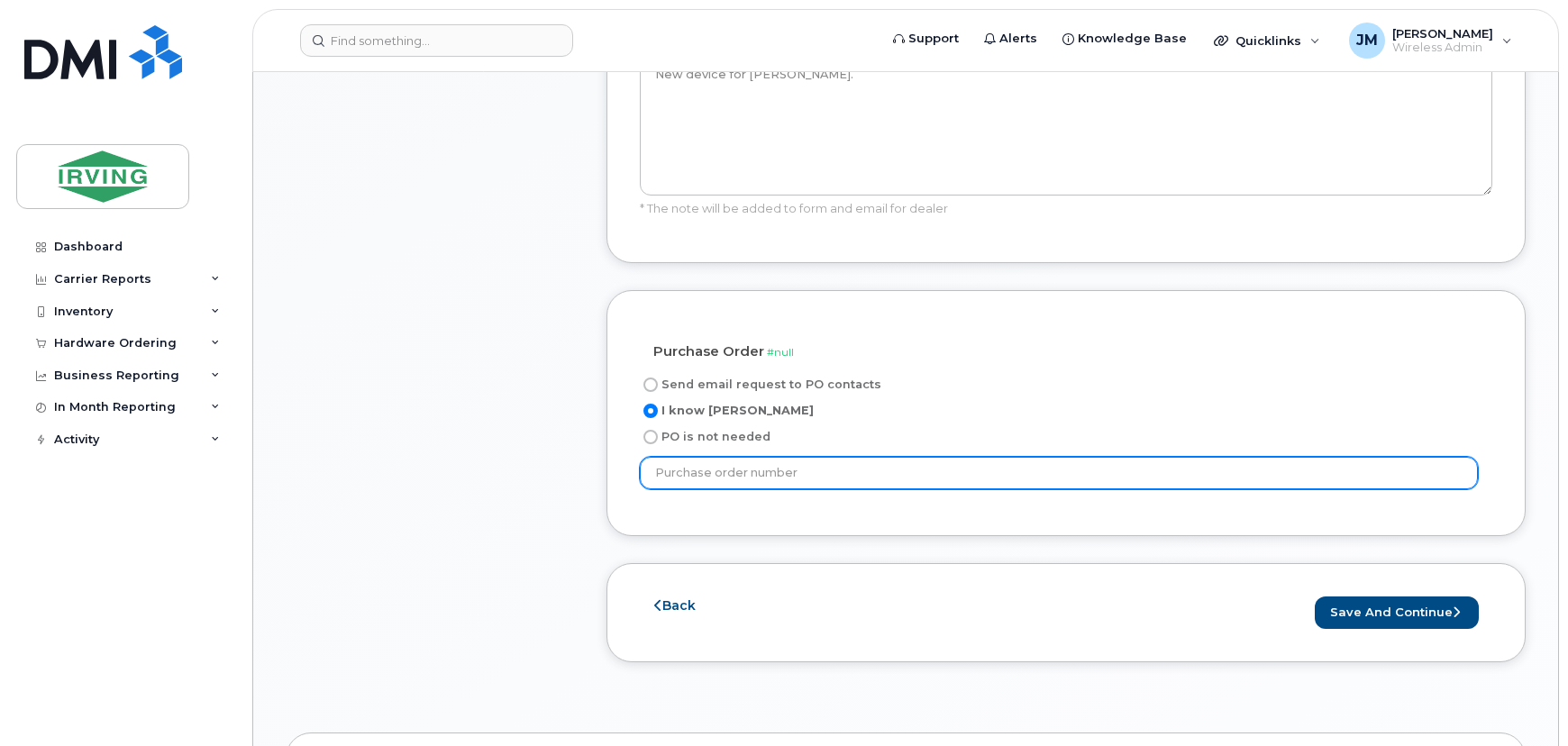
click at [803, 457] on input "text" at bounding box center [1059, 473] width 838 height 33
type input "587014"
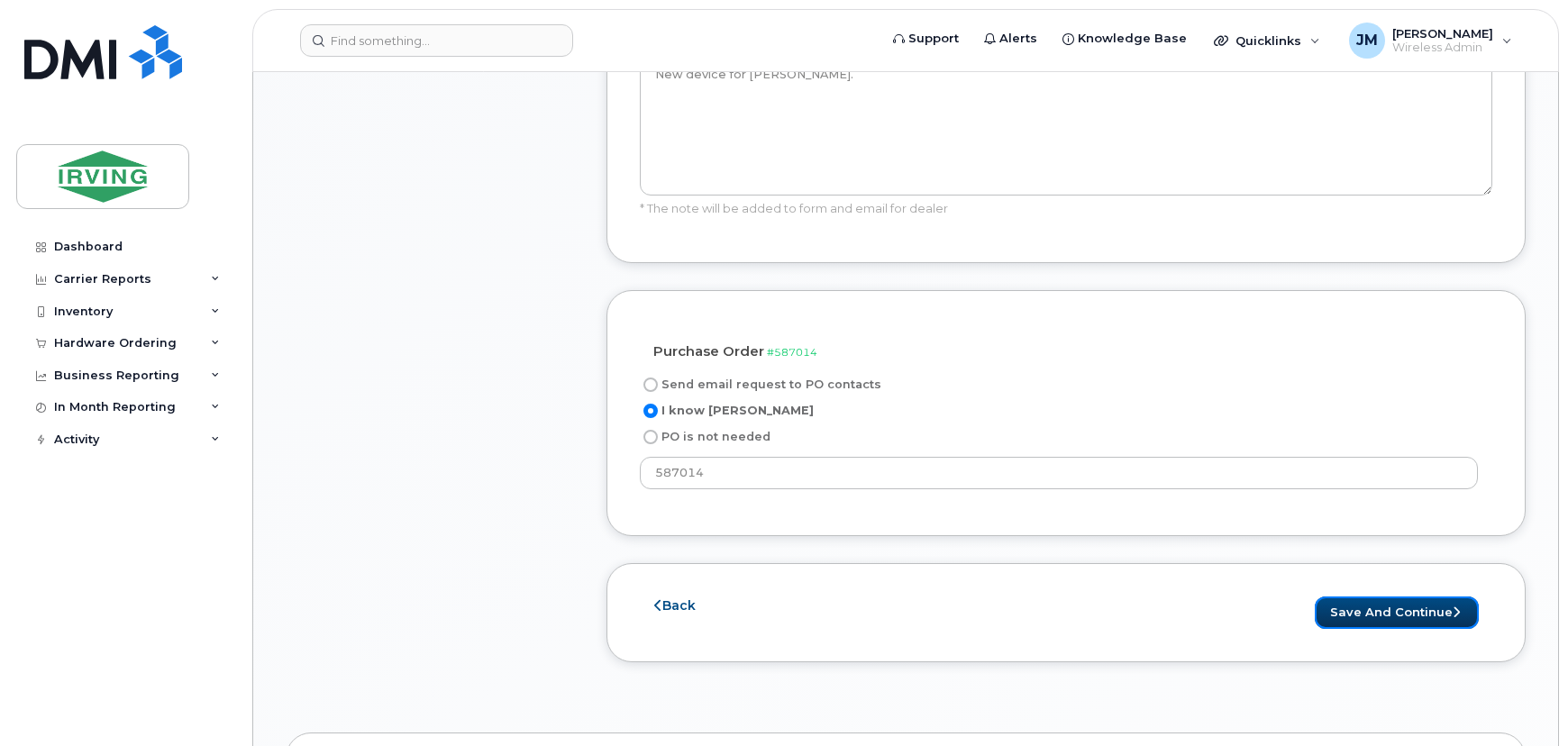
click at [1377, 597] on button "Save and Continue" at bounding box center [1397, 613] width 164 height 34
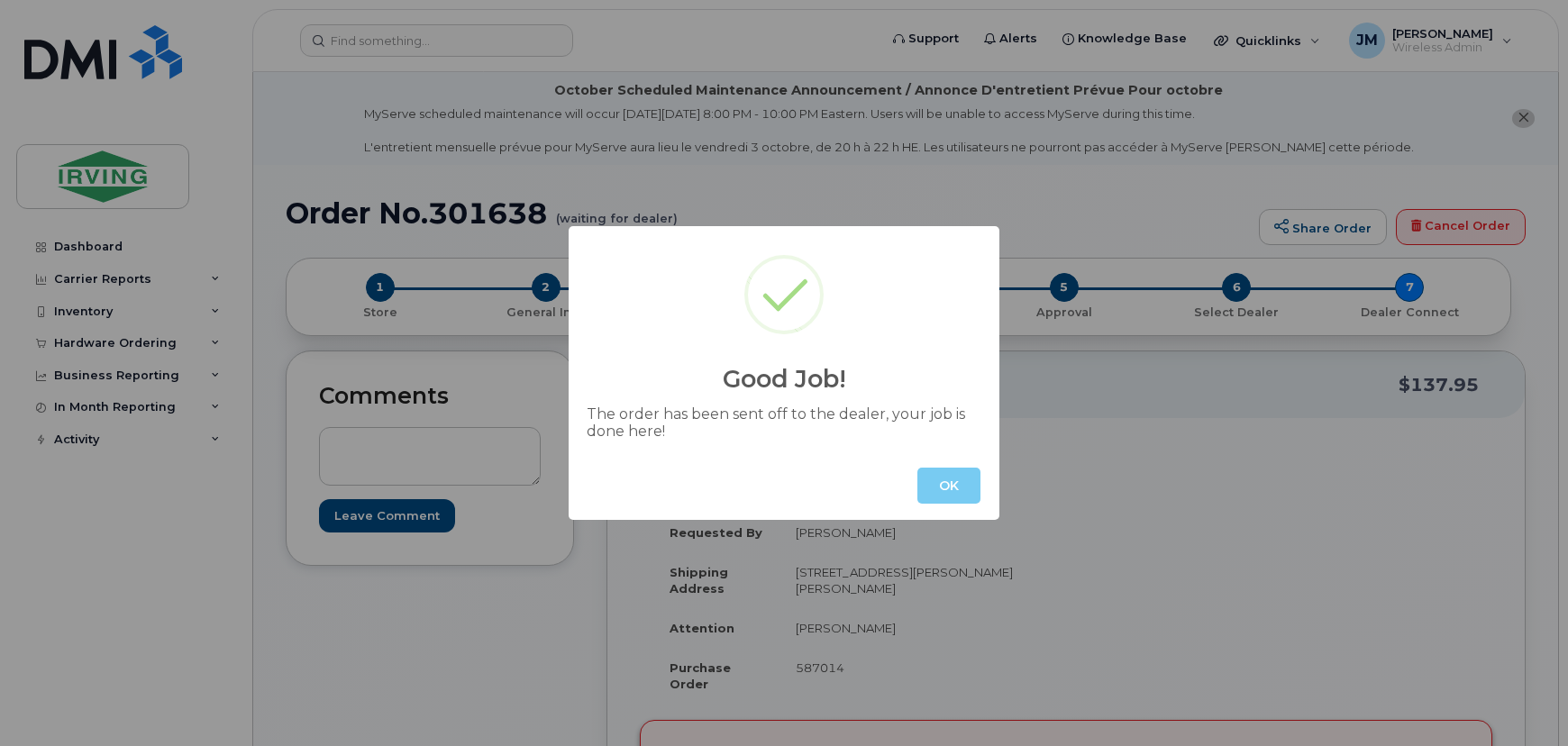
click at [964, 477] on button "OK" at bounding box center [950, 486] width 63 height 36
